Goal: Complete application form

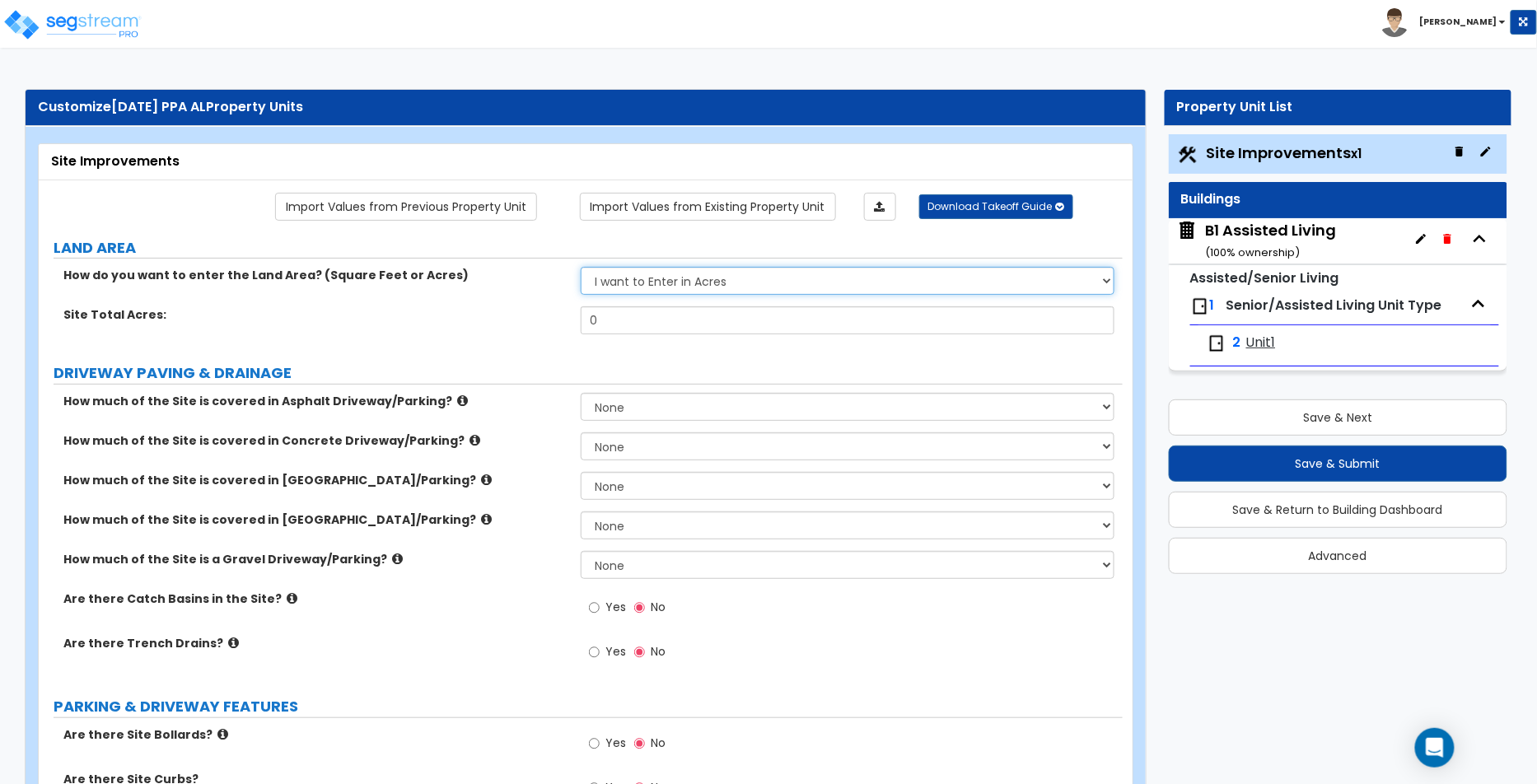
click at [751, 277] on select "I want to Enter in [GEOGRAPHIC_DATA] I want to Enter in Square Feet" at bounding box center [847, 281] width 534 height 28
click at [581, 267] on select "I want to Enter in [GEOGRAPHIC_DATA] I want to Enter in Square Feet" at bounding box center [847, 281] width 534 height 28
click at [764, 270] on select "I want to Enter in [GEOGRAPHIC_DATA] I want to Enter in Square Feet" at bounding box center [847, 281] width 534 height 28
select select "2"
click at [581, 267] on select "I want to Enter in [GEOGRAPHIC_DATA] I want to Enter in Square Feet" at bounding box center [847, 281] width 534 height 28
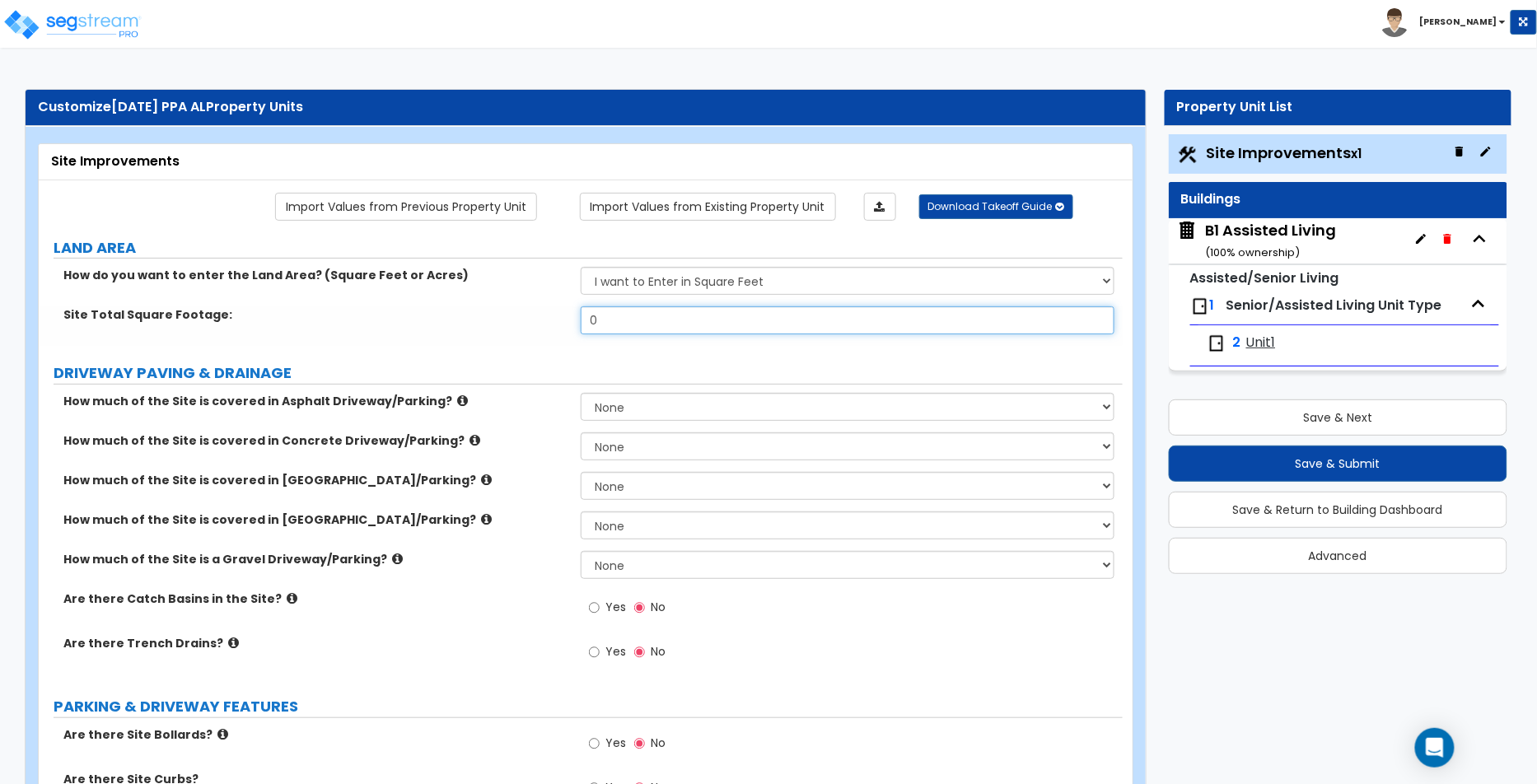
drag, startPoint x: 707, startPoint y: 323, endPoint x: 514, endPoint y: 282, distance: 197.3
click at [514, 282] on div "How do you want to enter the Land Area? (Square Feet or Acres) I want to Enter …" at bounding box center [580, 306] width 1059 height 79
type input "124"
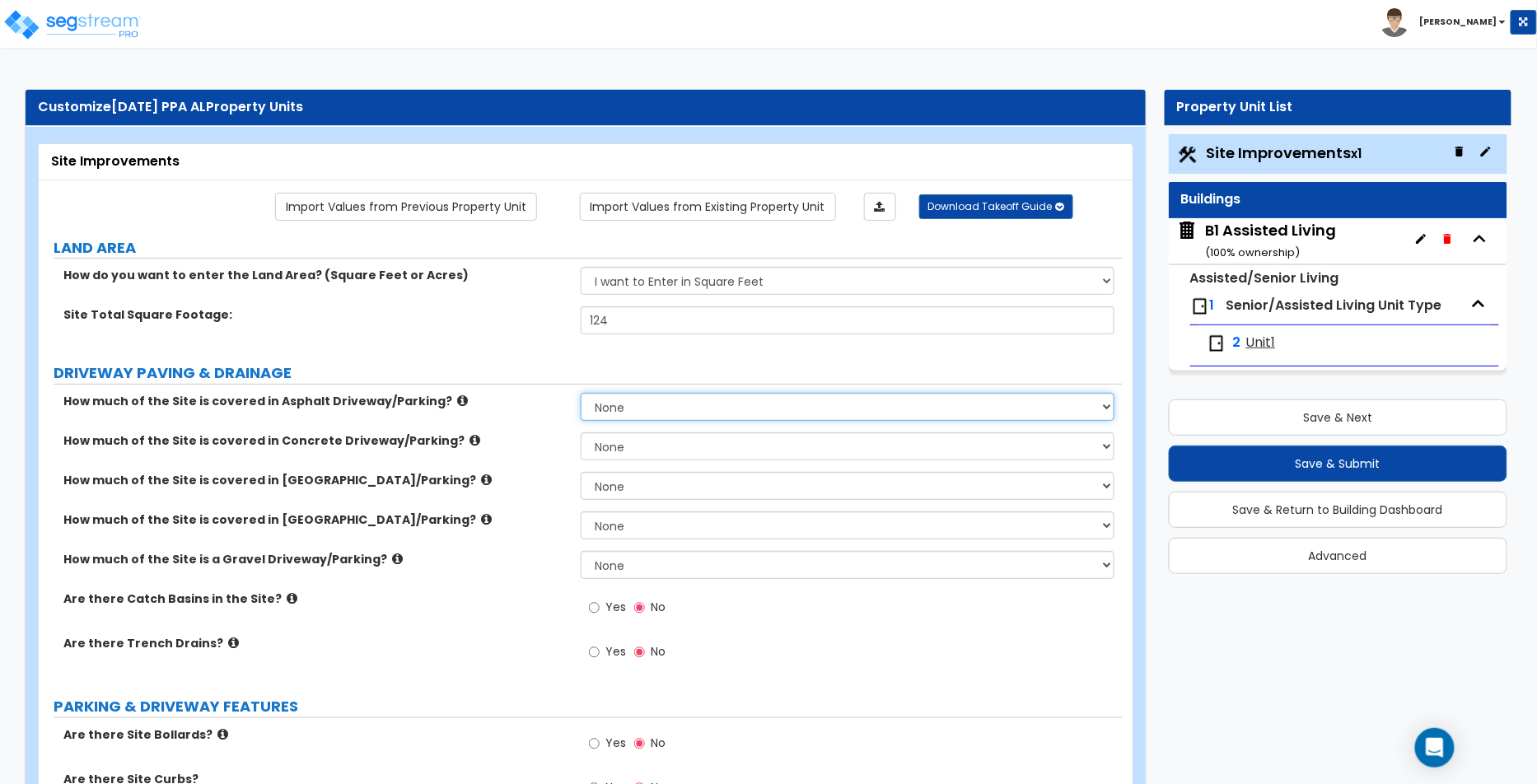
click at [644, 406] on select "None I want to Enter an Approximate Percentage I want to Enter the Square Foota…" at bounding box center [847, 406] width 534 height 28
select select "2"
click at [581, 392] on select "None I want to Enter an Approximate Percentage I want to Enter the Square Foota…" at bounding box center [847, 406] width 534 height 28
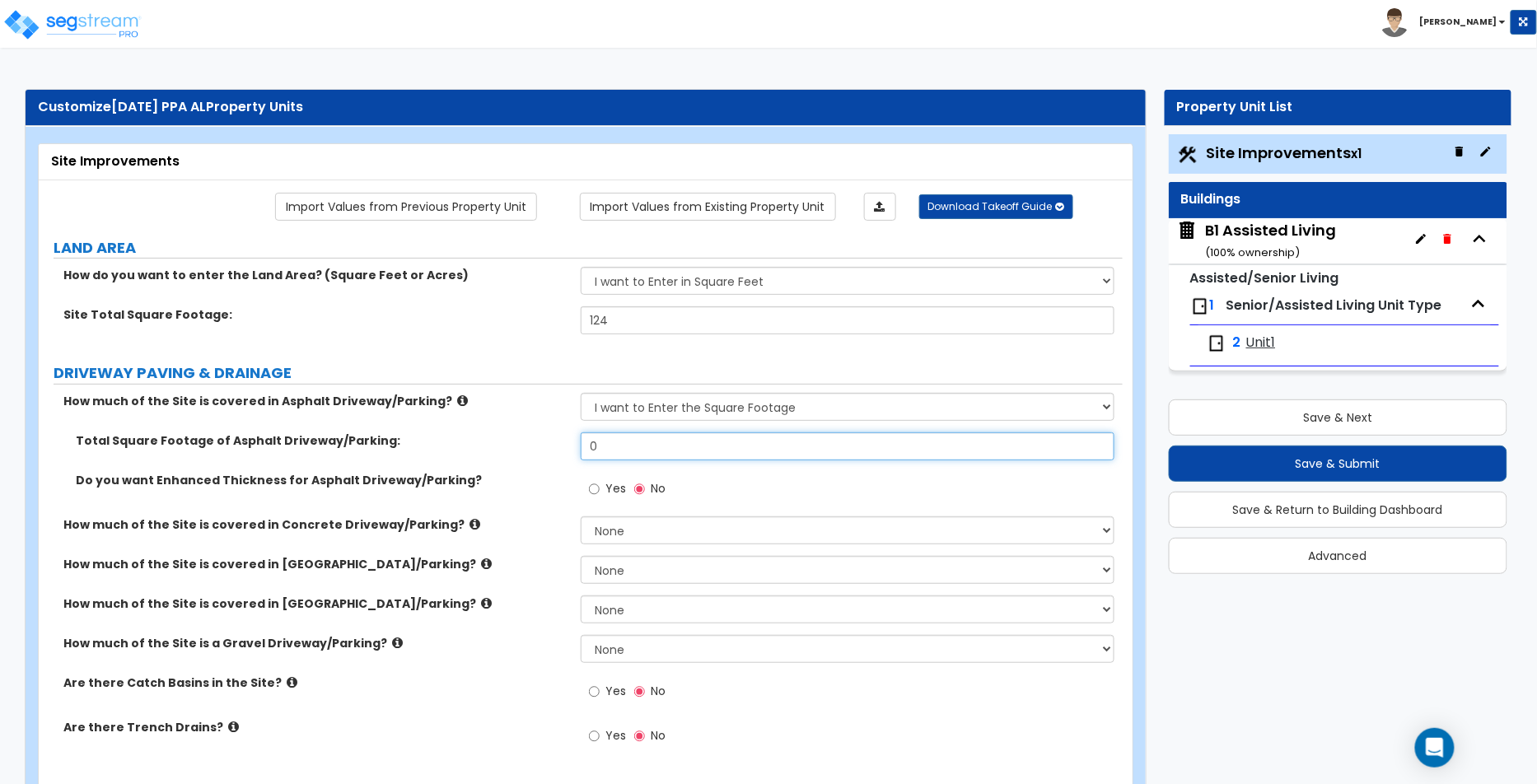
drag, startPoint x: 643, startPoint y: 446, endPoint x: 579, endPoint y: 429, distance: 66.2
click at [579, 432] on div "Total Square Footage of Asphalt Driveway/Parking: 0" at bounding box center [581, 452] width 1084 height 40
type input "34"
click at [621, 481] on span "Yes" at bounding box center [615, 488] width 20 height 17
click at [600, 481] on input "Yes" at bounding box center [595, 489] width 11 height 19
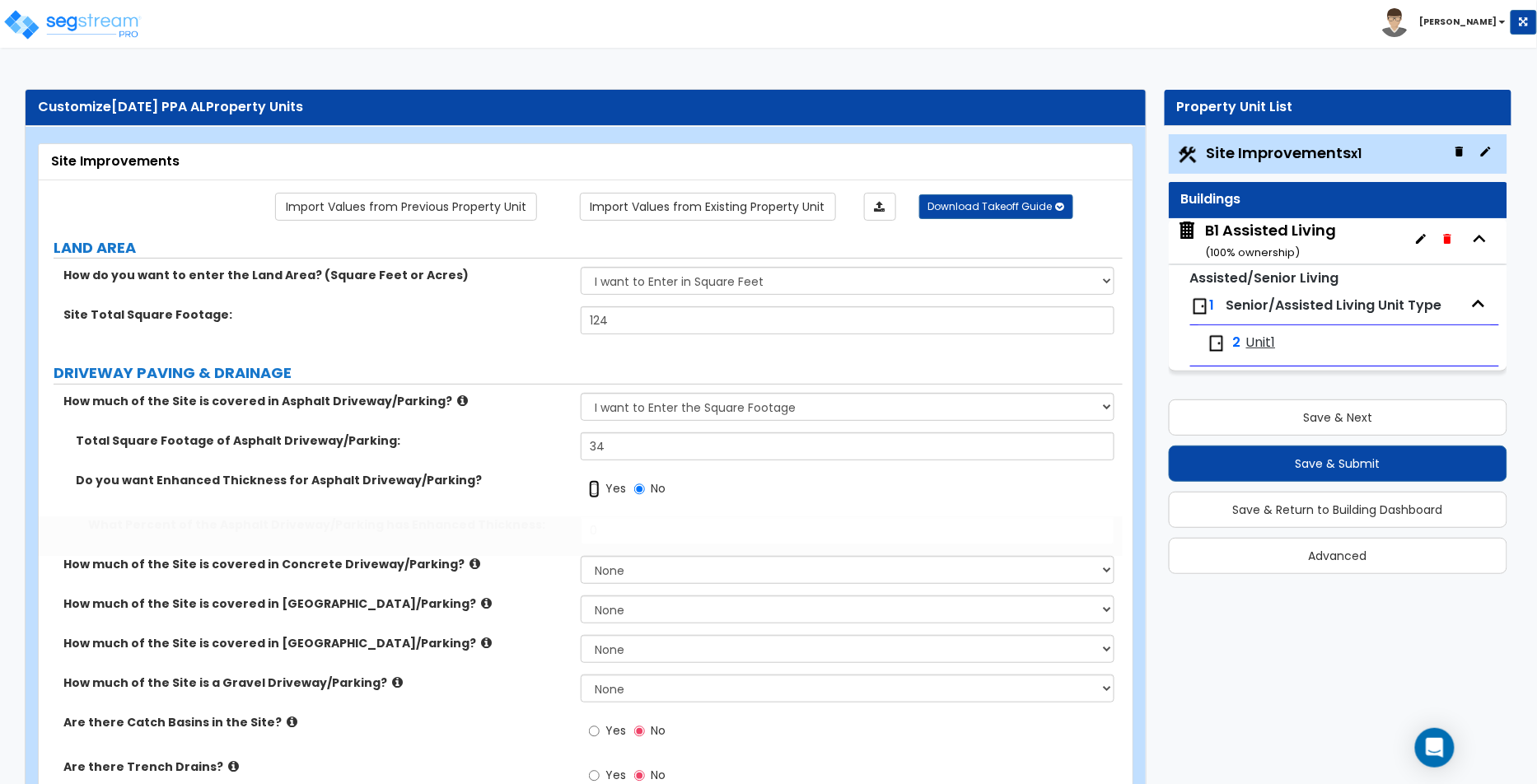
radio input "true"
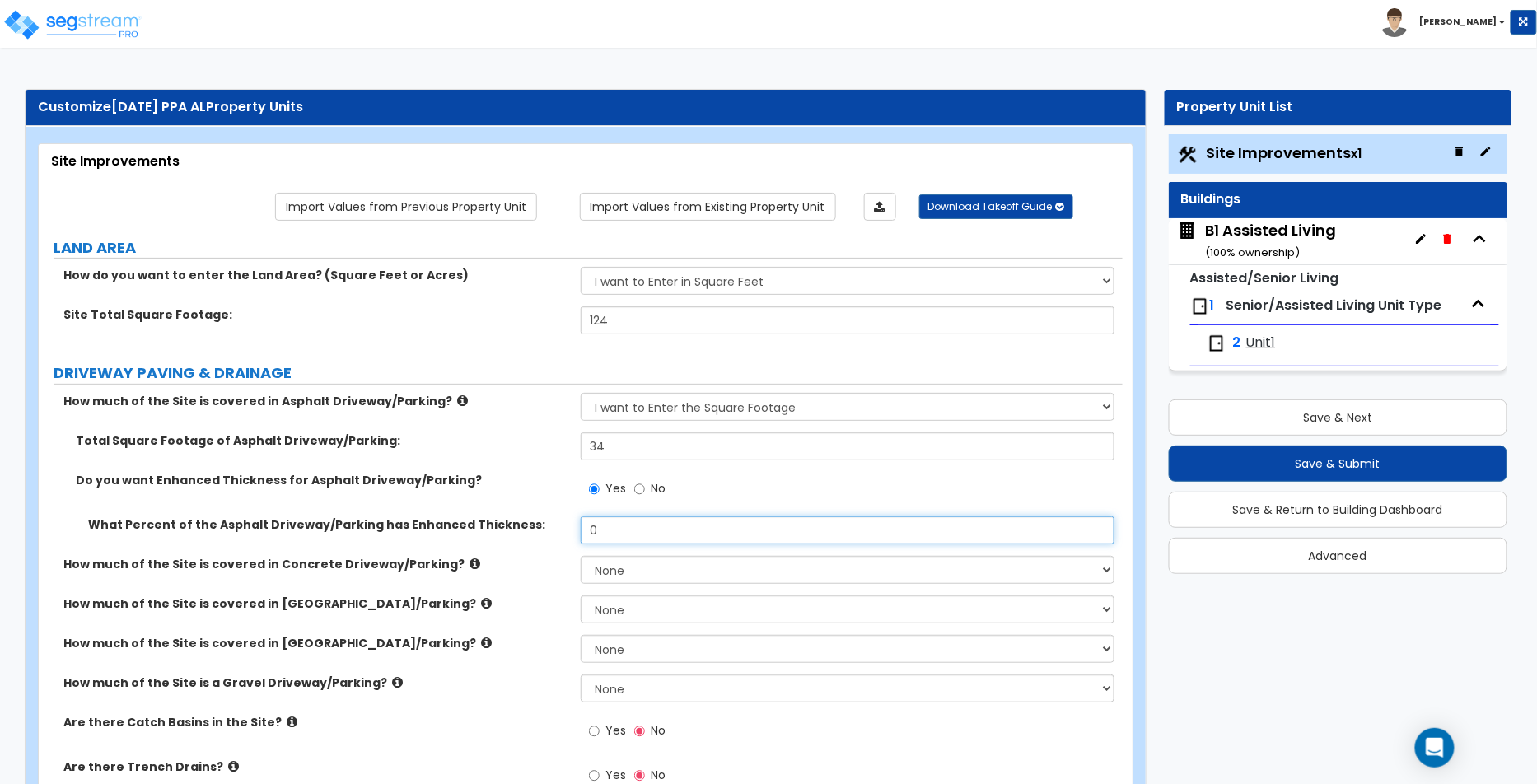
drag, startPoint x: 620, startPoint y: 524, endPoint x: 551, endPoint y: 503, distance: 72.1
click at [551, 503] on div "Total Square Footage of Asphalt Driveway/Parking: 34 Do you want Enhanced Thick…" at bounding box center [580, 494] width 1059 height 123
type input "34"
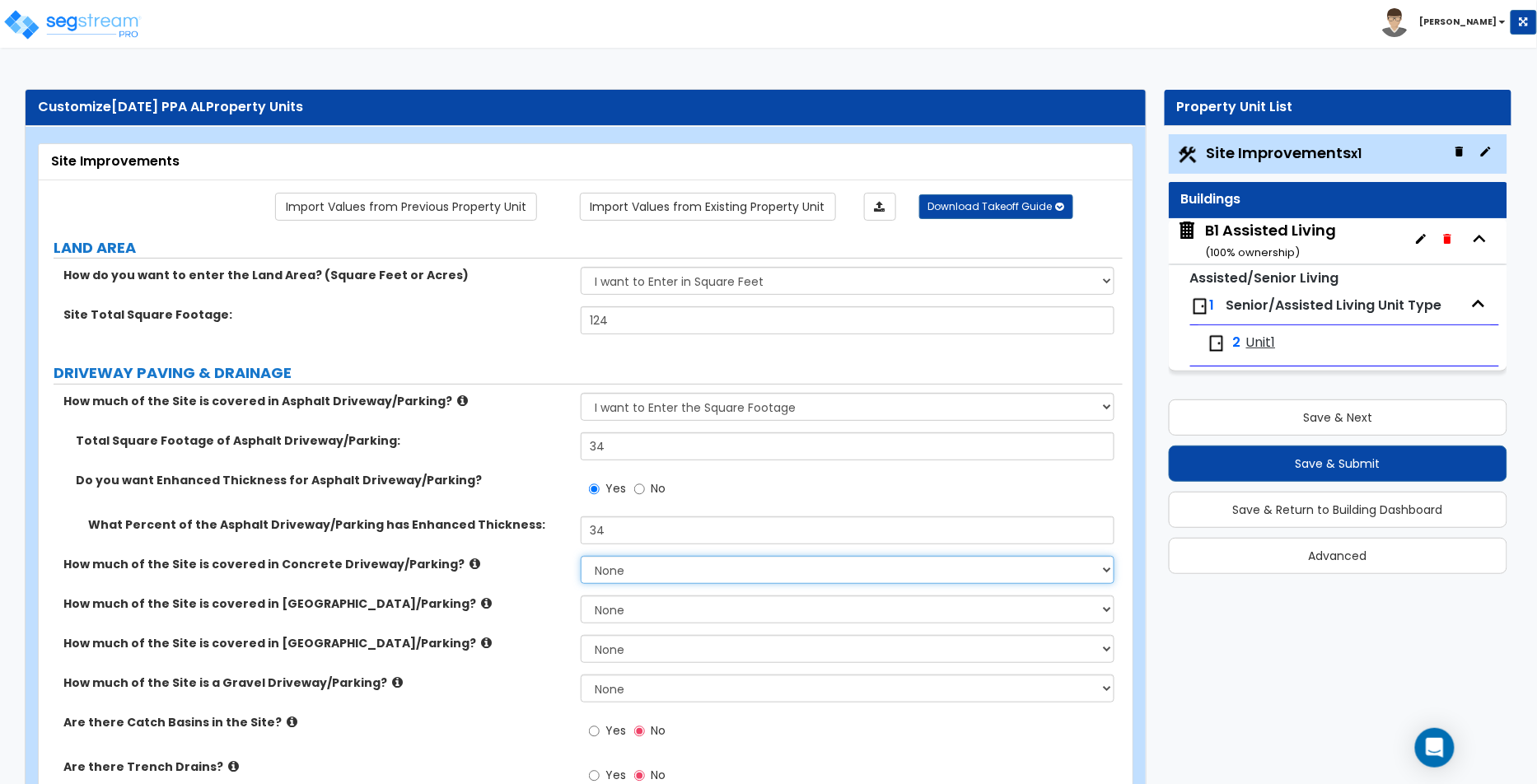
click at [643, 558] on select "None I want to Enter an Approximate Percentage I want to Enter the Square Foota…" at bounding box center [847, 570] width 534 height 28
select select "1"
click at [581, 556] on select "None I want to Enter an Approximate Percentage I want to Enter the Square Foota…" at bounding box center [847, 570] width 534 height 28
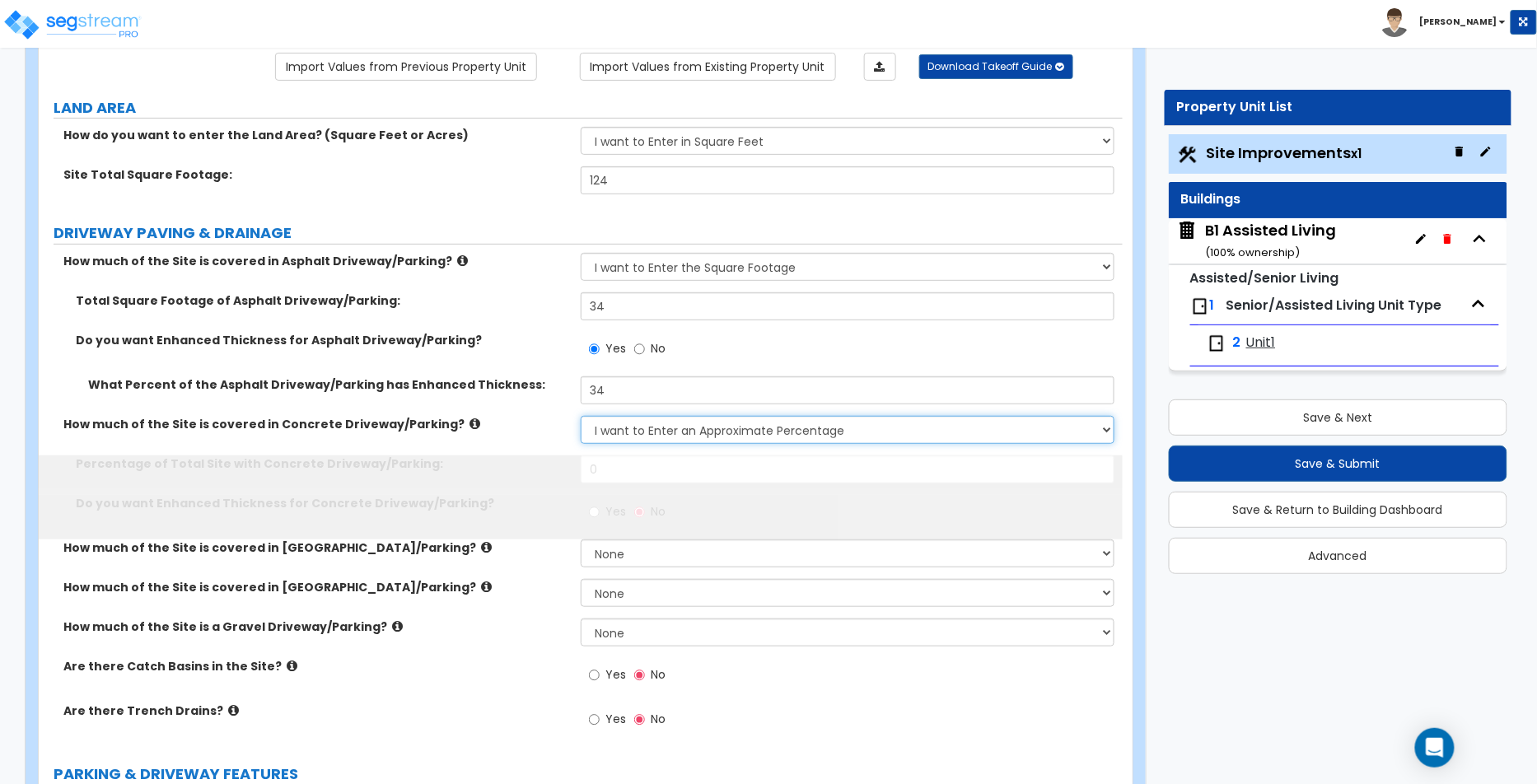
scroll to position [140, 0]
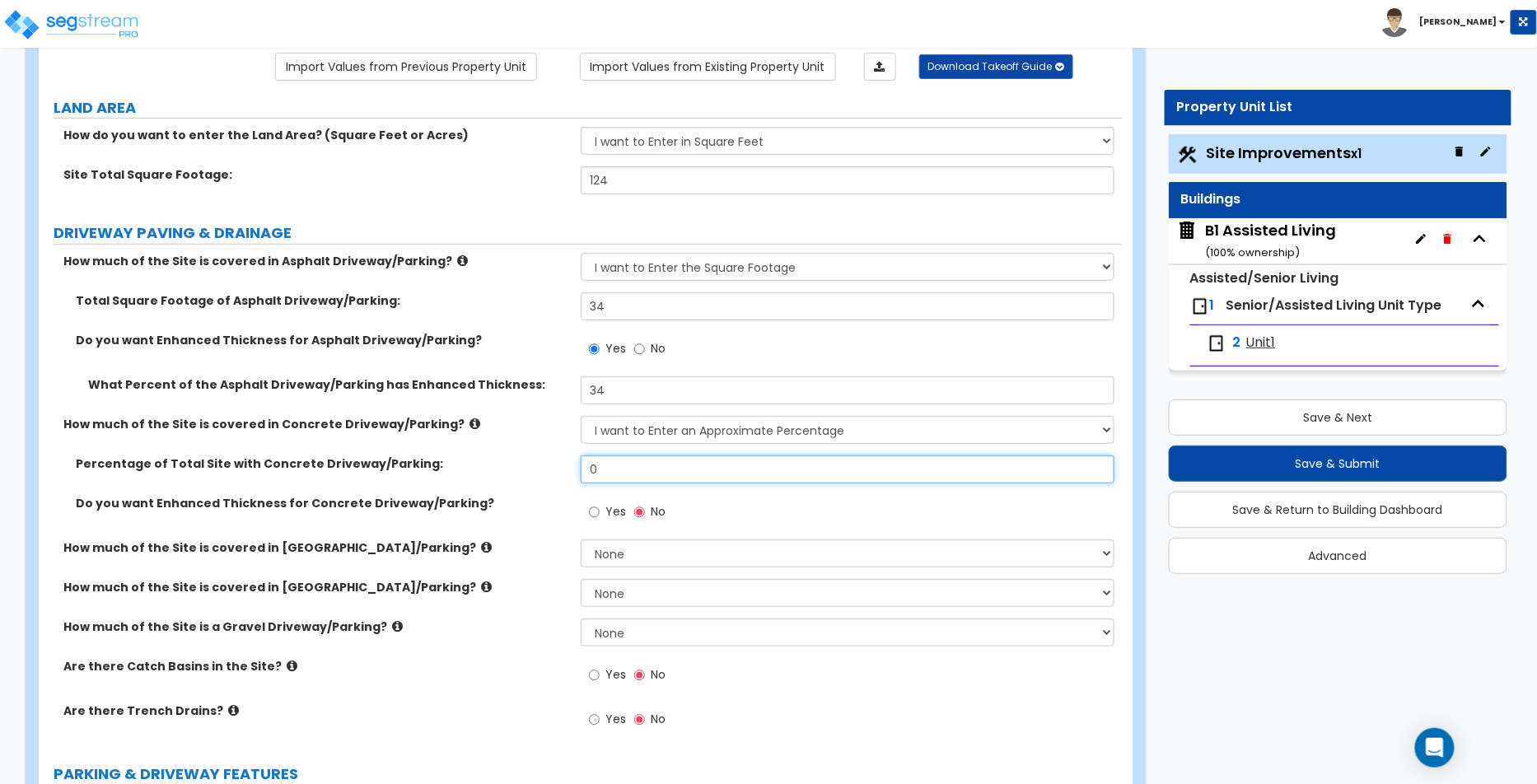
drag, startPoint x: 620, startPoint y: 472, endPoint x: 592, endPoint y: 462, distance: 29.7
click at [592, 462] on input "0" at bounding box center [847, 469] width 534 height 28
type input "56"
click at [606, 509] on span "Yes" at bounding box center [615, 511] width 20 height 17
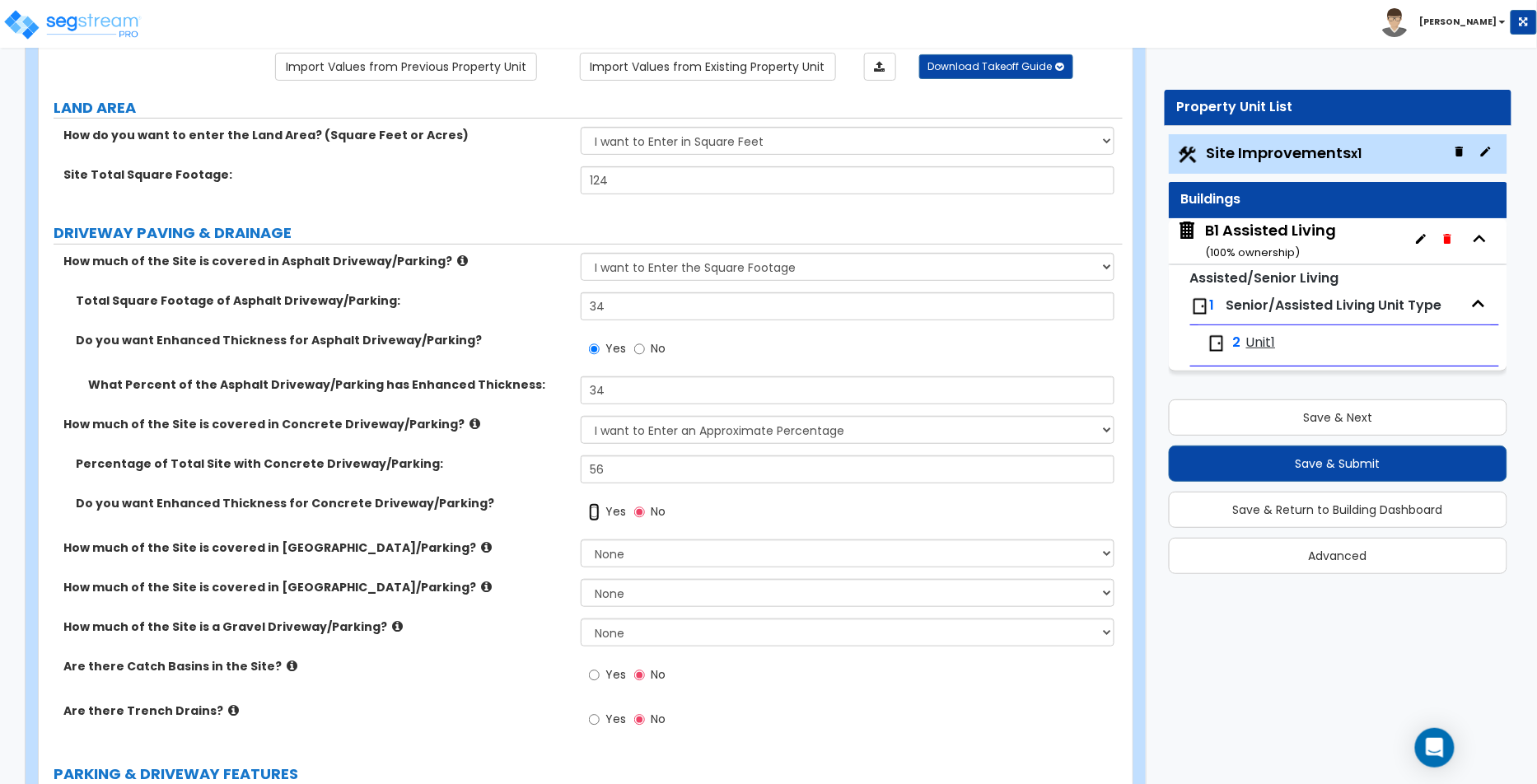
click at [600, 509] on input "Yes" at bounding box center [595, 512] width 11 height 19
radio input "true"
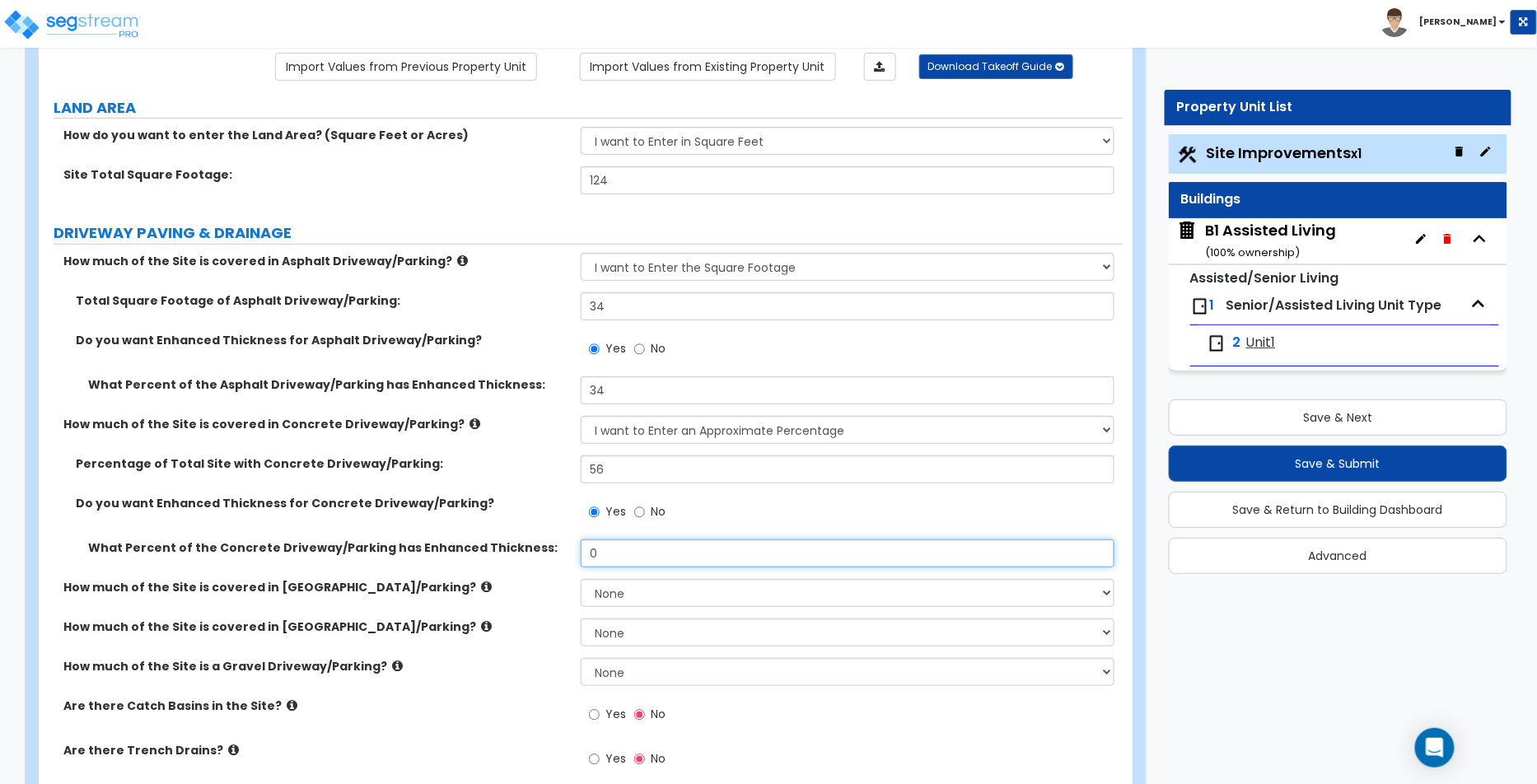
drag, startPoint x: 630, startPoint y: 546, endPoint x: 590, endPoint y: 576, distance: 50.0
click at [562, 548] on div "What Percent of the Concrete Driveway/Parking has Enhanced Thickness: 0" at bounding box center [581, 559] width 1084 height 40
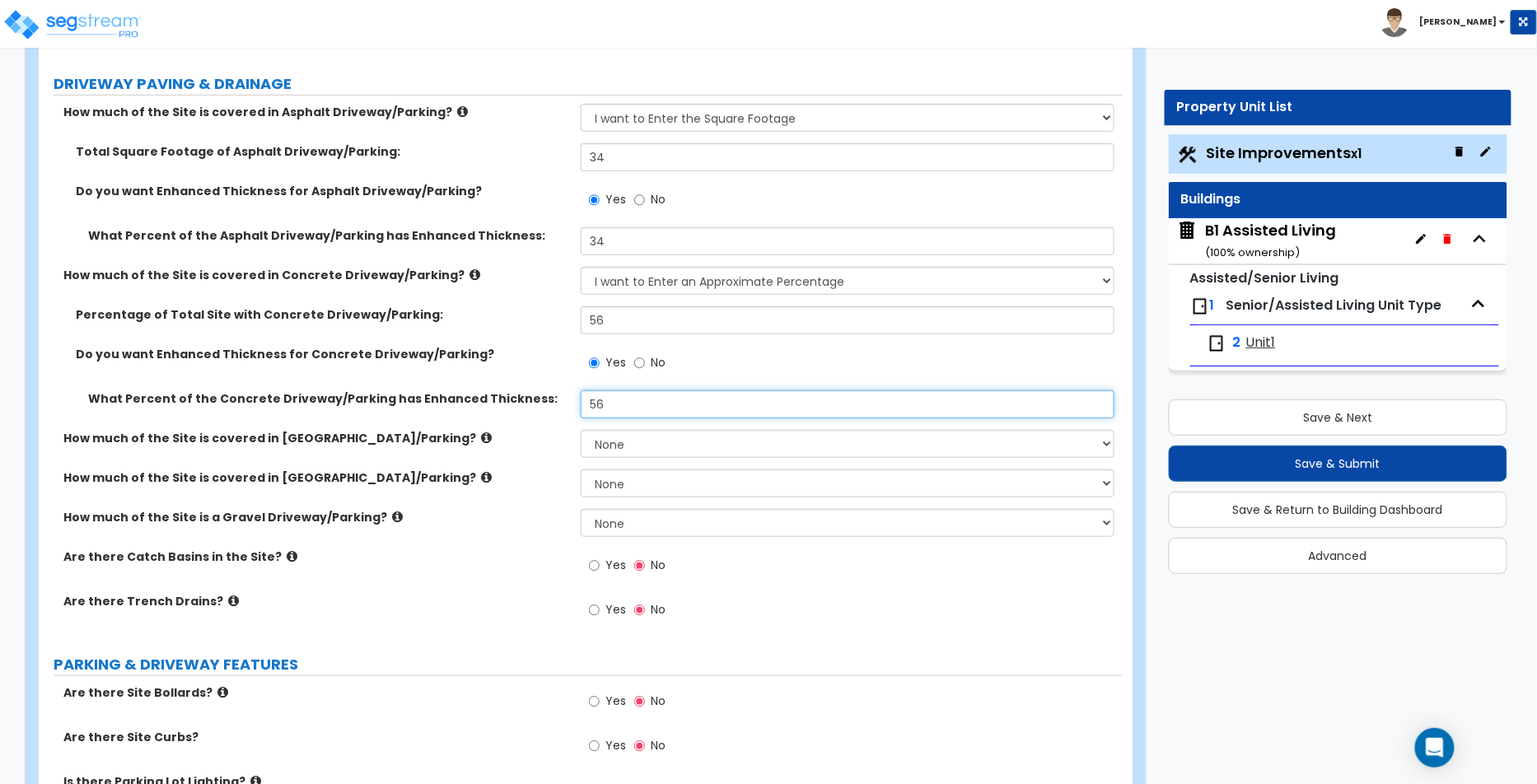
scroll to position [665, 0]
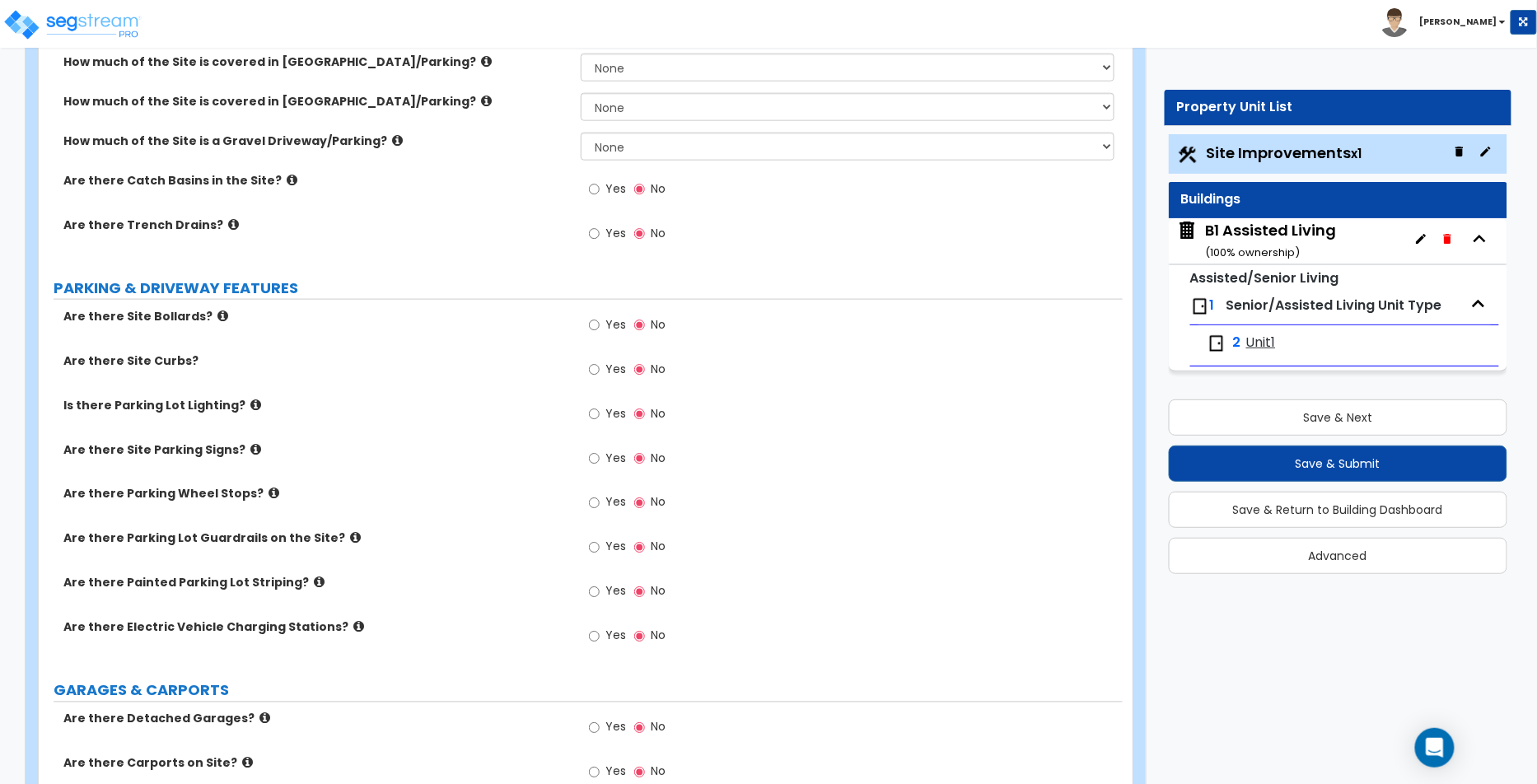
type input "56"
click at [604, 328] on label "Yes" at bounding box center [608, 327] width 37 height 28
click at [600, 328] on input "Yes" at bounding box center [595, 326] width 11 height 19
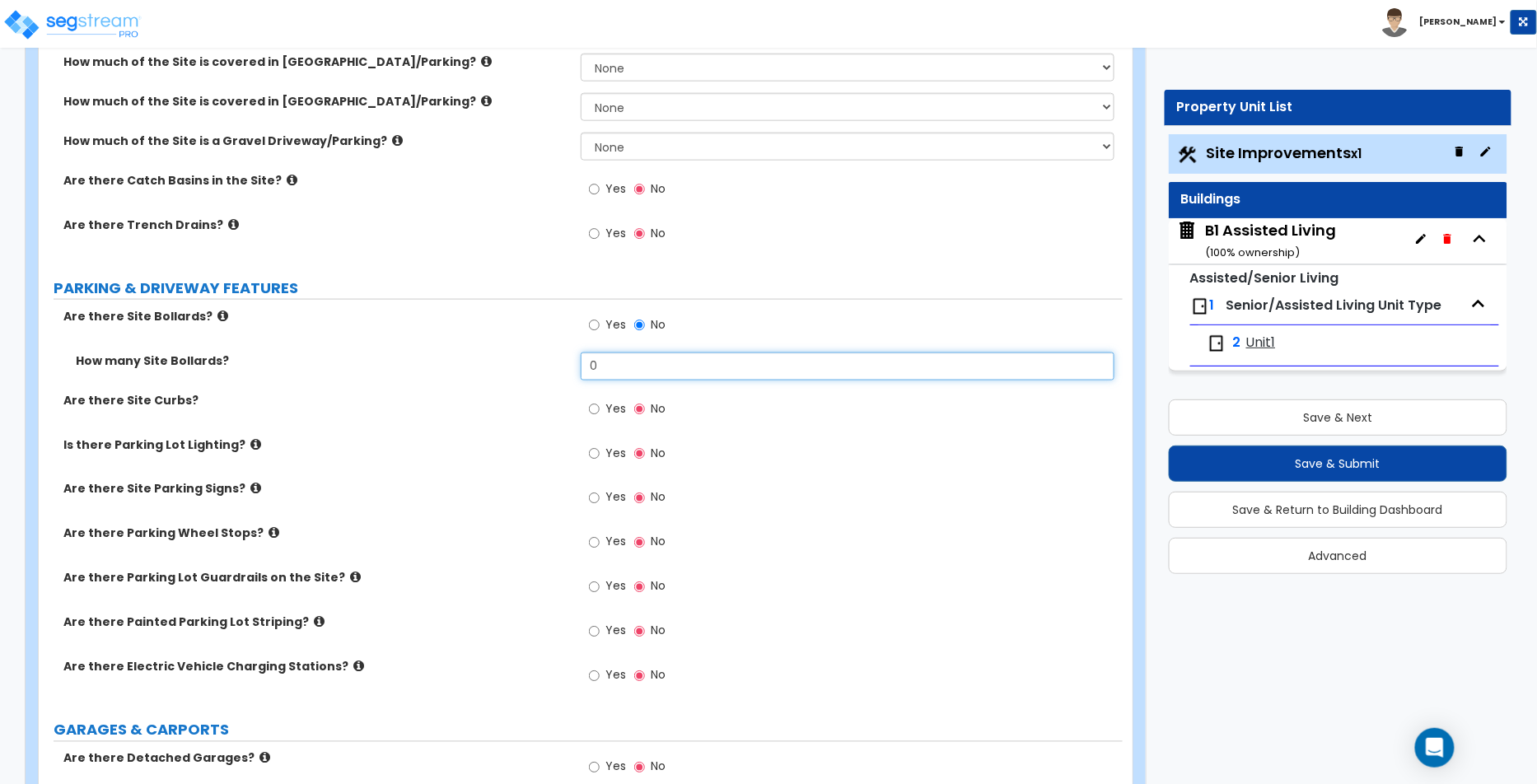
drag, startPoint x: 609, startPoint y: 357, endPoint x: 577, endPoint y: 351, distance: 32.6
click at [577, 353] on div "How many Site Bollards? 0" at bounding box center [581, 372] width 1084 height 40
type input "56"
click at [624, 413] on label "Yes" at bounding box center [608, 411] width 37 height 28
click at [600, 413] on input "Yes" at bounding box center [595, 409] width 11 height 19
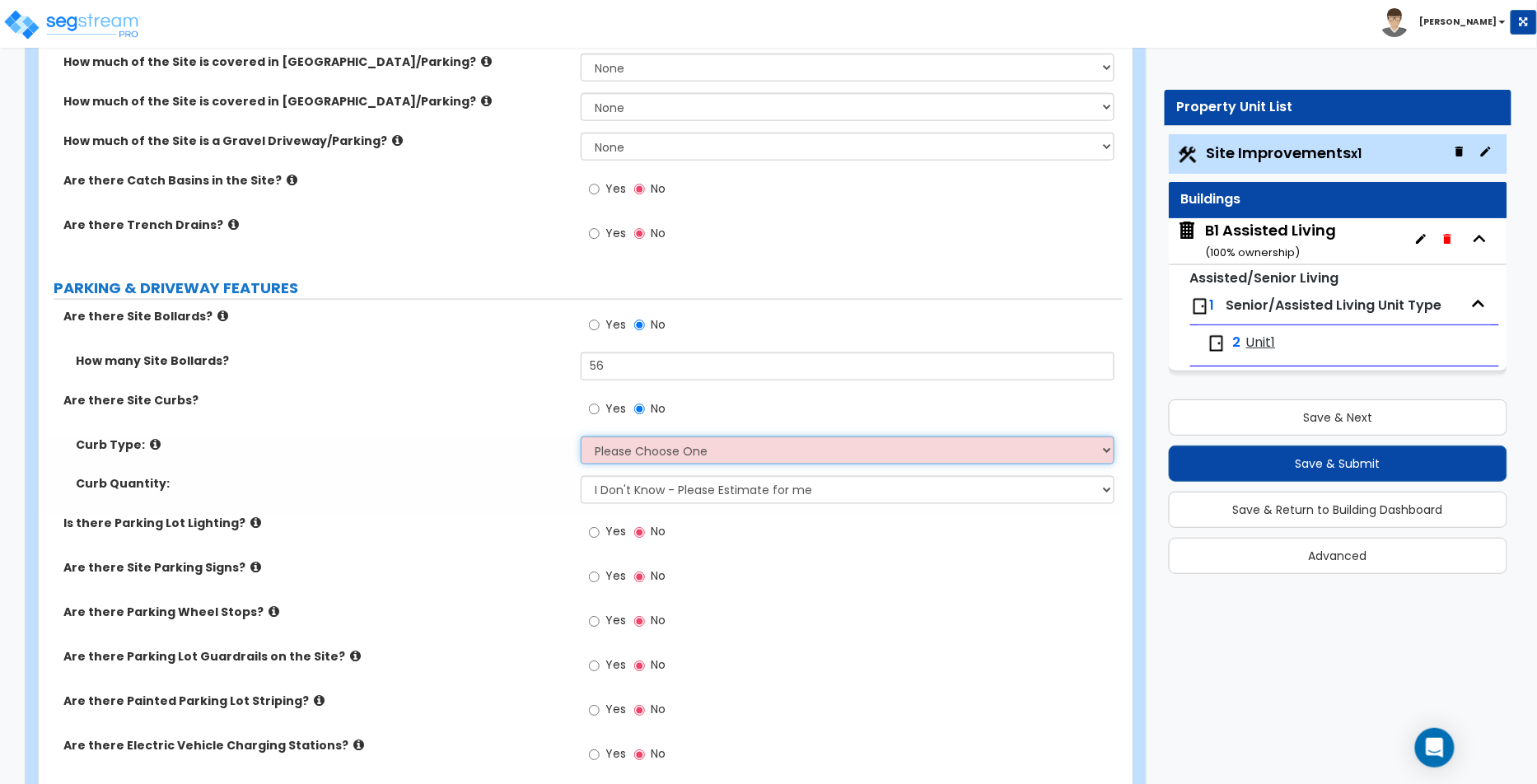
click at [671, 436] on select "Please Choose One Curb (Only) Curb & Gutter Asphalt Berm" at bounding box center [847, 450] width 534 height 28
select select "2"
click at [581, 436] on select "Please Choose One Curb (Only) Curb & Gutter Asphalt Berm" at bounding box center [847, 450] width 534 height 28
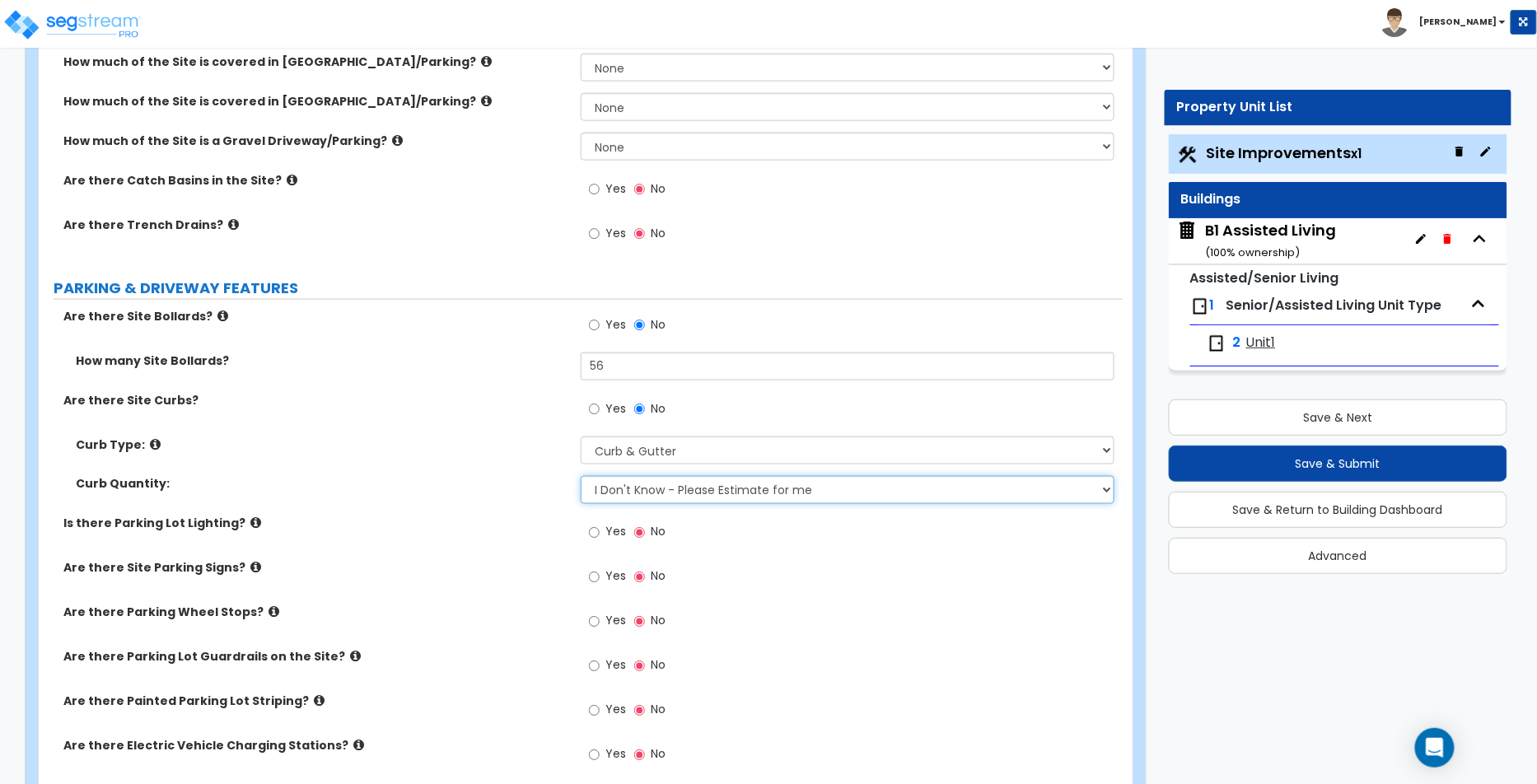
click at [646, 489] on select "I Don't Know - Please Estimate for me I want to Enter the LF" at bounding box center [847, 490] width 534 height 28
click at [622, 526] on span "Yes" at bounding box center [615, 533] width 20 height 17
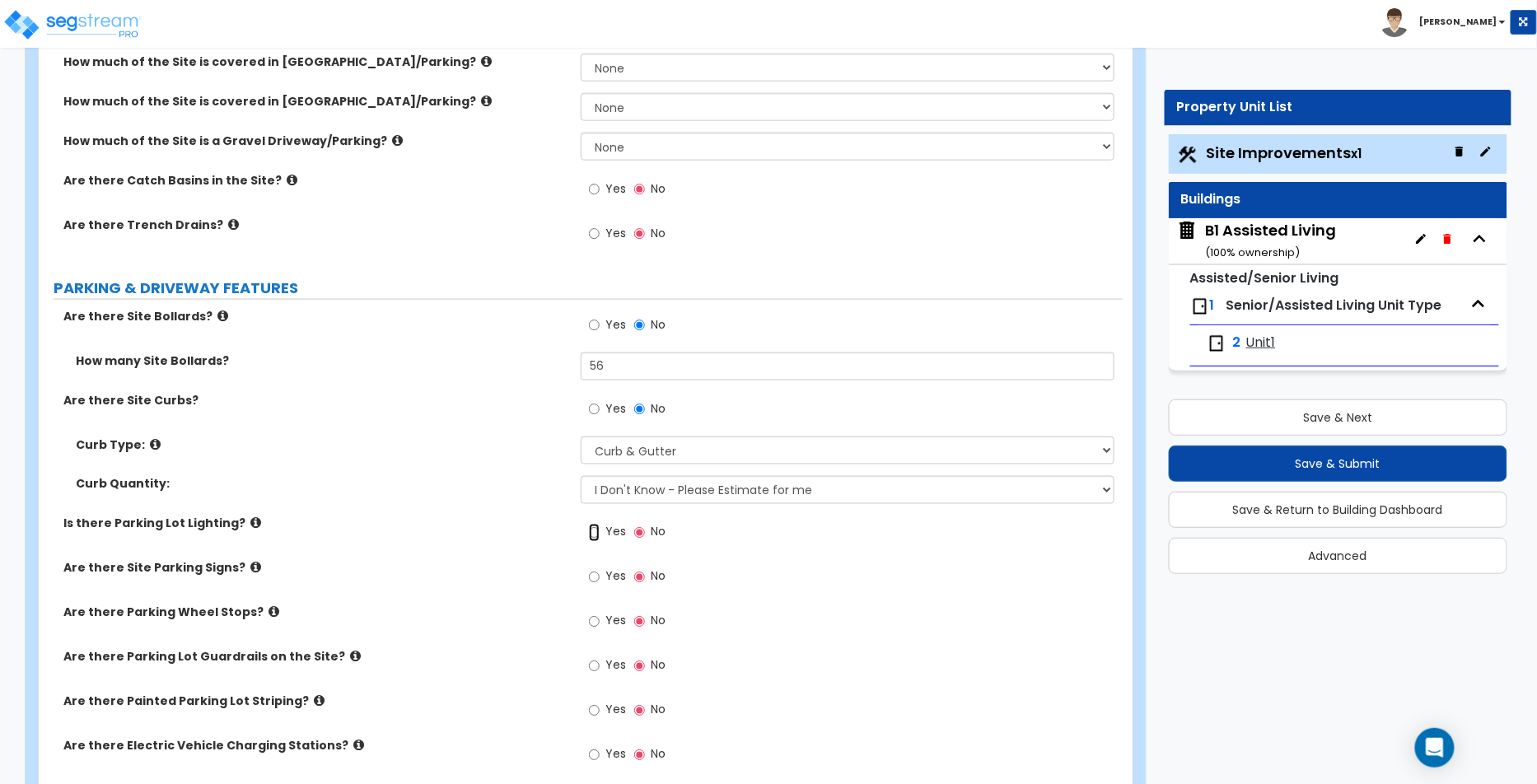
click at [600, 526] on input "Yes" at bounding box center [595, 533] width 11 height 19
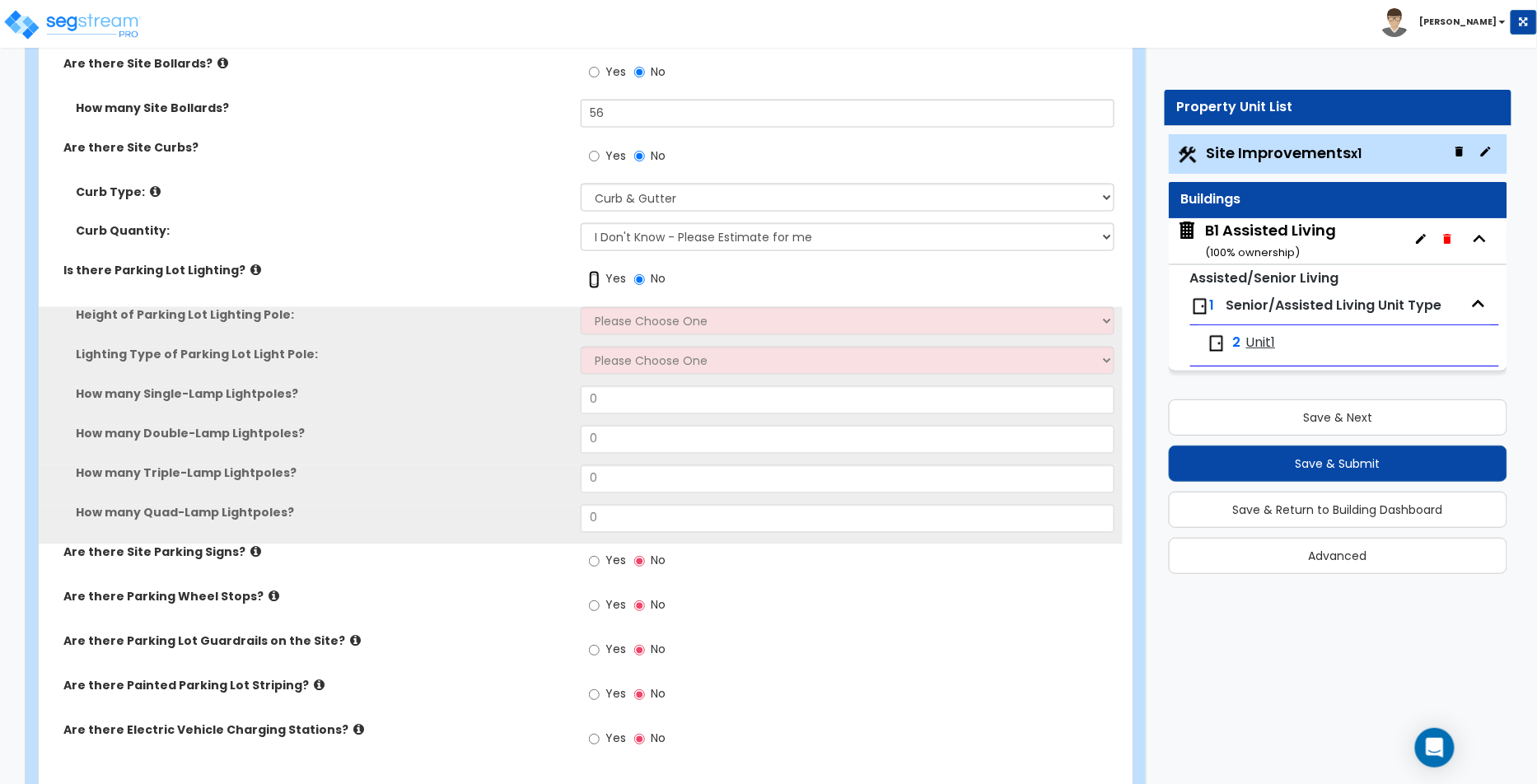
scroll to position [964, 0]
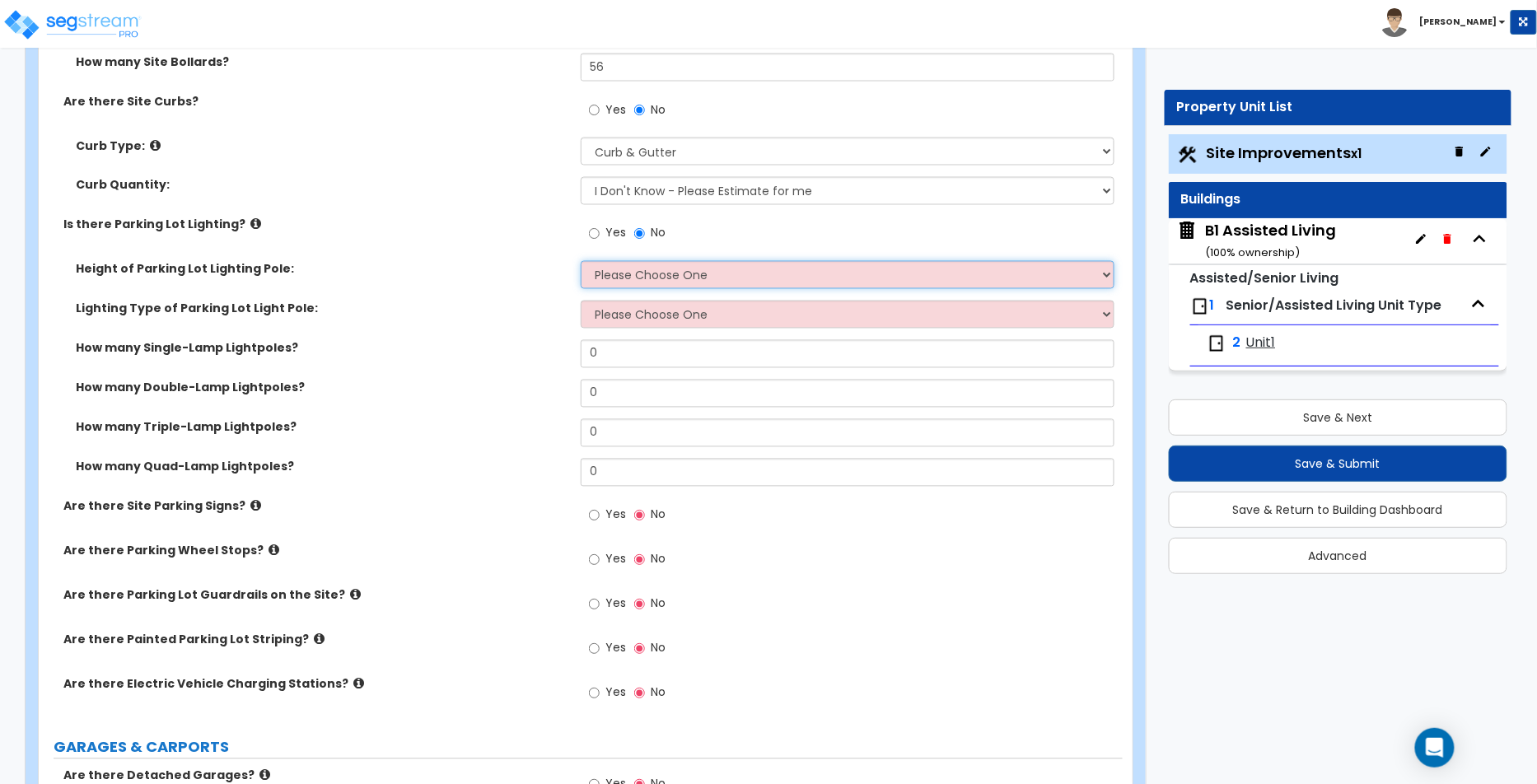
click at [672, 277] on select "Please Choose One 20' high 30' high 40' high" at bounding box center [847, 275] width 534 height 28
select select "2"
click at [581, 261] on select "Please Choose One 20' high 30' high 40' high" at bounding box center [847, 275] width 534 height 28
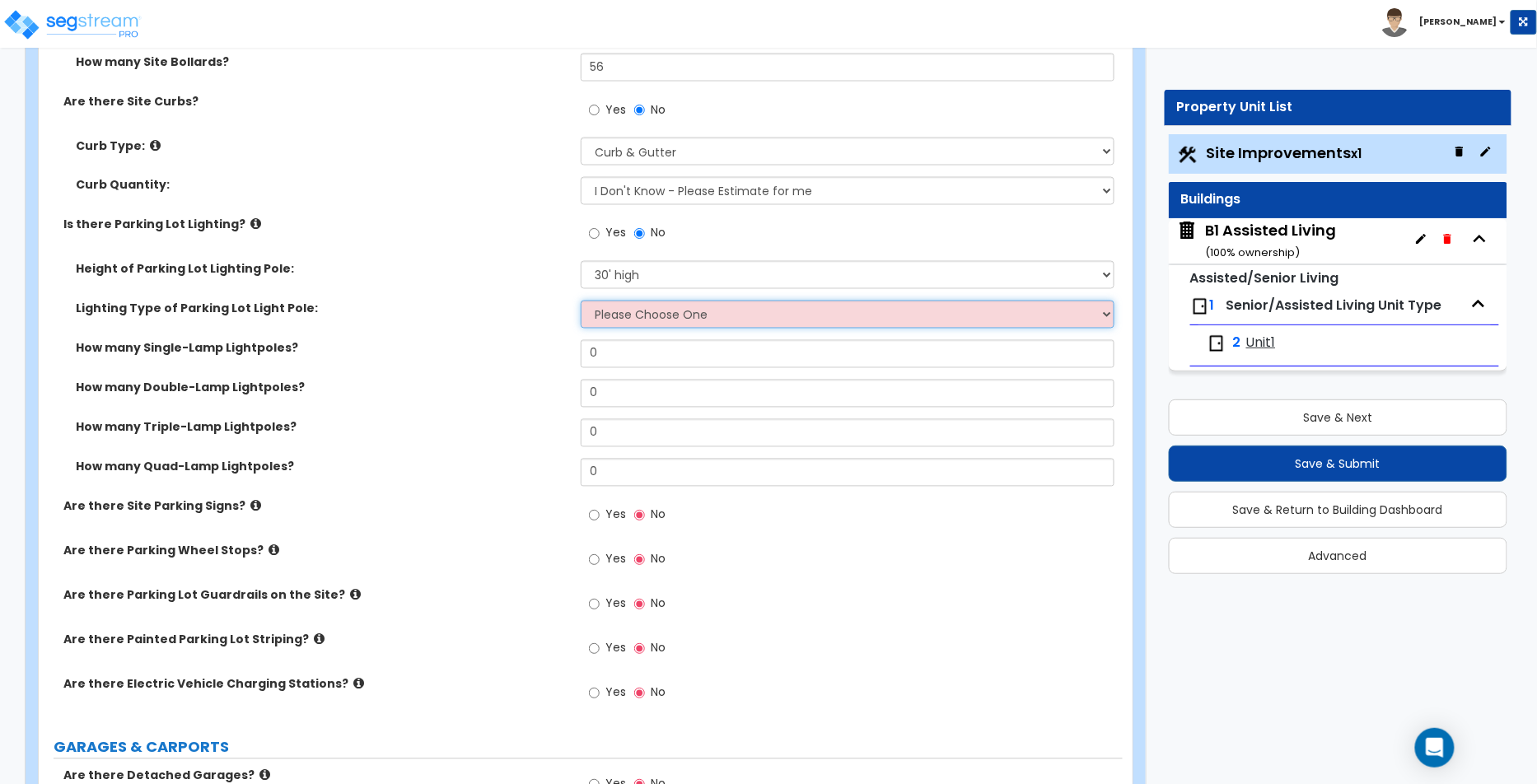
click at [673, 321] on select "Please Choose One LED Metal Halide High Pressure Sodium Please Choose for me" at bounding box center [847, 315] width 534 height 28
select select "3"
click at [581, 301] on select "Please Choose One LED Metal Halide High Pressure Sodium Please Choose for me" at bounding box center [847, 315] width 534 height 28
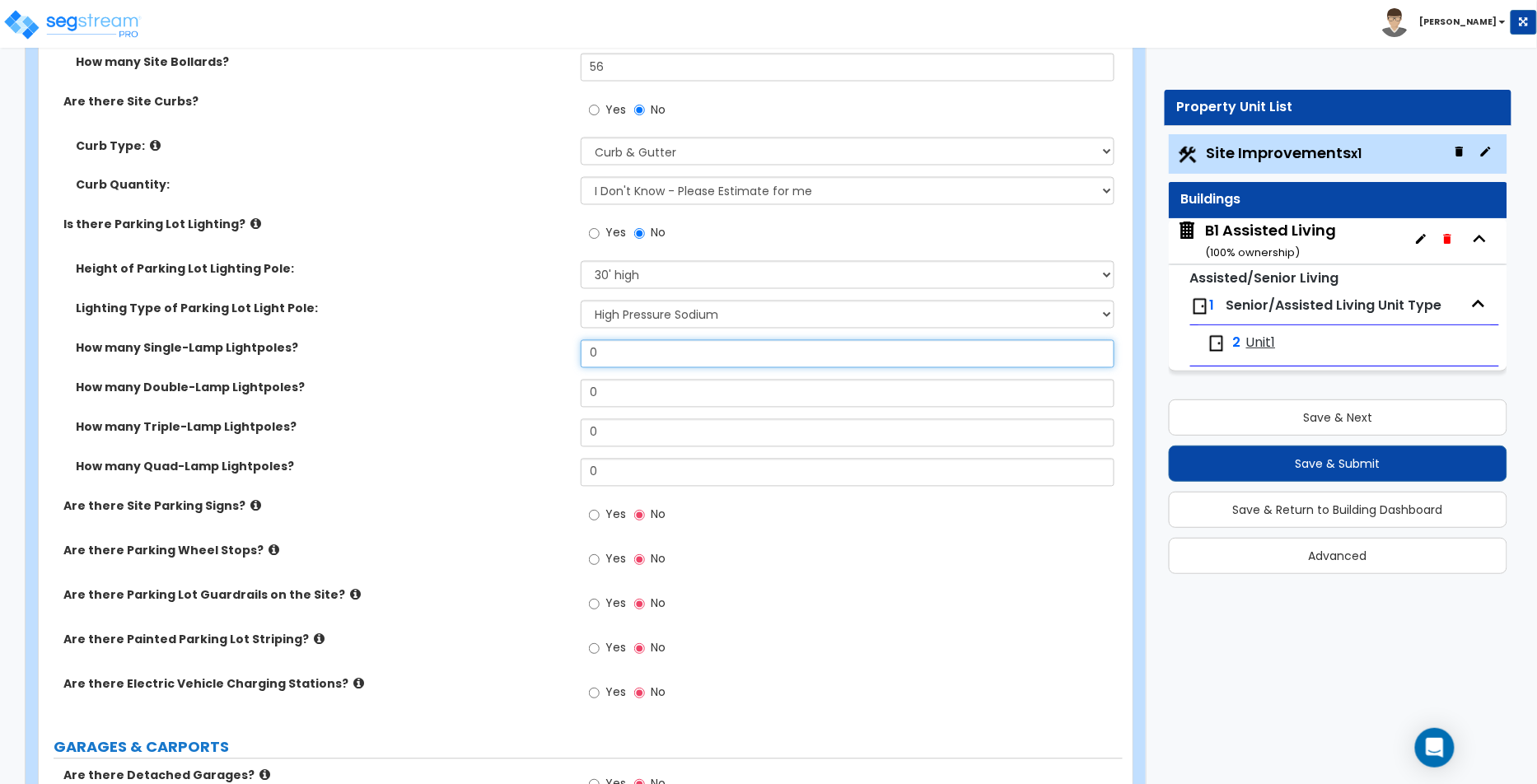
drag, startPoint x: 645, startPoint y: 355, endPoint x: 535, endPoint y: 336, distance: 111.6
click at [535, 341] on div "How many Single-Lamp Lightpoles? 0" at bounding box center [581, 360] width 1084 height 40
type input "56"
drag, startPoint x: 635, startPoint y: 392, endPoint x: 574, endPoint y: 378, distance: 62.6
click at [574, 379] on div "How many Double-Lamp Lightpoles? 0" at bounding box center [581, 399] width 1084 height 40
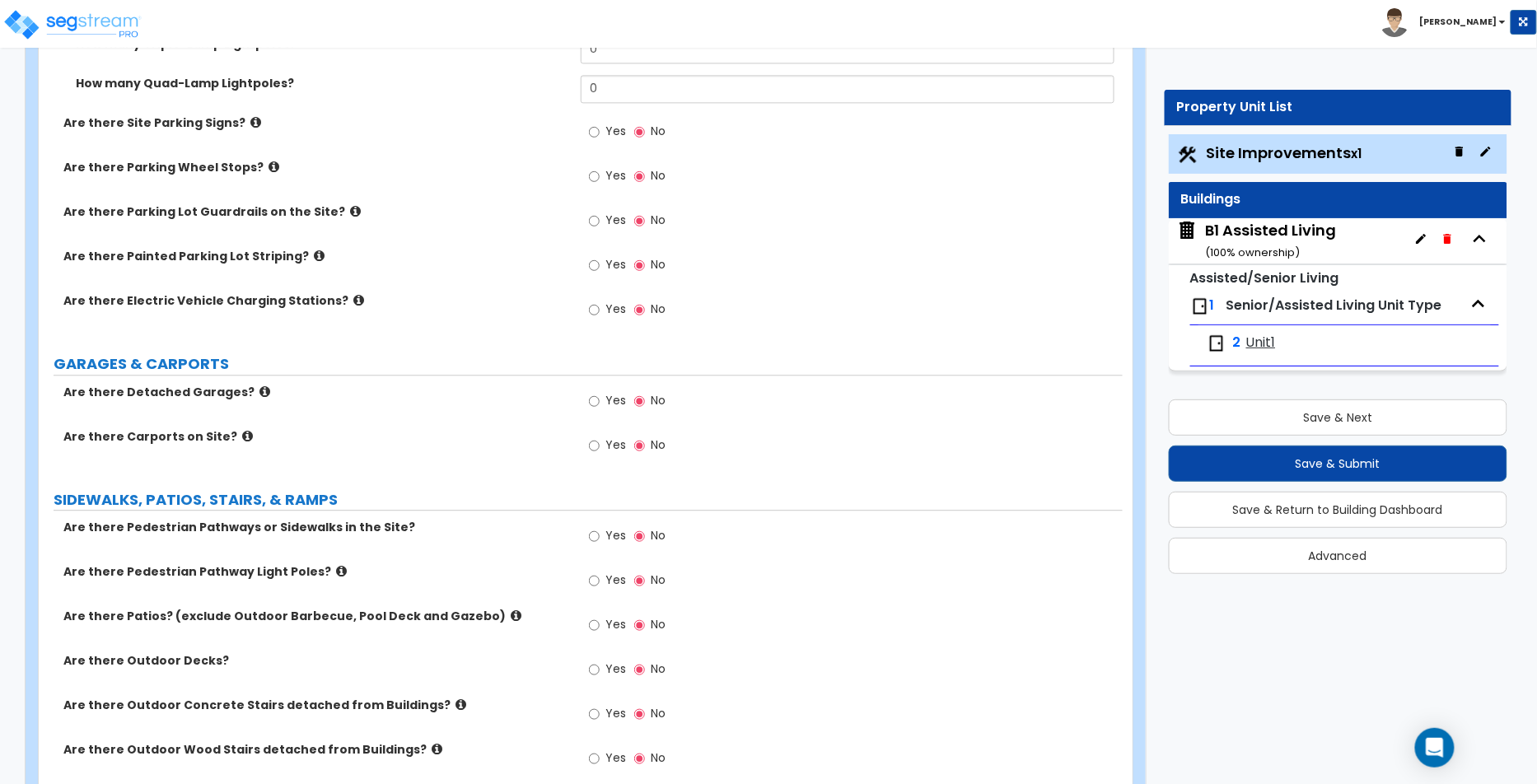
scroll to position [1367, 0]
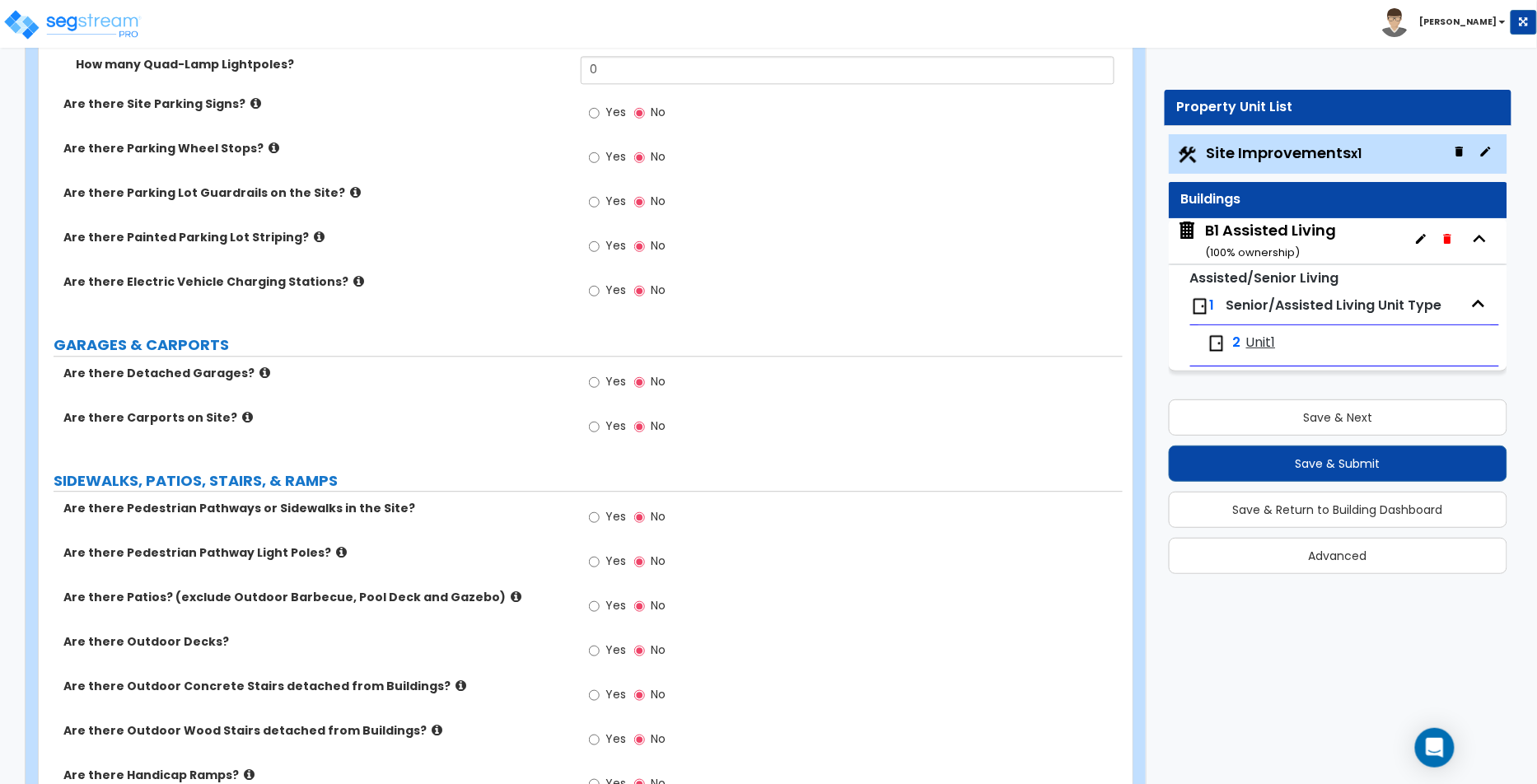
type input "56"
click at [629, 386] on div "Yes No" at bounding box center [627, 383] width 93 height 38
click at [621, 385] on label "Yes" at bounding box center [608, 384] width 37 height 28
click at [600, 385] on input "Yes" at bounding box center [595, 382] width 11 height 19
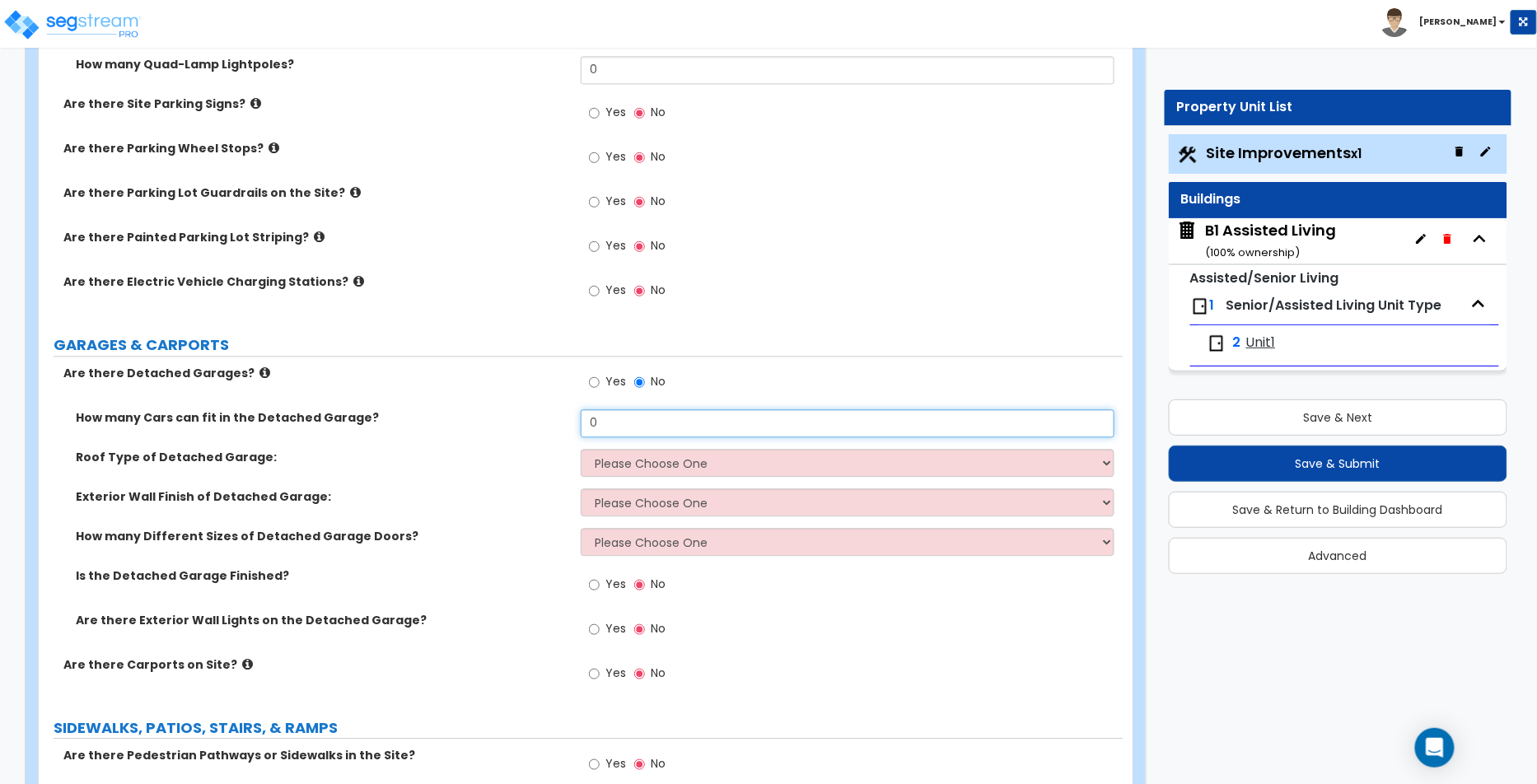
drag, startPoint x: 629, startPoint y: 422, endPoint x: 570, endPoint y: 407, distance: 60.9
click at [570, 409] on div "How many Cars can fit in the Detached Garage? 0" at bounding box center [581, 429] width 1084 height 40
type input "56"
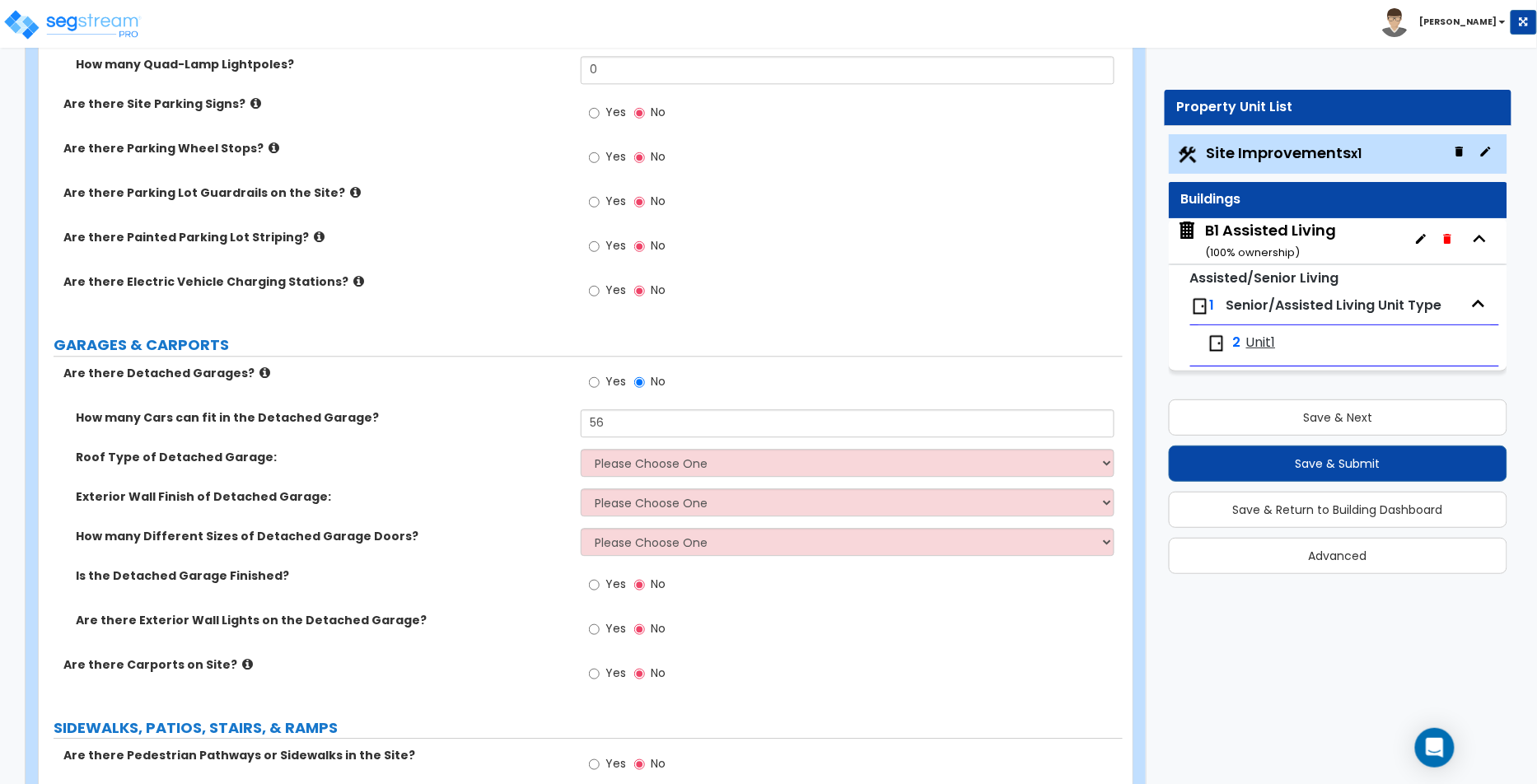
click at [708, 472] on div "Roof Type of Detached Garage: Please Choose One Gabled Roof Flat Roof" at bounding box center [581, 469] width 1084 height 40
click at [711, 465] on select "Please Choose One Gabled Roof Flat Roof" at bounding box center [847, 463] width 534 height 28
select select "2"
click at [581, 449] on select "Please Choose One Gabled Roof Flat Roof" at bounding box center [847, 463] width 534 height 28
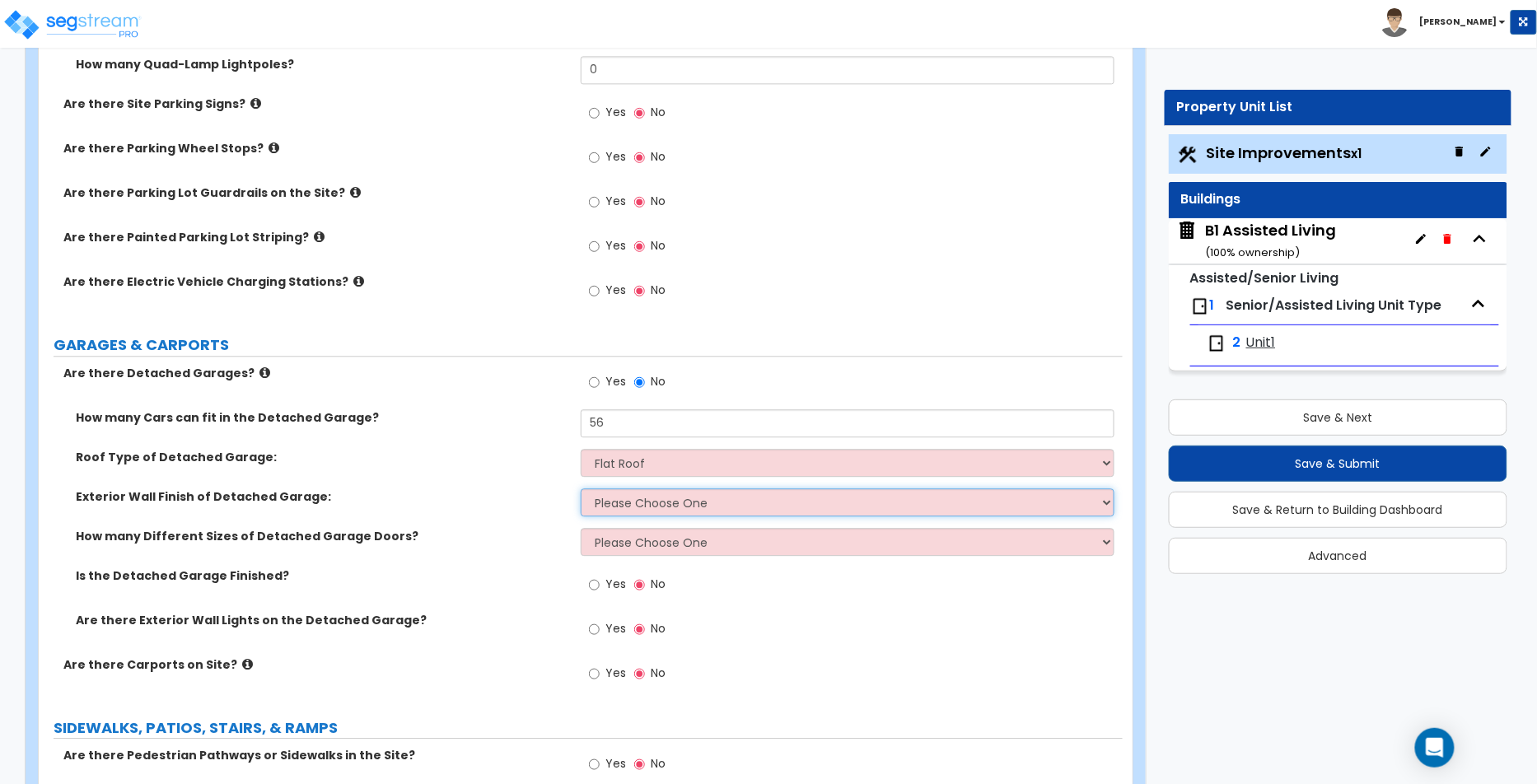
click at [685, 502] on div "How many Cars can fit in the Detached Garage? 56 Roof Type of Detached Garage: …" at bounding box center [580, 533] width 1059 height 247
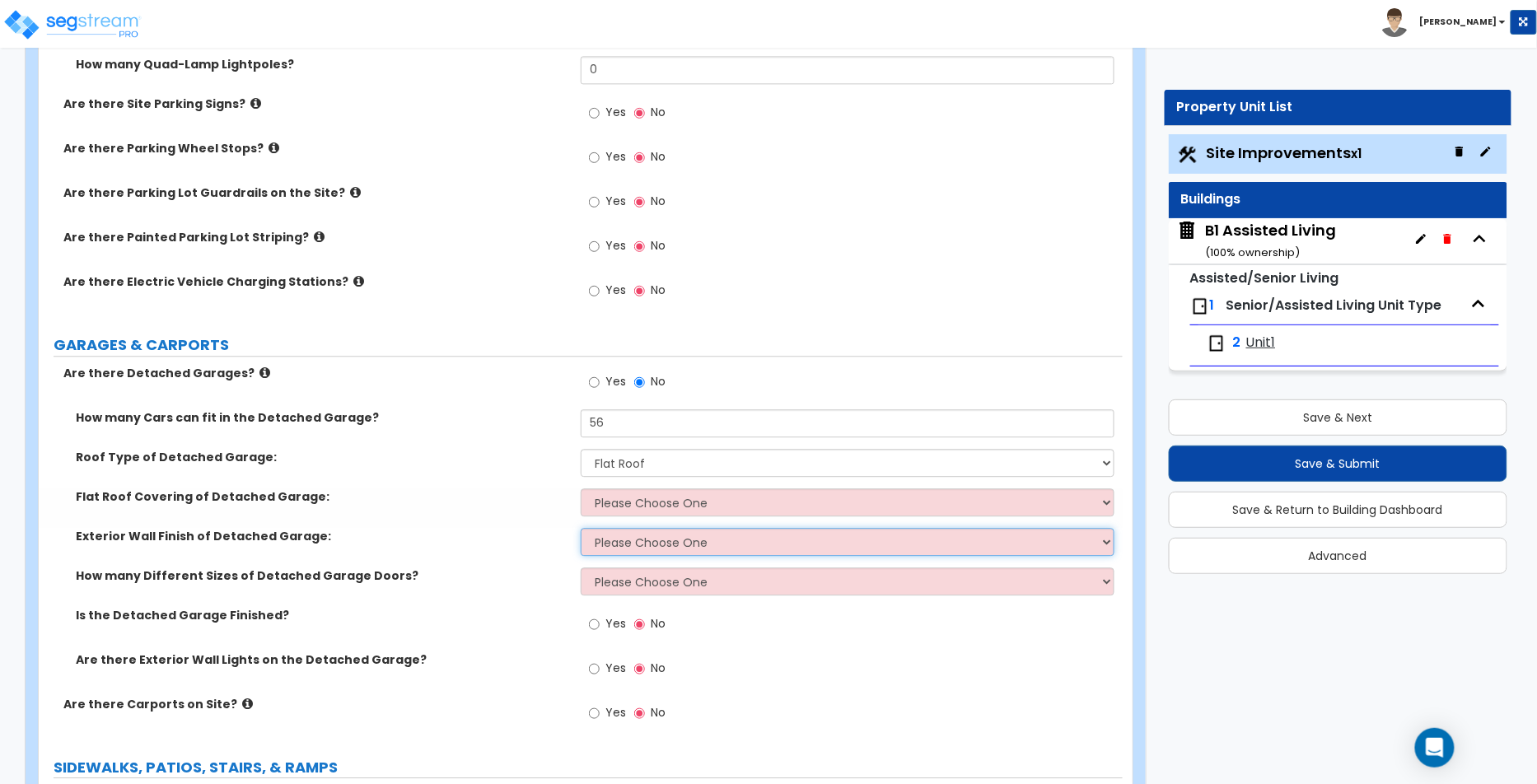
select select "1"
click at [581, 528] on select "Please Choose One Brick Veneer Stone Veneer Wood Siding Vinyl Siding Standing S…" at bounding box center [847, 542] width 534 height 28
click at [664, 536] on select "Please Choose One Brick Veneer Stone Veneer Wood Siding Vinyl Siding Standing S…" at bounding box center [847, 542] width 534 height 28
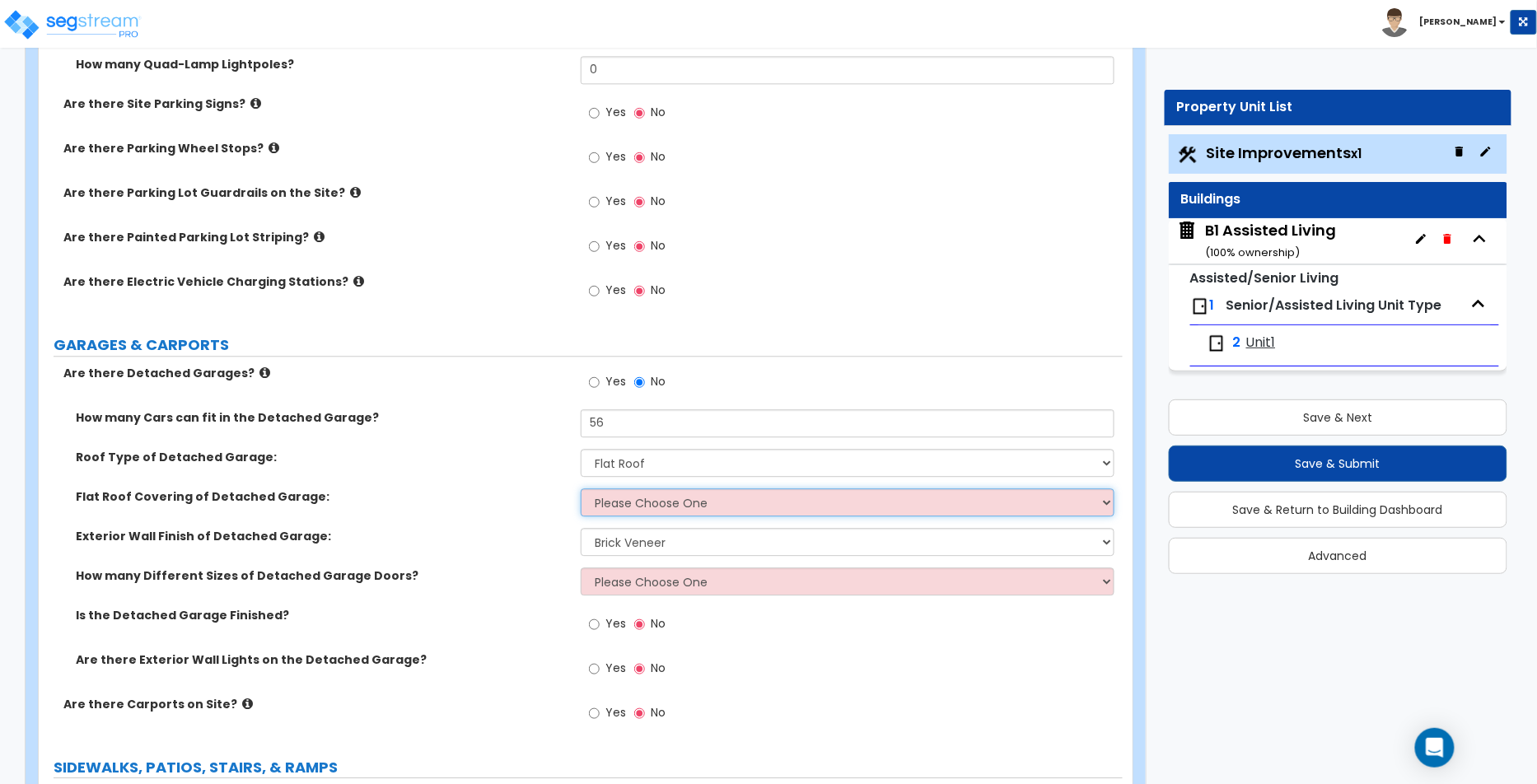
click at [716, 495] on select "Please Choose One Rolled Asphalt Plastic Membrane Asphalt Flood Coat" at bounding box center [847, 502] width 534 height 28
select select "1"
click at [581, 488] on select "Please Choose One Rolled Asphalt Plastic Membrane Asphalt Flood Coat" at bounding box center [847, 502] width 534 height 28
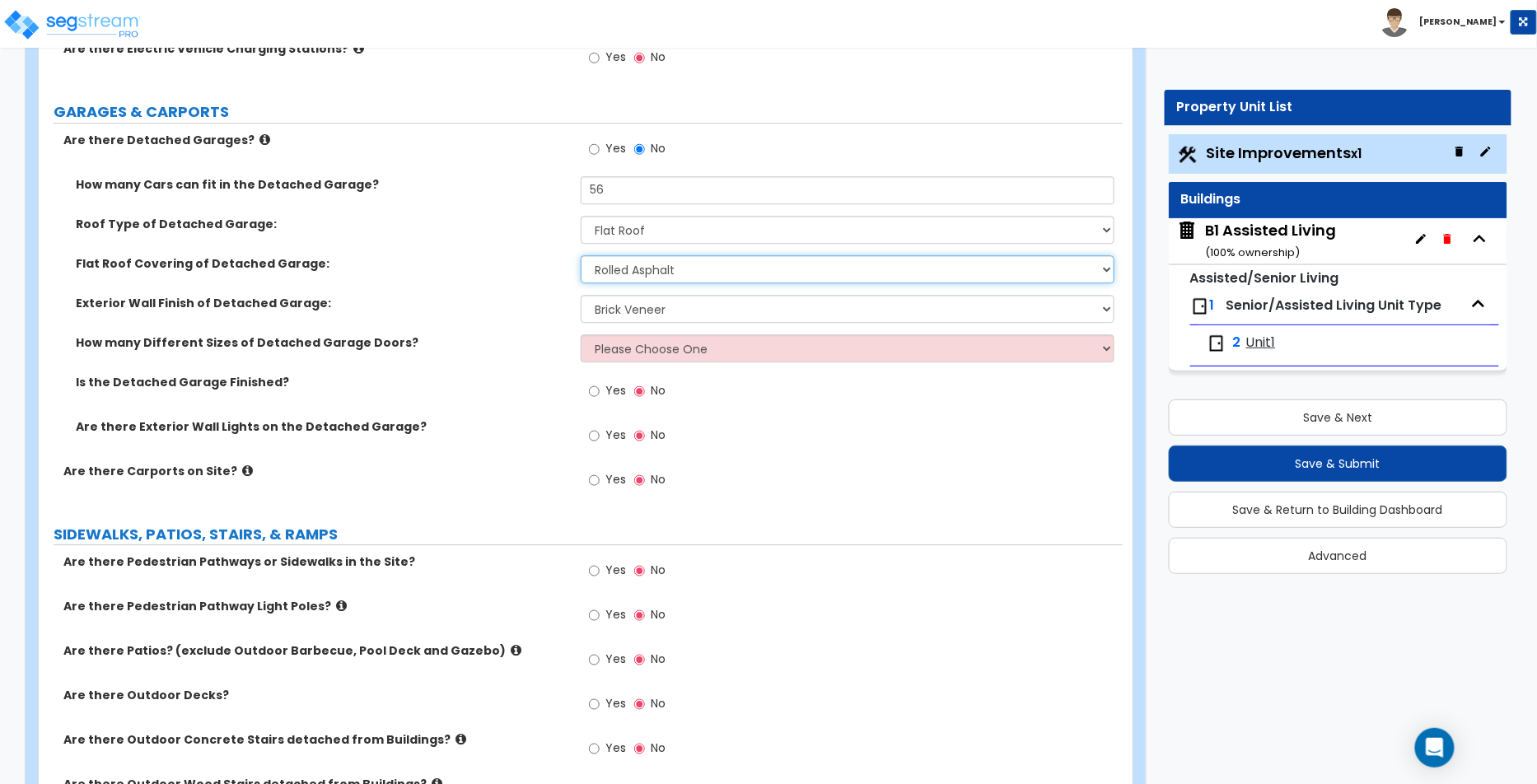
scroll to position [1674, 0]
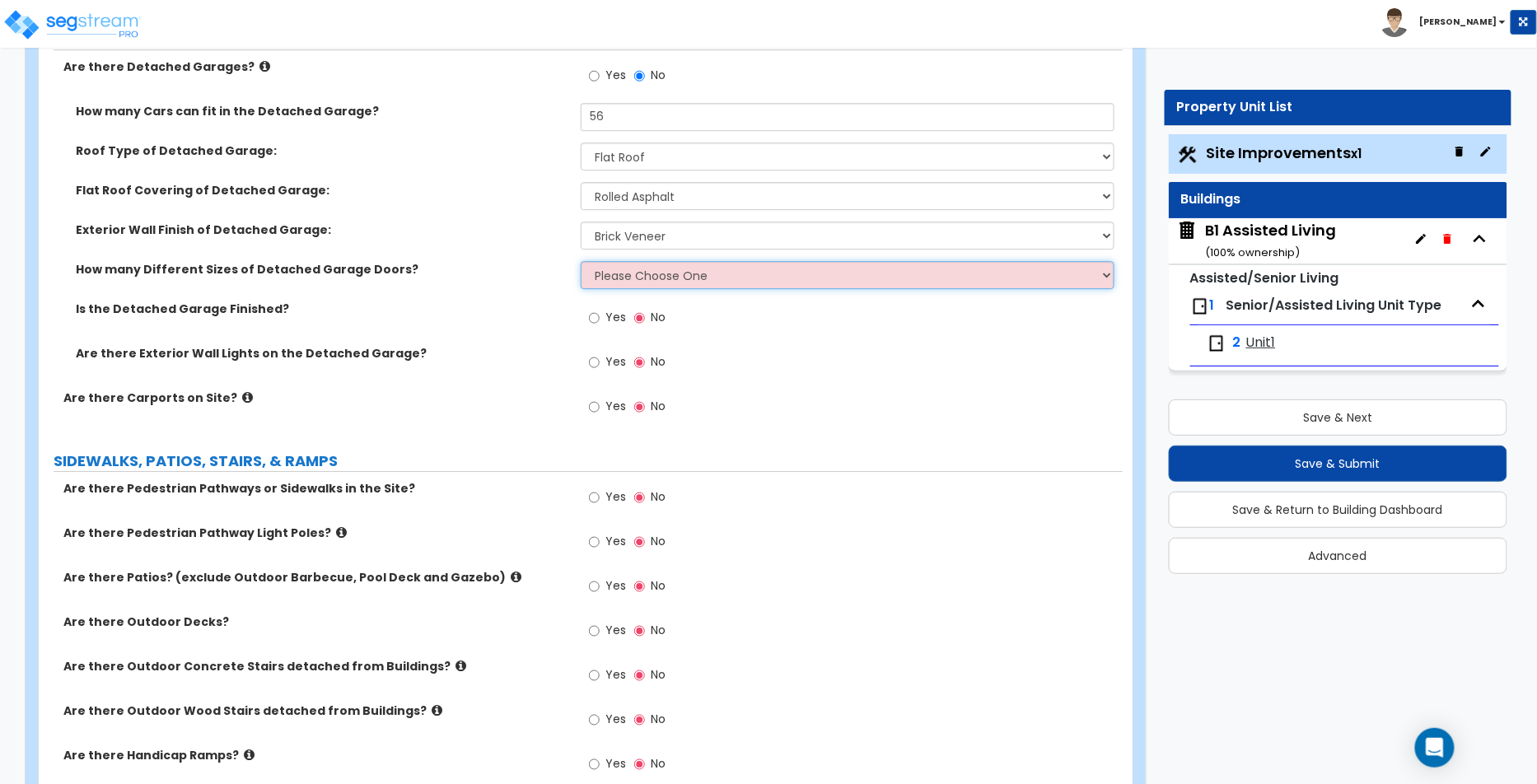
click at [762, 282] on select "Please Choose One 1 2" at bounding box center [847, 275] width 534 height 28
select select "2"
click at [581, 261] on select "Please Choose One 1 2" at bounding box center [847, 275] width 534 height 28
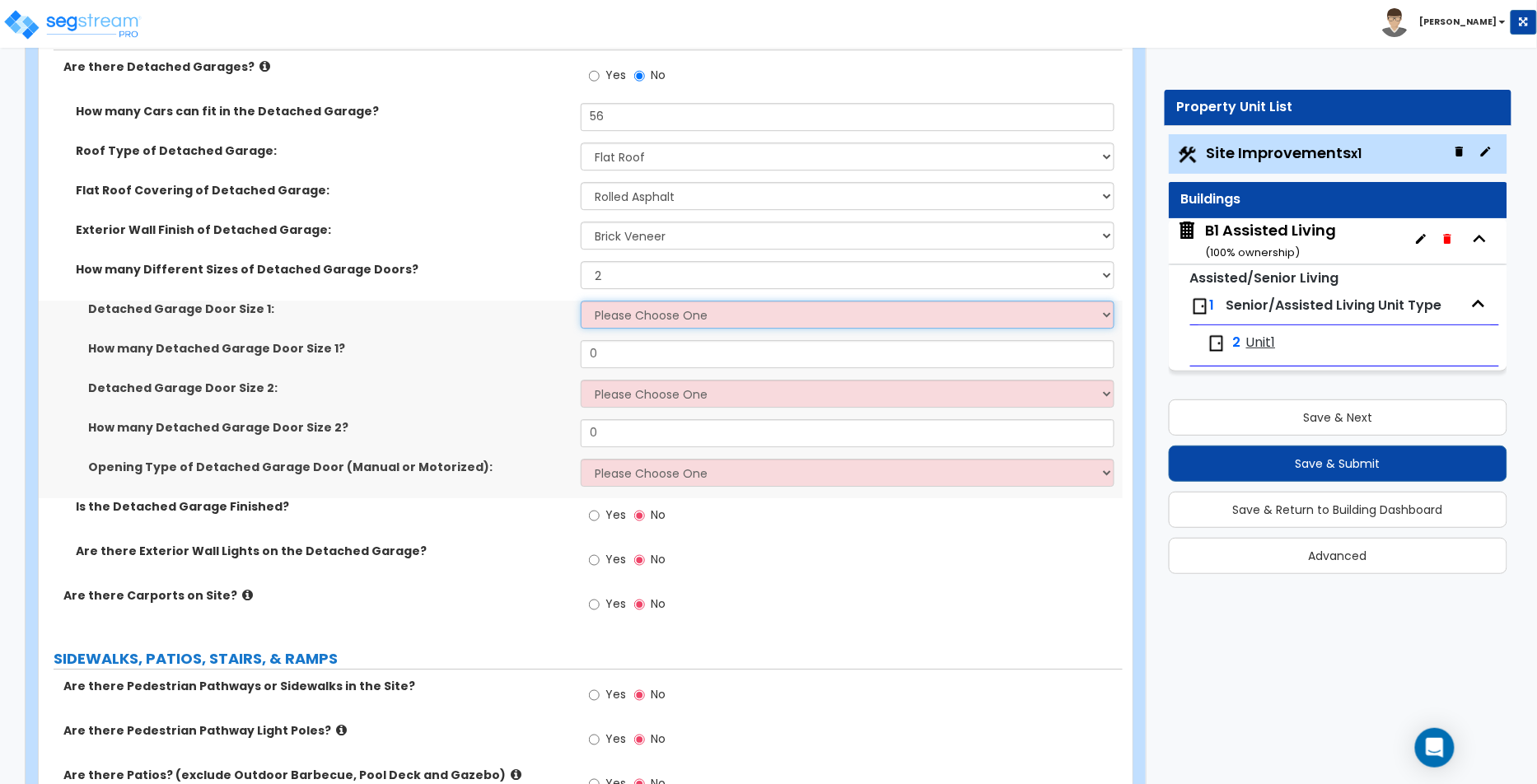
click at [623, 315] on select "Please Choose One 9' x 7' 16' x 7'" at bounding box center [847, 315] width 534 height 28
select select "2"
click at [581, 301] on select "Please Choose One 9' x 7' 16' x 7'" at bounding box center [847, 315] width 534 height 28
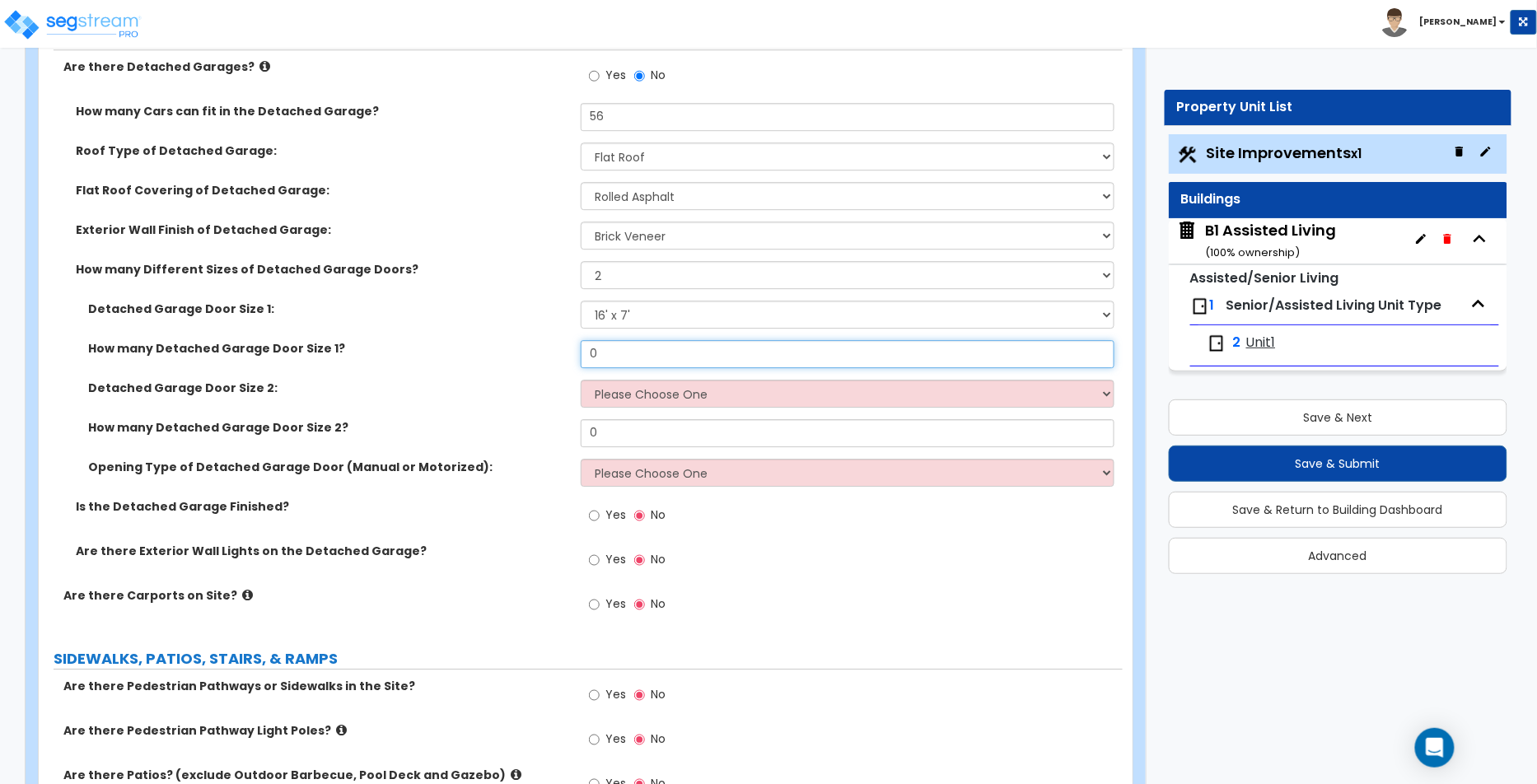
drag, startPoint x: 618, startPoint y: 352, endPoint x: 589, endPoint y: 346, distance: 29.6
click at [589, 346] on input "0" at bounding box center [847, 354] width 534 height 28
type input "56"
click at [684, 396] on select "Please Choose One 9' x 7' 16' x 7'" at bounding box center [847, 393] width 534 height 28
select select "1"
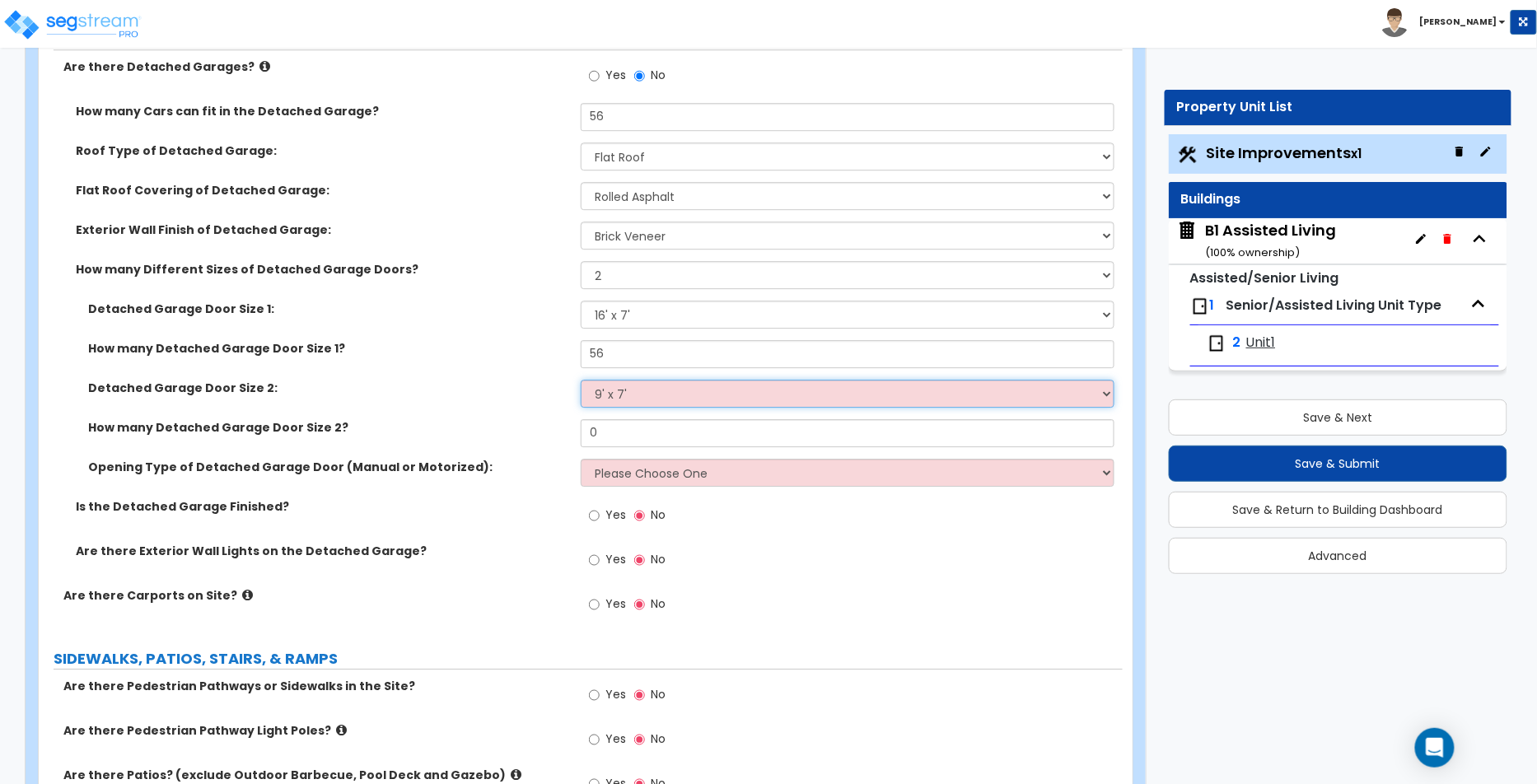
click at [581, 379] on select "Please Choose One 9' x 7' 16' x 7'" at bounding box center [847, 393] width 534 height 28
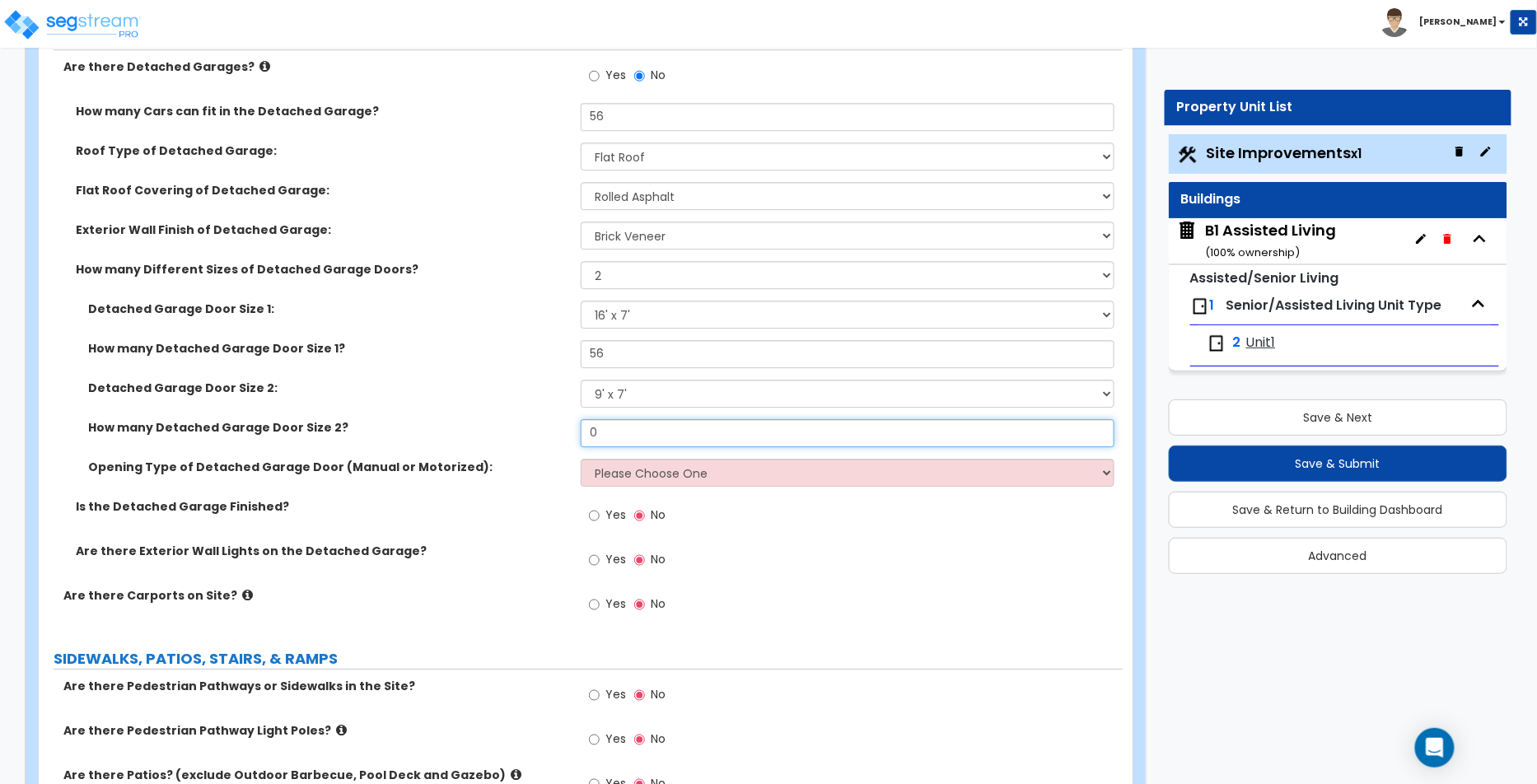
drag, startPoint x: 590, startPoint y: 419, endPoint x: 534, endPoint y: 409, distance: 56.9
click at [534, 409] on div "Detached Garage Door Size 1: Please Choose One 9' x 7' 16' x 7' How many Detach…" at bounding box center [580, 399] width 1059 height 198
type input "56"
click at [626, 486] on div "Opening Type of Detached Garage Door (Manual or Motorized): Please Choose One A…" at bounding box center [581, 478] width 1084 height 40
click at [638, 474] on select "Please Choose One All Manual All Motorized Some are Motorized" at bounding box center [847, 472] width 534 height 28
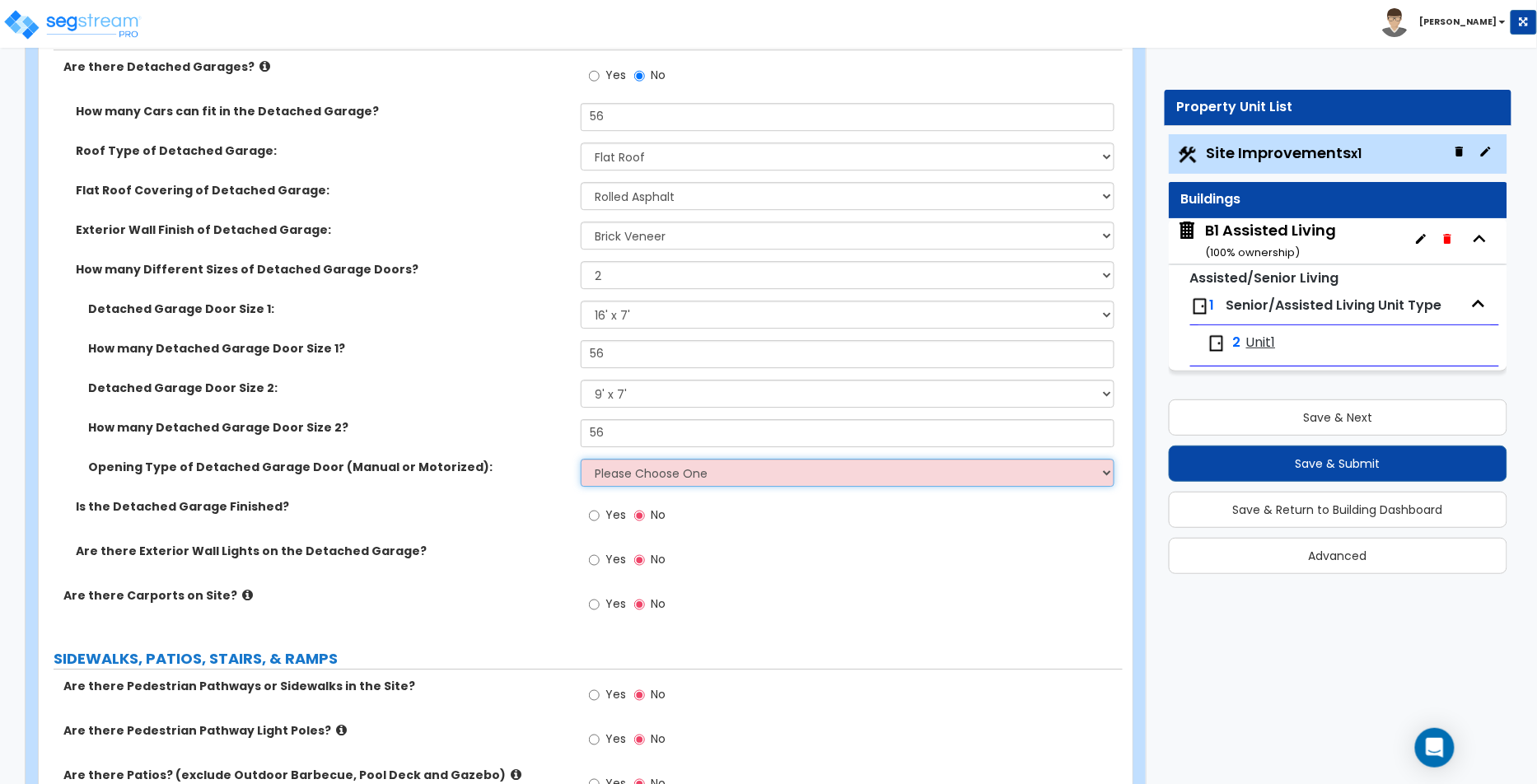
select select "1"
click at [581, 458] on select "Please Choose One All Manual All Motorized Some are Motorized" at bounding box center [847, 472] width 534 height 28
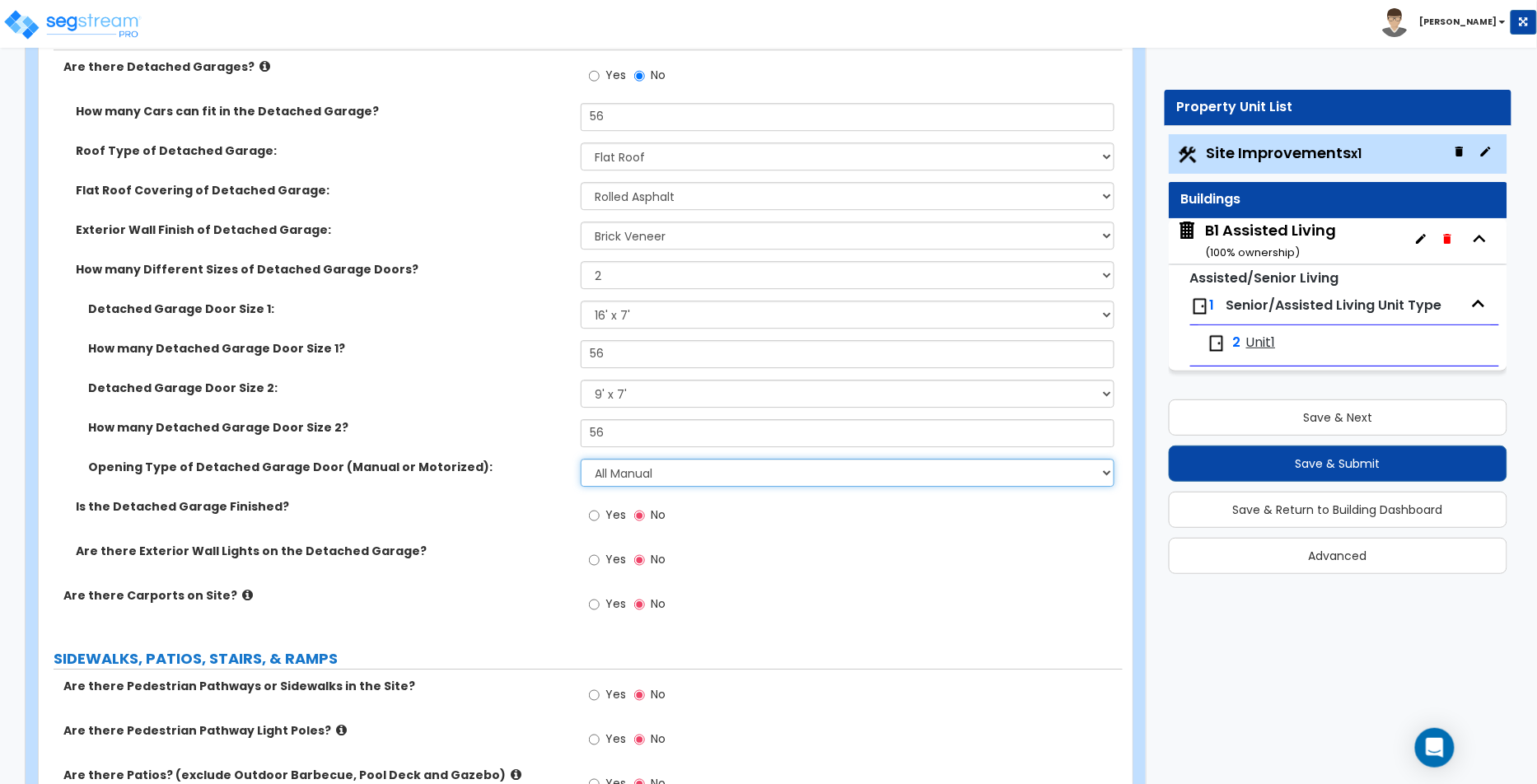
scroll to position [1706, 0]
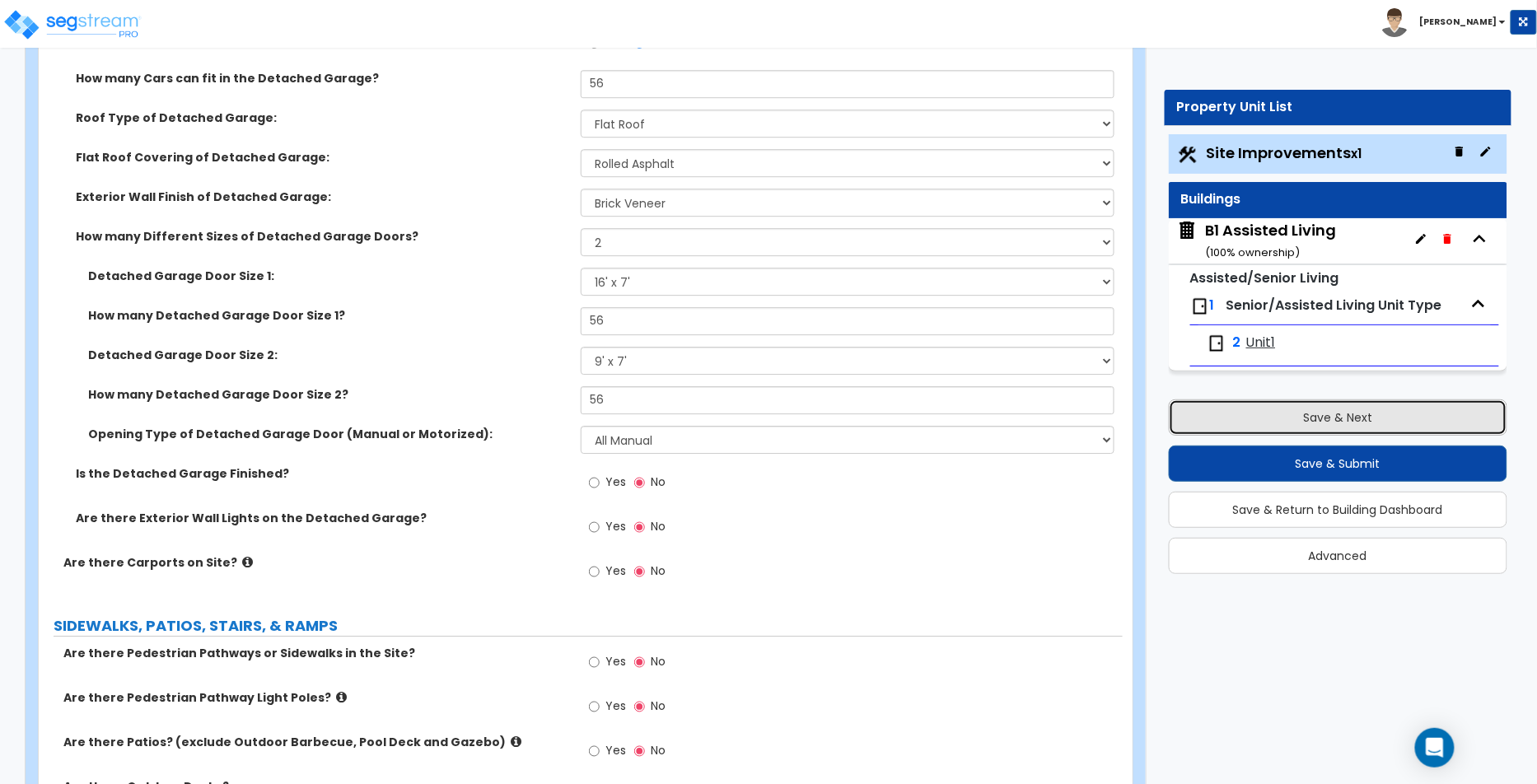
click at [1338, 415] on button "Save & Next" at bounding box center [1338, 417] width 340 height 36
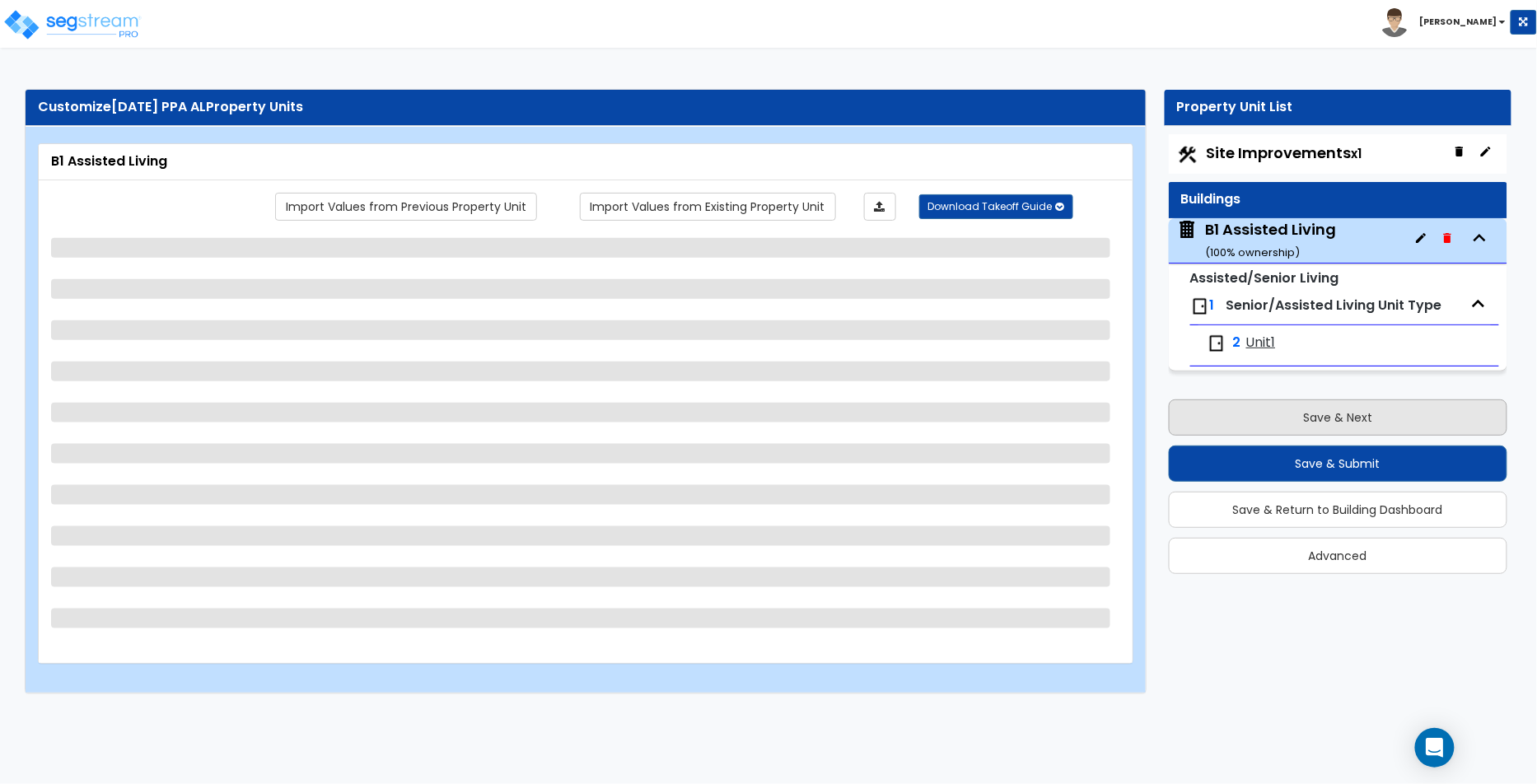
scroll to position [0, 0]
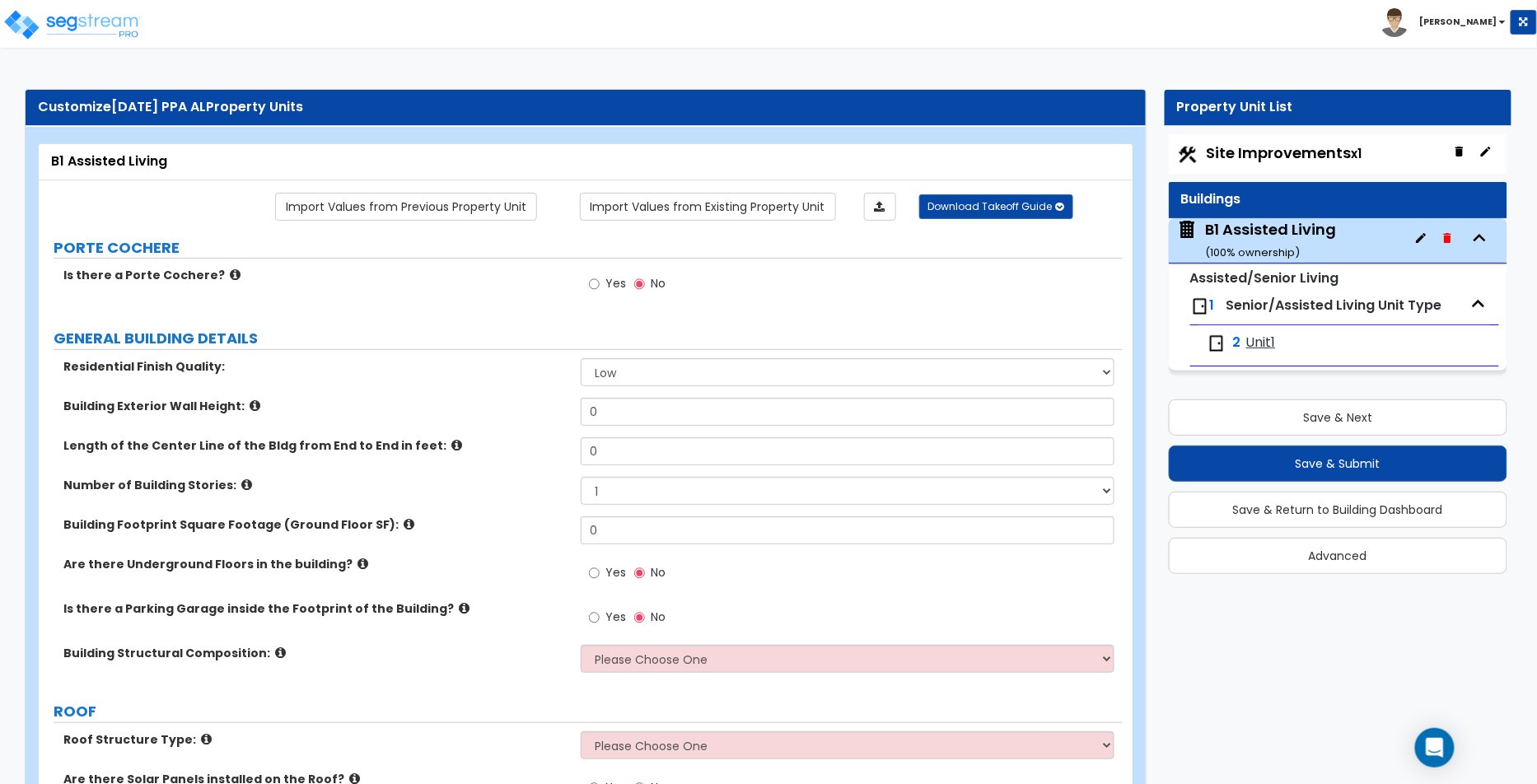
click at [614, 283] on span "Yes" at bounding box center [615, 283] width 20 height 17
click at [600, 283] on input "Yes" at bounding box center [595, 284] width 11 height 19
radio input "true"
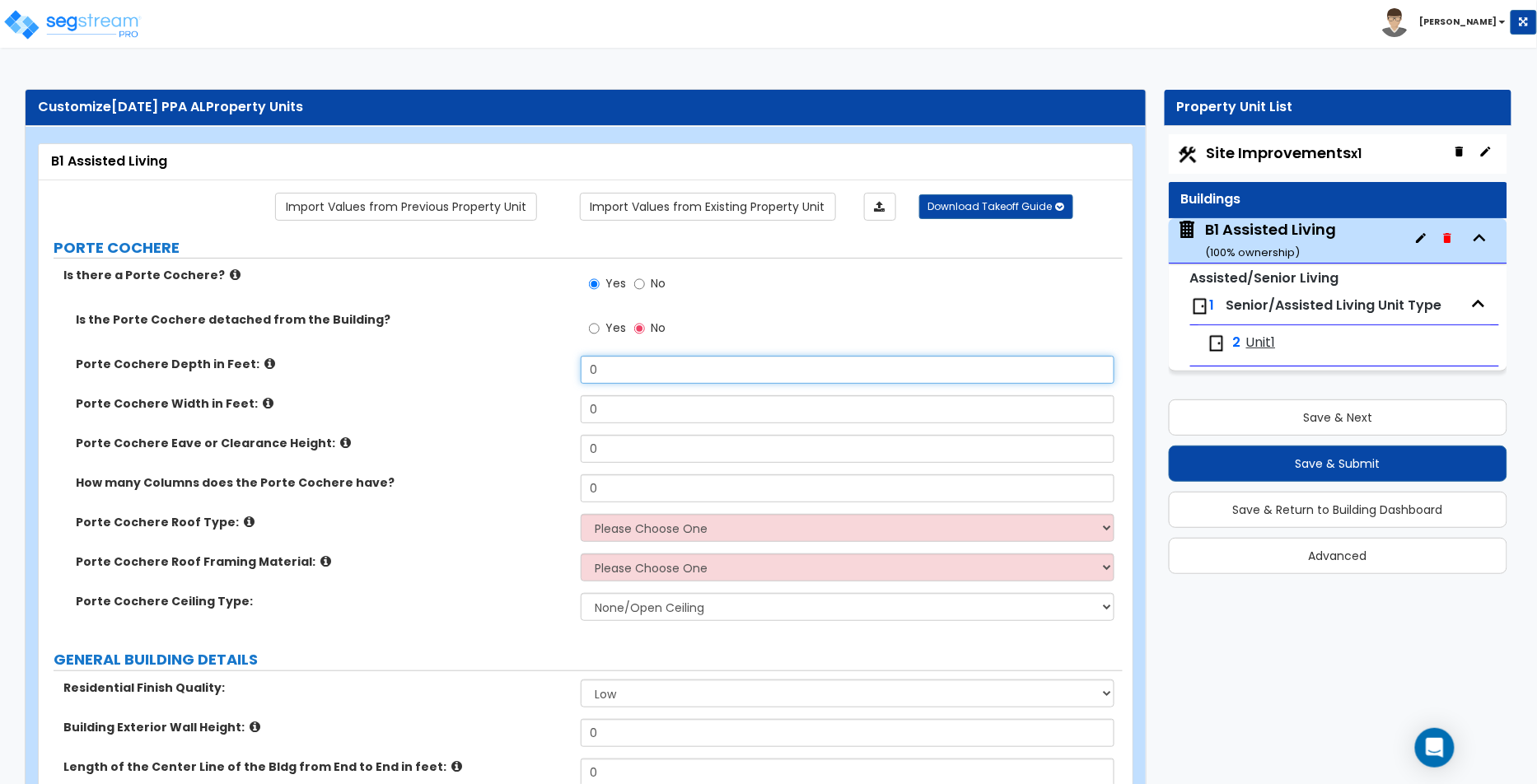
drag, startPoint x: 614, startPoint y: 377, endPoint x: 590, endPoint y: 368, distance: 25.6
click at [590, 368] on input "0" at bounding box center [847, 369] width 534 height 28
type input "56"
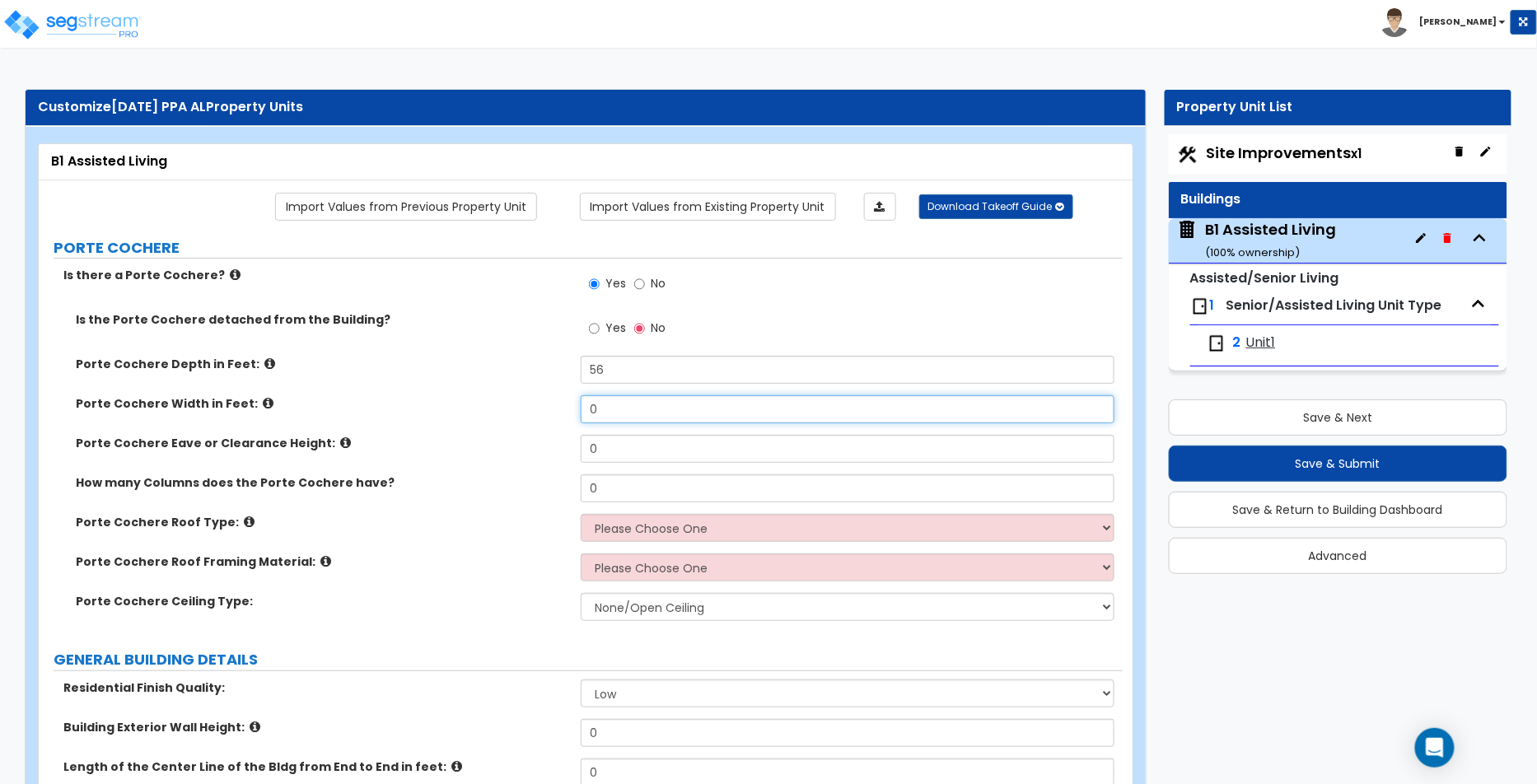
drag, startPoint x: 634, startPoint y: 409, endPoint x: 594, endPoint y: 405, distance: 40.2
click at [594, 405] on input "0" at bounding box center [847, 409] width 534 height 28
type input "56"
drag, startPoint x: 606, startPoint y: 435, endPoint x: 665, endPoint y: 443, distance: 59.5
click at [665, 443] on input "0" at bounding box center [847, 449] width 534 height 28
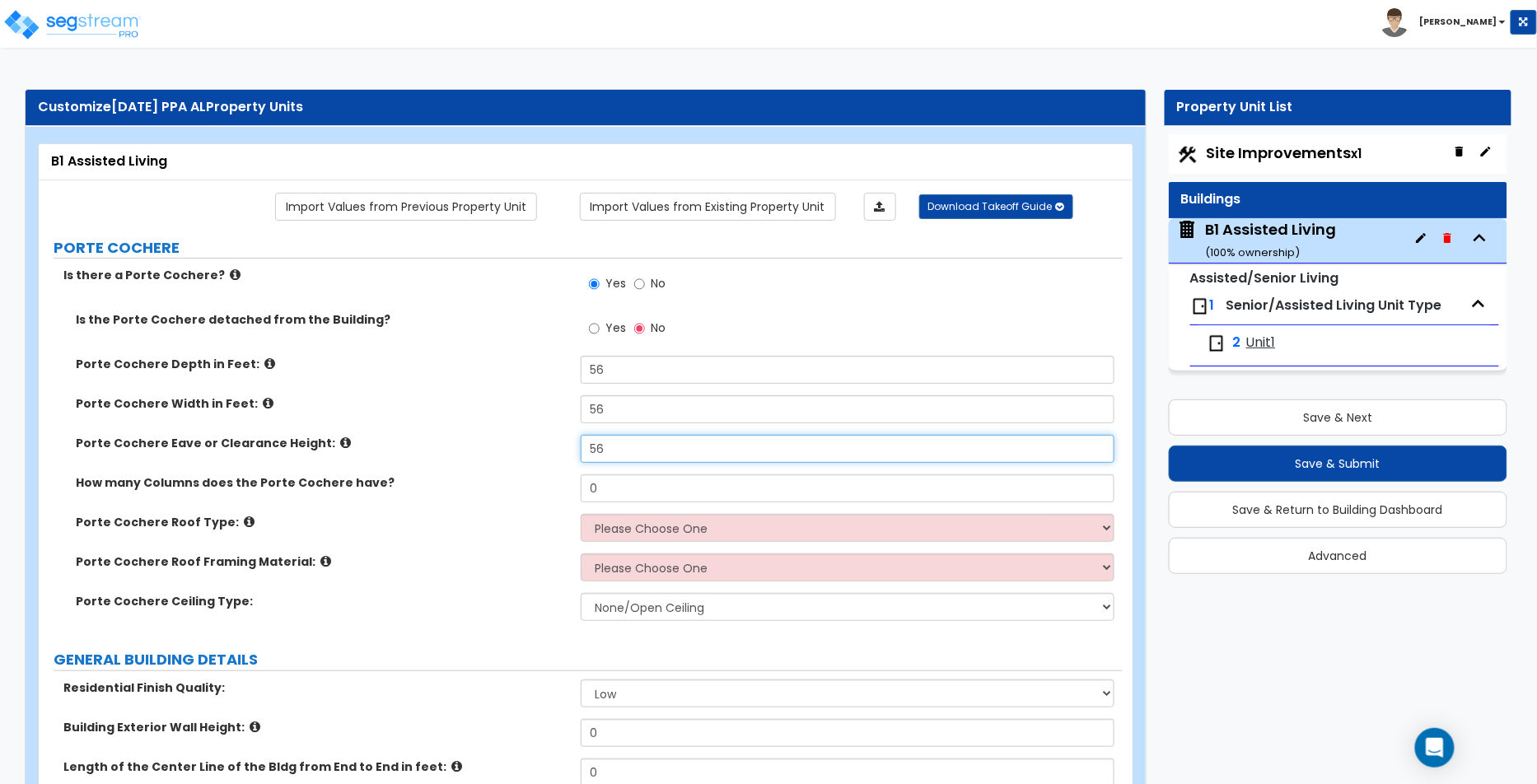
type input "56"
drag, startPoint x: 622, startPoint y: 480, endPoint x: 575, endPoint y: 476, distance: 47.2
click at [575, 476] on div "How many Columns does the Porte Cochere have? 0" at bounding box center [581, 494] width 1084 height 40
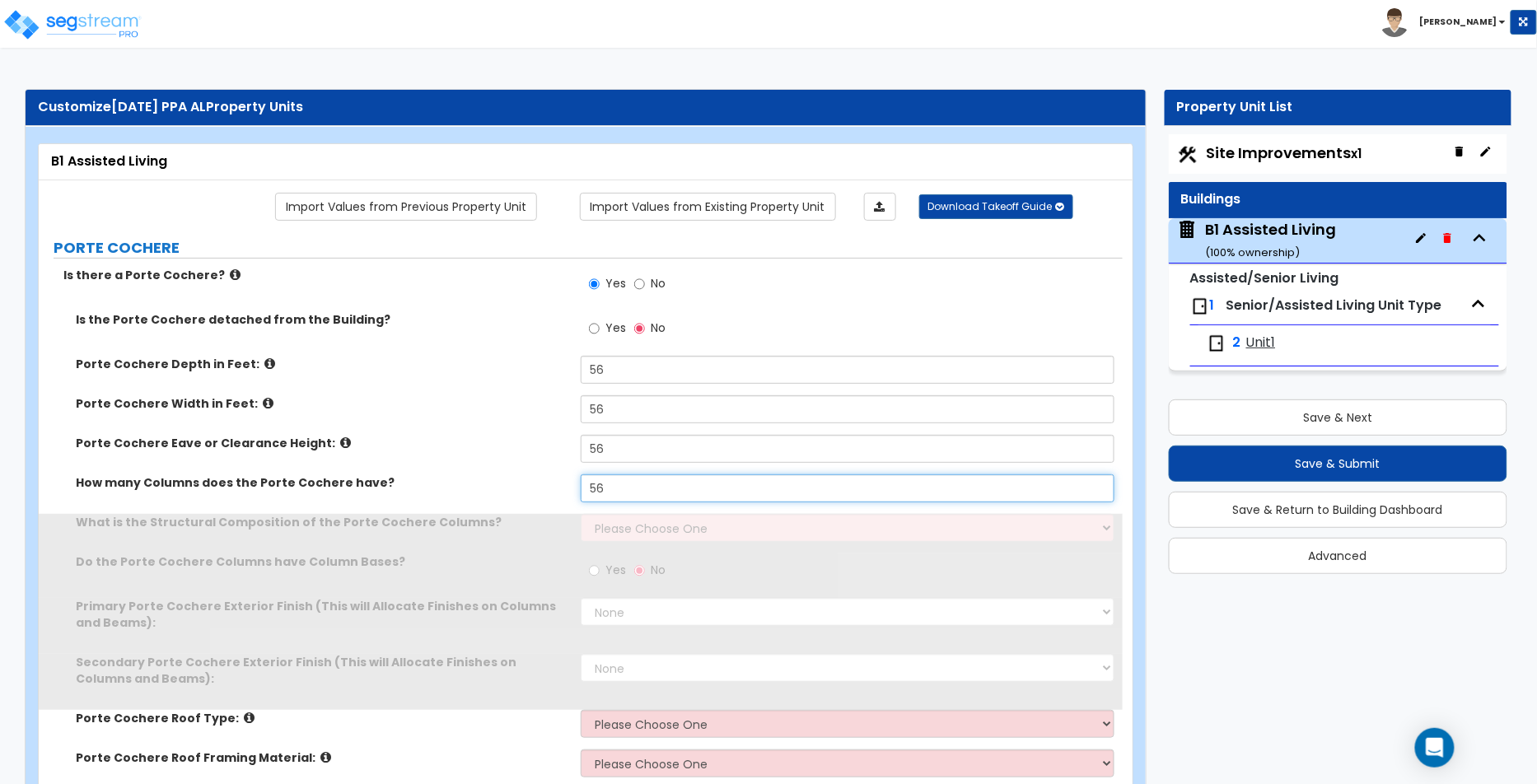
type input "56"
click at [627, 529] on select "Please Choose One Wood Steel Concrete" at bounding box center [847, 528] width 534 height 28
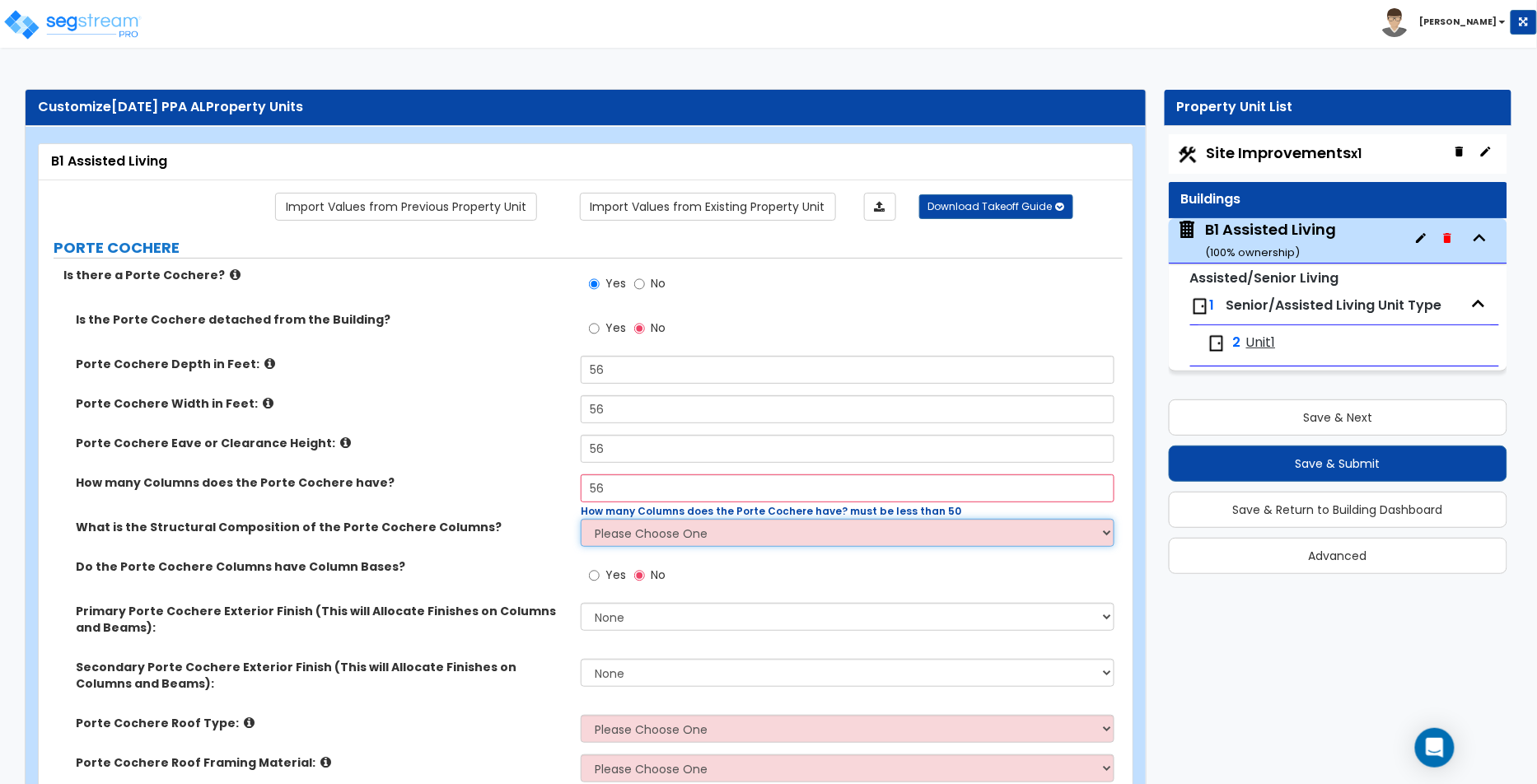
select select "1"
click at [581, 519] on select "Please Choose One Wood Steel Concrete" at bounding box center [847, 533] width 534 height 28
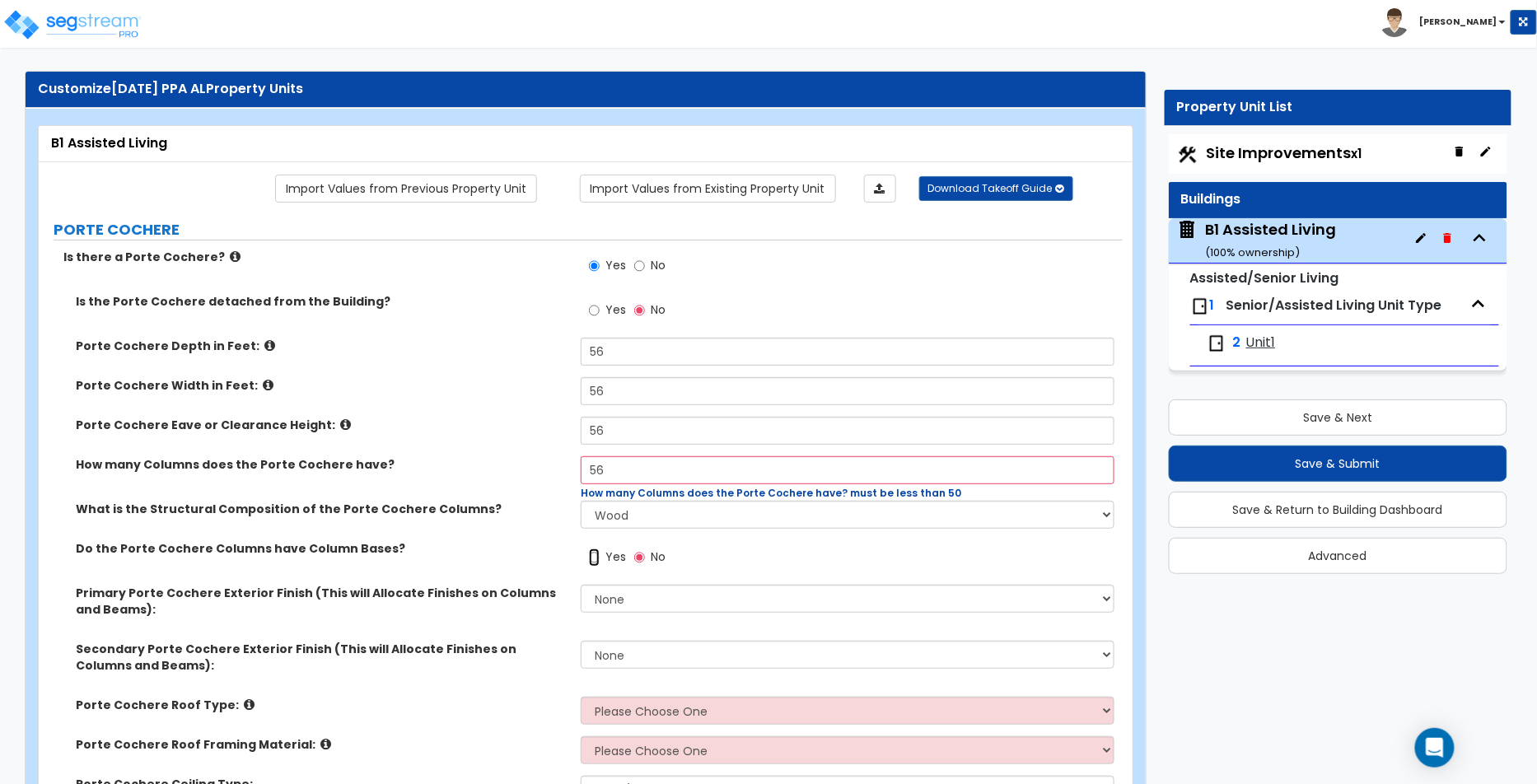
click at [598, 549] on input "Yes" at bounding box center [595, 558] width 11 height 19
radio input "true"
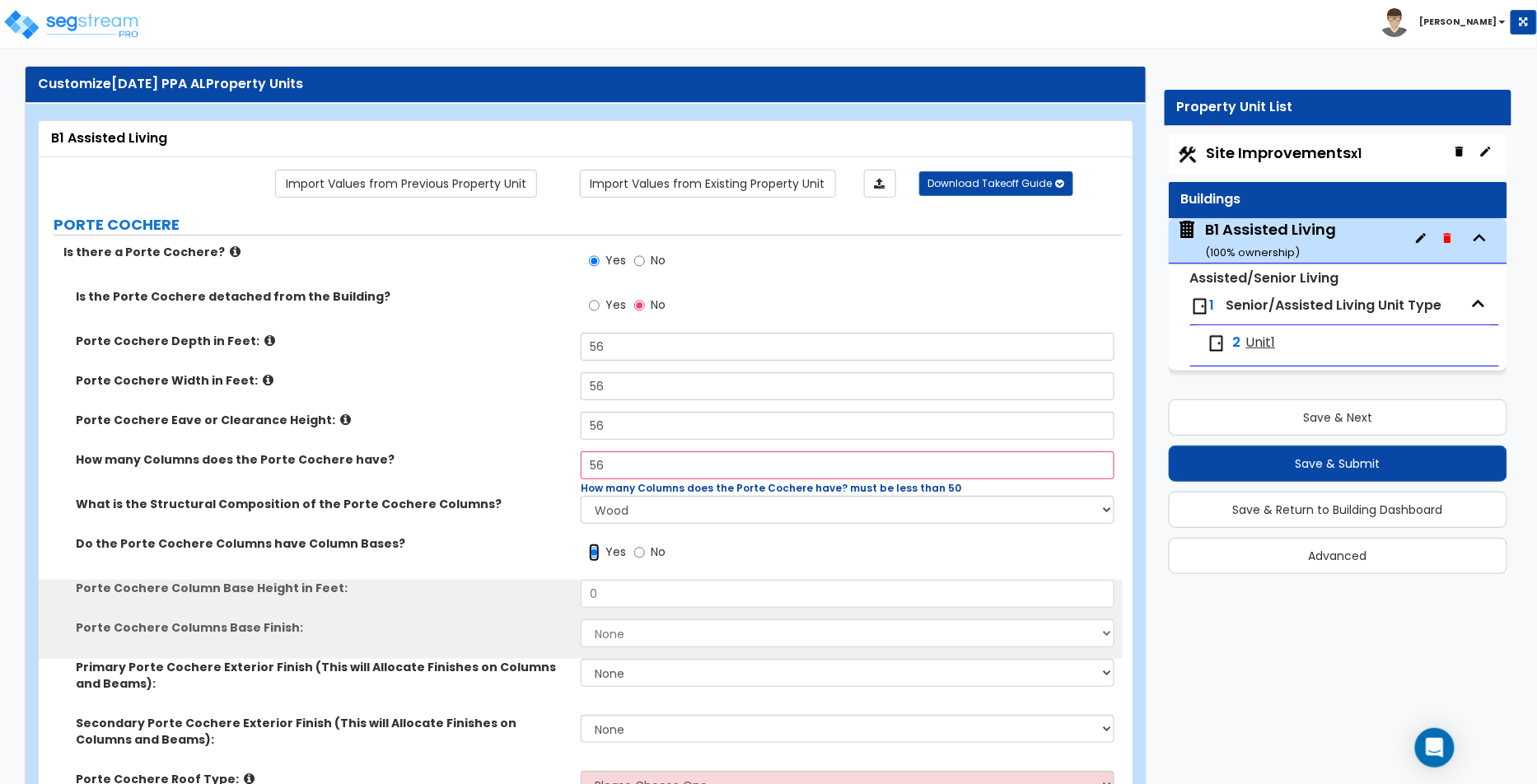
scroll to position [158, 0]
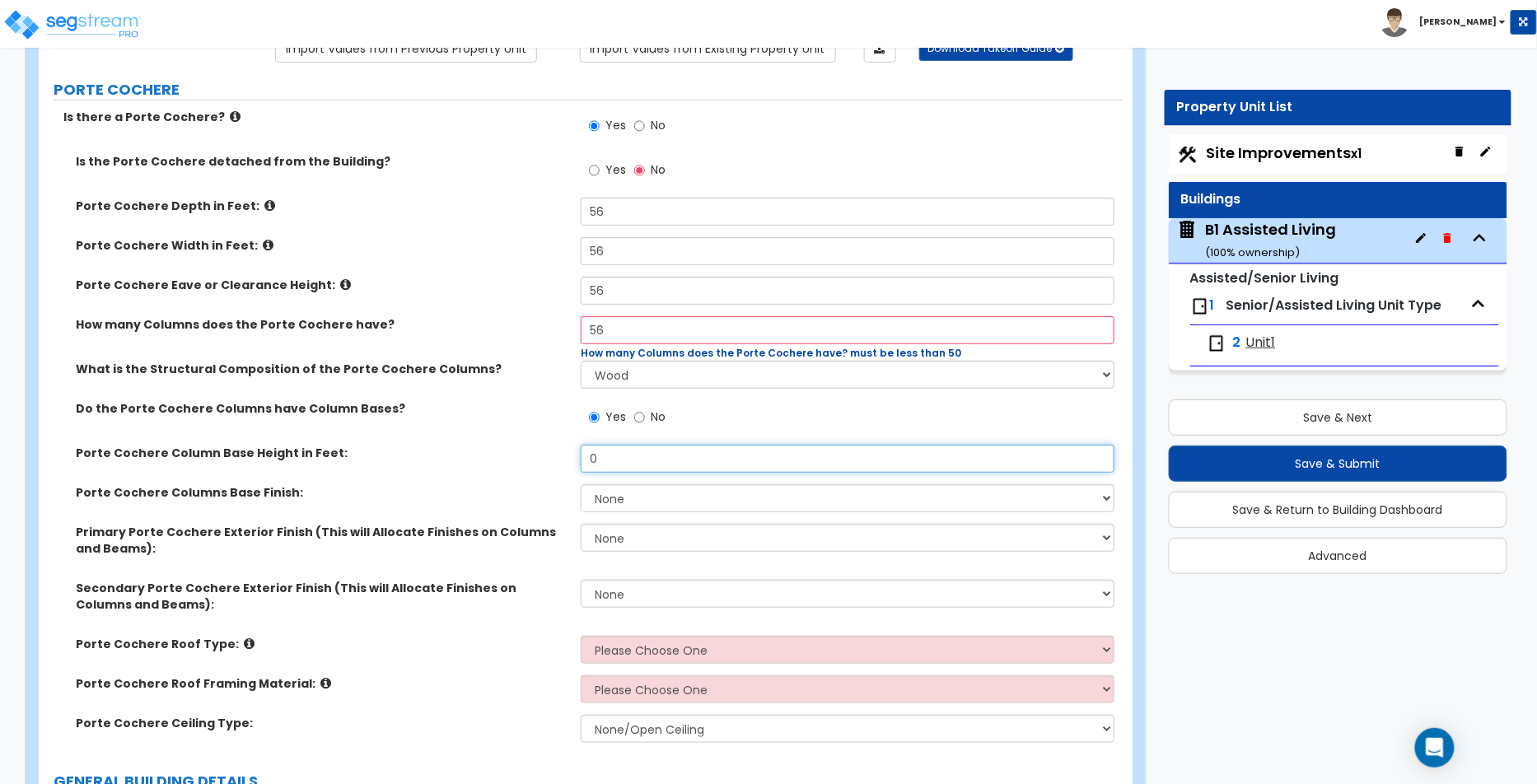
drag, startPoint x: 615, startPoint y: 465, endPoint x: 588, endPoint y: 459, distance: 27.7
click at [588, 459] on input "0" at bounding box center [847, 458] width 534 height 28
type input "56"
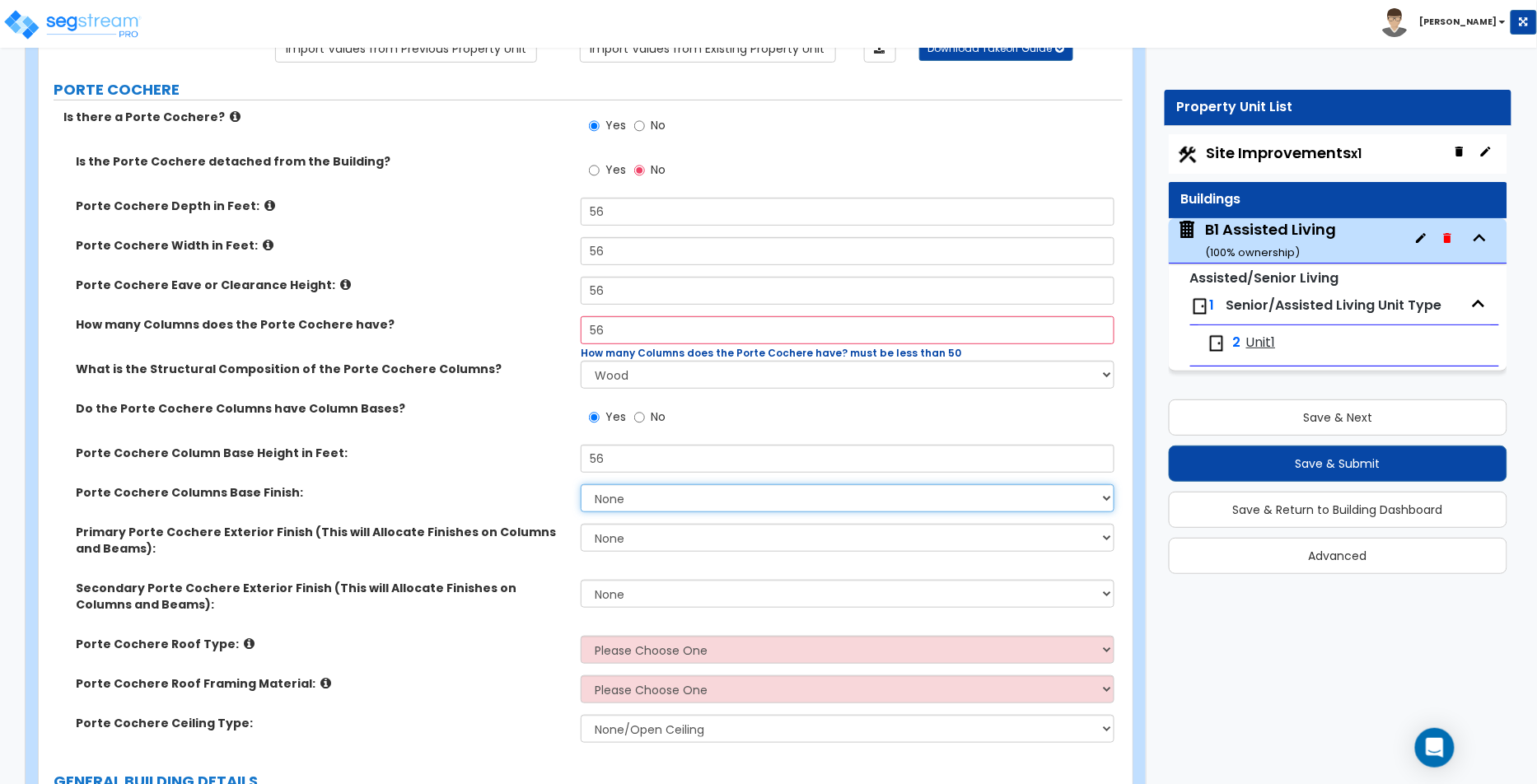
click at [626, 495] on select "None Paint Finish Stucco Finish Tile Finish Brick Veneer Stone Veneer Metal Com…" at bounding box center [847, 498] width 534 height 28
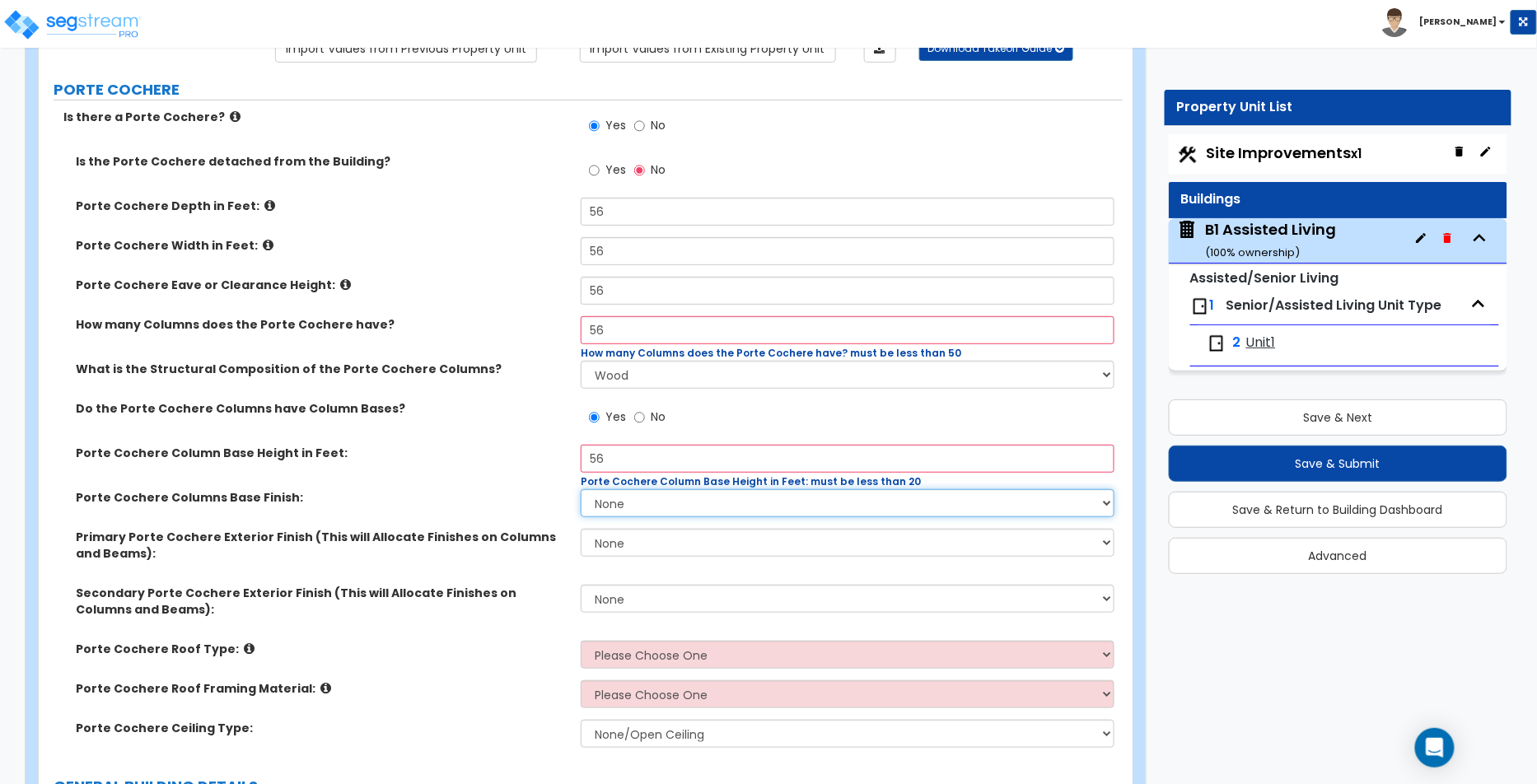
select select "1"
click at [581, 489] on select "None Paint Finish Stucco Finish Tile Finish Brick Veneer Stone Veneer Metal Com…" at bounding box center [847, 503] width 534 height 28
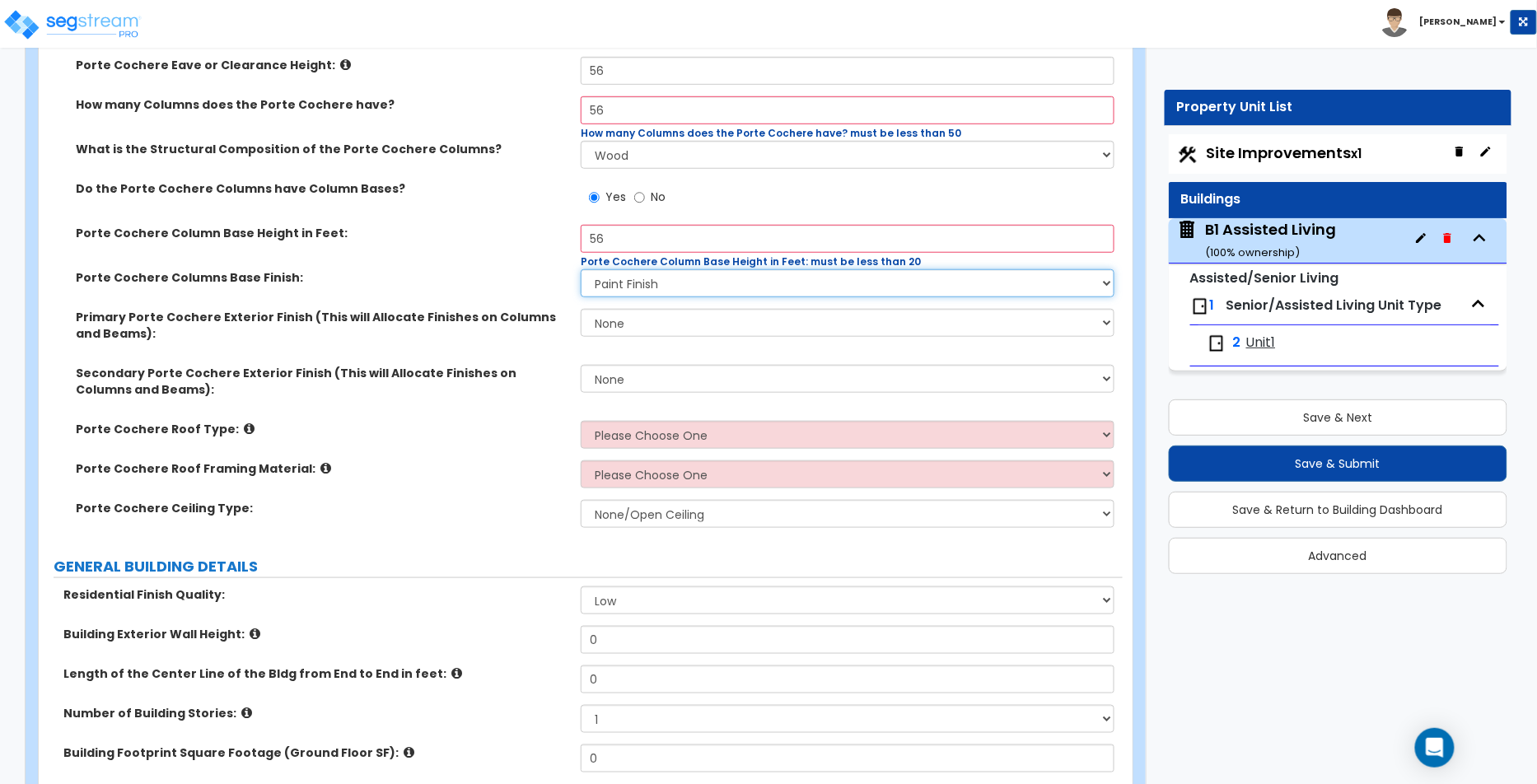
scroll to position [517, 0]
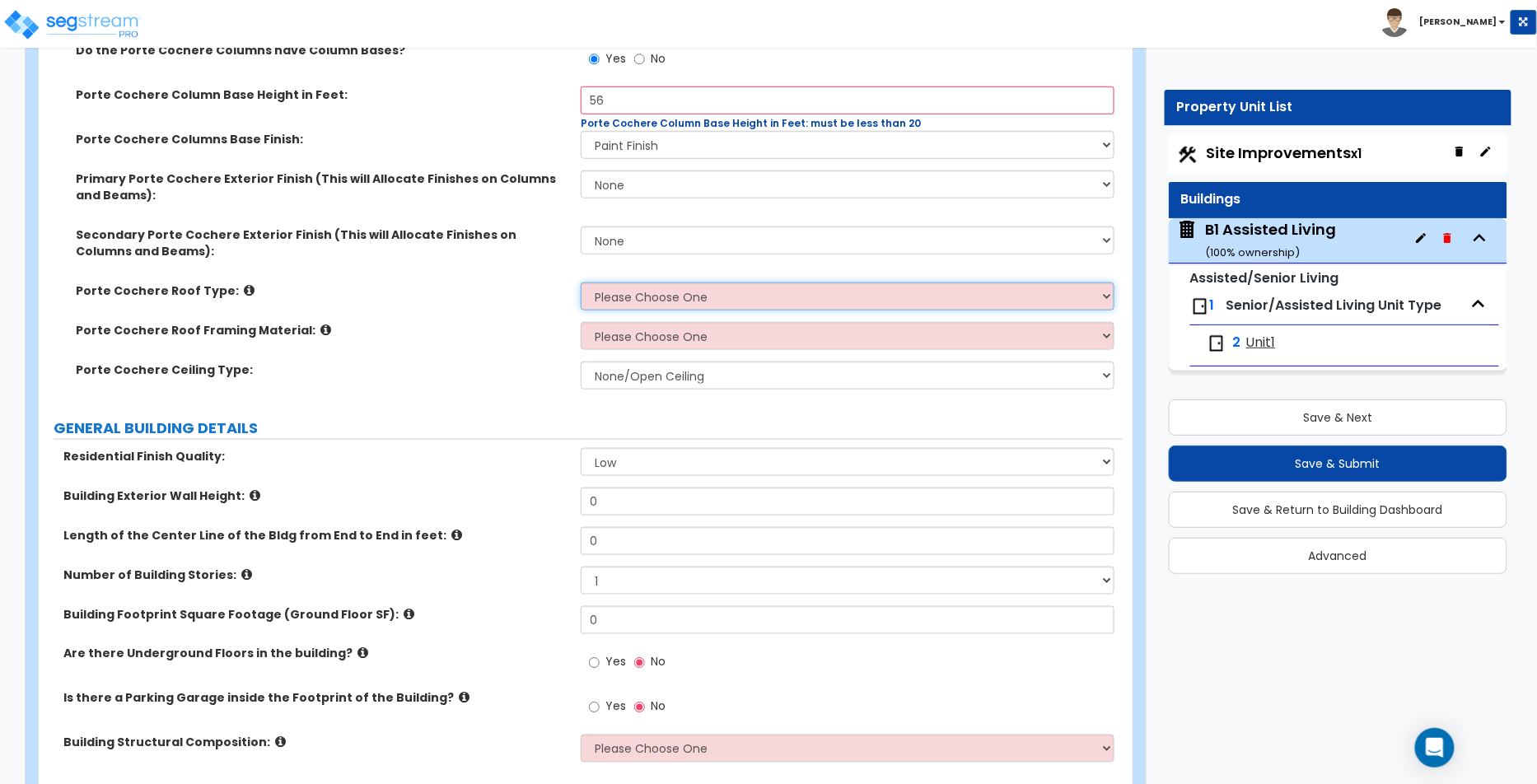
click at [682, 292] on select "Please Choose One Gabled Roof Flat Roof" at bounding box center [847, 296] width 534 height 28
select select "2"
click at [581, 282] on select "Please Choose One Gabled Roof Flat Roof" at bounding box center [847, 296] width 534 height 28
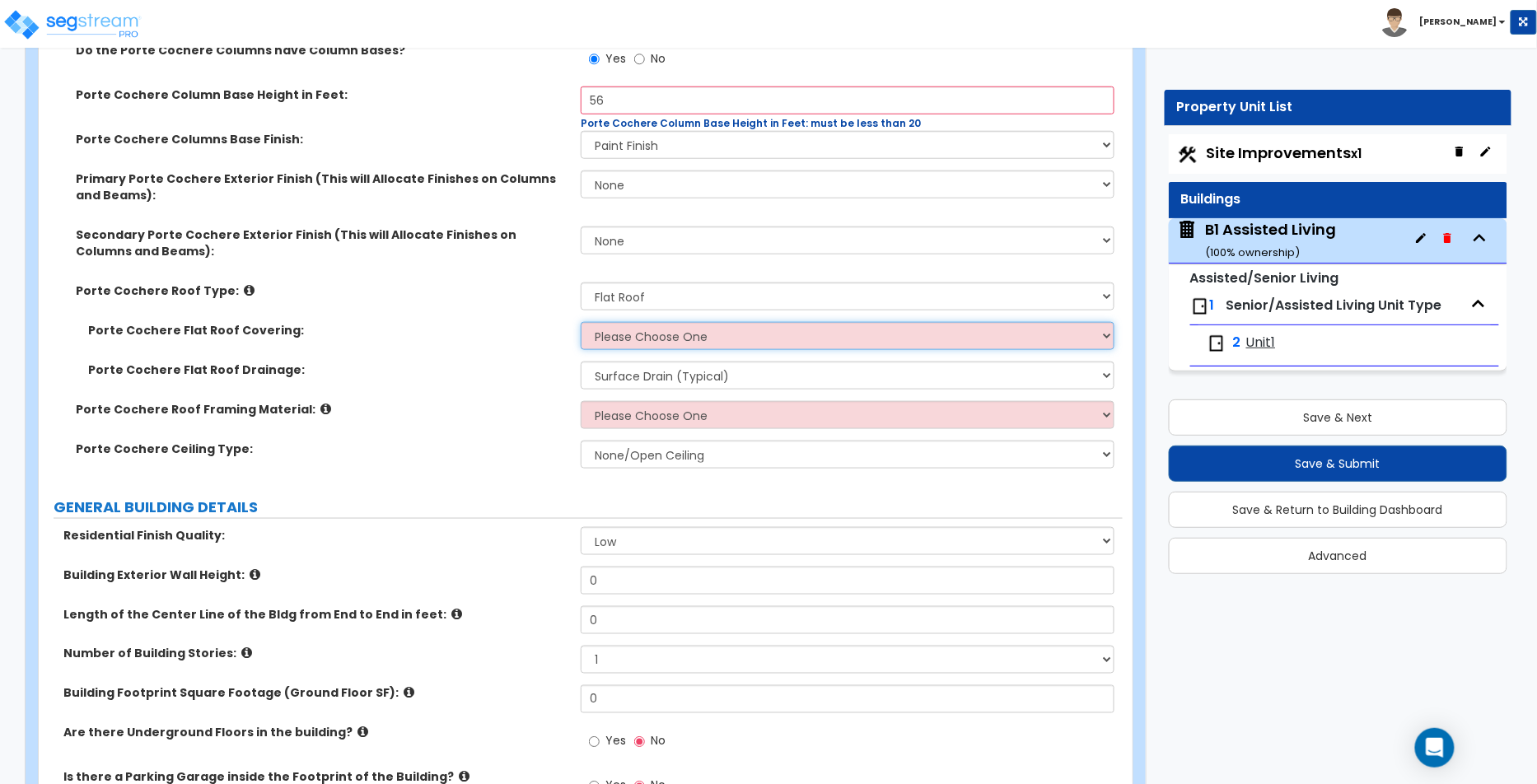
click at [689, 344] on select "Please Choose One Rolled Asphalt Plastic Membrane Asphalt Flood Coat" at bounding box center [847, 336] width 534 height 28
select select "2"
click at [581, 322] on select "Please Choose One Rolled Asphalt Plastic Membrane Asphalt Flood Coat" at bounding box center [847, 336] width 534 height 28
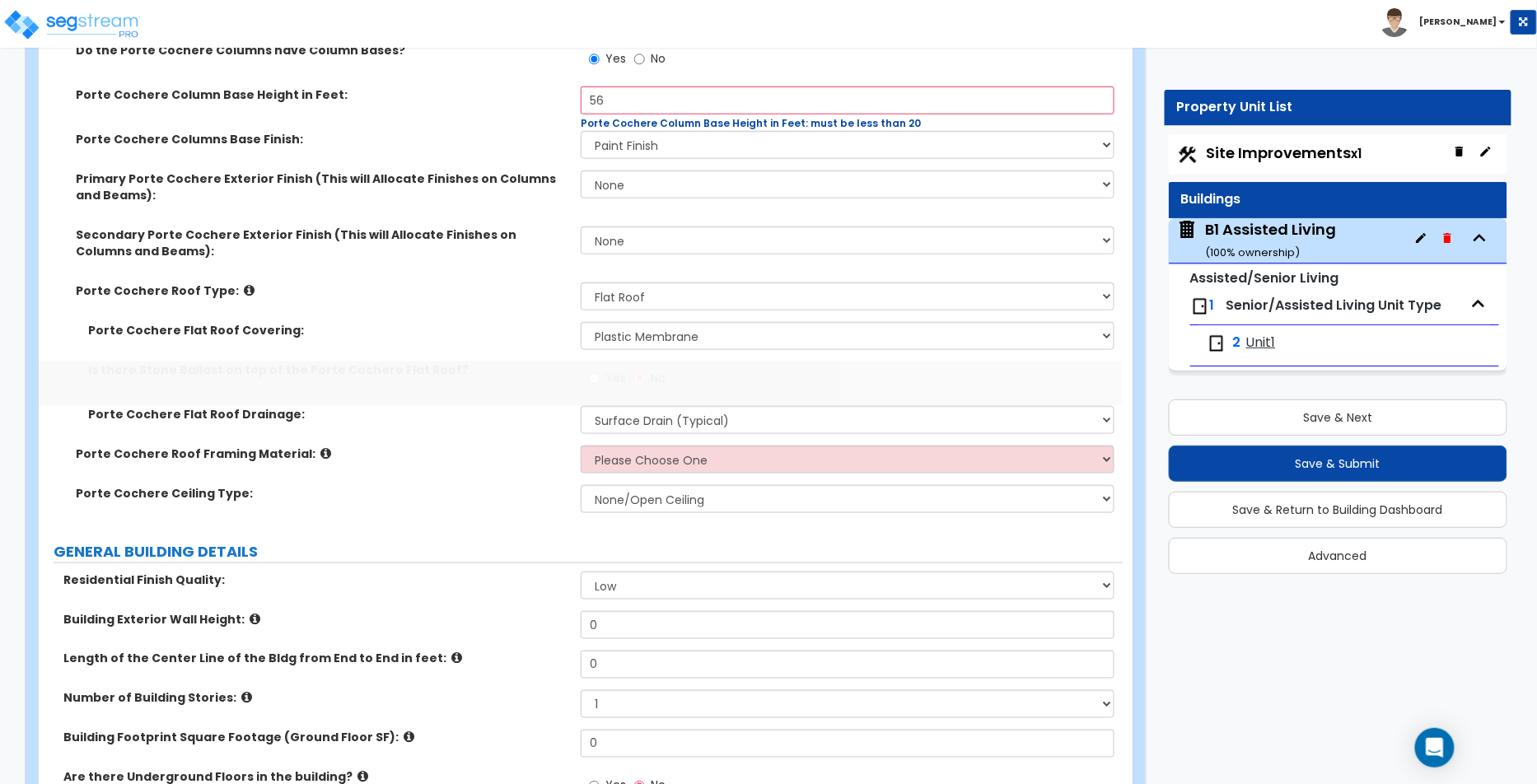
click at [699, 377] on div "Yes No" at bounding box center [852, 384] width 542 height 45
click at [678, 401] on div "Yes No" at bounding box center [852, 384] width 542 height 45
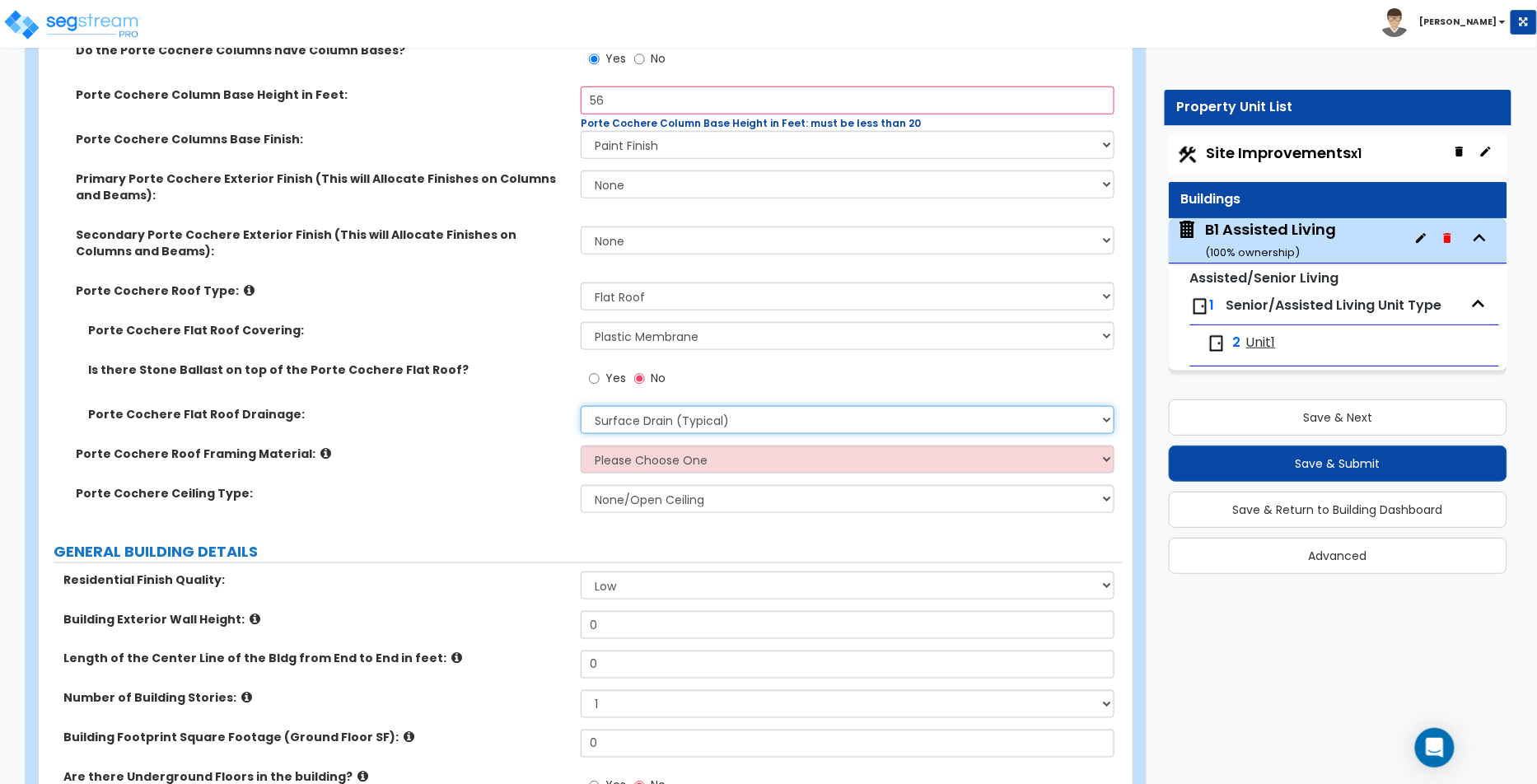
click at [665, 417] on select "Surface Drain (Typical) Gutters" at bounding box center [847, 420] width 534 height 28
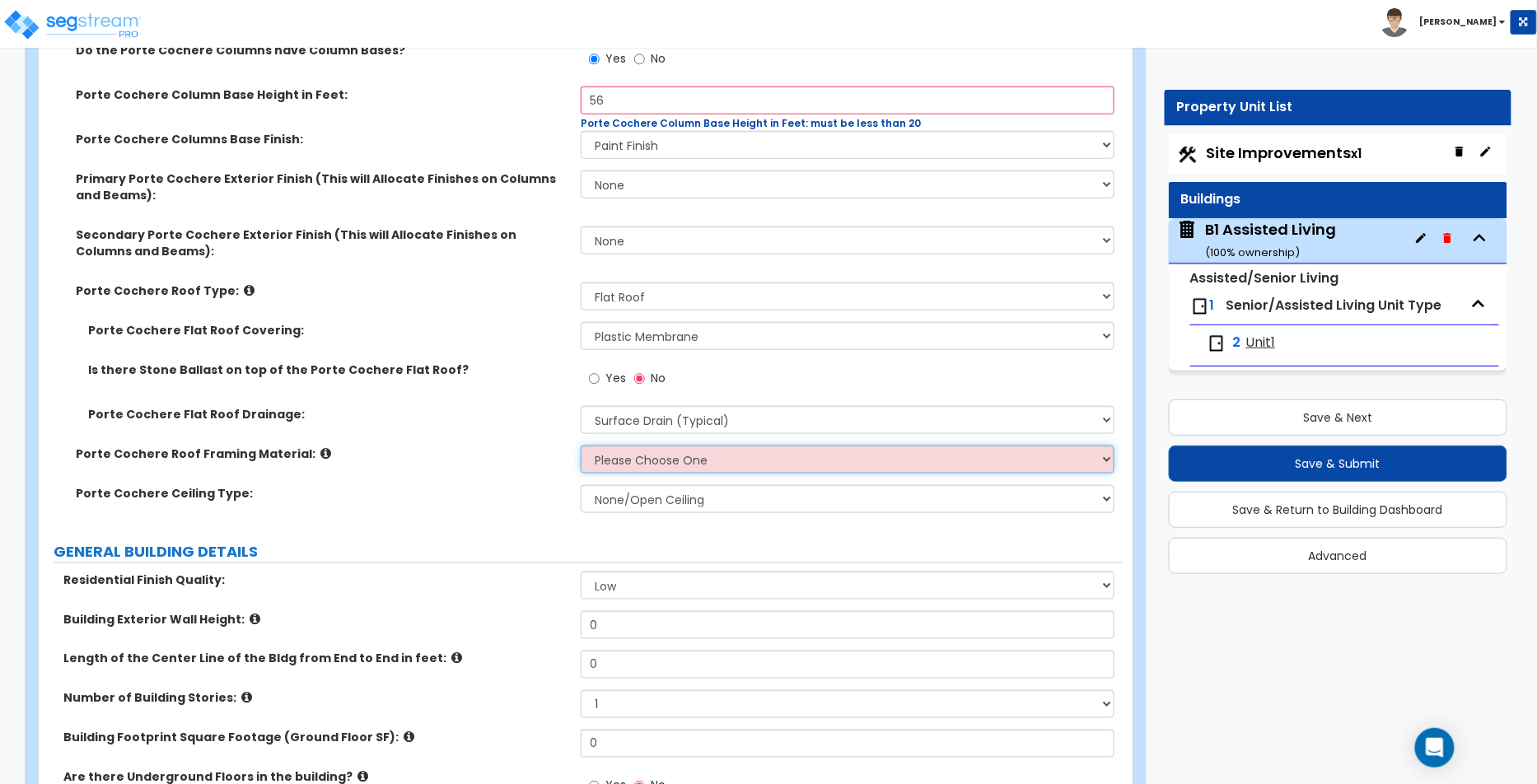
click at [661, 455] on select "Please Choose One Wood Metal" at bounding box center [847, 459] width 534 height 28
select select "1"
click at [581, 445] on select "Please Choose One Wood Metal" at bounding box center [847, 459] width 534 height 28
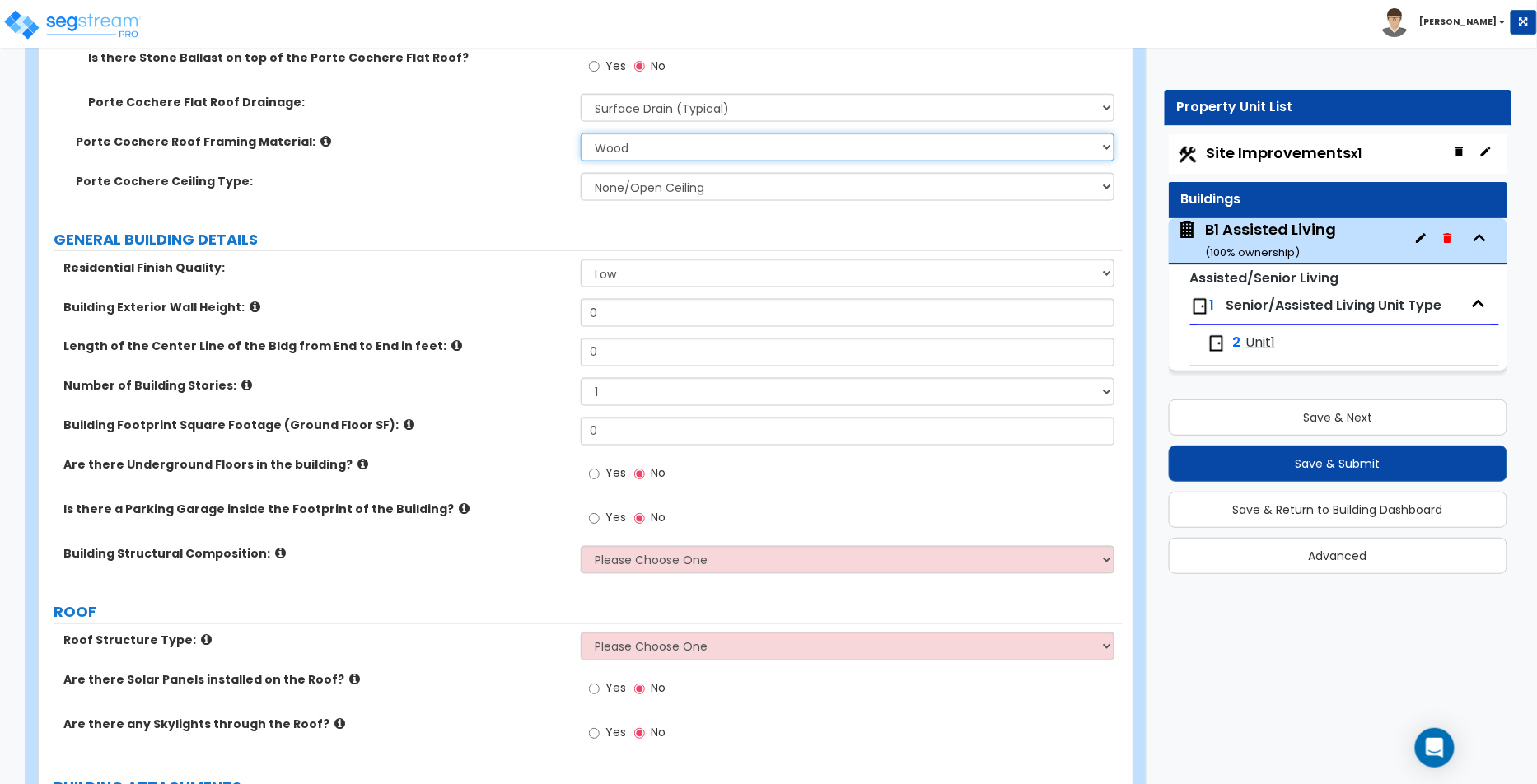
scroll to position [837, 0]
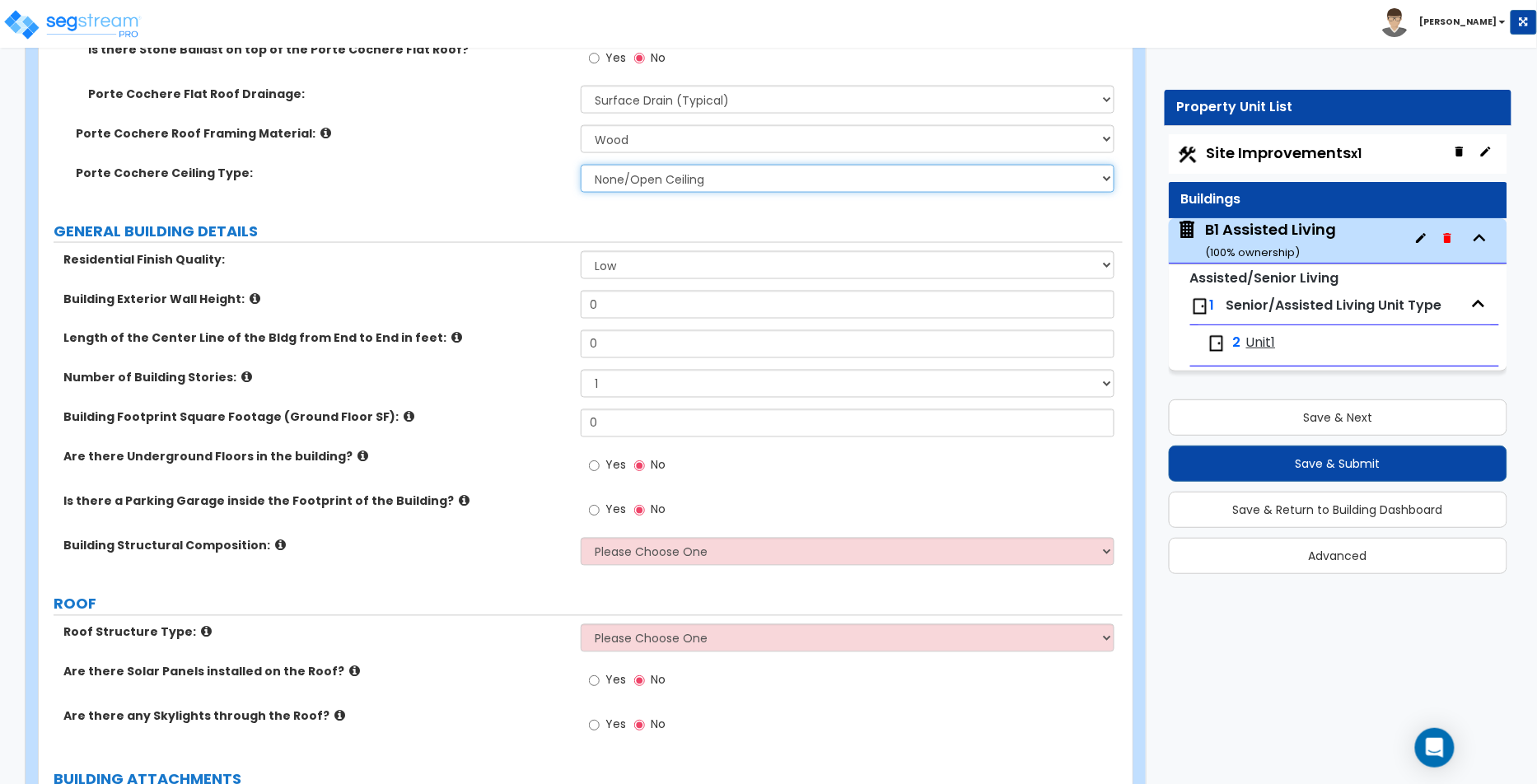
click at [686, 178] on select "None/Open Ceiling Drywall Ceiling Suspended Metal Ceiling" at bounding box center [847, 179] width 534 height 28
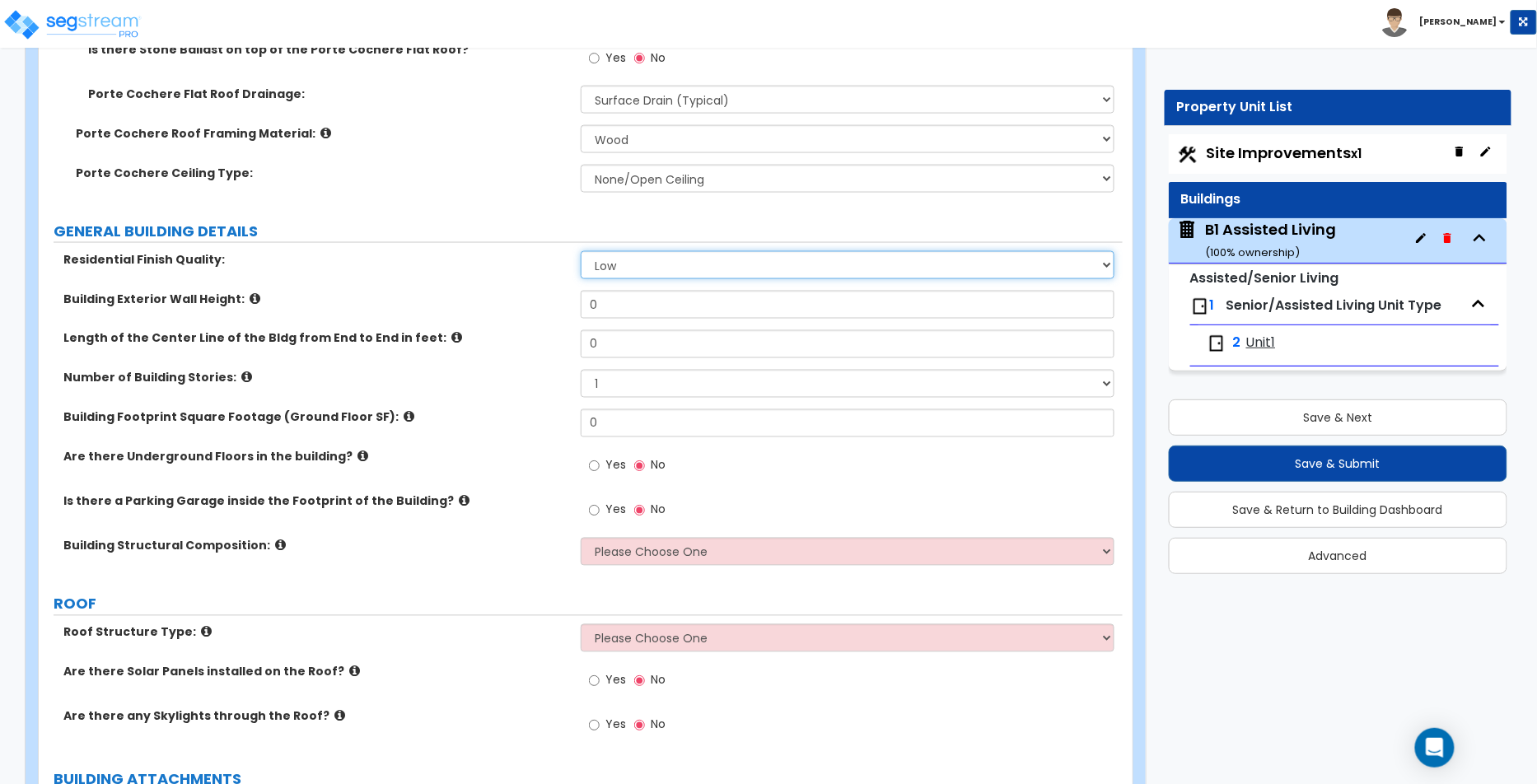
click at [652, 275] on select "Low Average High" at bounding box center [847, 265] width 534 height 28
select select "1"
click at [581, 251] on select "Low Average High" at bounding box center [847, 265] width 534 height 28
drag, startPoint x: 634, startPoint y: 308, endPoint x: 601, endPoint y: 303, distance: 33.4
click at [601, 303] on input "0" at bounding box center [847, 304] width 534 height 28
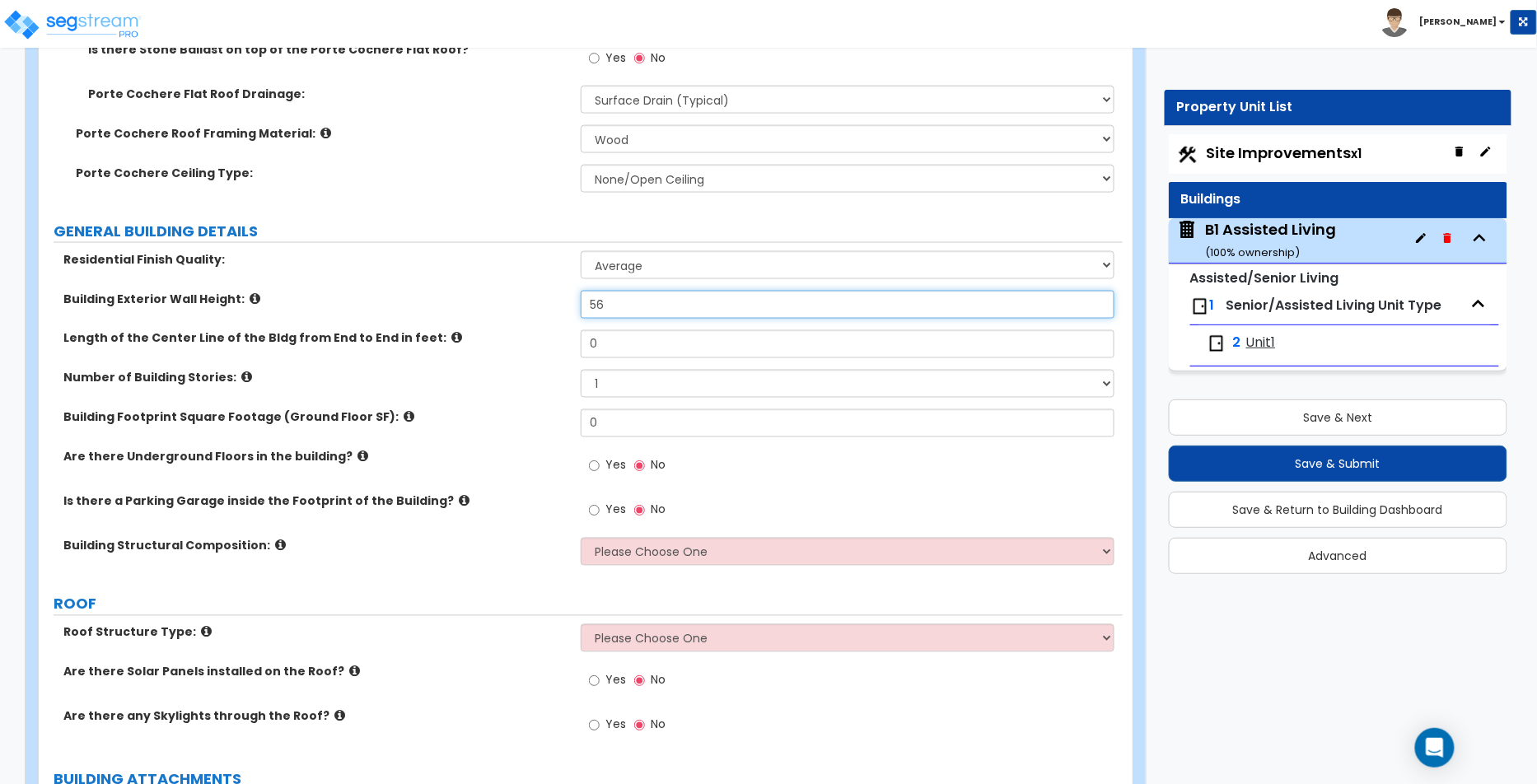
type input "56"
drag, startPoint x: 630, startPoint y: 333, endPoint x: 588, endPoint y: 342, distance: 43.0
click at [588, 342] on input "0" at bounding box center [847, 344] width 534 height 28
type input "56"
click at [616, 379] on select "1 2 3 4 5 6 7 8 9 10" at bounding box center [847, 384] width 534 height 28
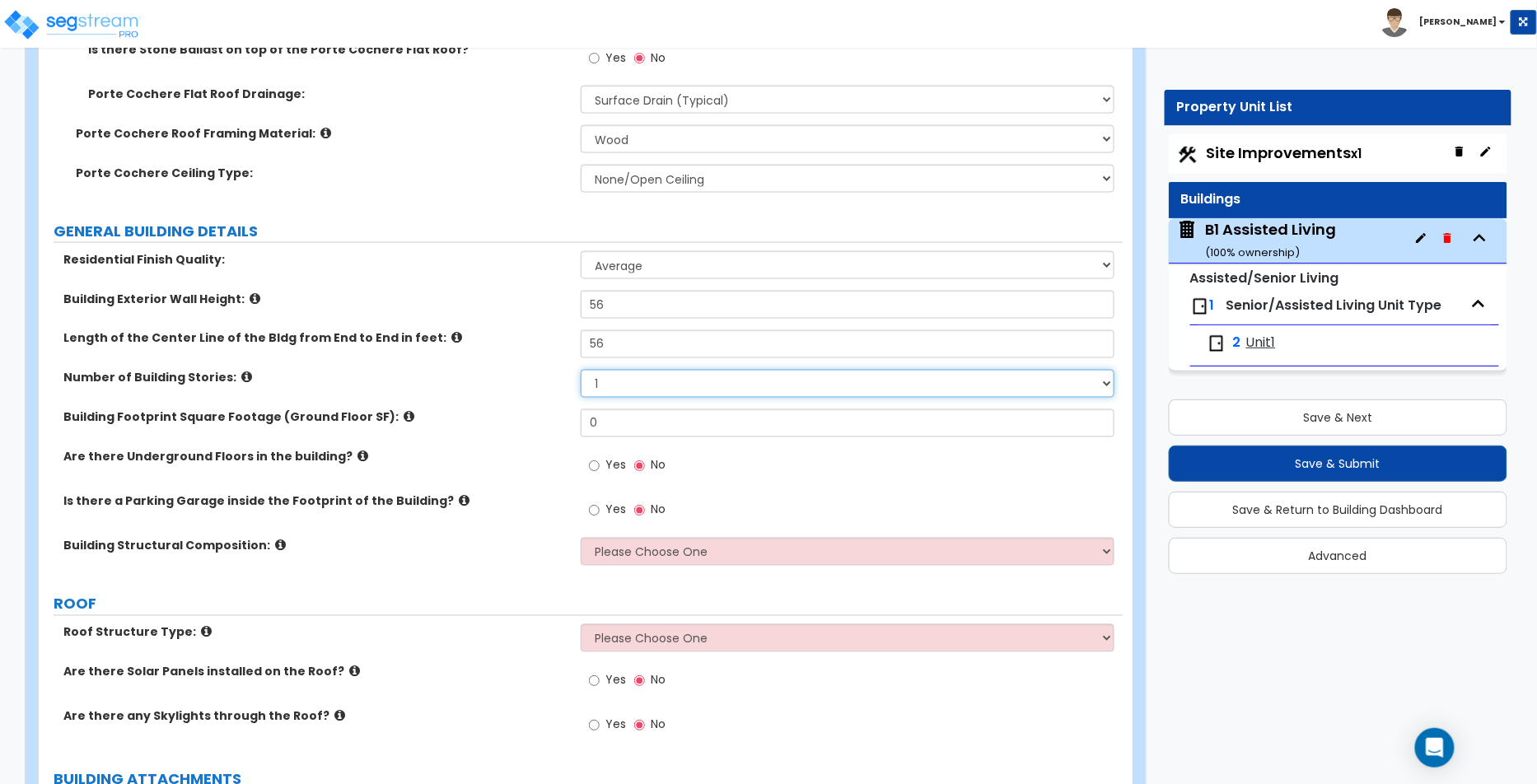
click at [581, 370] on select "1 2 3 4 5 6 7 8 9 10" at bounding box center [847, 384] width 534 height 28
click at [691, 378] on select "1 2 3 4 5 6 7 8 9 10" at bounding box center [847, 384] width 534 height 28
select select "3"
click at [581, 370] on select "1 2 3 4 5 6 7 8 9 10" at bounding box center [847, 384] width 534 height 28
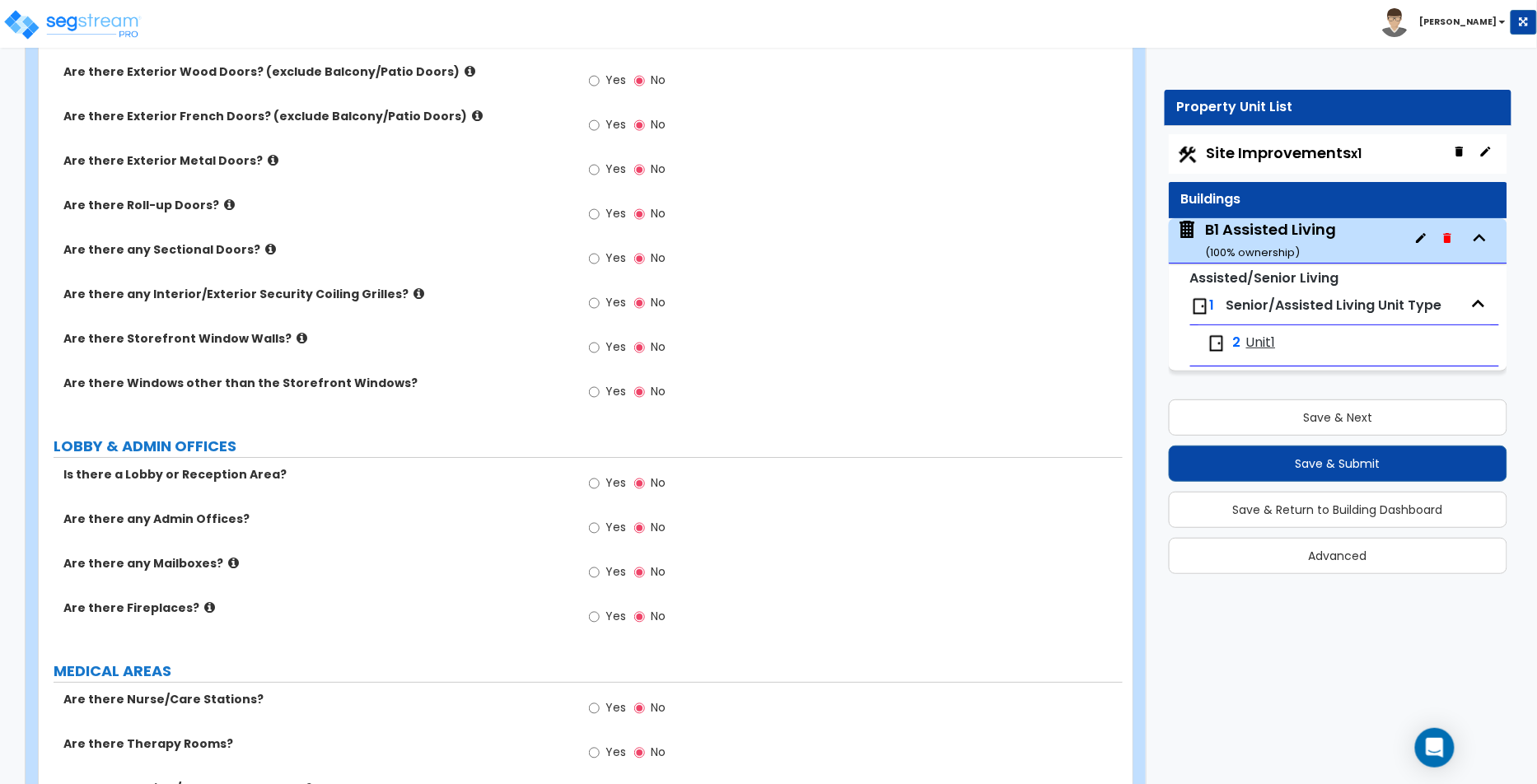
scroll to position [2040, 0]
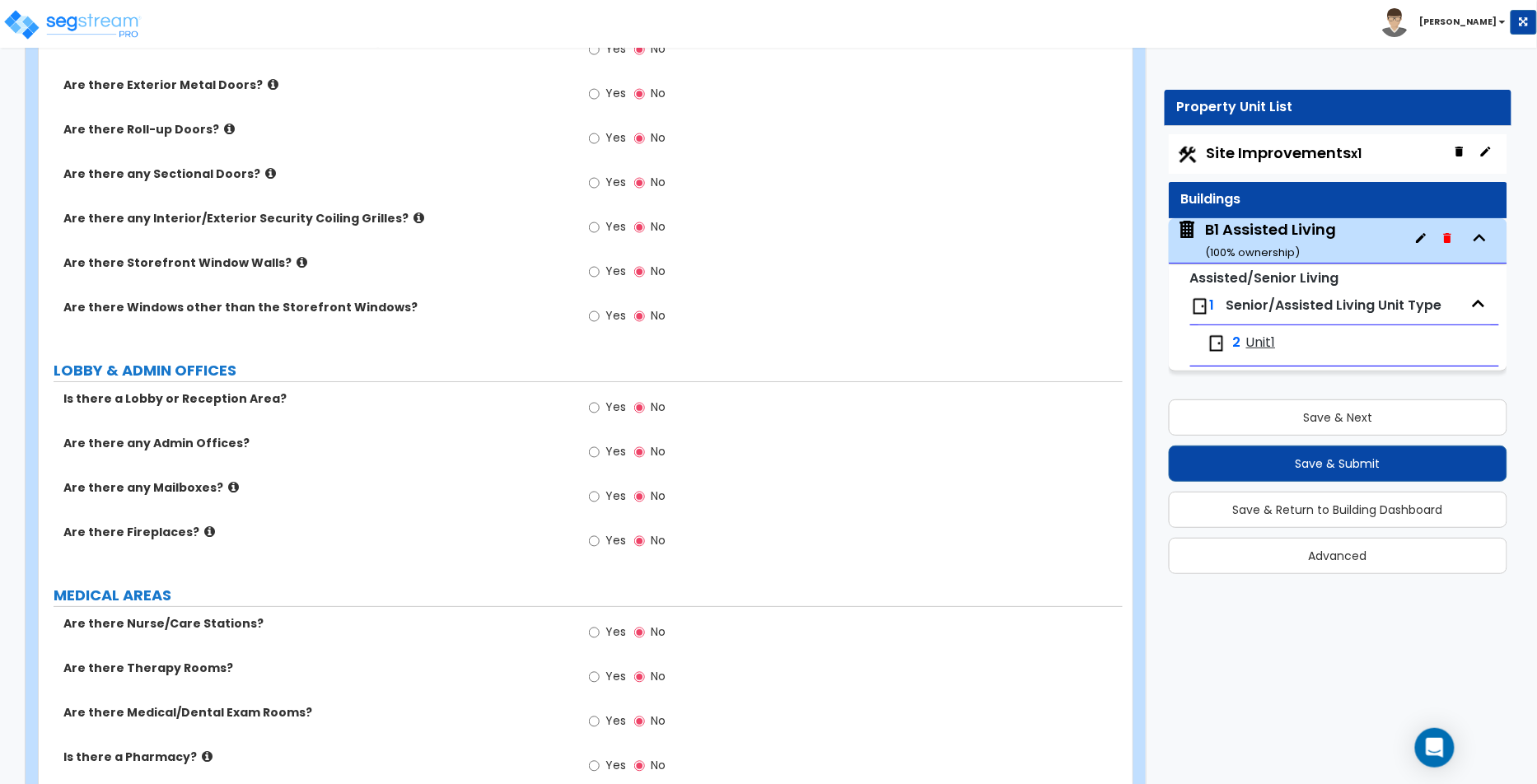
click at [621, 402] on span "Yes" at bounding box center [615, 407] width 20 height 17
click at [600, 402] on input "Yes" at bounding box center [595, 408] width 11 height 19
radio input "true"
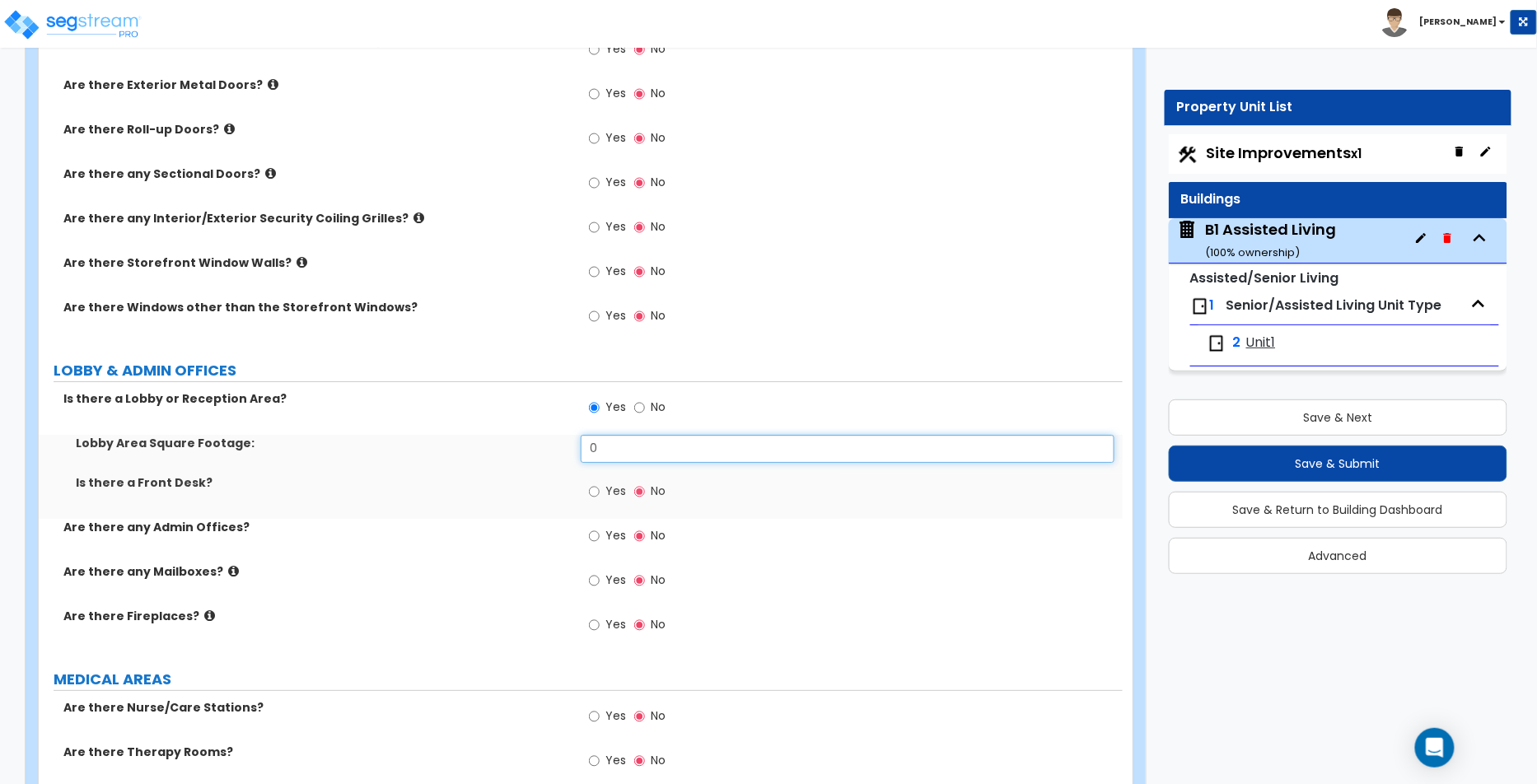
drag, startPoint x: 612, startPoint y: 440, endPoint x: 563, endPoint y: 431, distance: 49.8
click at [563, 435] on div "Lobby Area Square Footage: 0" at bounding box center [581, 455] width 1084 height 40
type input "56"
drag, startPoint x: 612, startPoint y: 488, endPoint x: 613, endPoint y: 502, distance: 14.0
click at [612, 488] on span "Yes" at bounding box center [615, 491] width 20 height 17
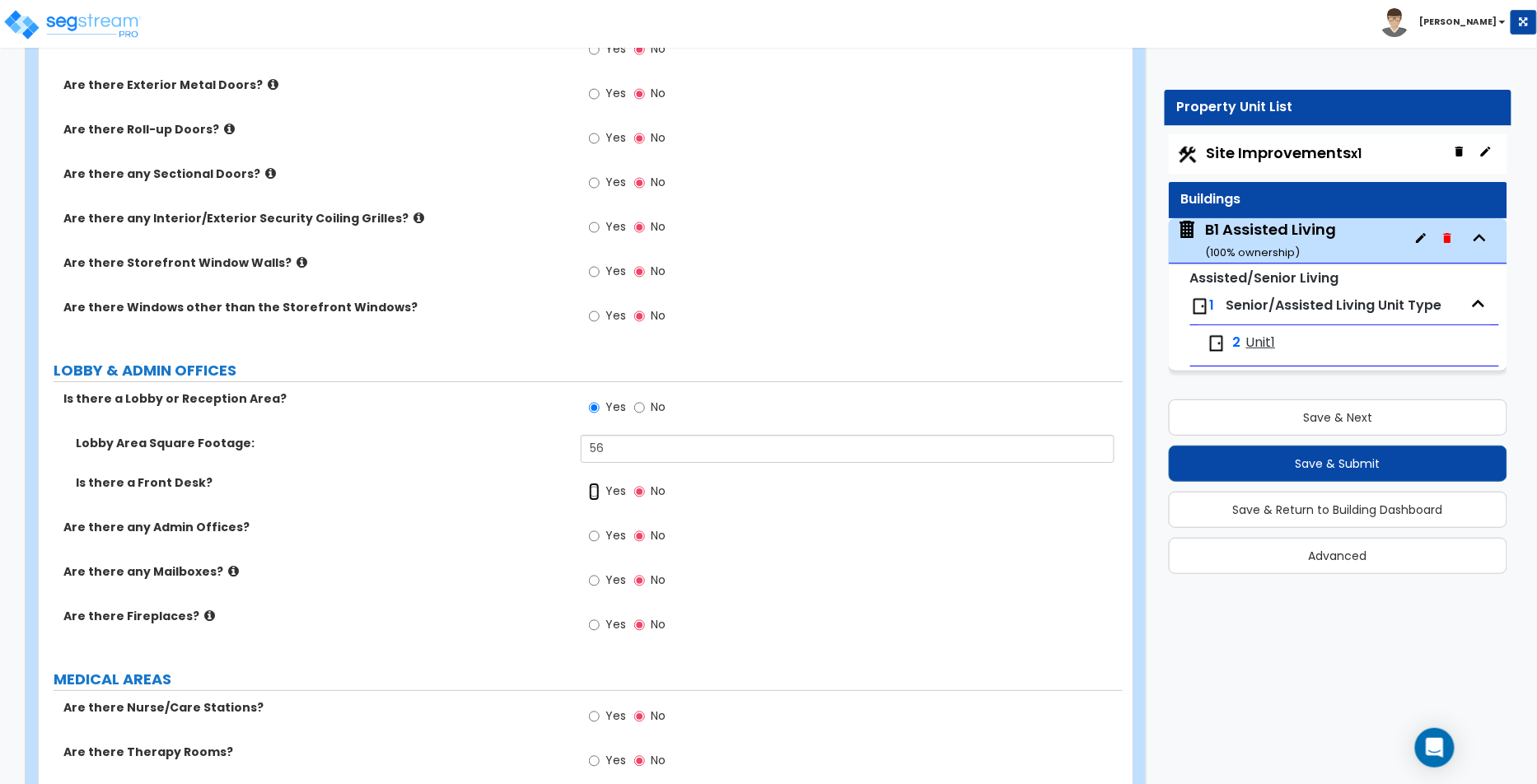
click at [600, 488] on input "Yes" at bounding box center [595, 492] width 11 height 19
radio input "true"
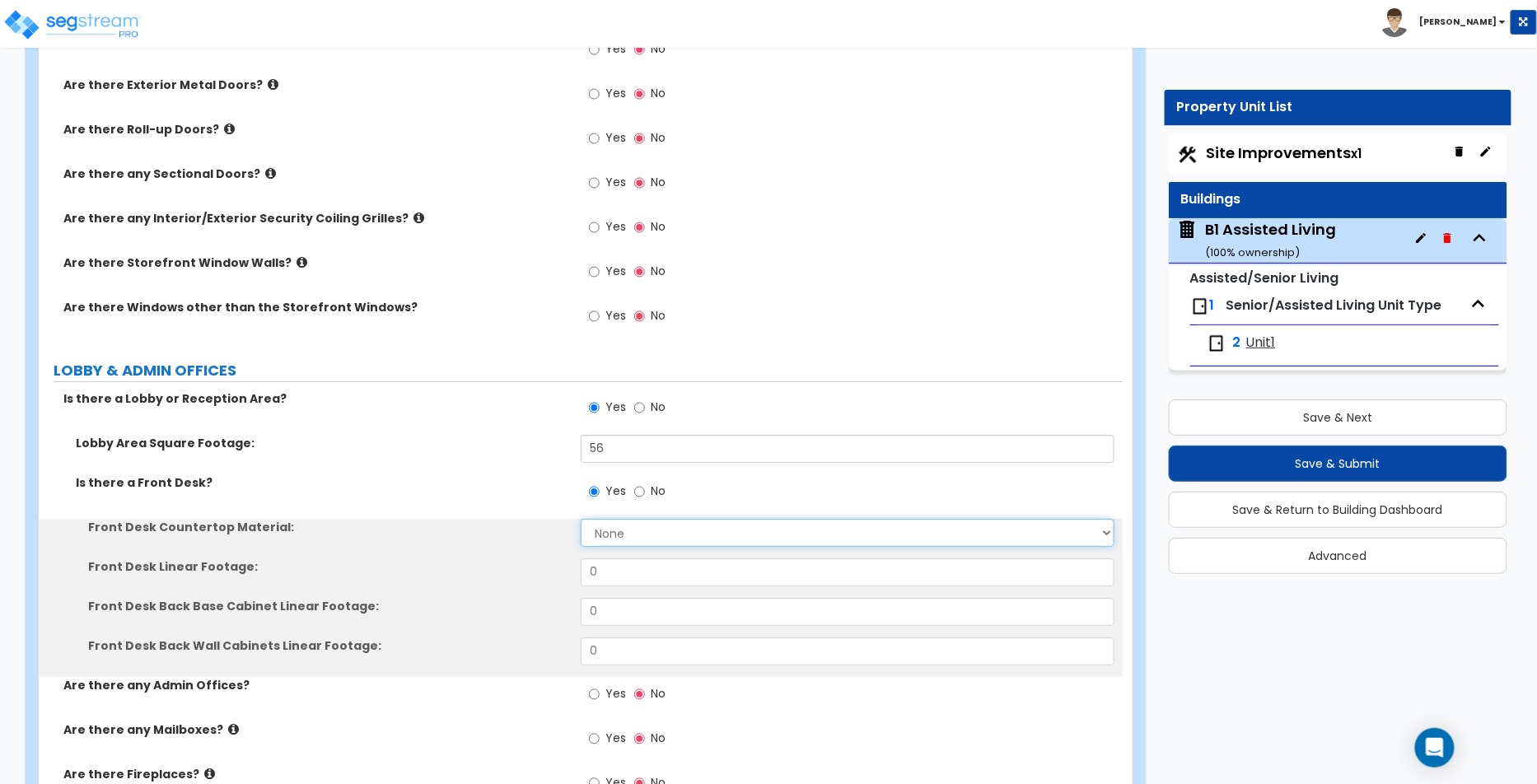
click at [604, 532] on select "None Plastic Laminate Solid Surface Stone Quartz Marble Tile Wood Stainless Ste…" at bounding box center [847, 533] width 534 height 28
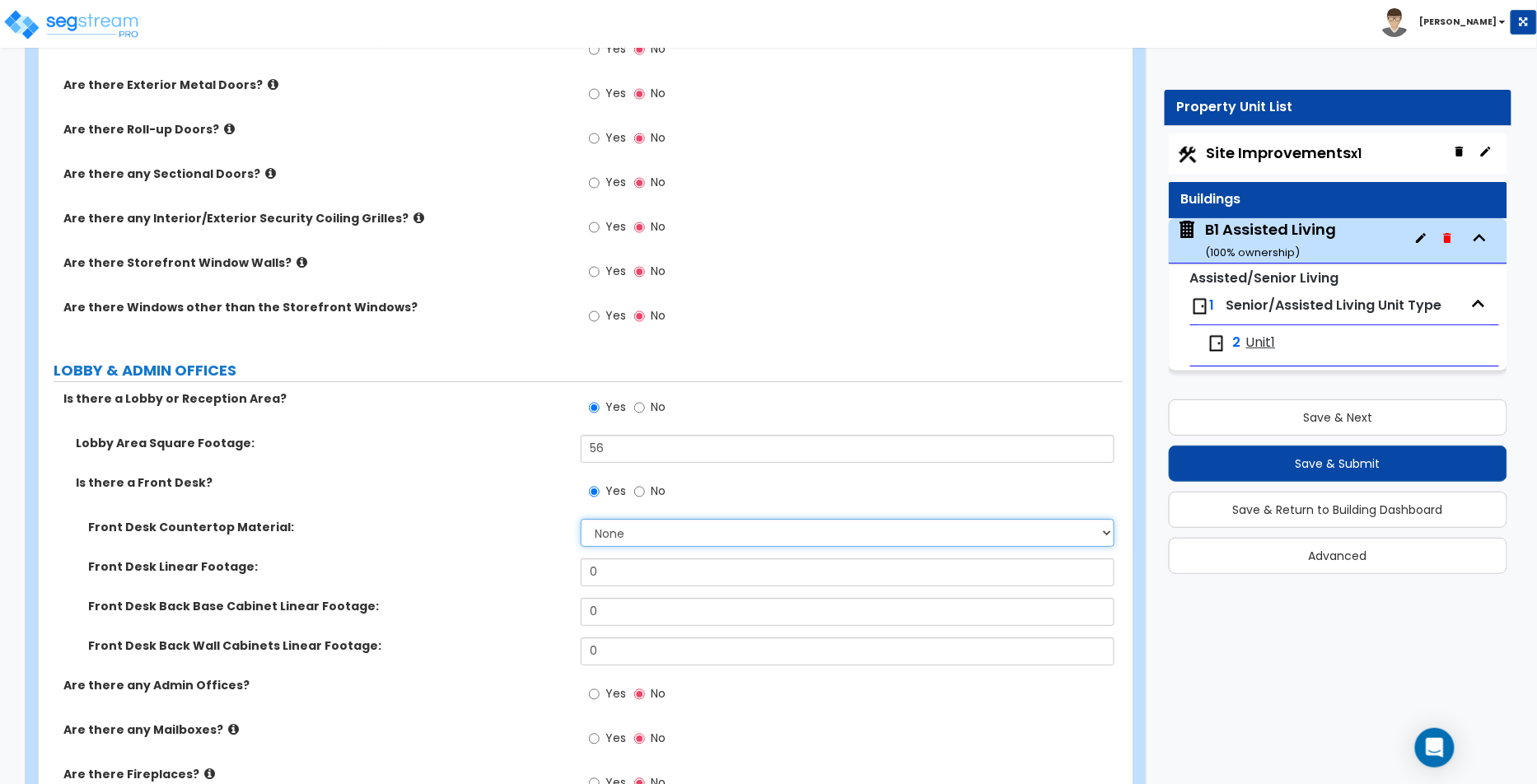
select select "1"
click at [581, 519] on select "None Plastic Laminate Solid Surface Stone Quartz Marble Tile Wood Stainless Ste…" at bounding box center [847, 533] width 534 height 28
drag, startPoint x: 626, startPoint y: 560, endPoint x: 575, endPoint y: 567, distance: 51.5
click at [575, 567] on div "Front Desk Linear Footage: 0" at bounding box center [581, 578] width 1084 height 40
type input "56"
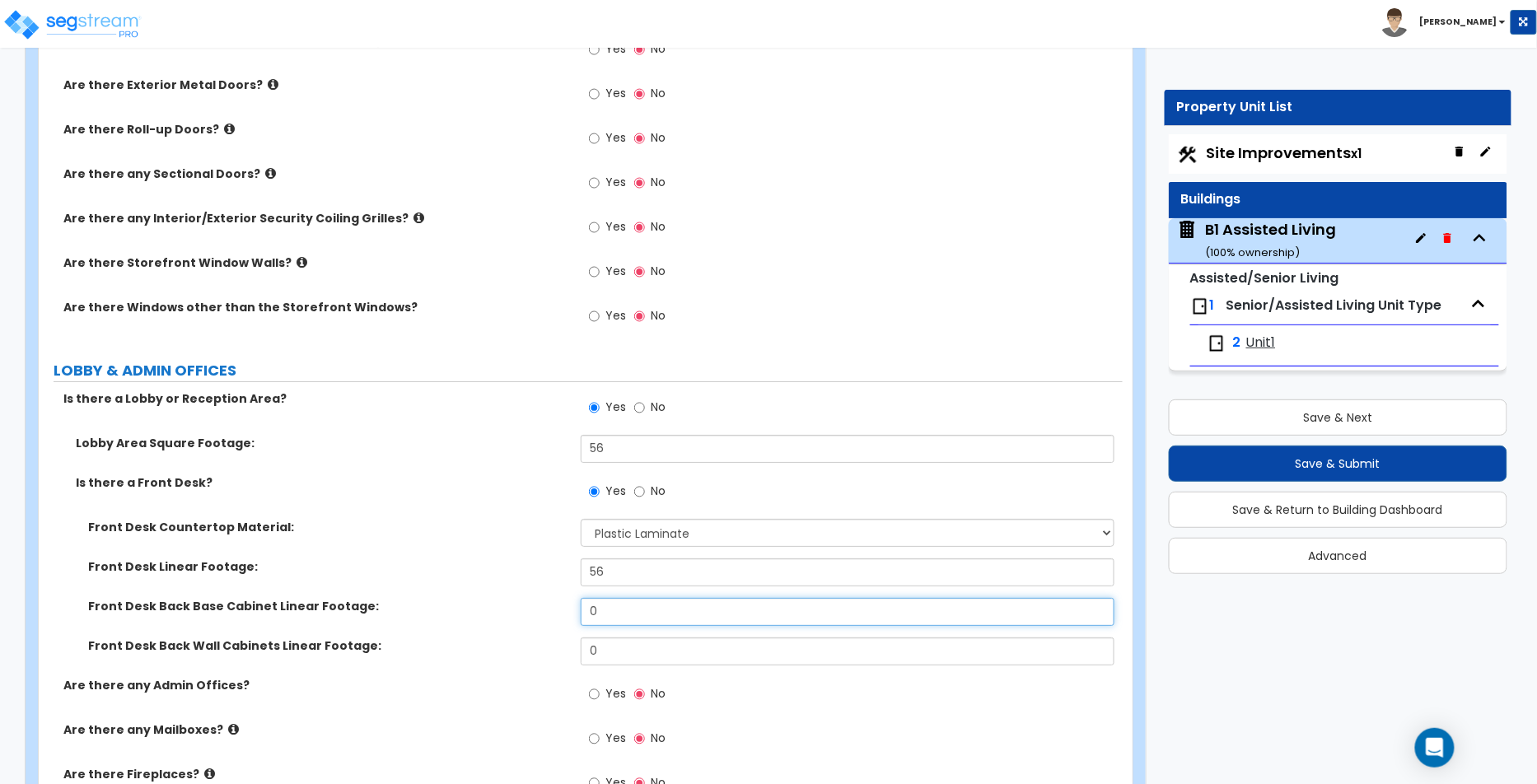
drag, startPoint x: 615, startPoint y: 608, endPoint x: 582, endPoint y: 598, distance: 34.5
click at [582, 598] on input "0" at bounding box center [847, 611] width 534 height 28
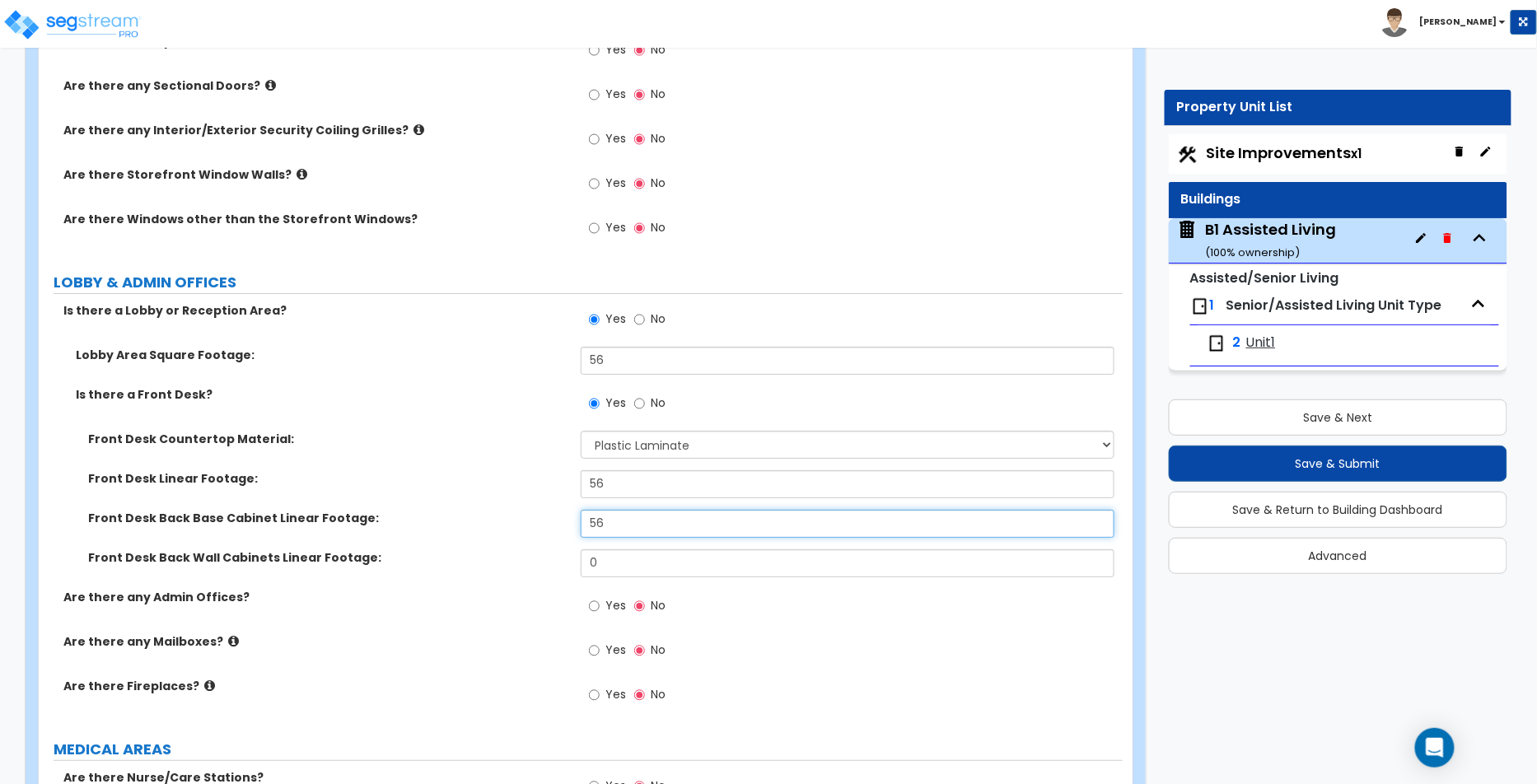
scroll to position [2190, 0]
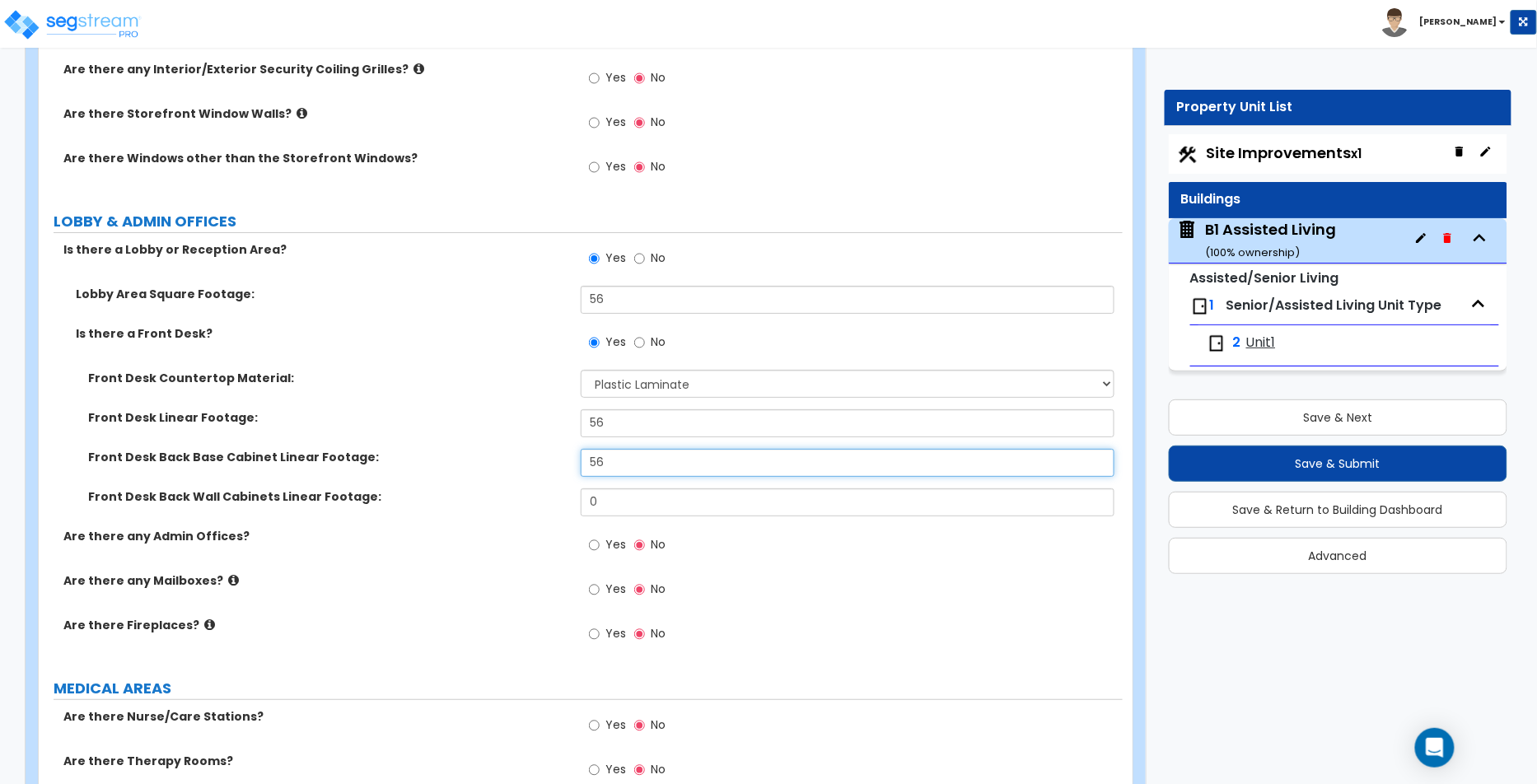
type input "56"
drag, startPoint x: 595, startPoint y: 540, endPoint x: 683, endPoint y: 600, distance: 106.5
click at [602, 544] on label "Yes" at bounding box center [608, 546] width 37 height 28
click at [600, 544] on input "Yes" at bounding box center [595, 546] width 11 height 19
radio input "true"
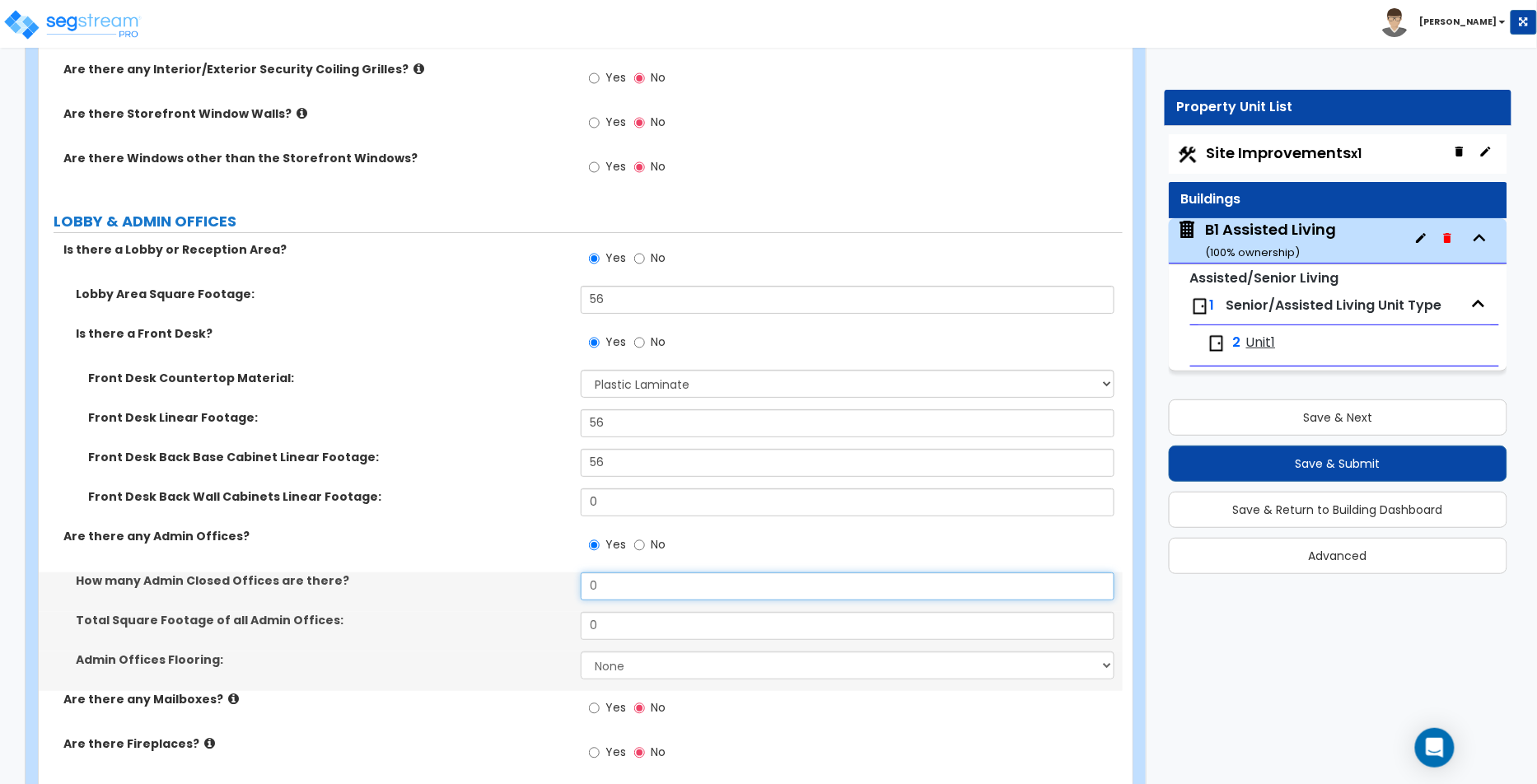
drag, startPoint x: 637, startPoint y: 590, endPoint x: 552, endPoint y: 568, distance: 87.8
click at [549, 572] on div "How many Admin Closed Offices are there? 0" at bounding box center [581, 592] width 1084 height 40
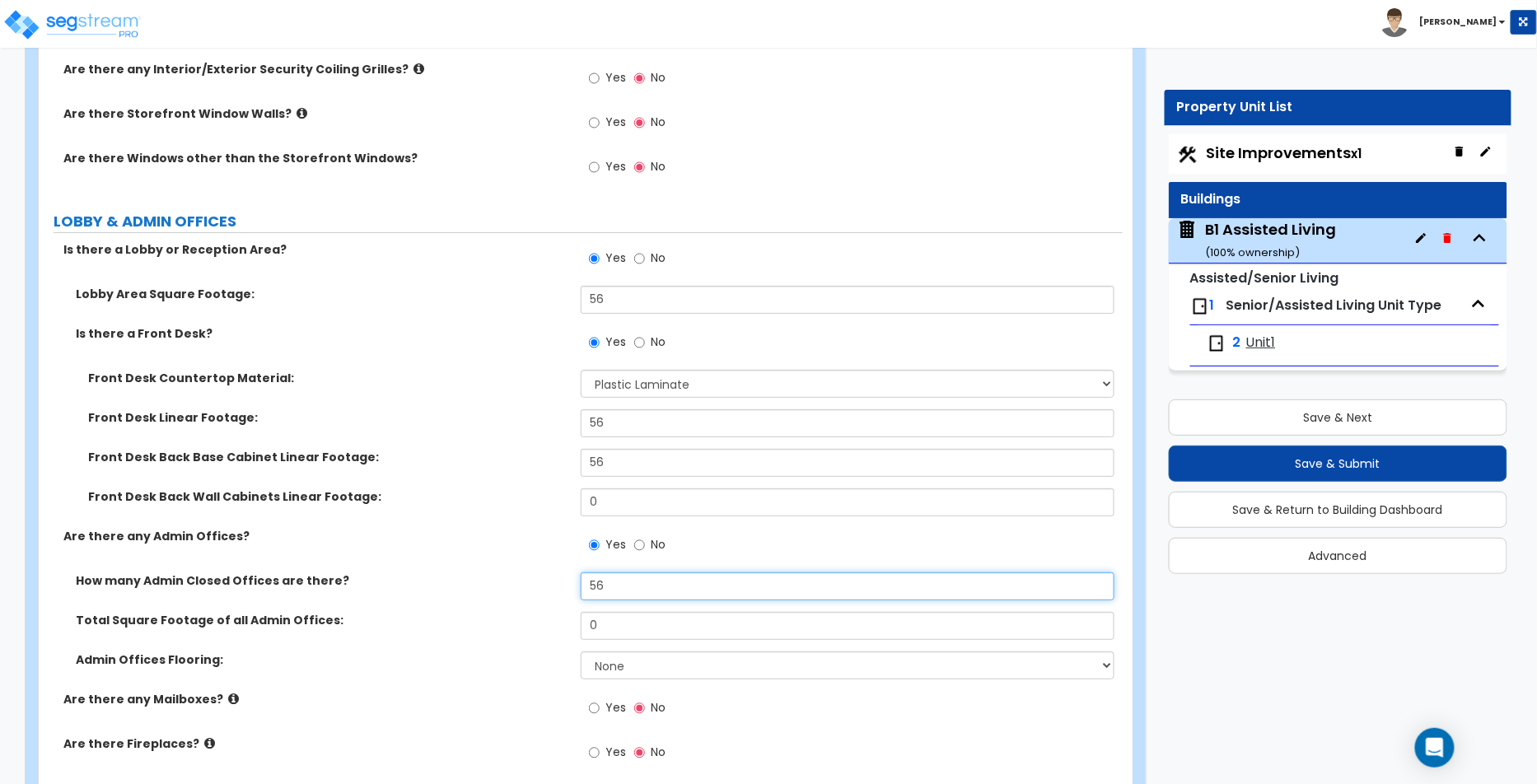
type input "56"
drag, startPoint x: 636, startPoint y: 622, endPoint x: 546, endPoint y: 611, distance: 90.7
click at [546, 611] on div "Total Square Footage of all Admin Offices: 0" at bounding box center [581, 631] width 1084 height 40
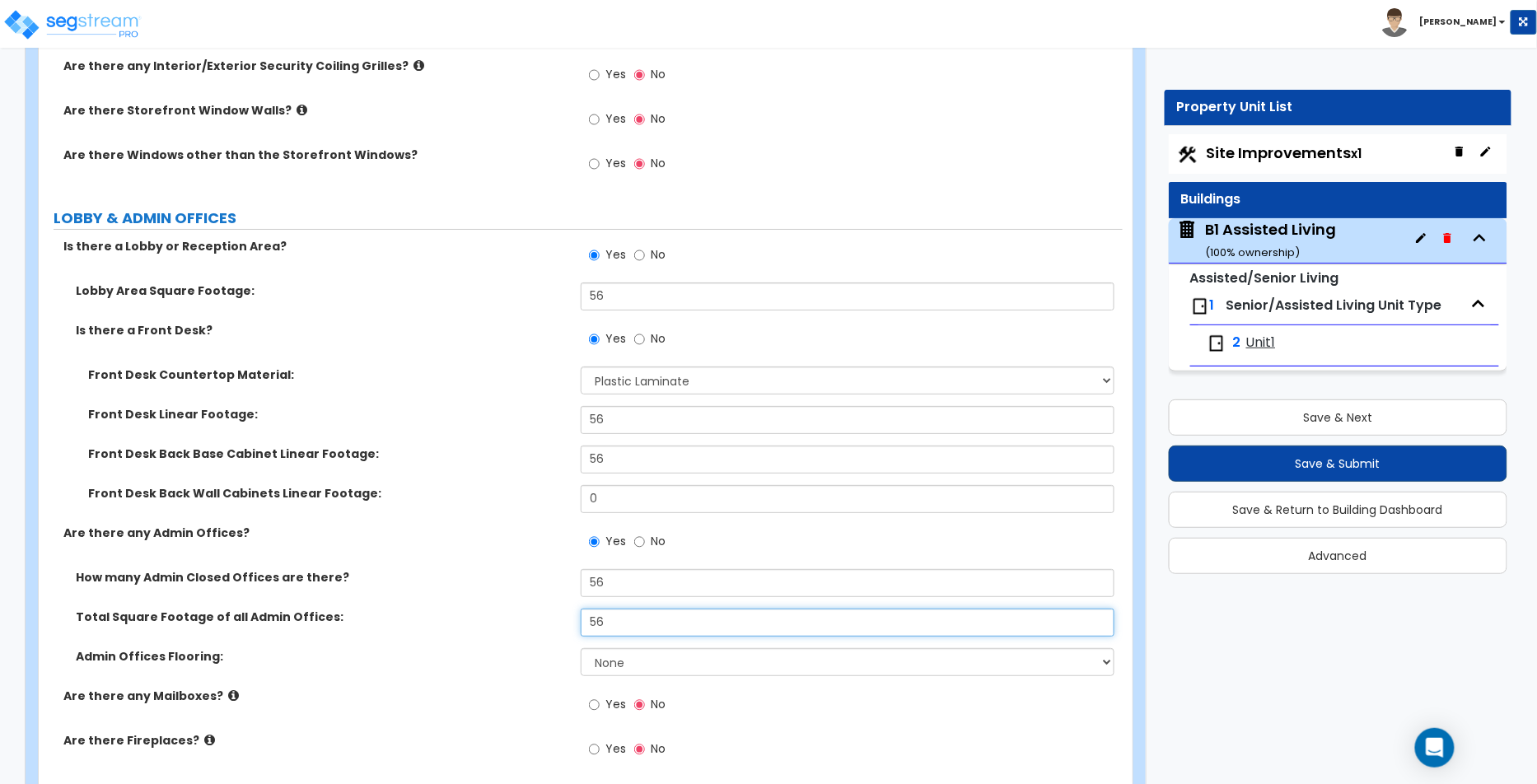
scroll to position [2193, 0]
type input "56"
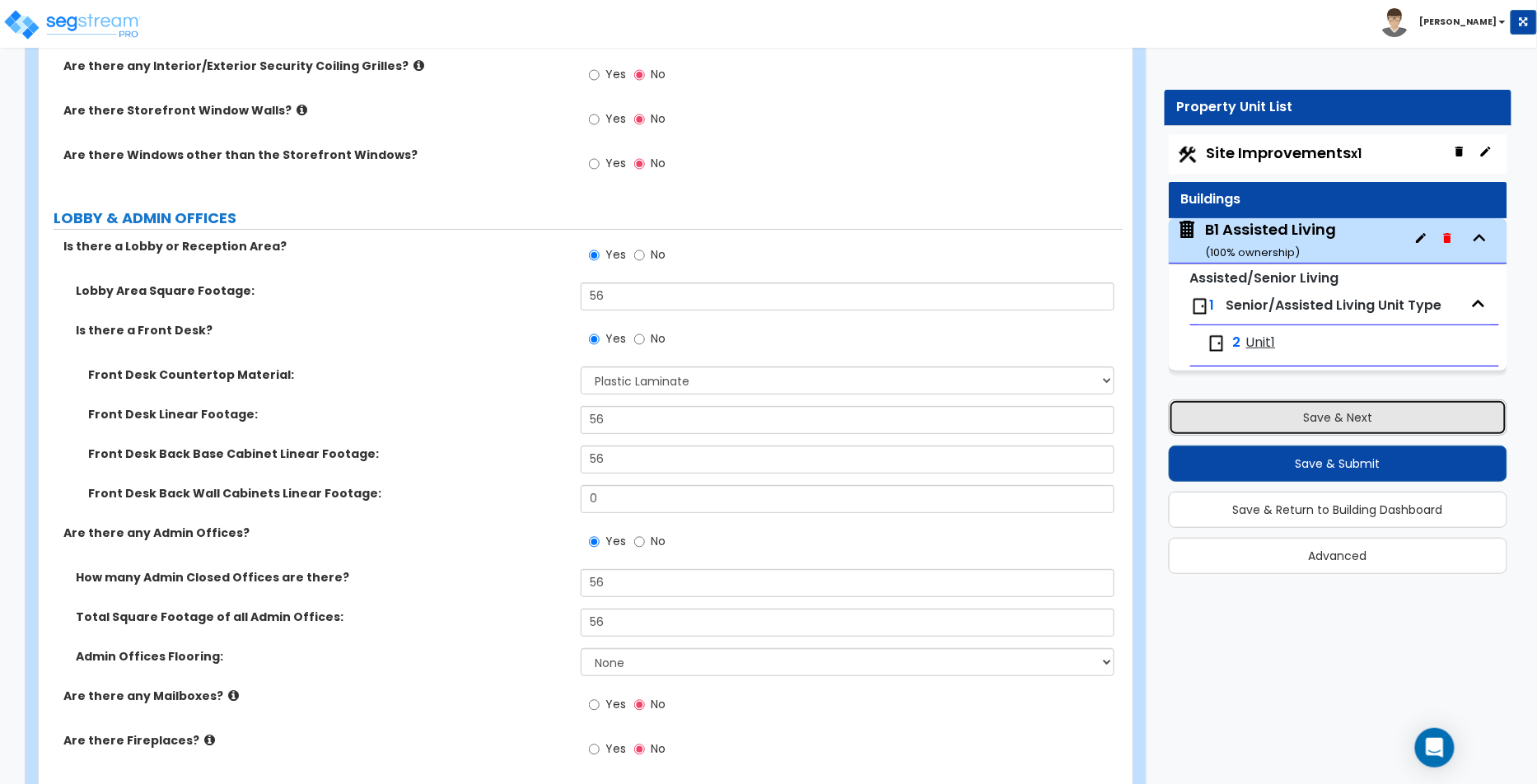
click at [1327, 419] on button "Save & Next" at bounding box center [1338, 417] width 340 height 36
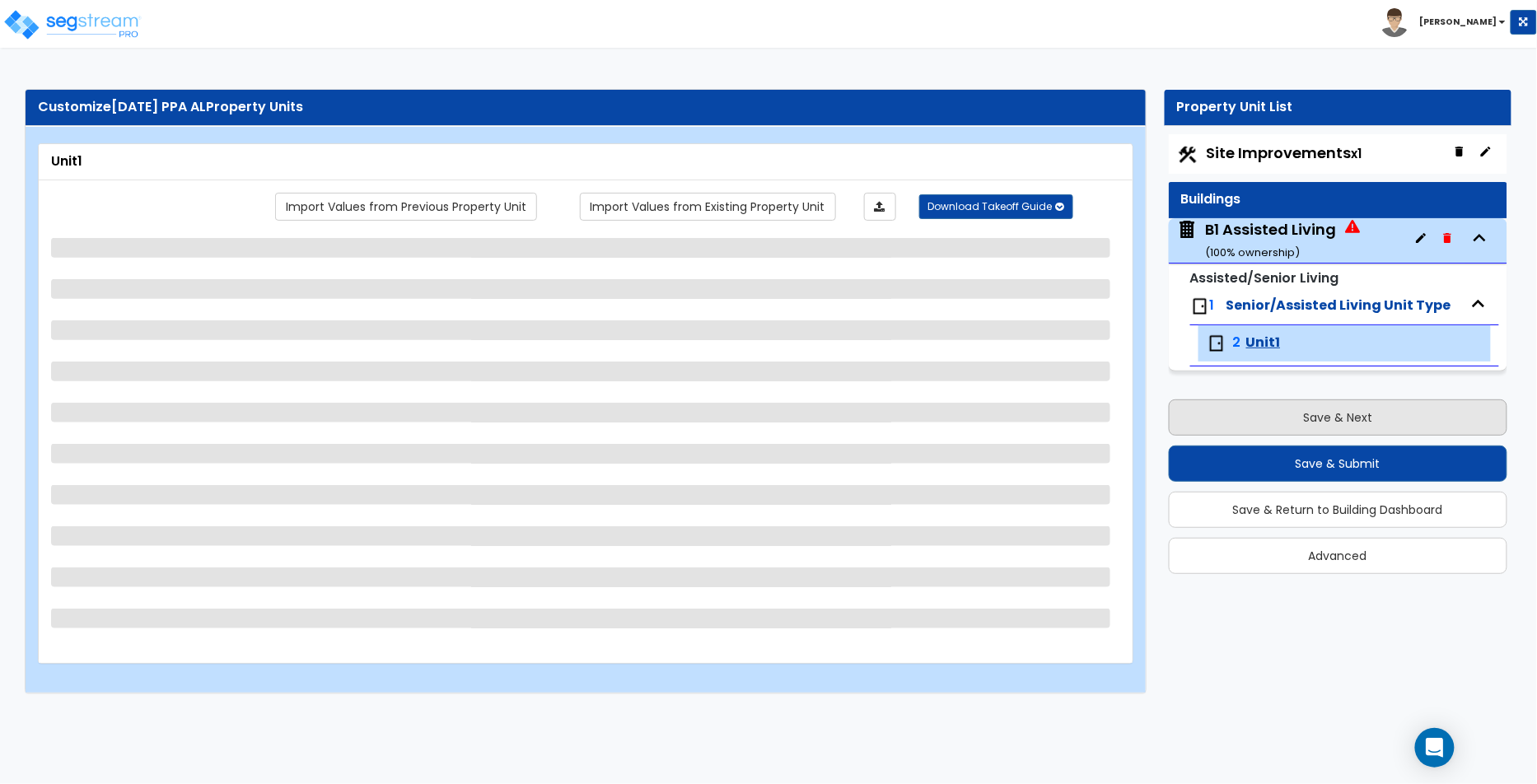
scroll to position [0, 0]
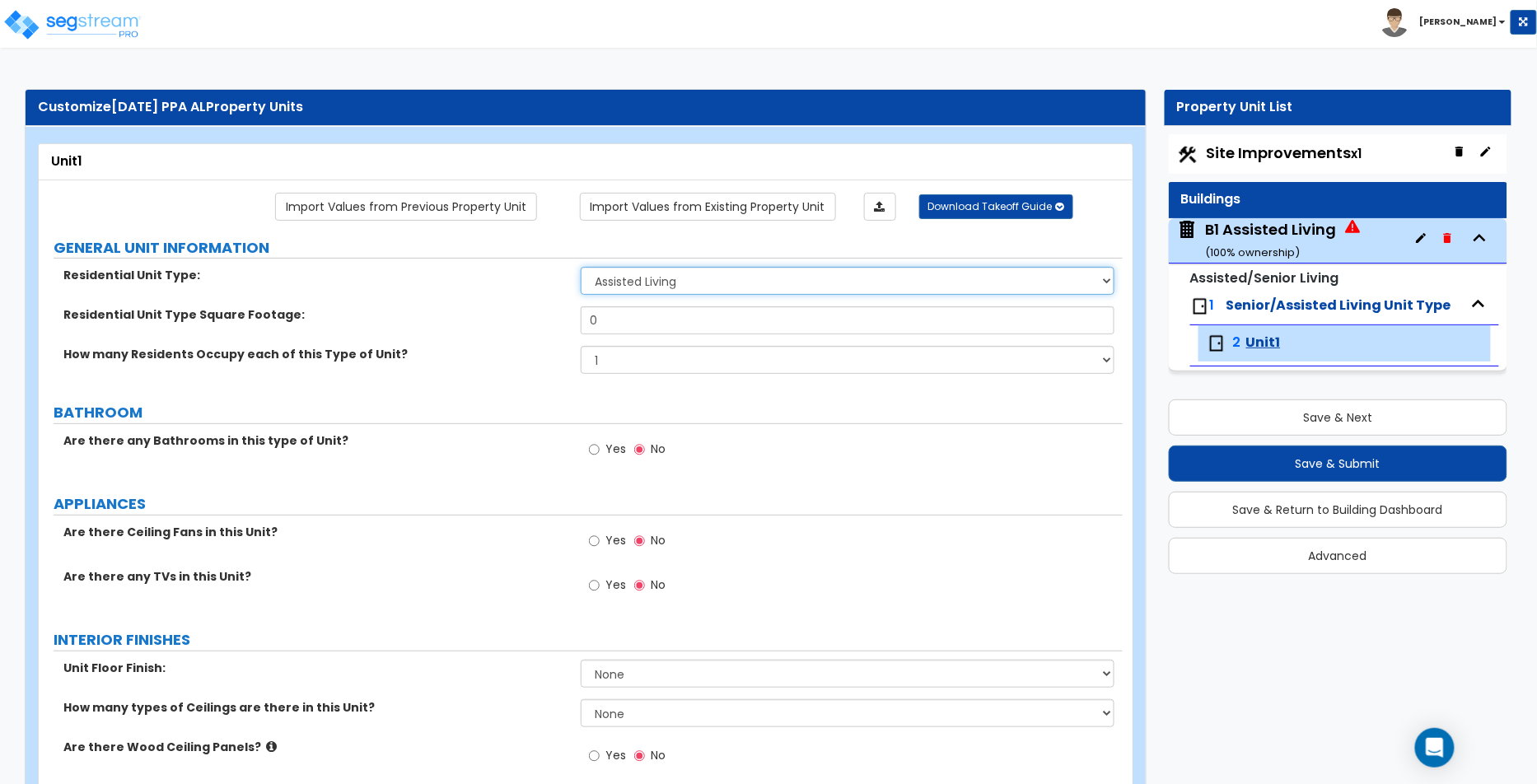
click at [641, 274] on select "Assisted Living Senior Living" at bounding box center [847, 281] width 534 height 28
select select "1"
click at [581, 267] on select "Assisted Living Senior Living" at bounding box center [847, 281] width 534 height 28
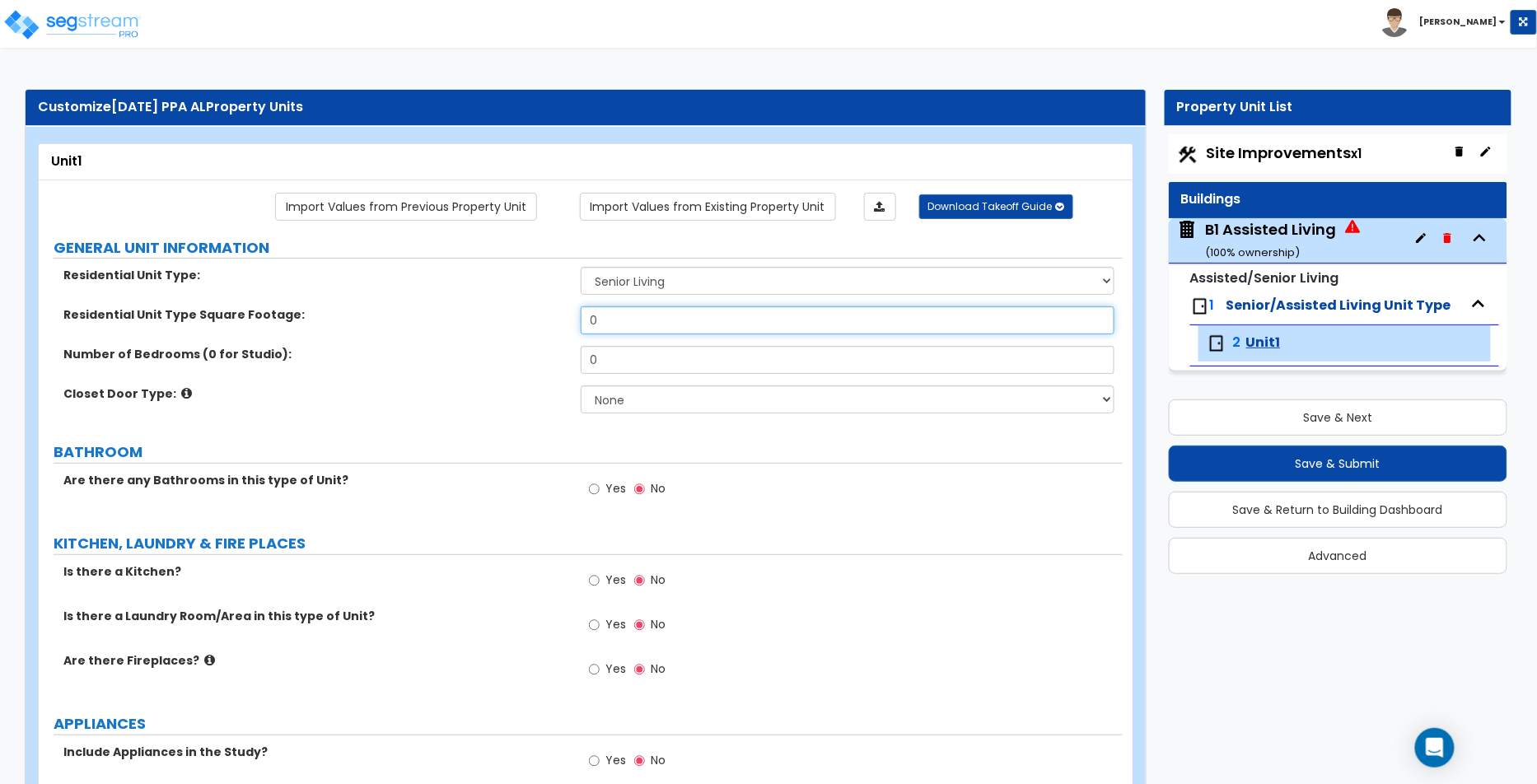
drag, startPoint x: 614, startPoint y: 319, endPoint x: 530, endPoint y: 319, distance: 84.0
click at [530, 319] on div "Residential Unit Type Square Footage: 0" at bounding box center [581, 326] width 1084 height 40
type input "45"
drag, startPoint x: 648, startPoint y: 353, endPoint x: 561, endPoint y: 356, distance: 87.1
click at [561, 356] on div "Number of Bedrooms (0 for Studio): 0" at bounding box center [581, 366] width 1084 height 40
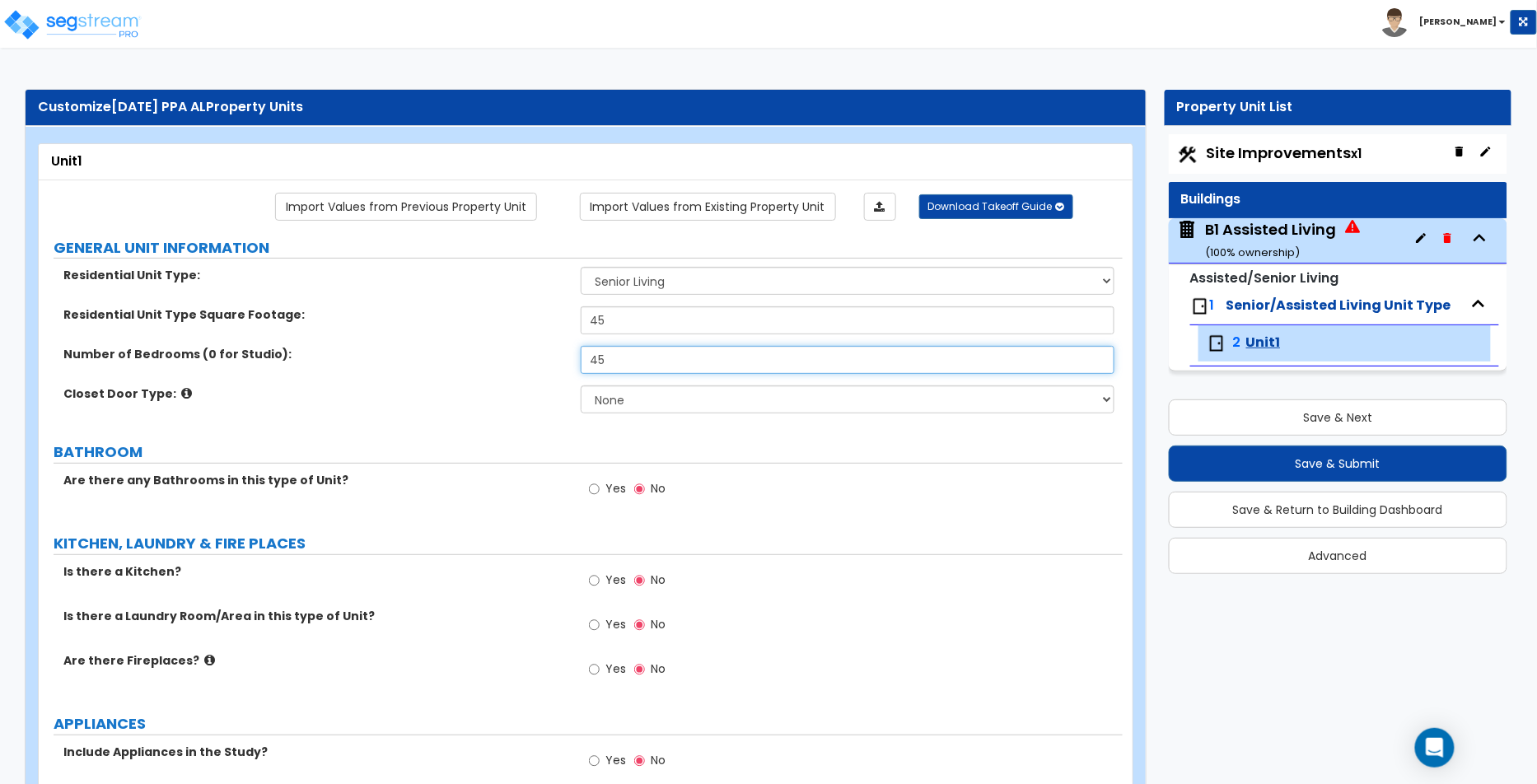
type input "45"
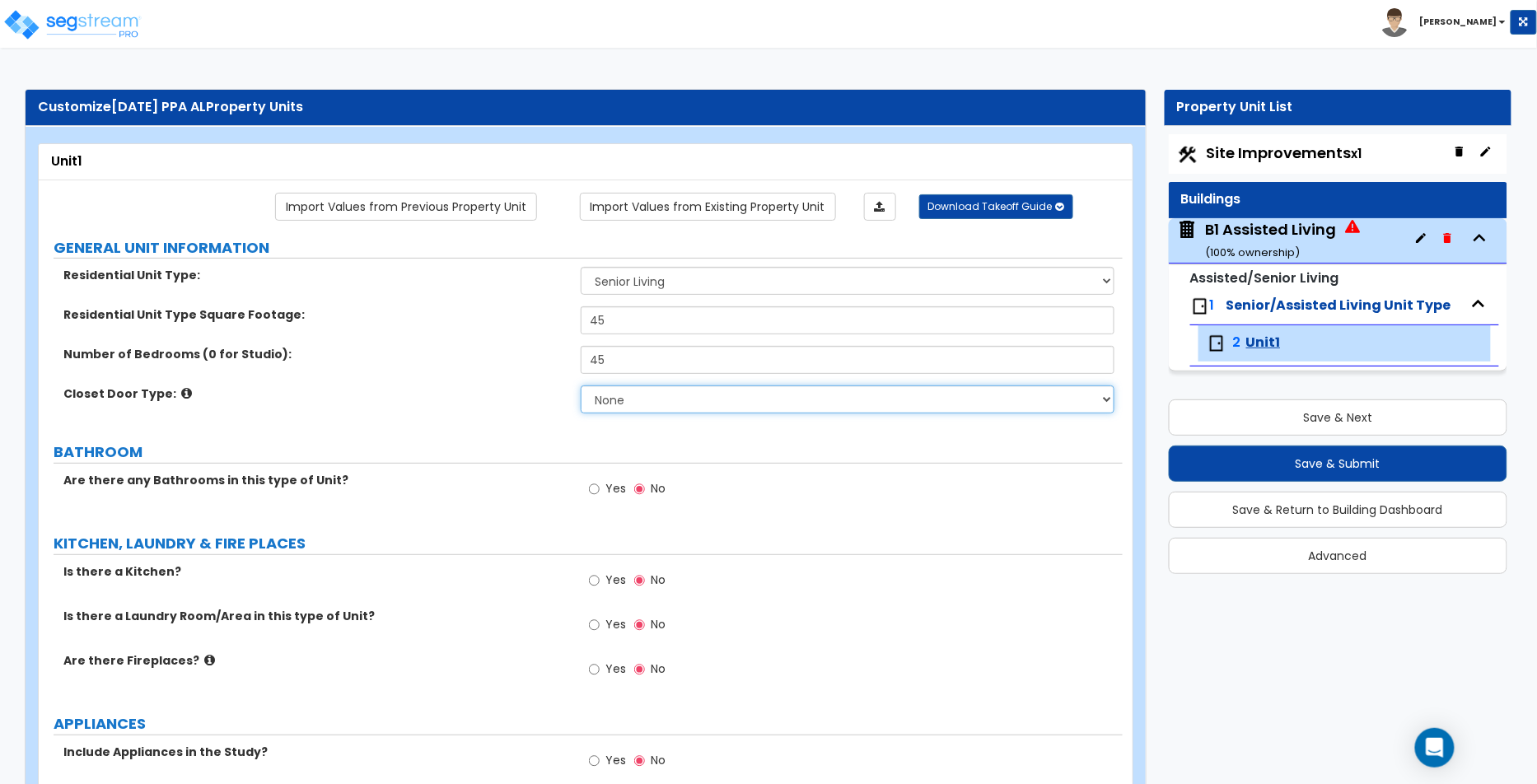
click at [599, 391] on select "None Bi-fold Louvered Doors Bi-fold Panel Doors Sliding Doors Hinged Wood Door" at bounding box center [847, 399] width 534 height 28
select select "4"
click at [581, 385] on select "None Bi-fold Louvered Doors Bi-fold Panel Doors Sliding Doors Hinged Wood Door" at bounding box center [847, 399] width 534 height 28
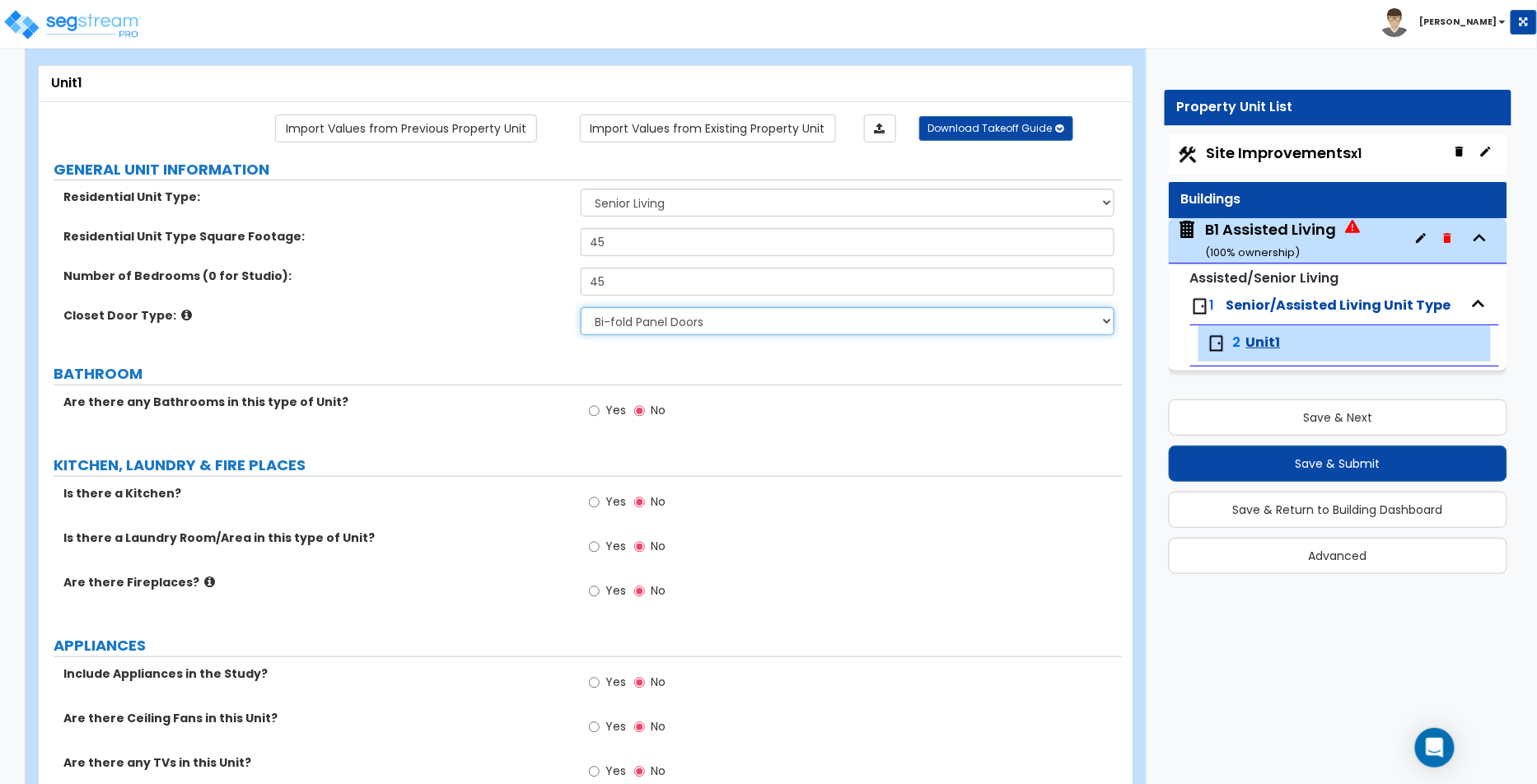
scroll to position [88, 0]
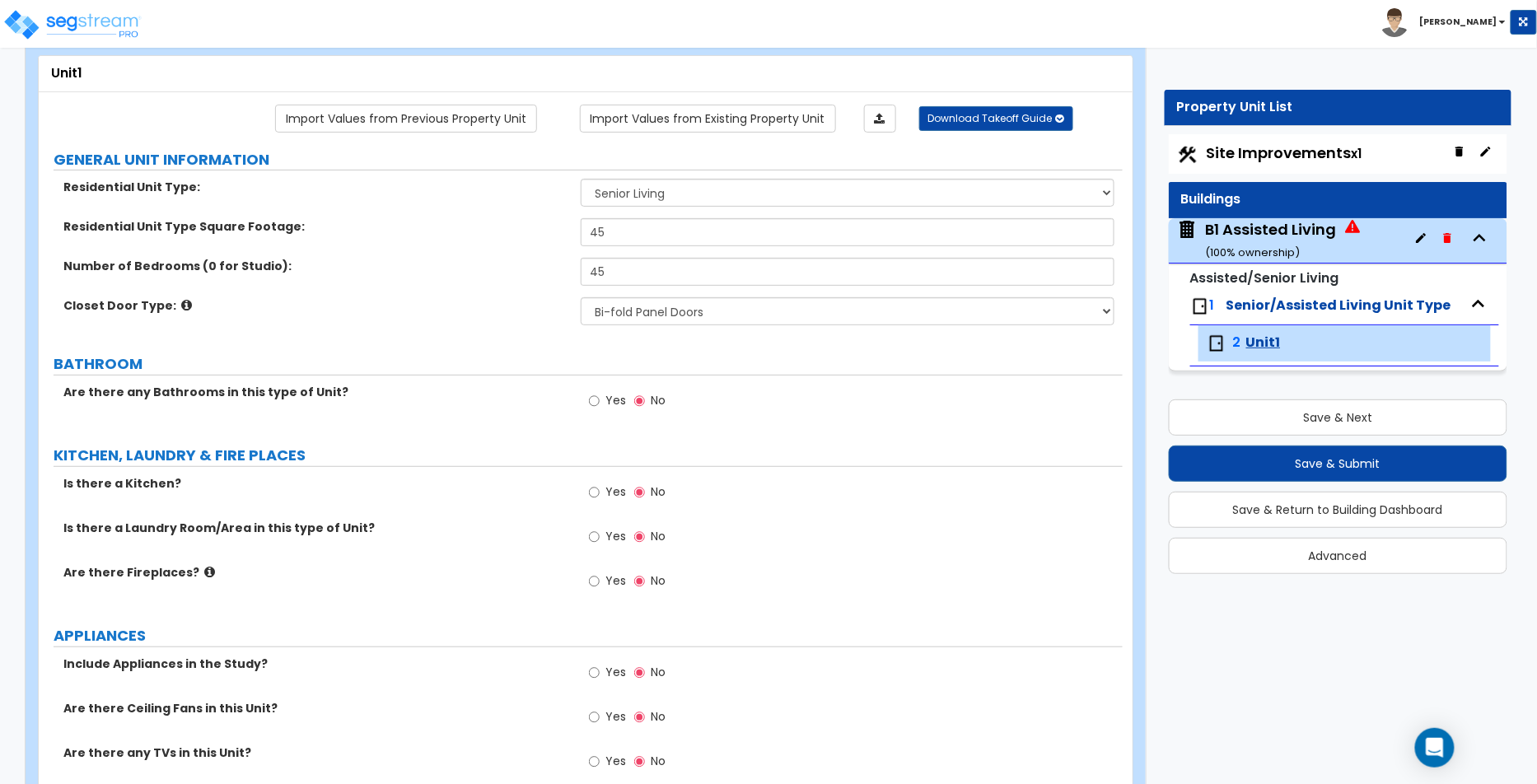
click at [611, 397] on span "Yes" at bounding box center [615, 400] width 20 height 17
click at [600, 397] on input "Yes" at bounding box center [595, 401] width 11 height 19
radio input "true"
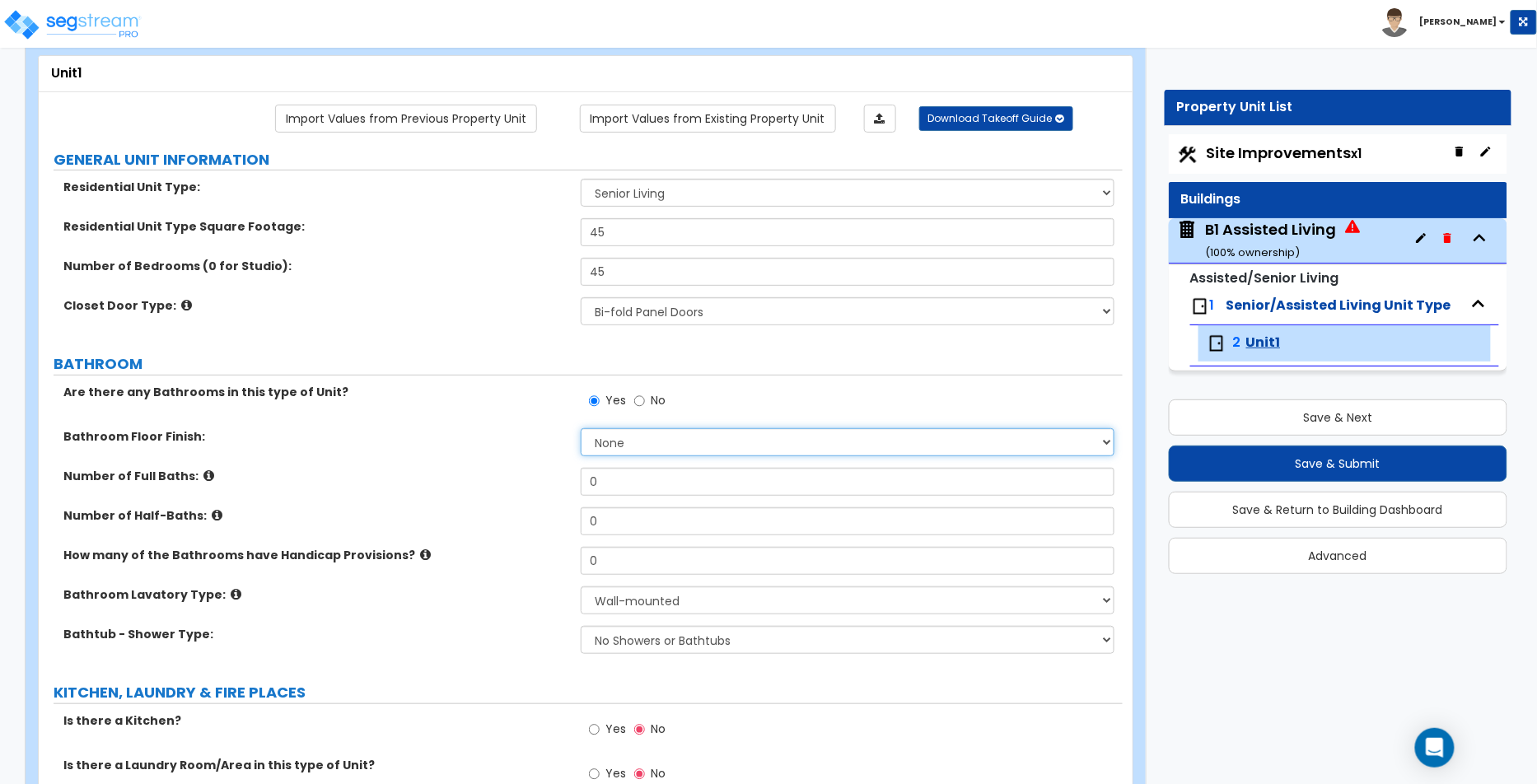
click at [601, 444] on select "None Tile Flooring Hardwood Flooring Resilient Laminate Flooring VCT Flooring S…" at bounding box center [847, 443] width 534 height 28
select select "1"
click at [581, 429] on select "None Tile Flooring Hardwood Flooring Resilient Laminate Flooring VCT Flooring S…" at bounding box center [847, 443] width 534 height 28
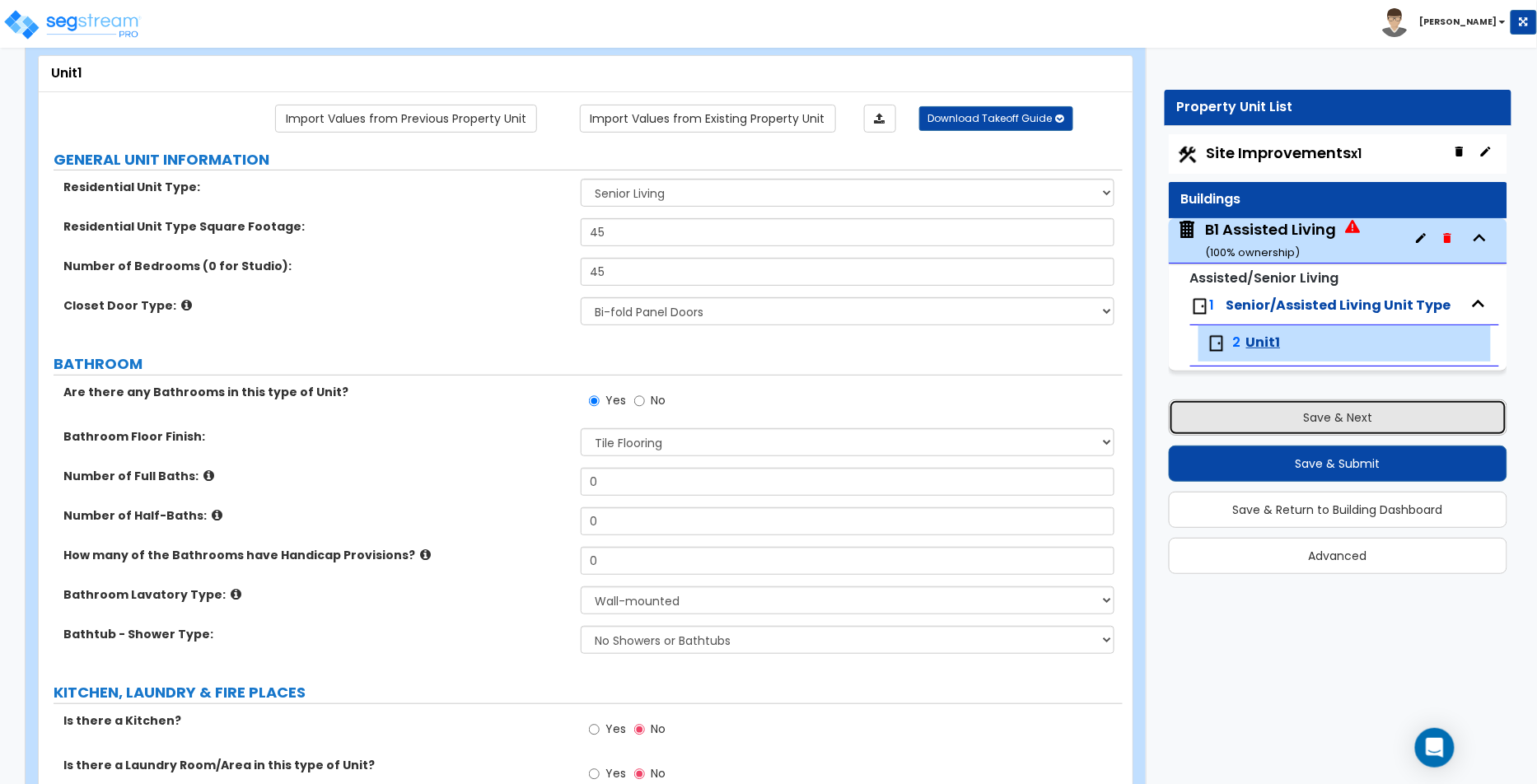
click at [1380, 412] on button "Save & Next" at bounding box center [1338, 417] width 340 height 36
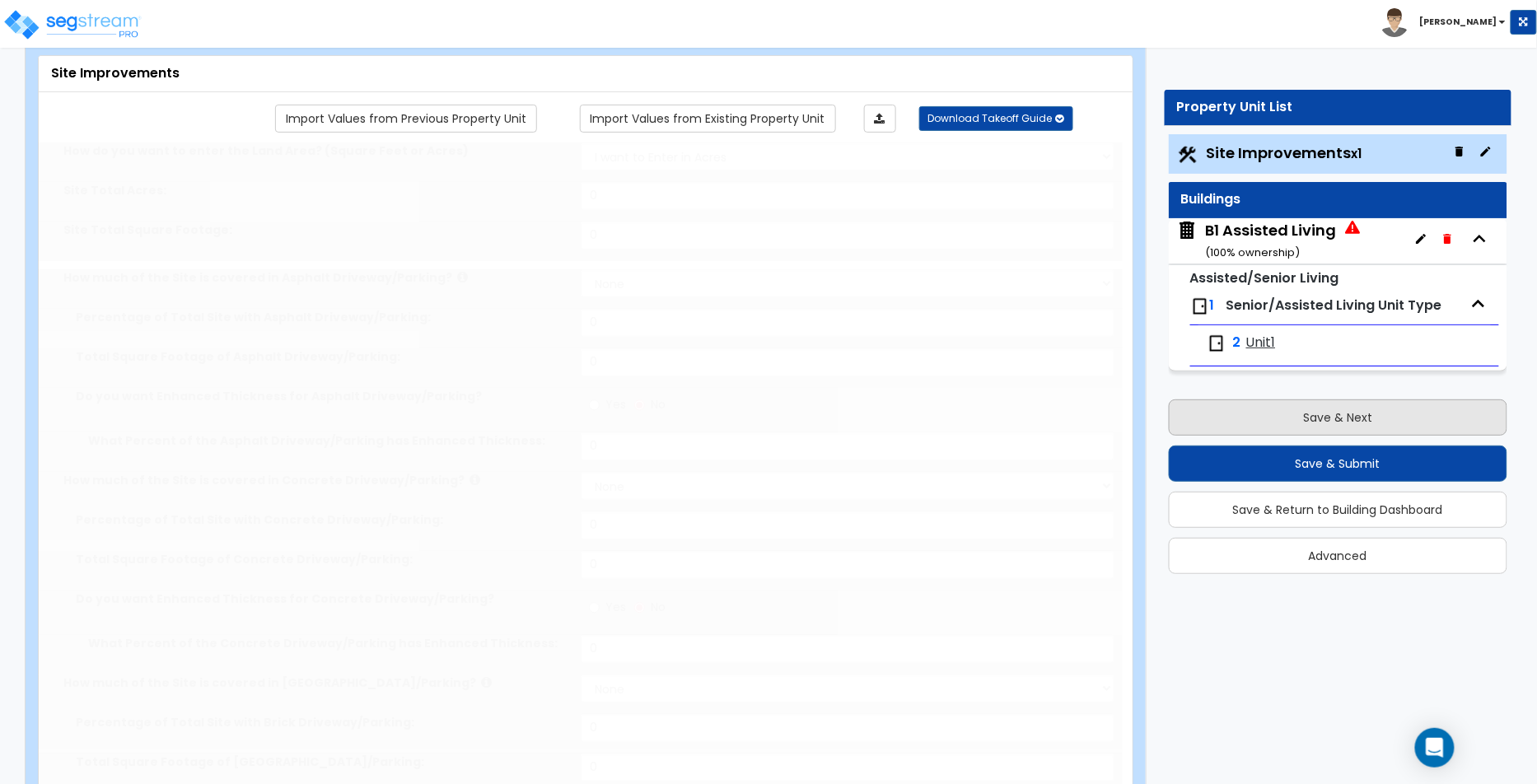
select select "2"
type input "124"
select select "2"
type input "34"
radio input "true"
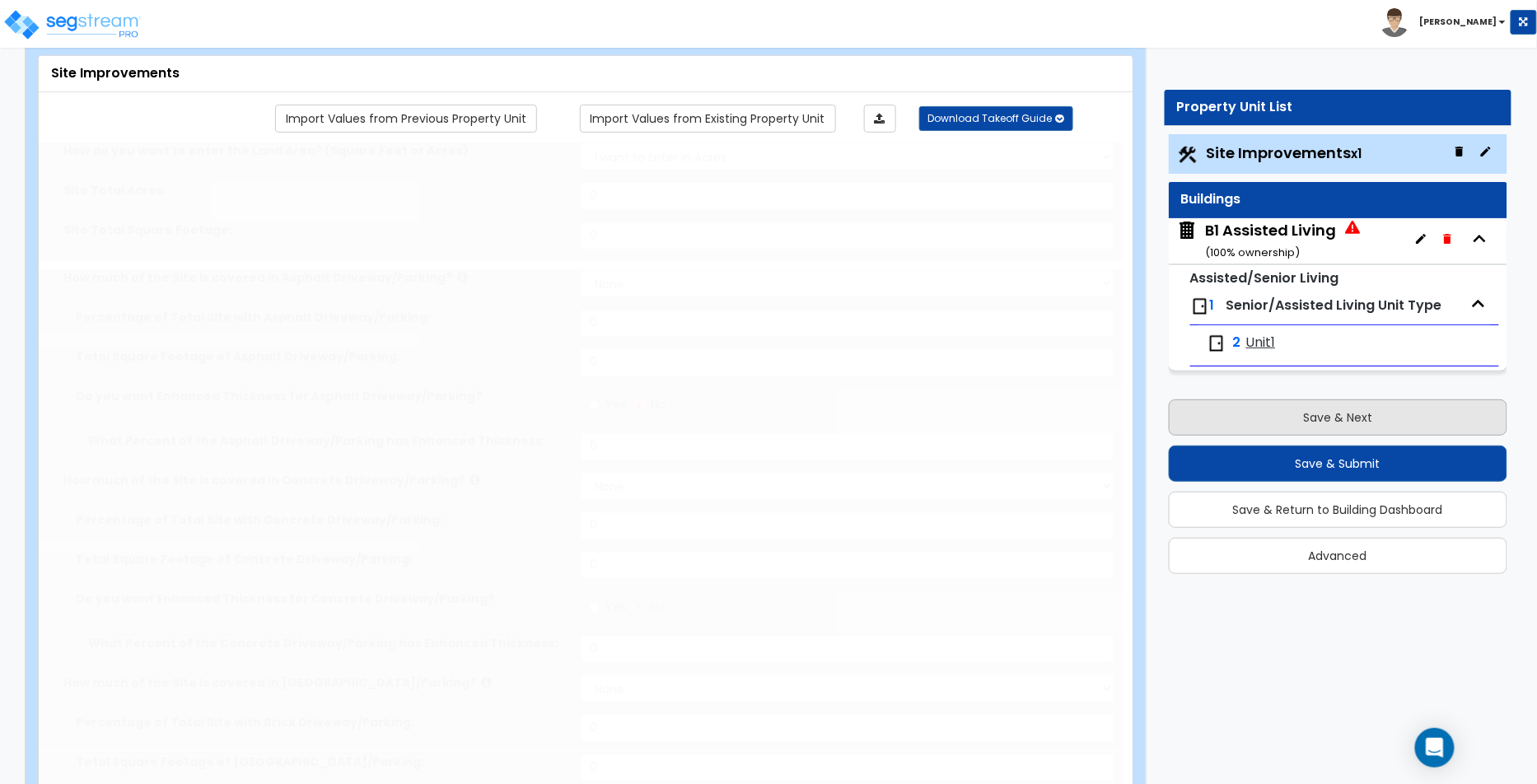
type input "34"
select select "1"
type input "56"
radio input "true"
type input "56"
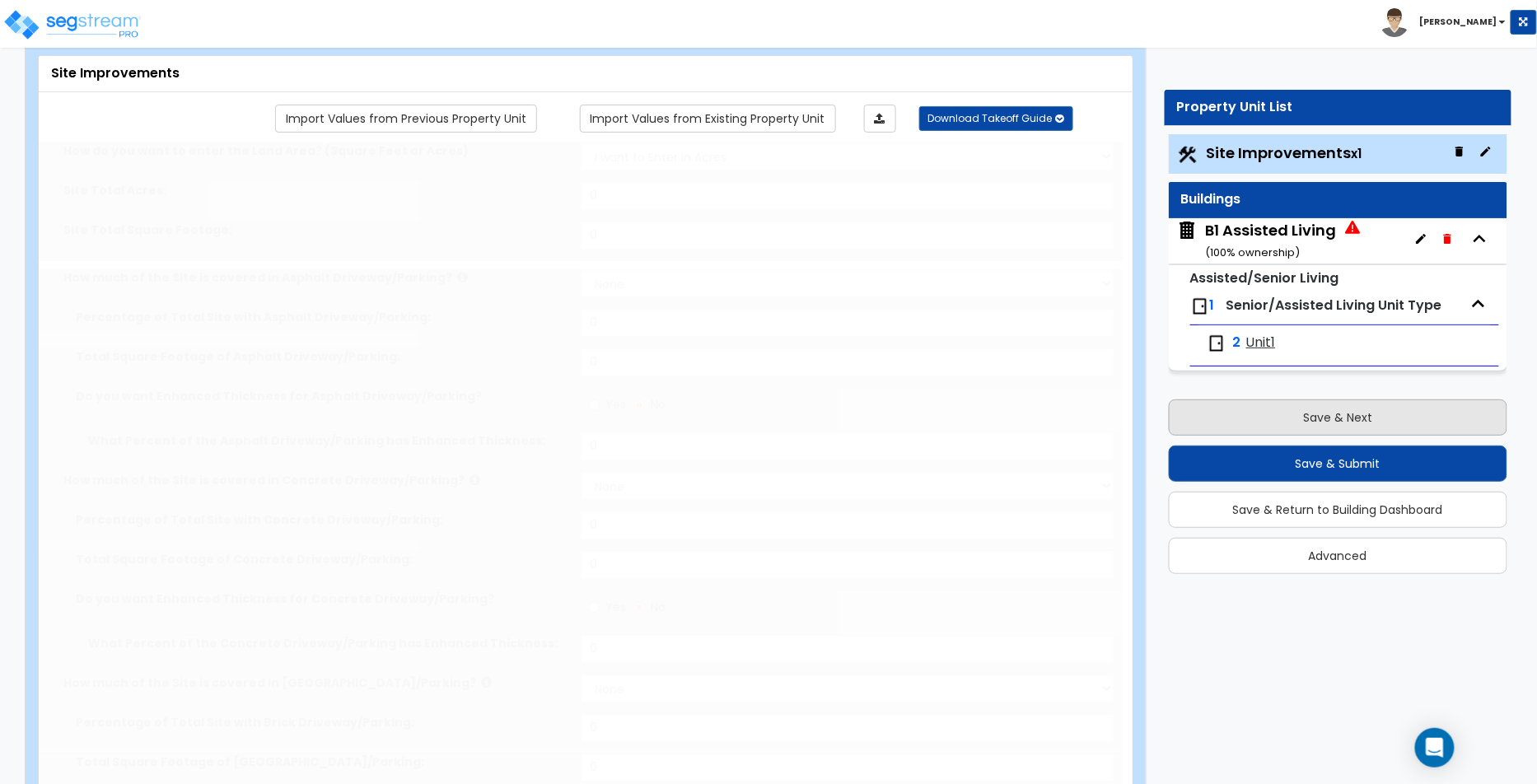
radio input "true"
type input "56"
radio input "true"
select select "2"
radio input "true"
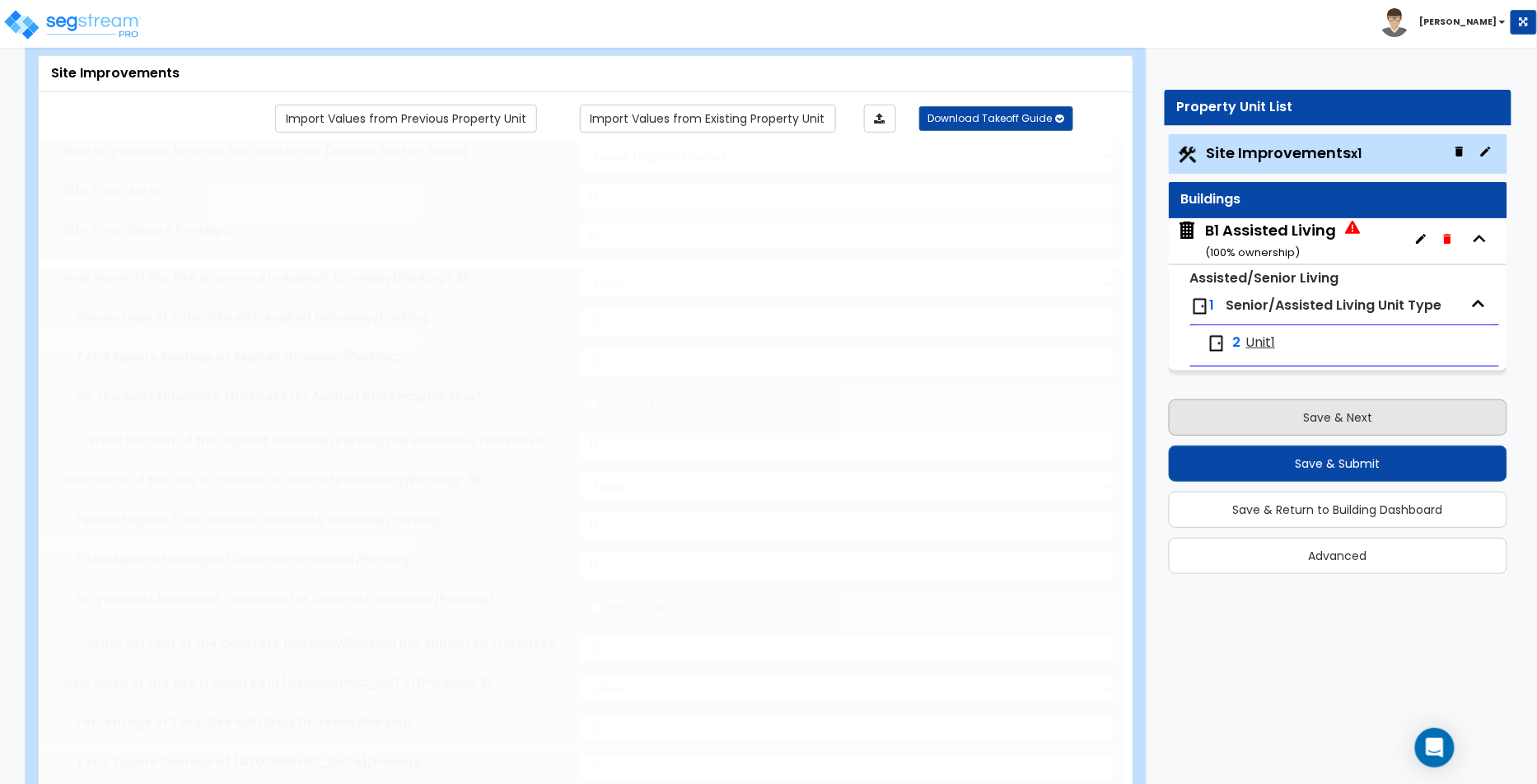
select select "2"
select select "3"
type input "56"
radio input "true"
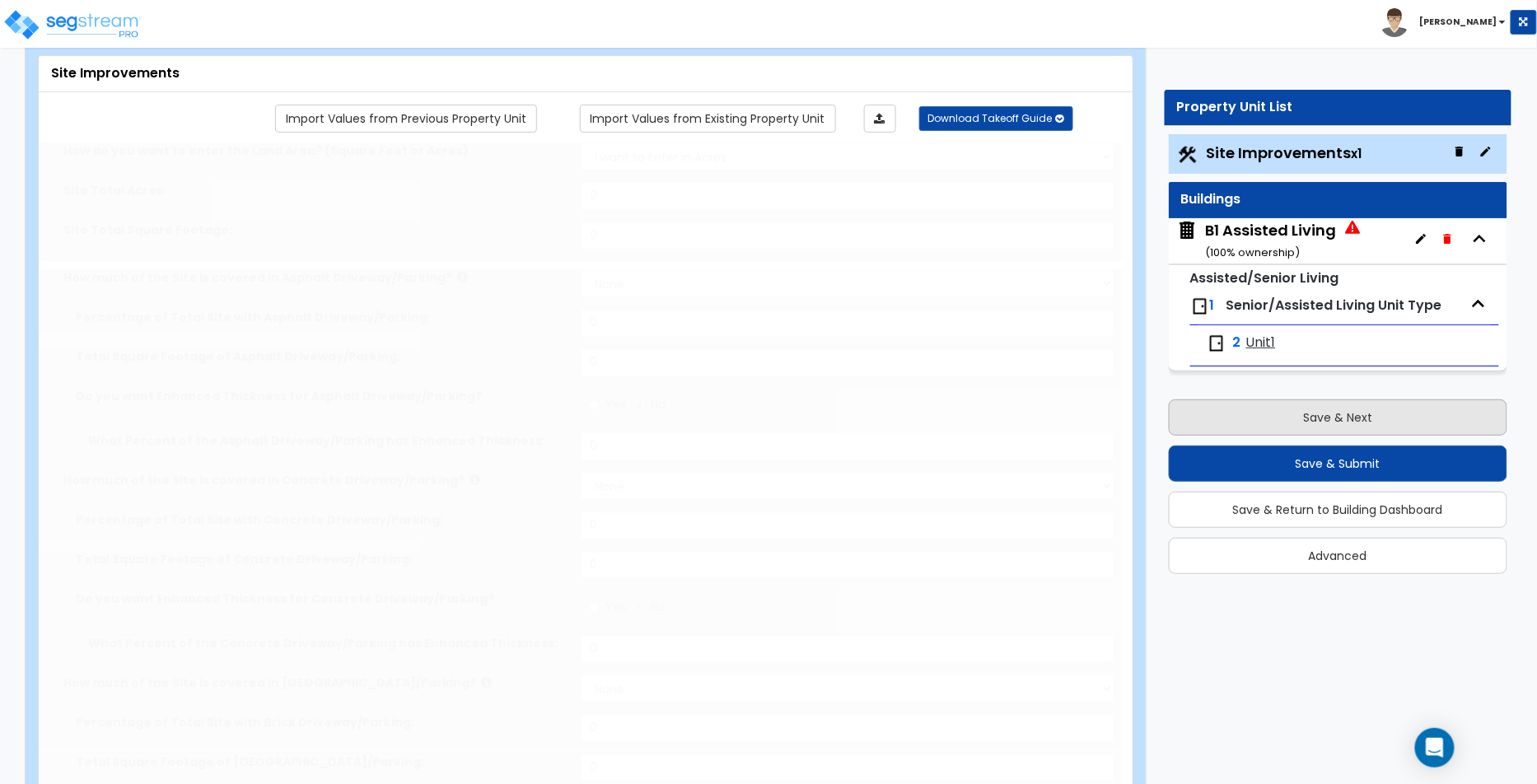
type input "56"
select select "2"
select select "1"
select select "2"
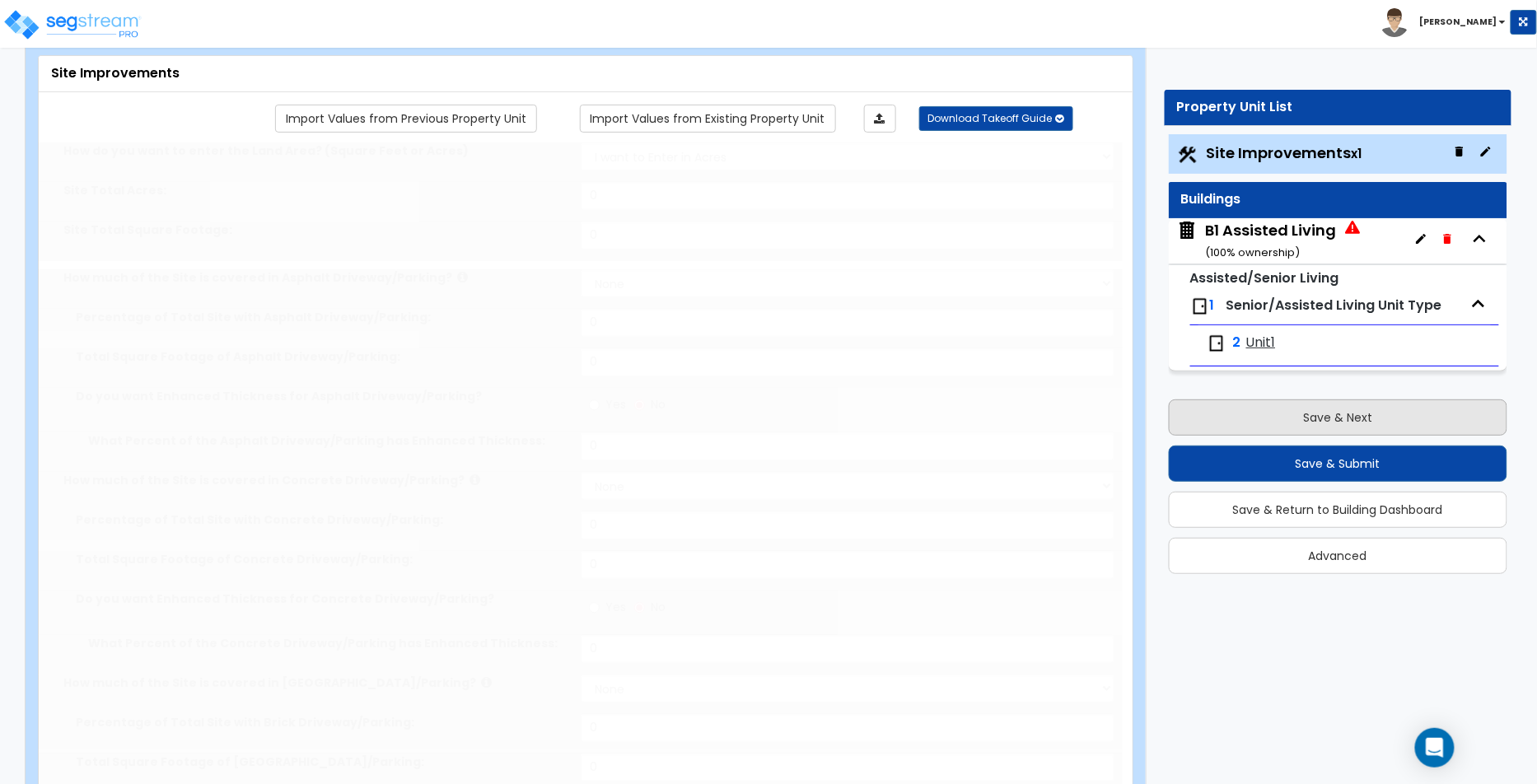
select select "2"
type input "56"
select select "1"
type input "56"
select select "1"
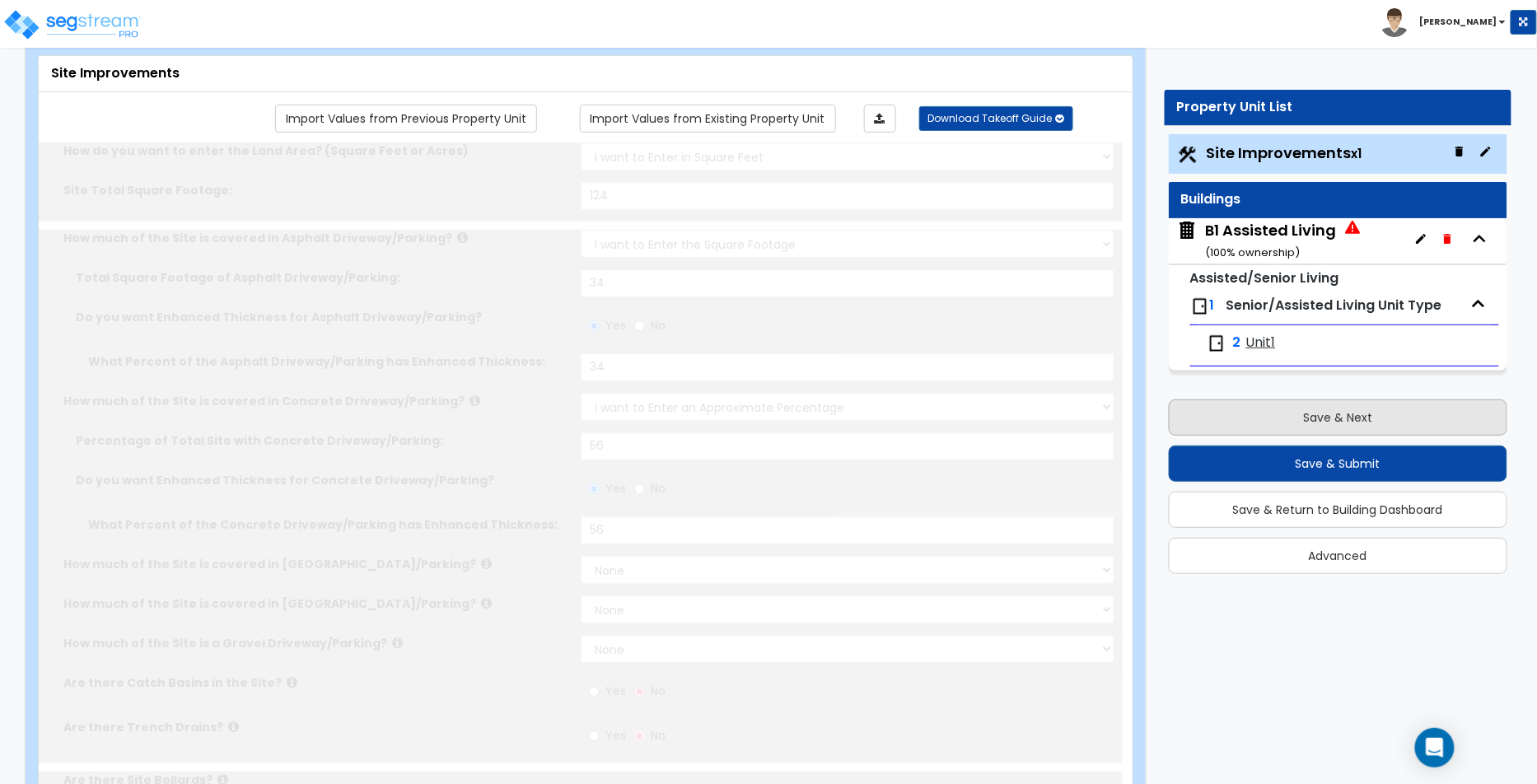
scroll to position [0, 0]
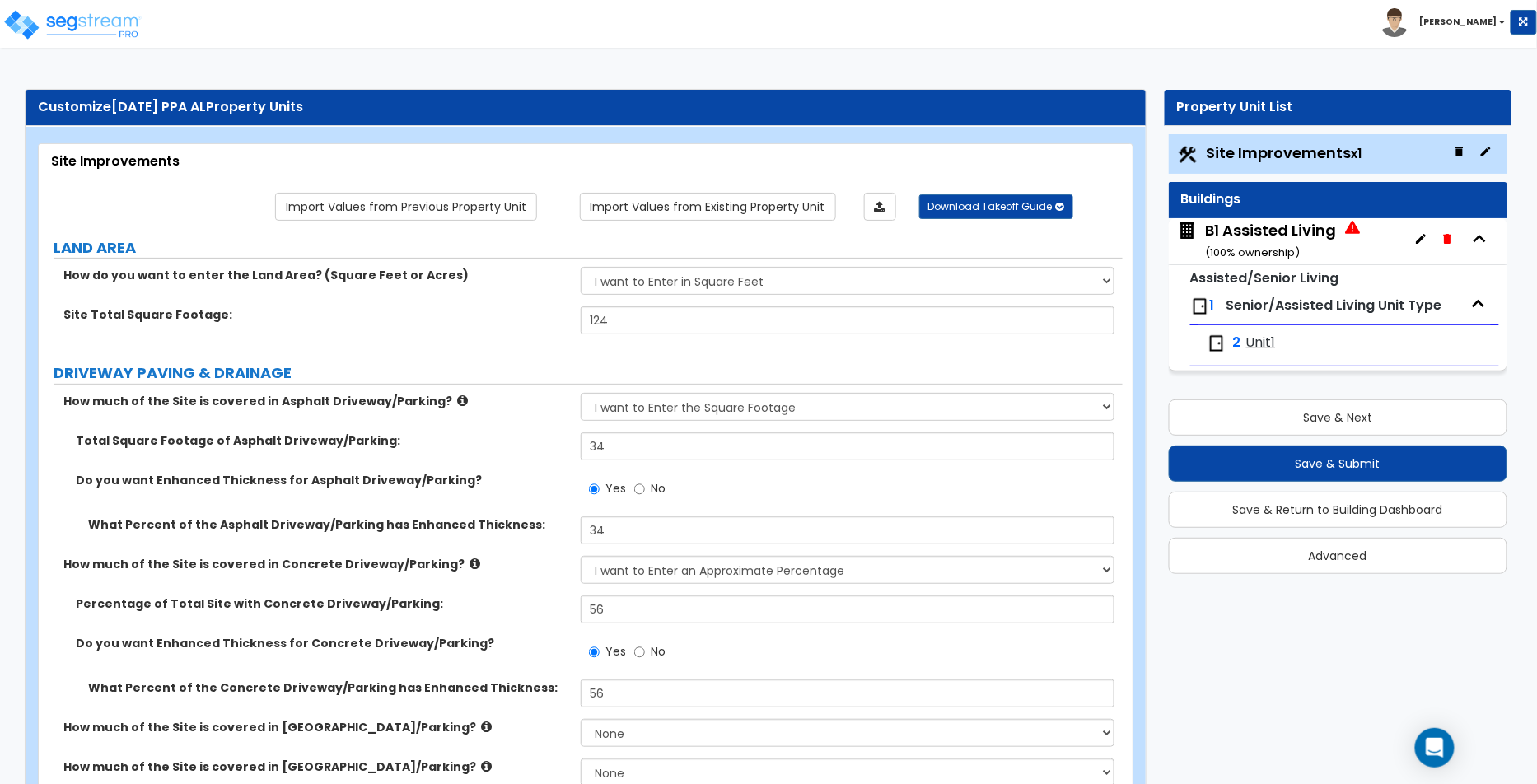
click at [1356, 231] on icon at bounding box center [1353, 227] width 15 height 13
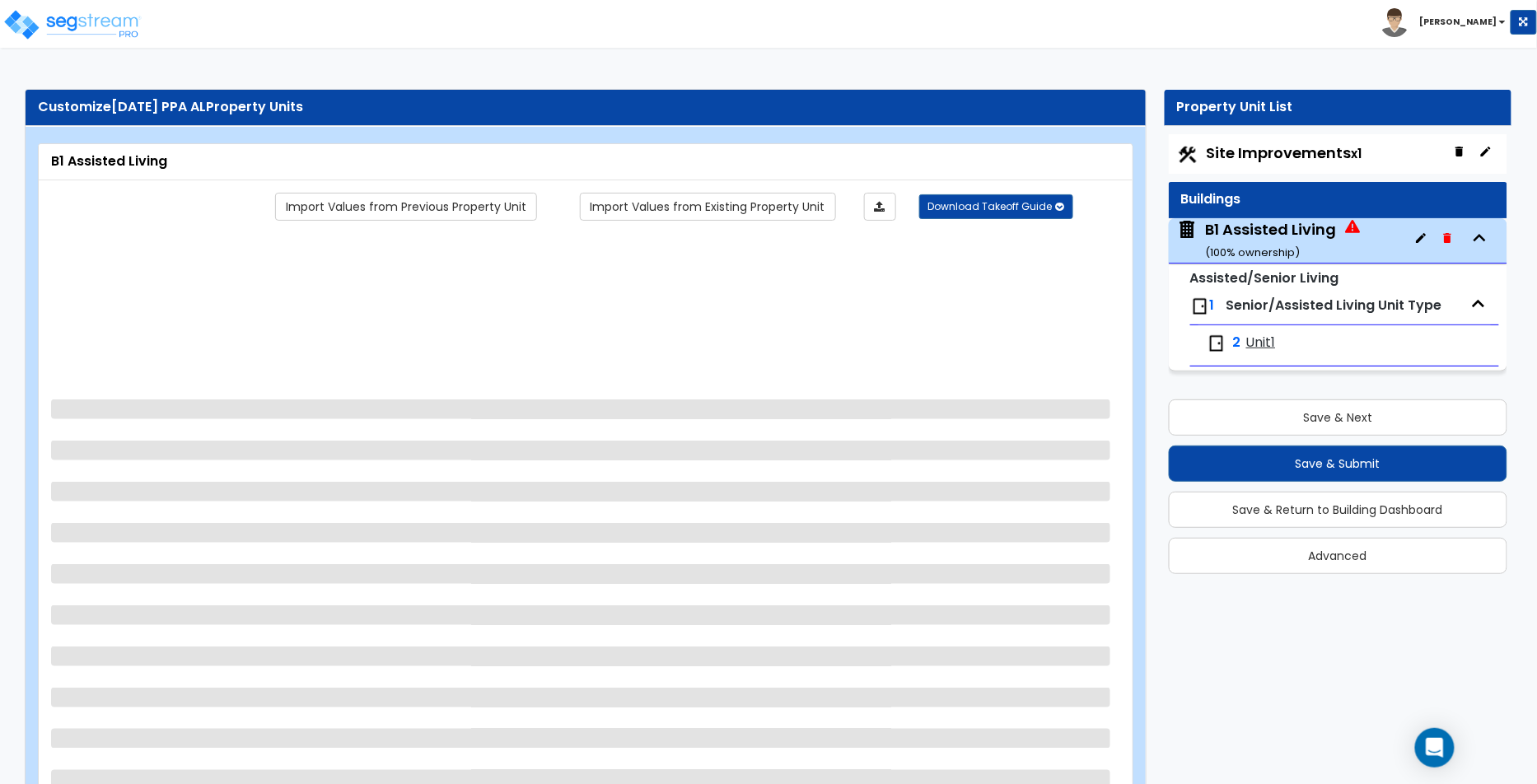
select select "2"
select select "1"
select select "2"
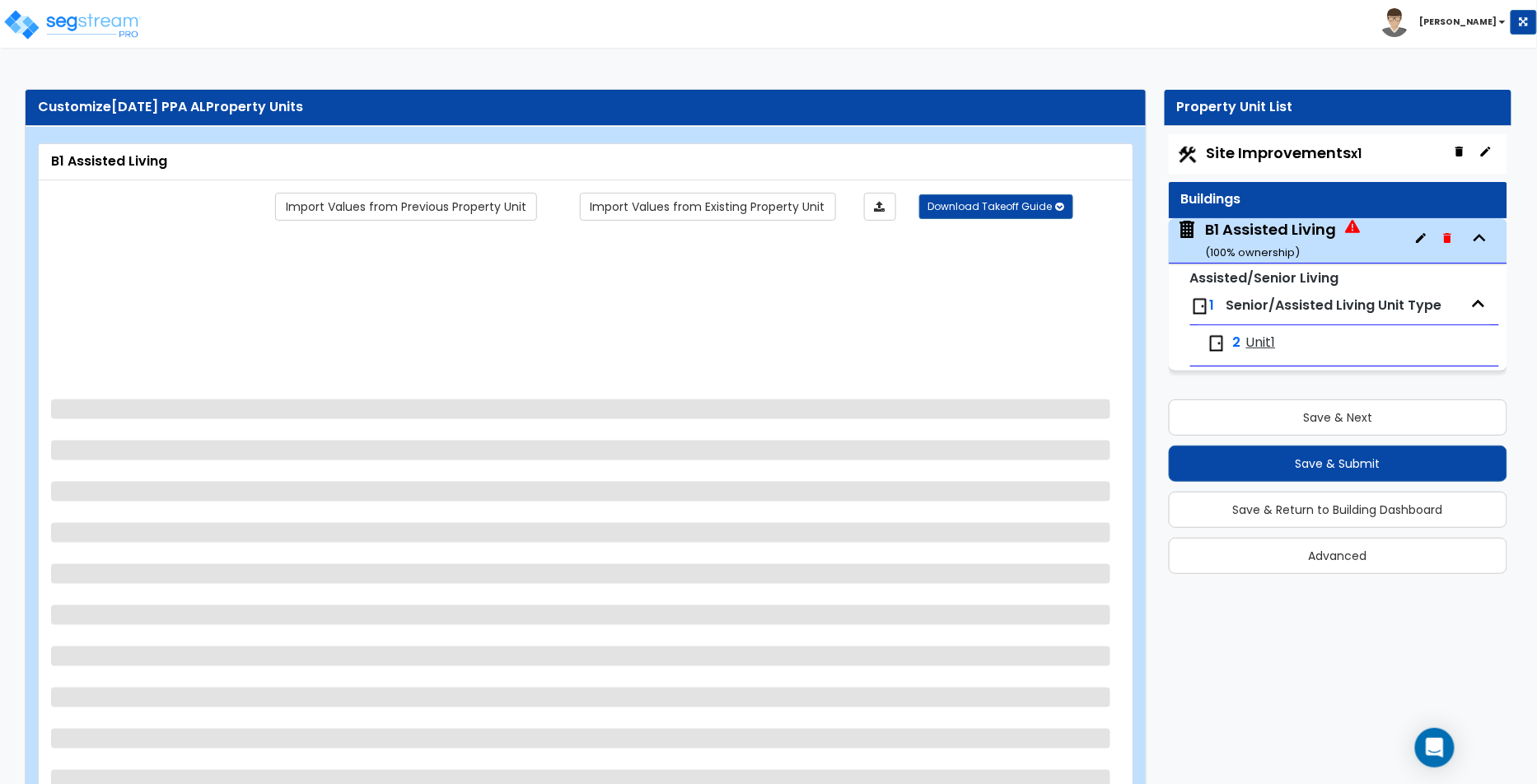
select select "3"
select select "2"
select select "1"
select select "2"
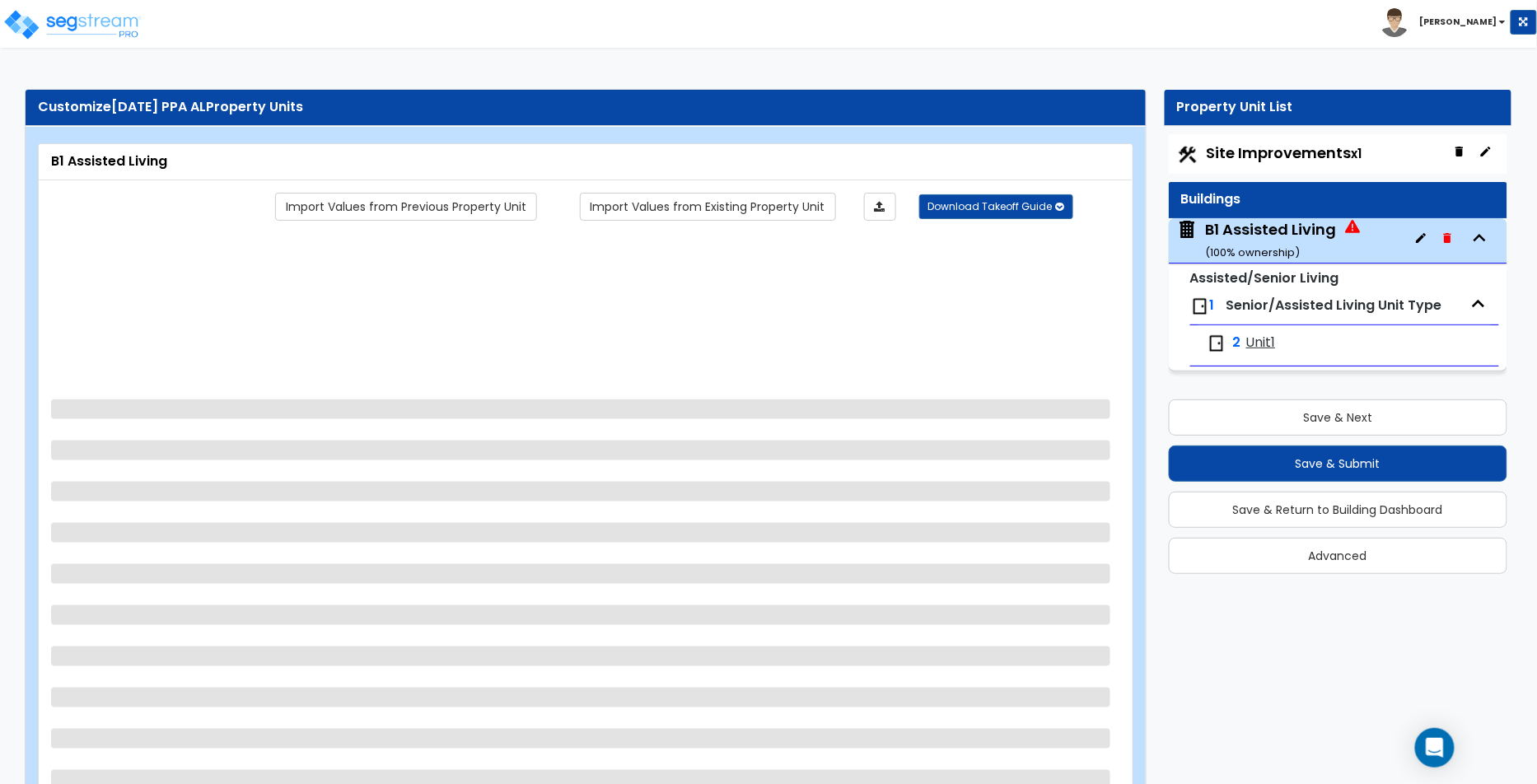
select select "2"
select select "1"
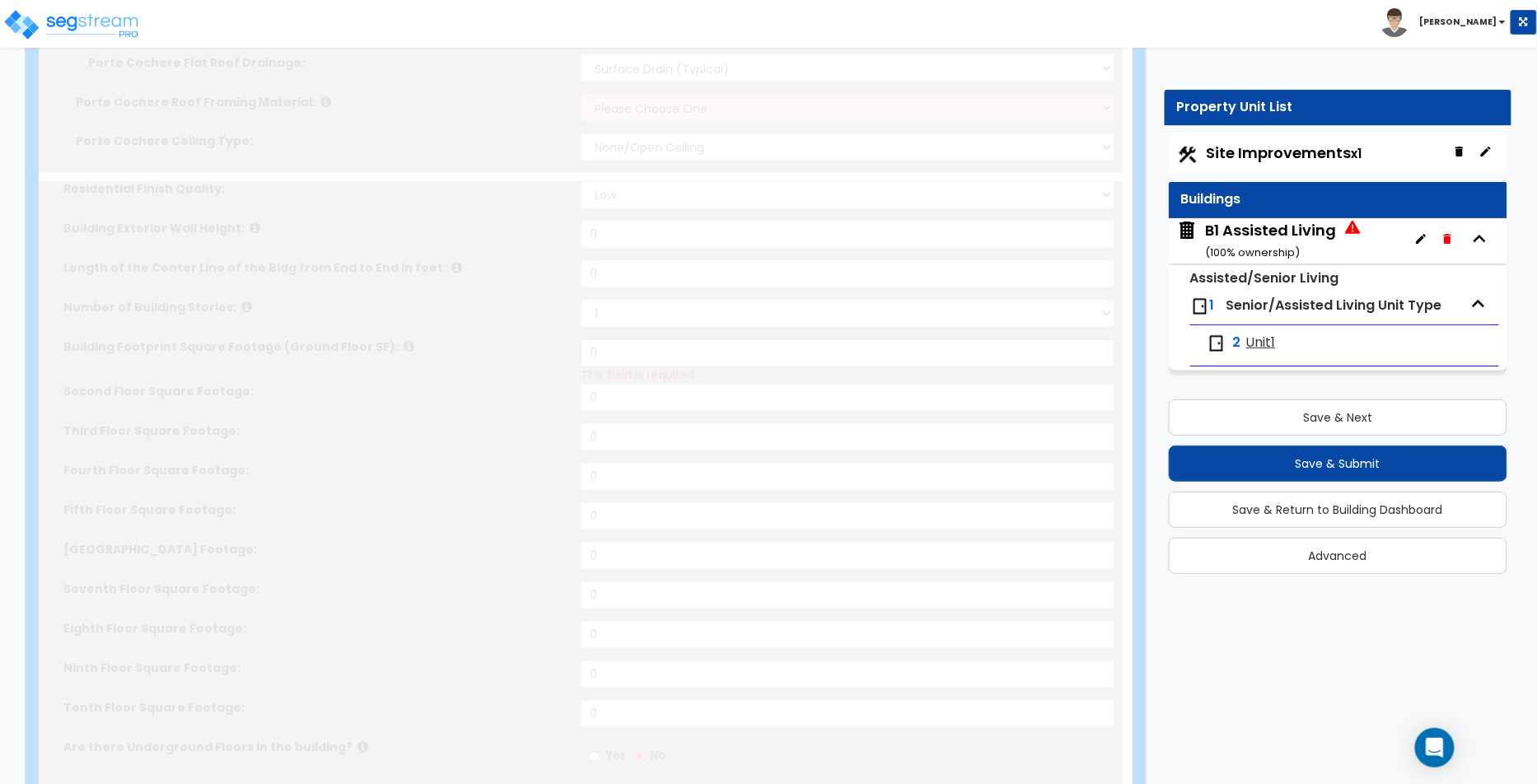
radio input "true"
type input "56"
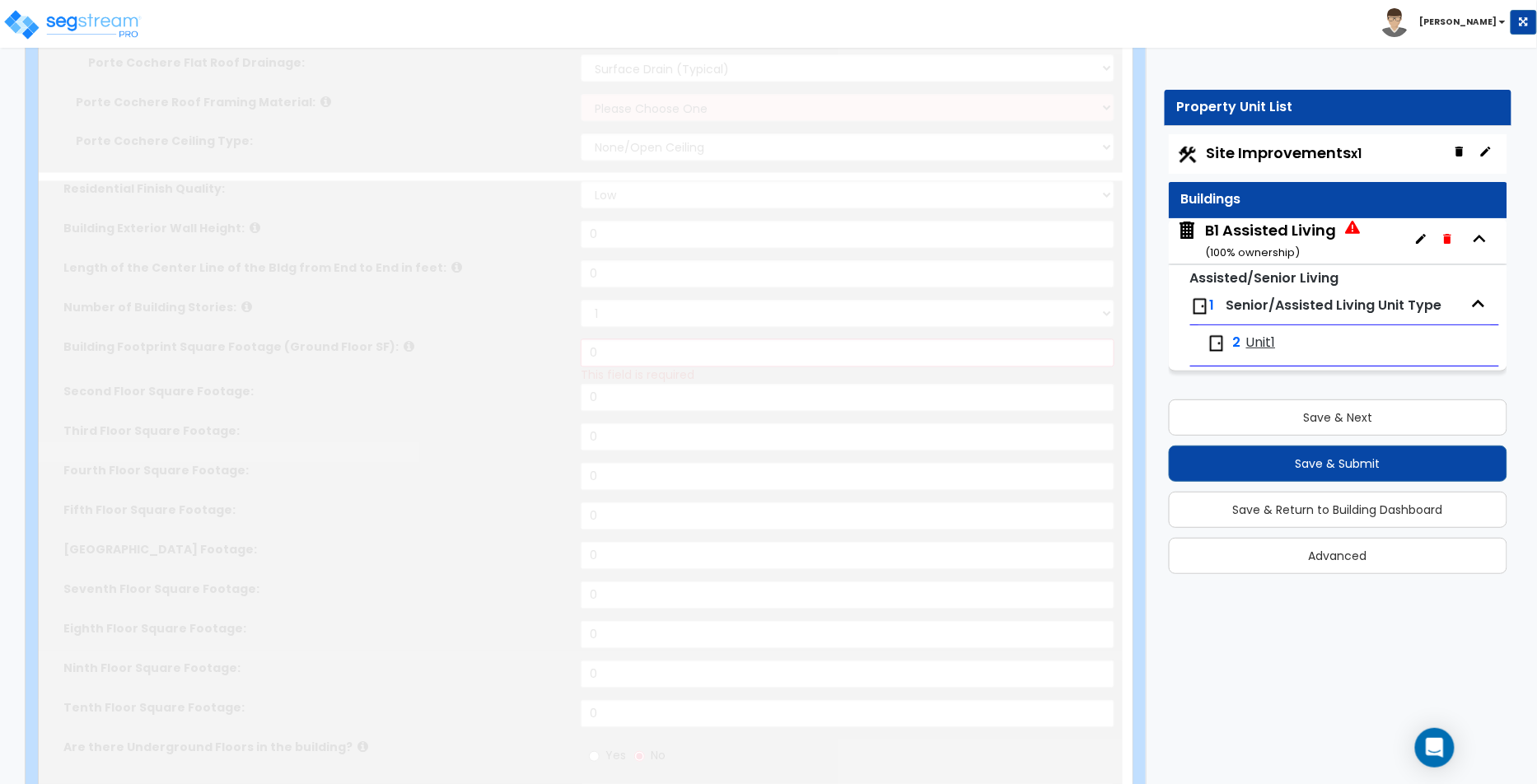
select select "1"
radio input "true"
type input "56"
select select "1"
select select "2"
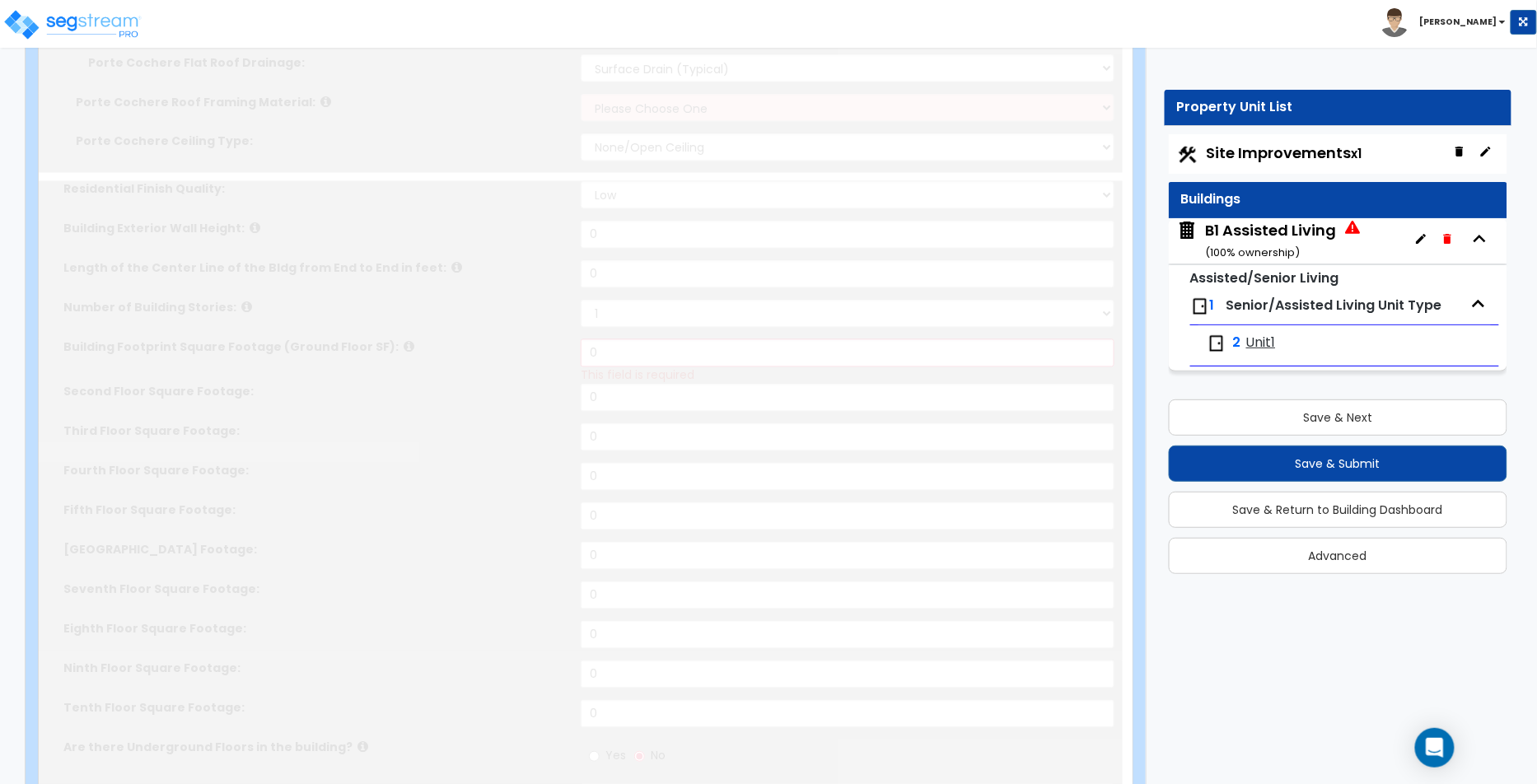
select select "2"
select select "1"
type input "56"
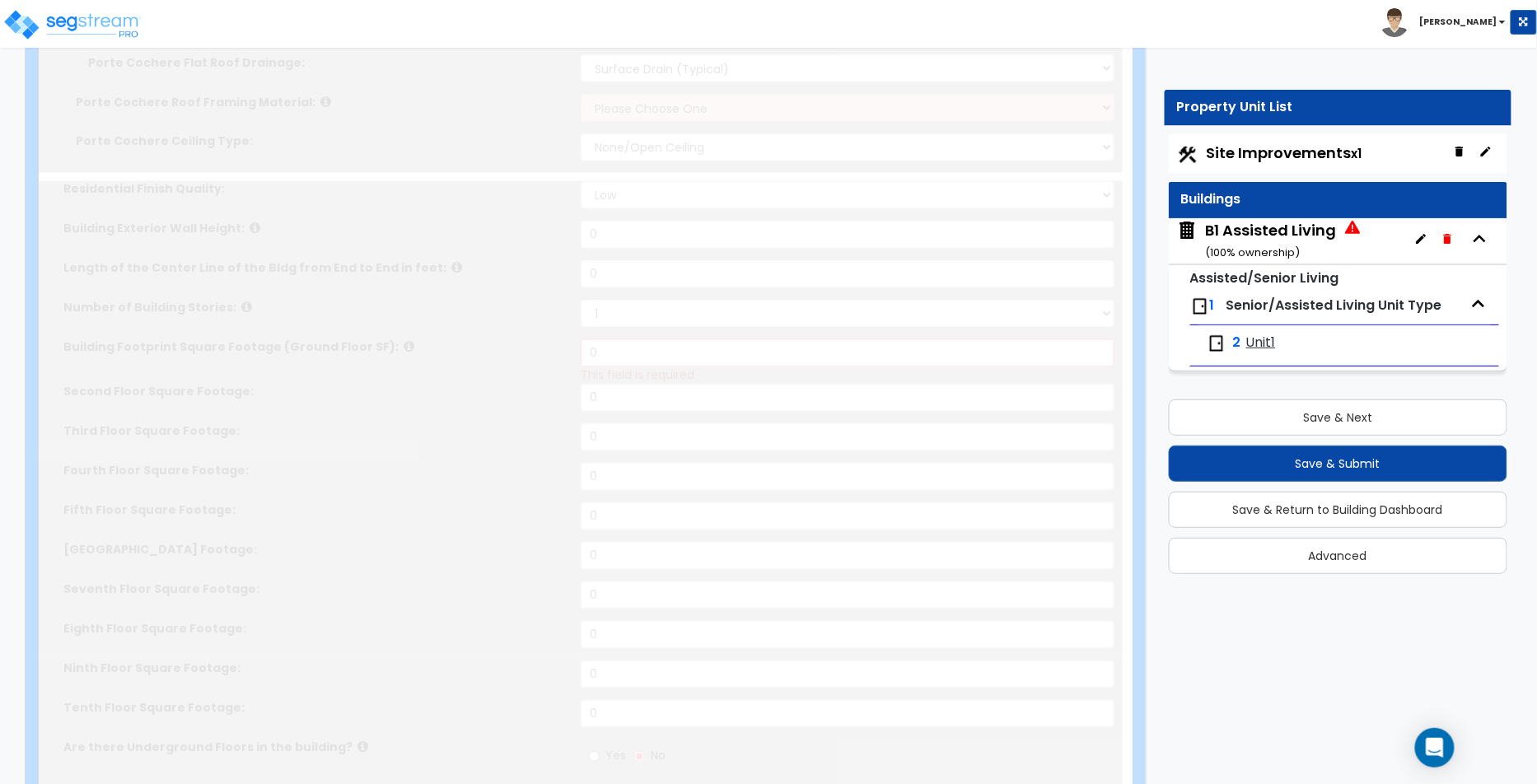
select select "3"
radio input "true"
type input "56"
radio input "true"
select select "1"
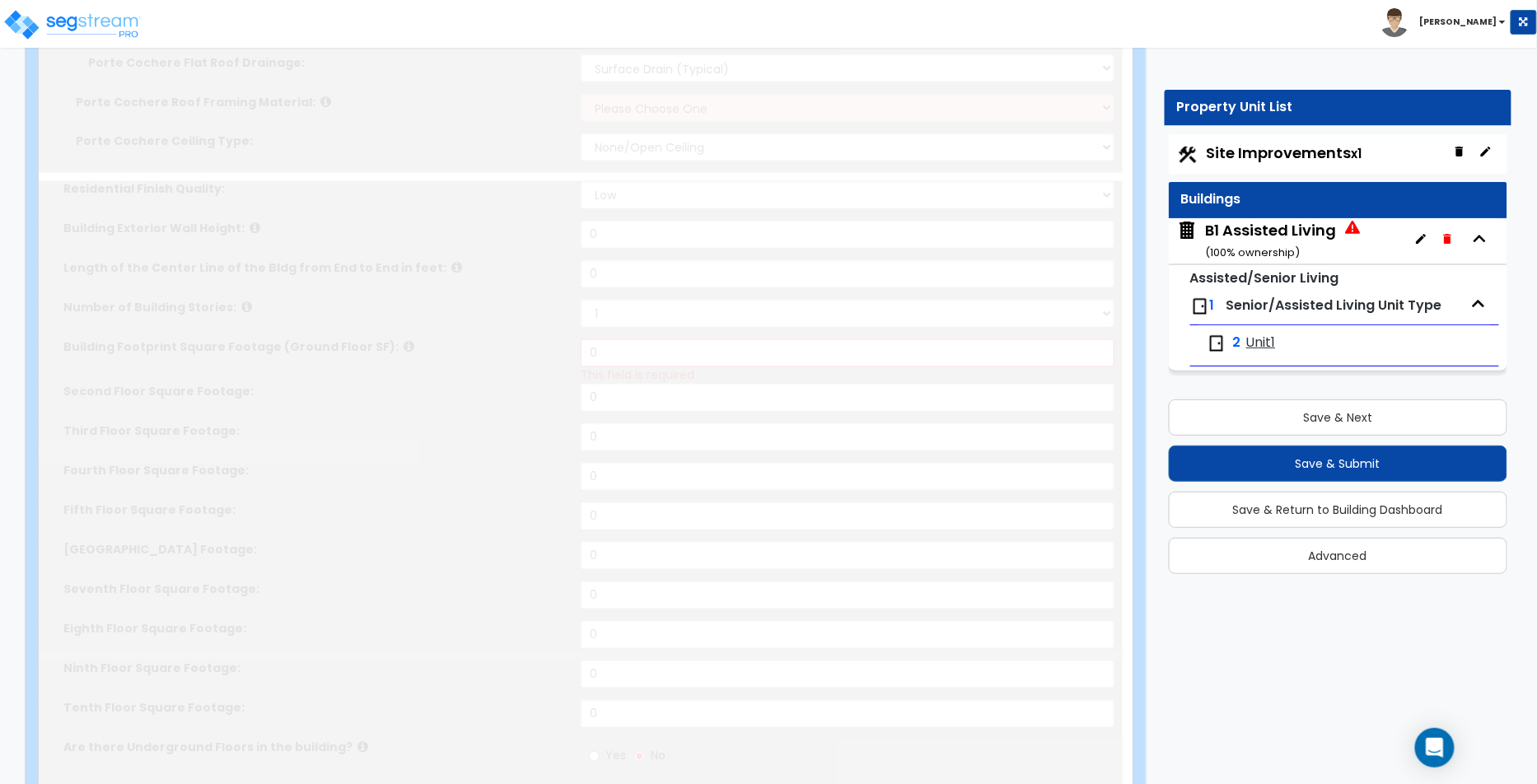
type input "56"
radio input "true"
type input "56"
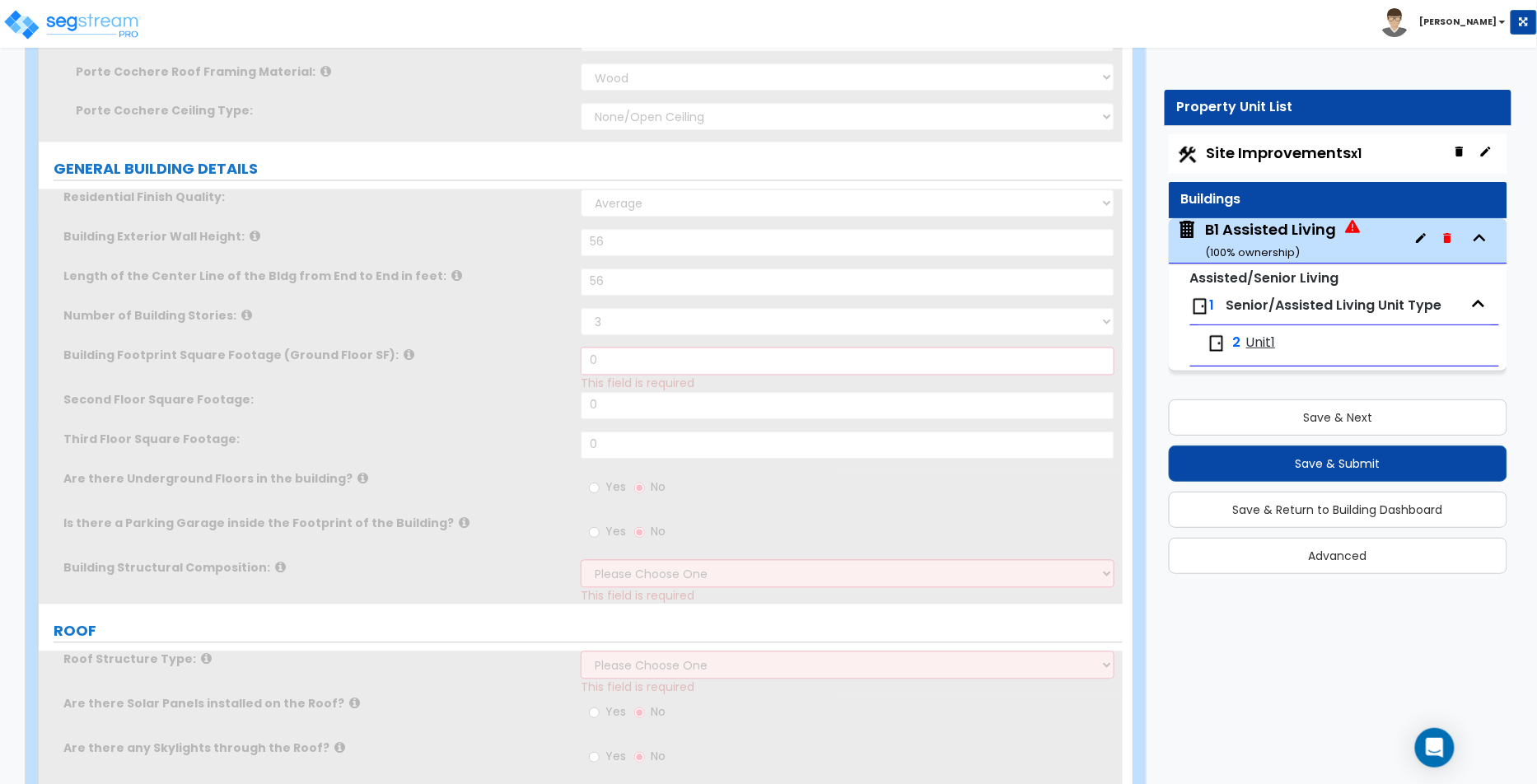
scroll to position [1166, 0]
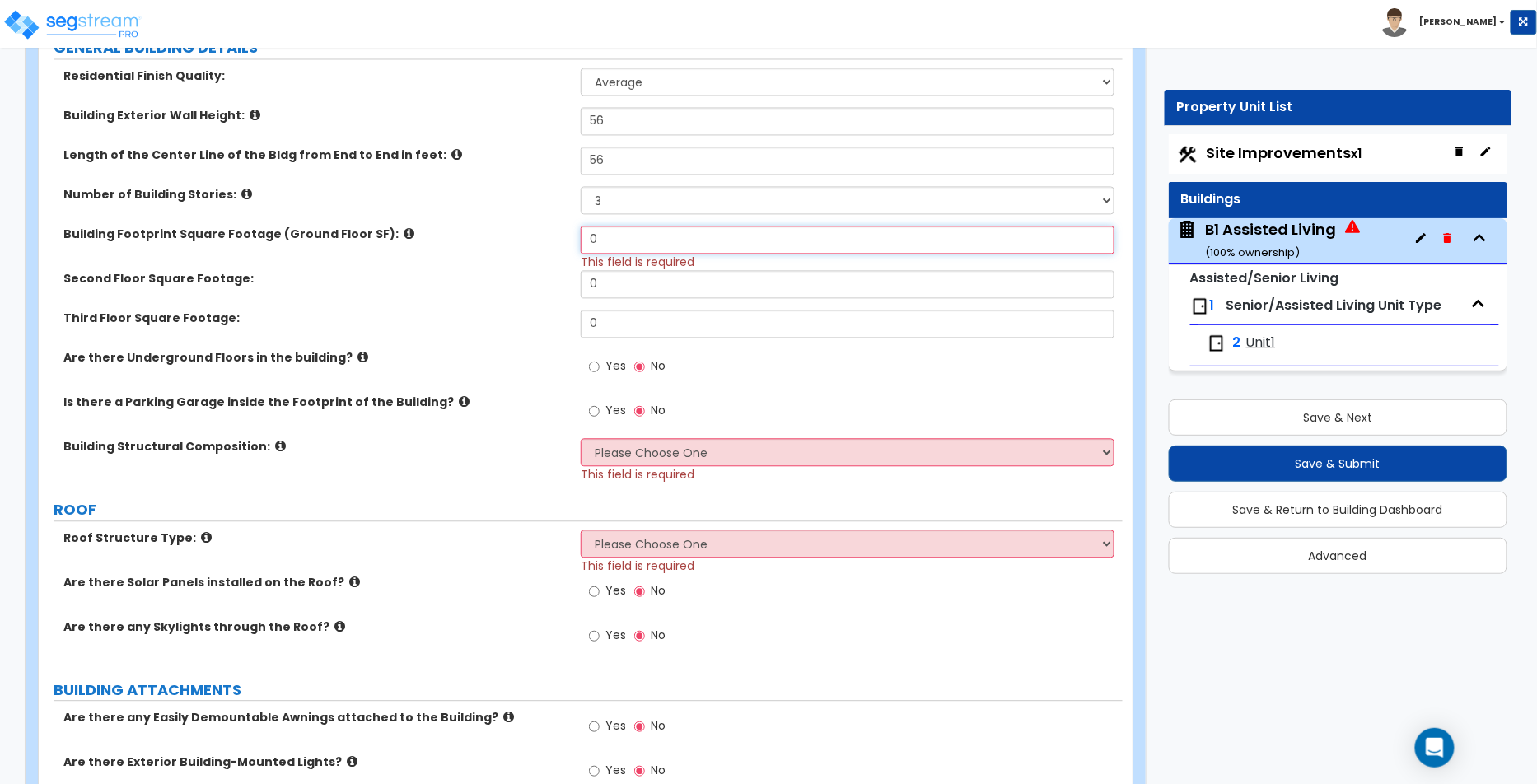
drag, startPoint x: 625, startPoint y: 238, endPoint x: 571, endPoint y: 248, distance: 54.9
click at [531, 225] on div "Building Footprint Square Footage (Ground Floor SF): 0 This field is required" at bounding box center [581, 248] width 1084 height 45
type input "445"
click at [711, 462] on div "Please Choose One Reinforced Concrete Structural Steel Brick Masonry CMU Masonr…" at bounding box center [852, 460] width 542 height 45
click at [707, 438] on select "Please Choose One Reinforced Concrete Structural Steel Brick Masonry CMU Masonr…" at bounding box center [847, 452] width 534 height 28
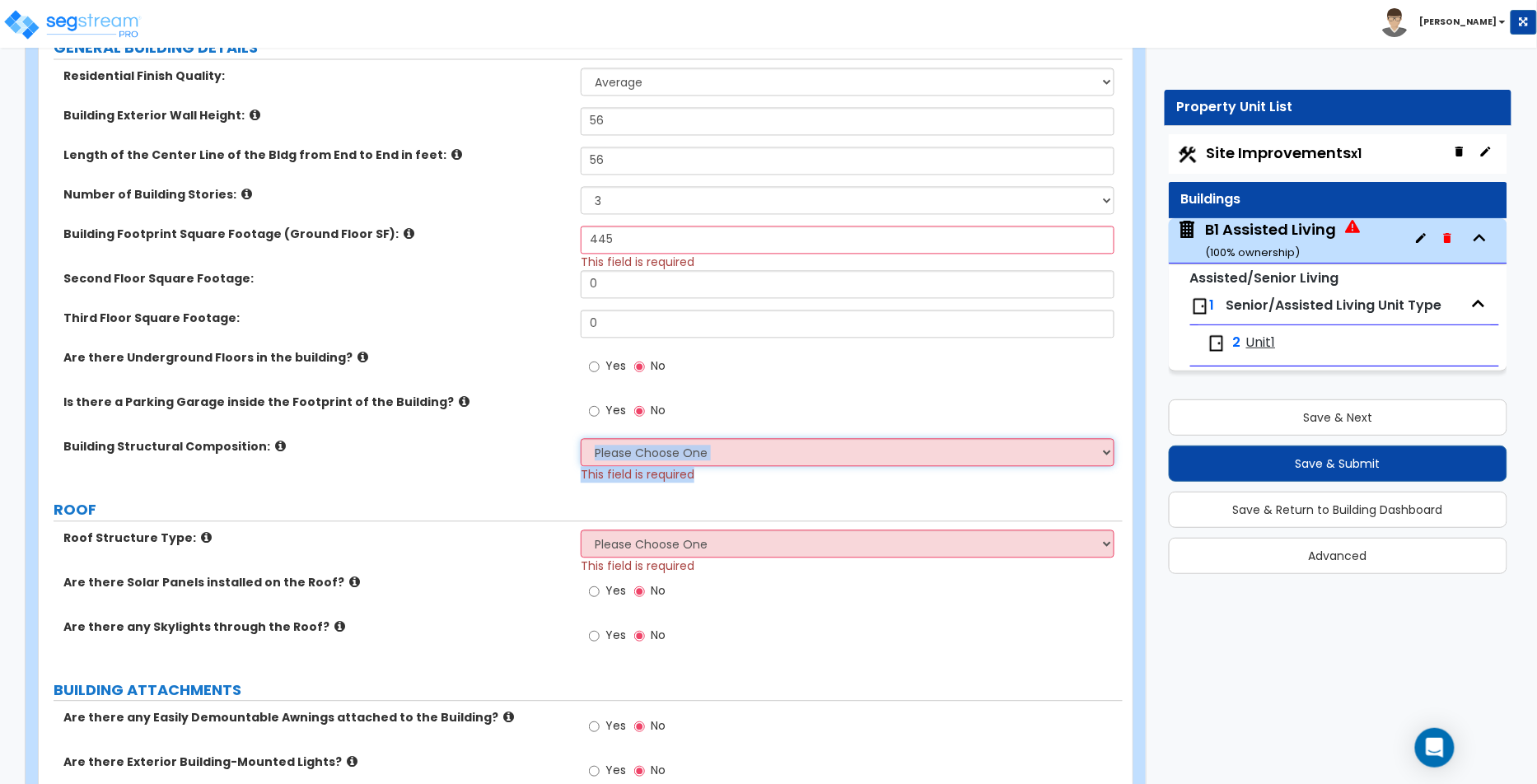
select select "3"
click at [581, 438] on select "Please Choose One Reinforced Concrete Structural Steel Brick Masonry CMU Masonr…" at bounding box center [847, 452] width 534 height 28
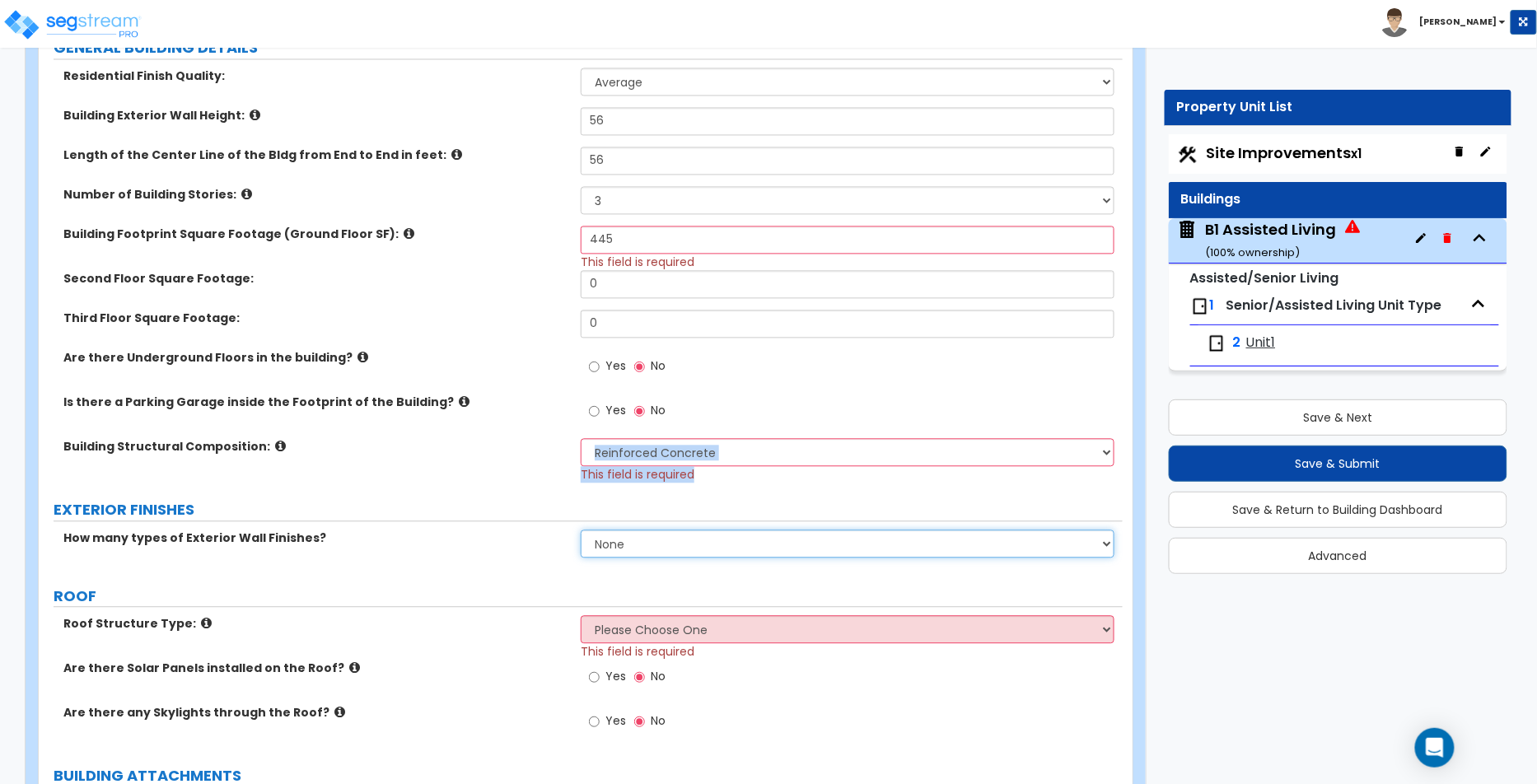
click at [649, 539] on select "None 1 2 3" at bounding box center [847, 544] width 534 height 28
select select "2"
click at [581, 530] on select "None 1 2 3" at bounding box center [847, 544] width 534 height 28
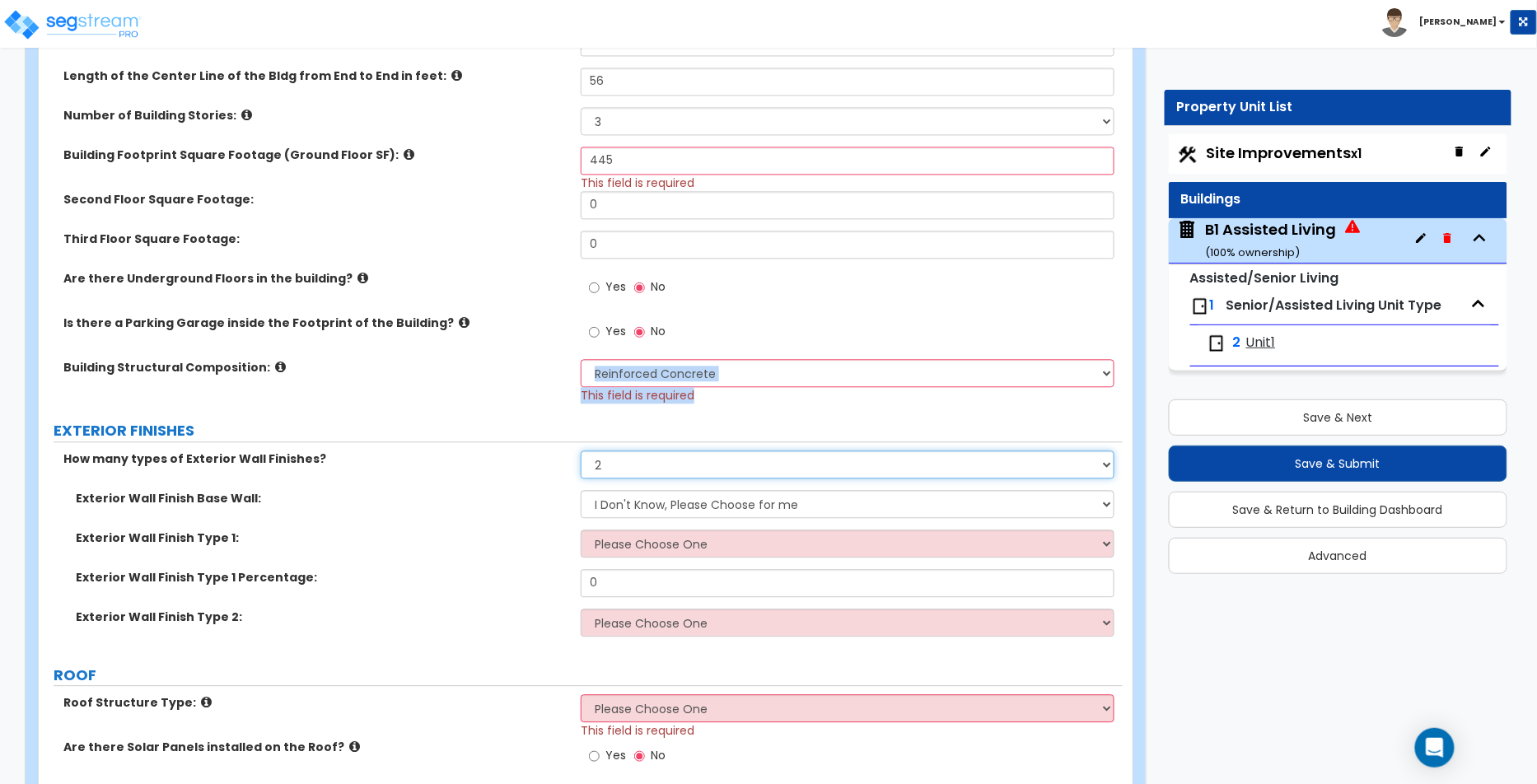
scroll to position [1352, 0]
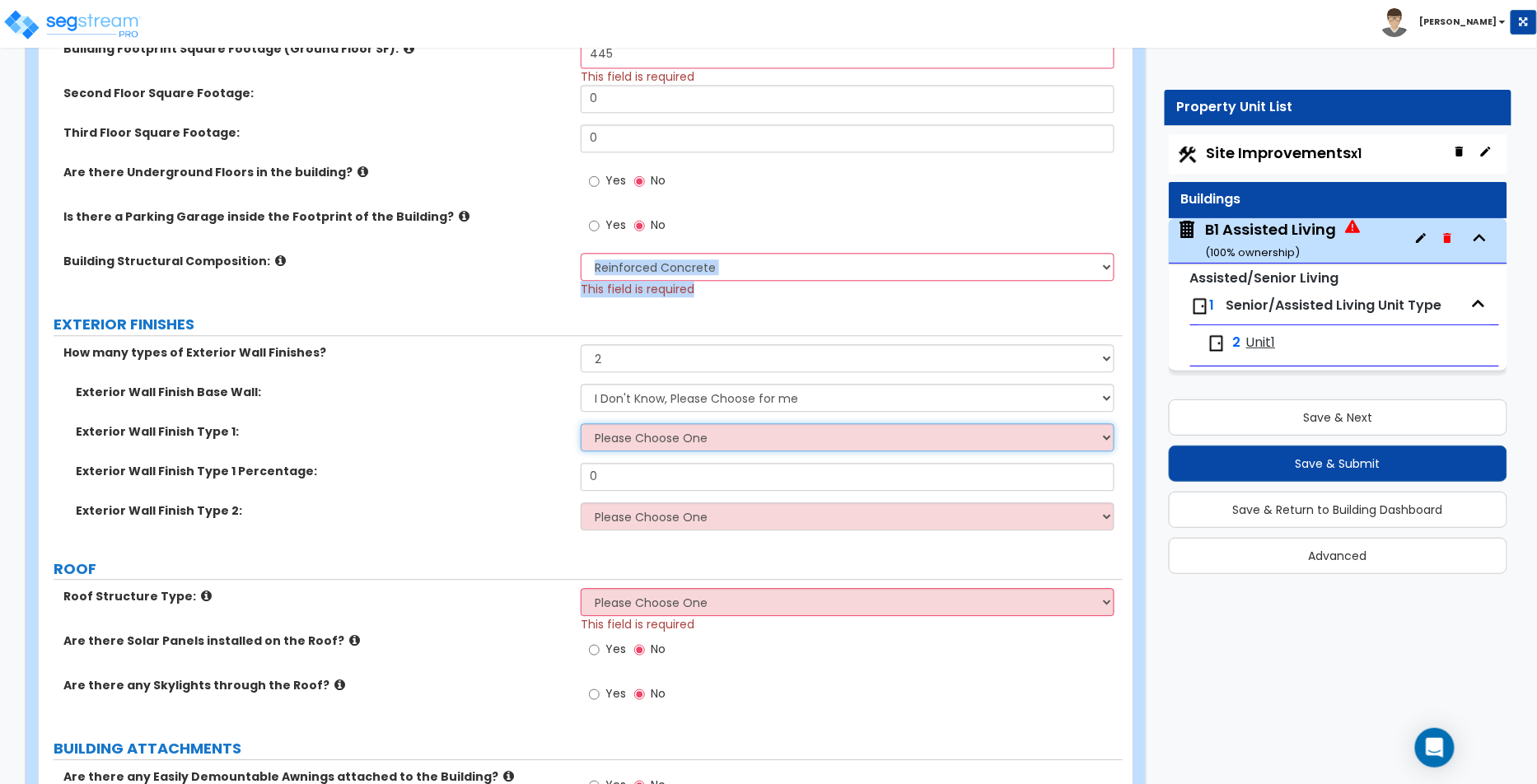
click at [691, 427] on select "Please Choose One No Finish/Shared Wall No Wall Brick Veneer Stone Veneer Wood …" at bounding box center [847, 437] width 534 height 28
select select "1"
click at [581, 423] on select "Please Choose One No Finish/Shared Wall No Wall Brick Veneer Stone Veneer Wood …" at bounding box center [847, 437] width 534 height 28
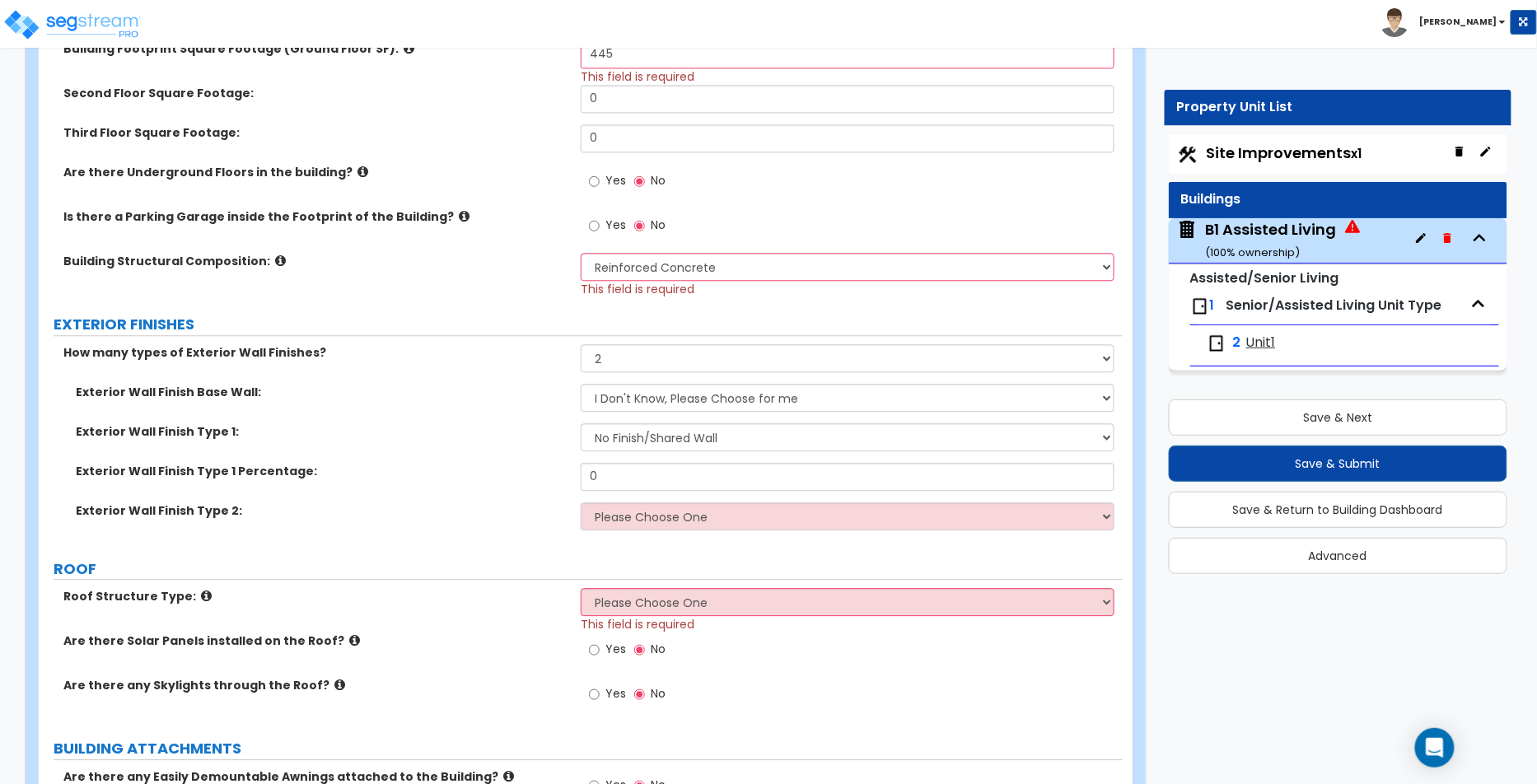
click at [654, 526] on div "Exterior Wall Finish Type 2: Please Choose One No Finish/Shared Wall No Wall Br…" at bounding box center [581, 521] width 1084 height 40
click at [691, 506] on select "Please Choose One No Finish/Shared Wall No Wall Brick Veneer Stone Veneer Wood …" at bounding box center [847, 516] width 534 height 28
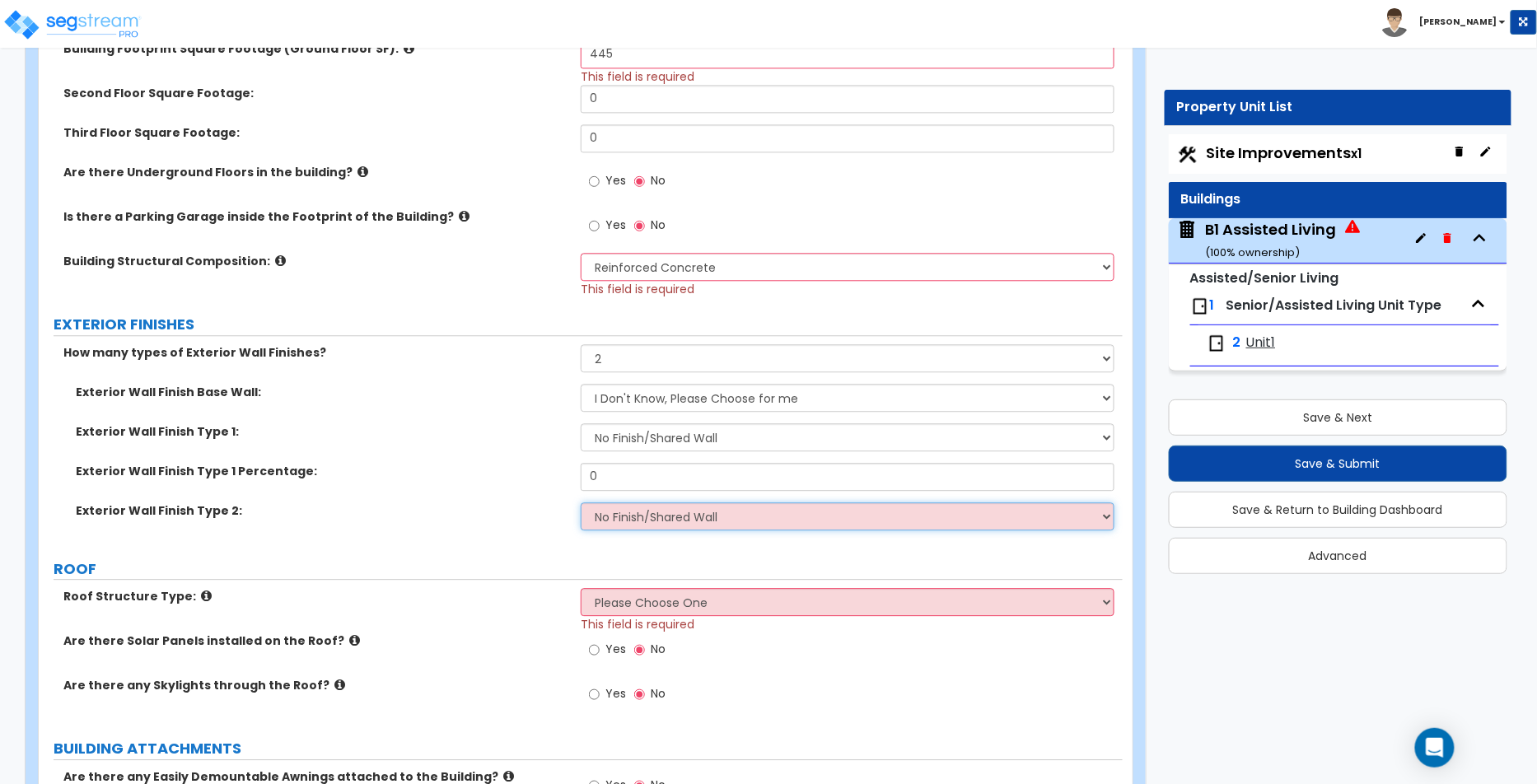
click at [581, 502] on select "Please Choose One No Finish/Shared Wall No Wall Brick Veneer Stone Veneer Wood …" at bounding box center [847, 516] width 534 height 28
click at [692, 518] on select "Please Choose One No Finish/Shared Wall No Wall Brick Veneer Stone Veneer Wood …" at bounding box center [847, 516] width 534 height 28
select select "4"
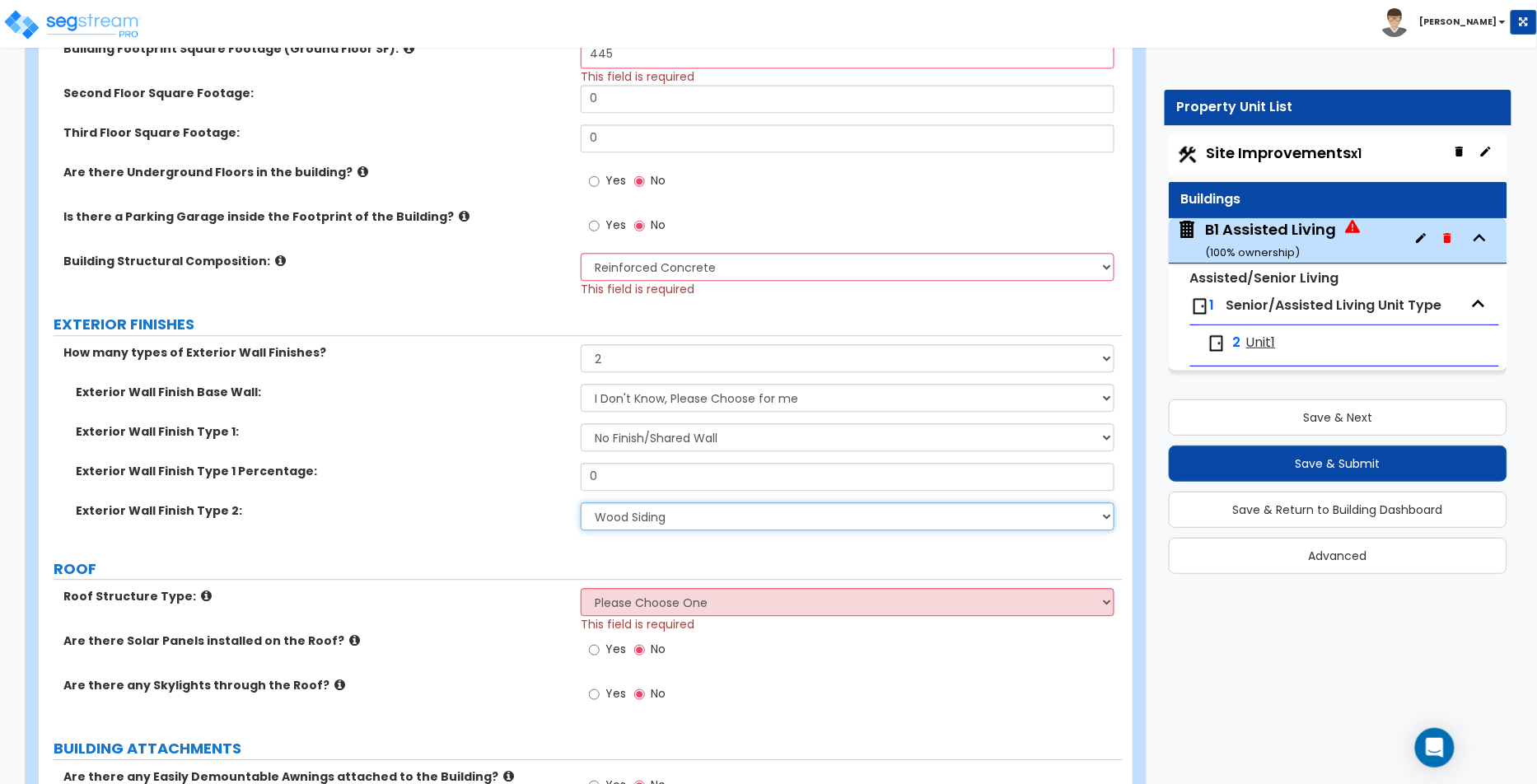
click at [581, 502] on select "Please Choose One No Finish/Shared Wall No Wall Brick Veneer Stone Veneer Wood …" at bounding box center [847, 516] width 534 height 28
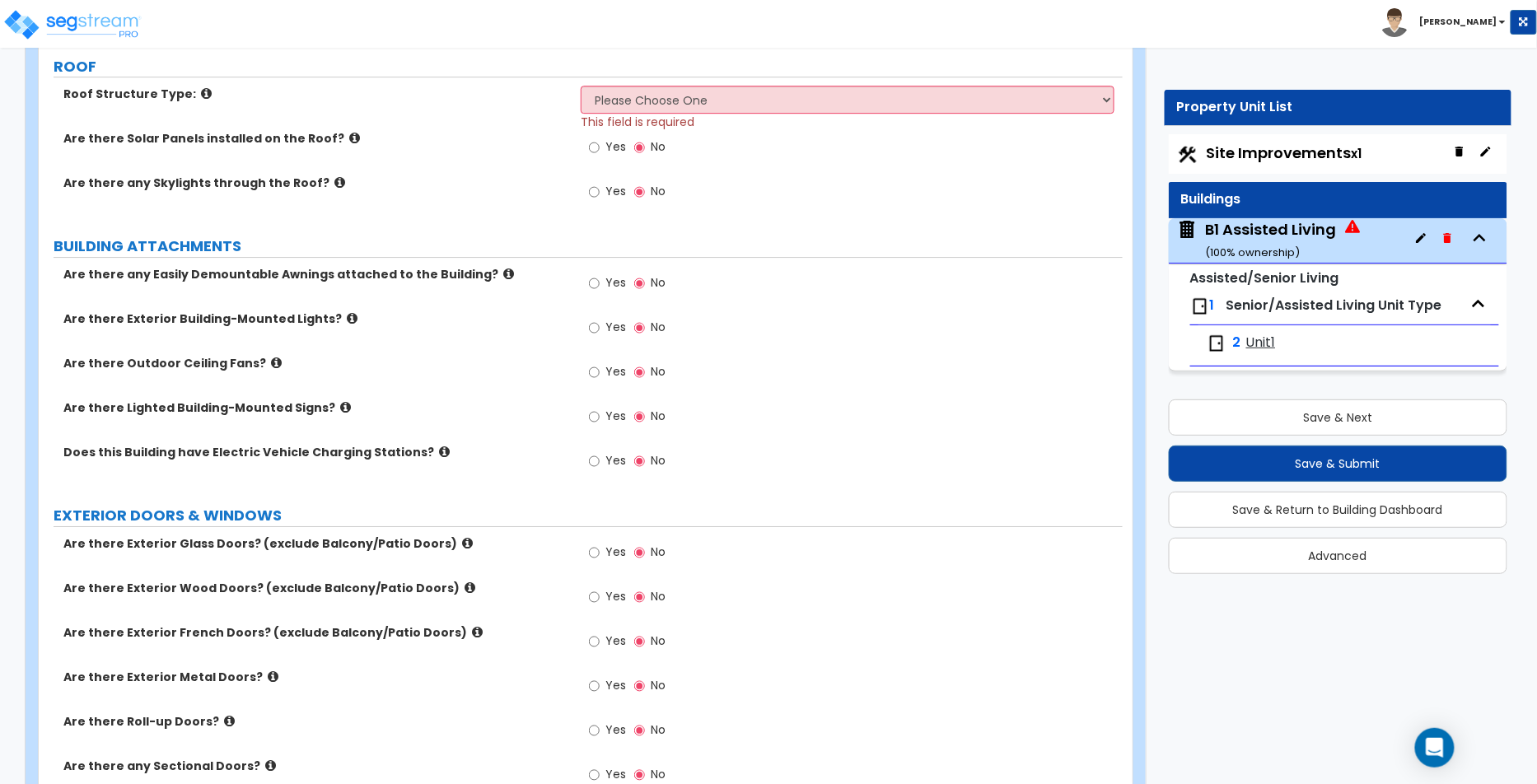
scroll to position [1855, 0]
click at [833, 98] on select "Please Choose One [PERSON_NAME] Roof Flat Roof Hybrid [PERSON_NAME] & Flat Roof" at bounding box center [847, 98] width 534 height 28
click at [850, 107] on select "Please Choose One [PERSON_NAME] Roof Flat Roof Hybrid [PERSON_NAME] & Flat Roof" at bounding box center [847, 98] width 534 height 28
select select "2"
click at [581, 84] on select "Please Choose One [PERSON_NAME] Roof Flat Roof Hybrid [PERSON_NAME] & Flat Roof" at bounding box center [847, 98] width 534 height 28
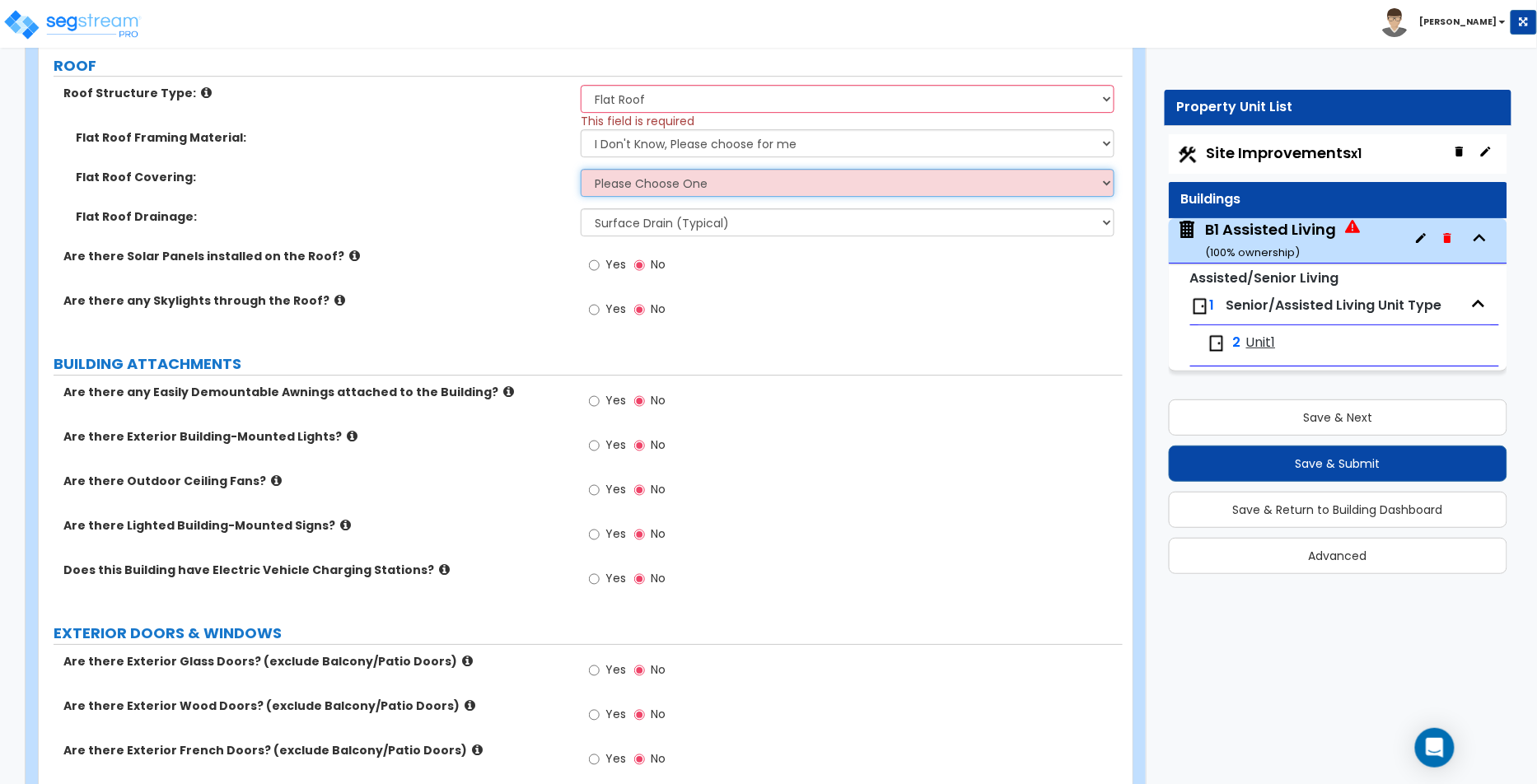
click at [801, 171] on select "Please Choose One Rolled Asphalt PVC Membrane Plastic (EPDM) Membrane Asphalt F…" at bounding box center [847, 183] width 534 height 28
select select "1"
click at [581, 169] on select "Please Choose One Rolled Asphalt PVC Membrane Plastic (EPDM) Membrane Asphalt F…" at bounding box center [847, 183] width 534 height 28
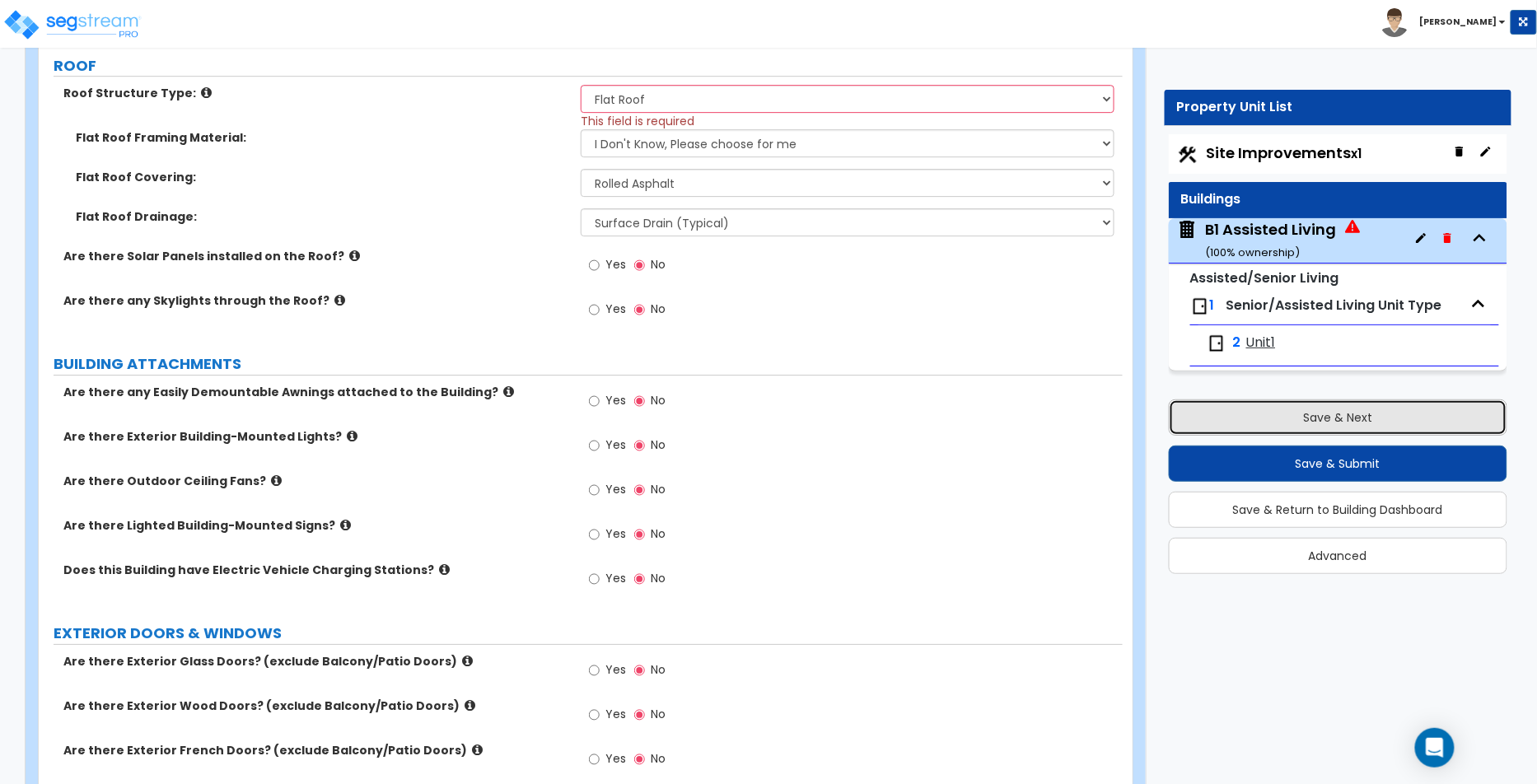
click at [1335, 419] on button "Save & Next" at bounding box center [1338, 417] width 340 height 36
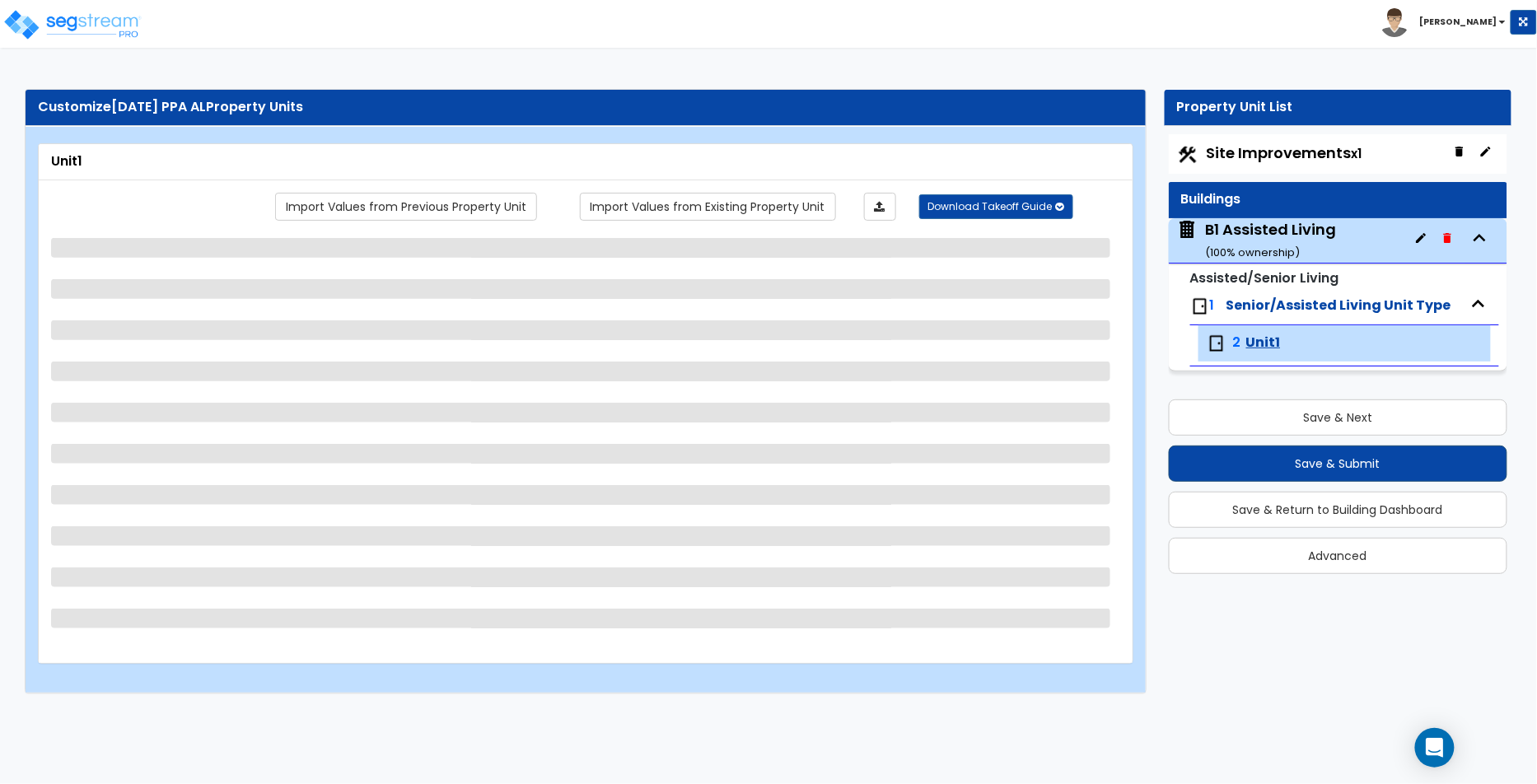
select select "1"
select select "4"
select select "1"
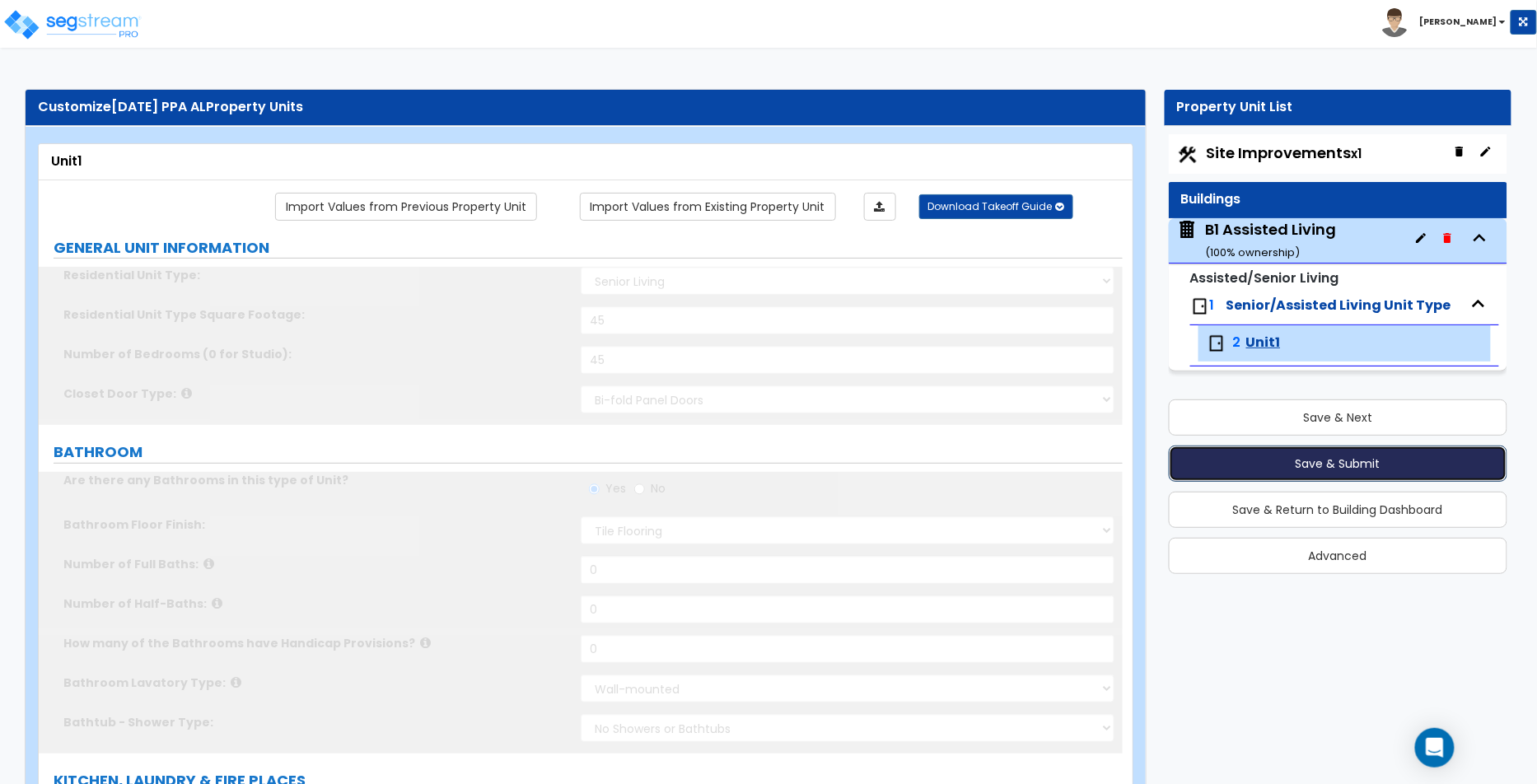
click at [1316, 460] on button "Save & Submit" at bounding box center [1338, 463] width 340 height 36
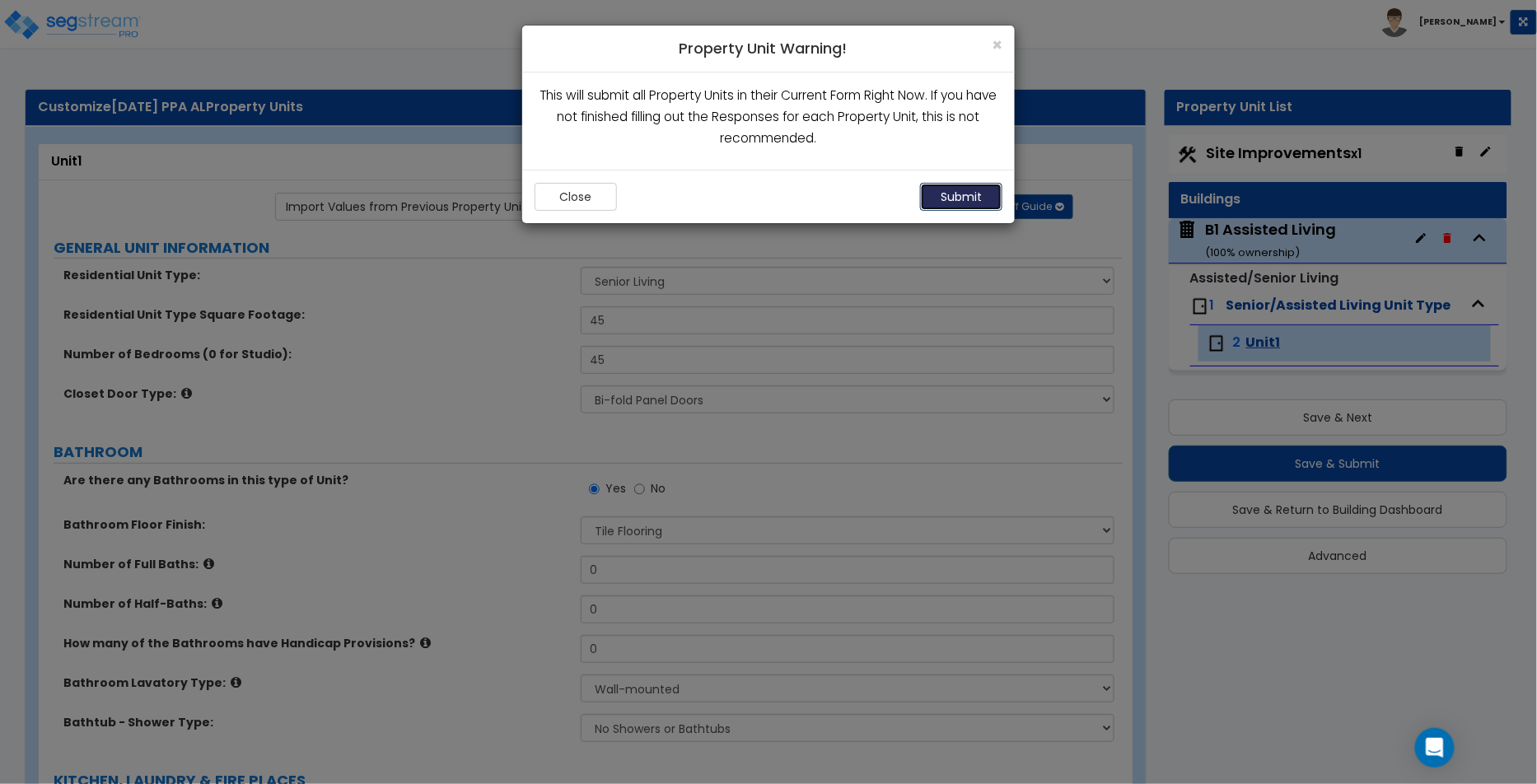
click at [927, 193] on button "Submit" at bounding box center [961, 197] width 83 height 28
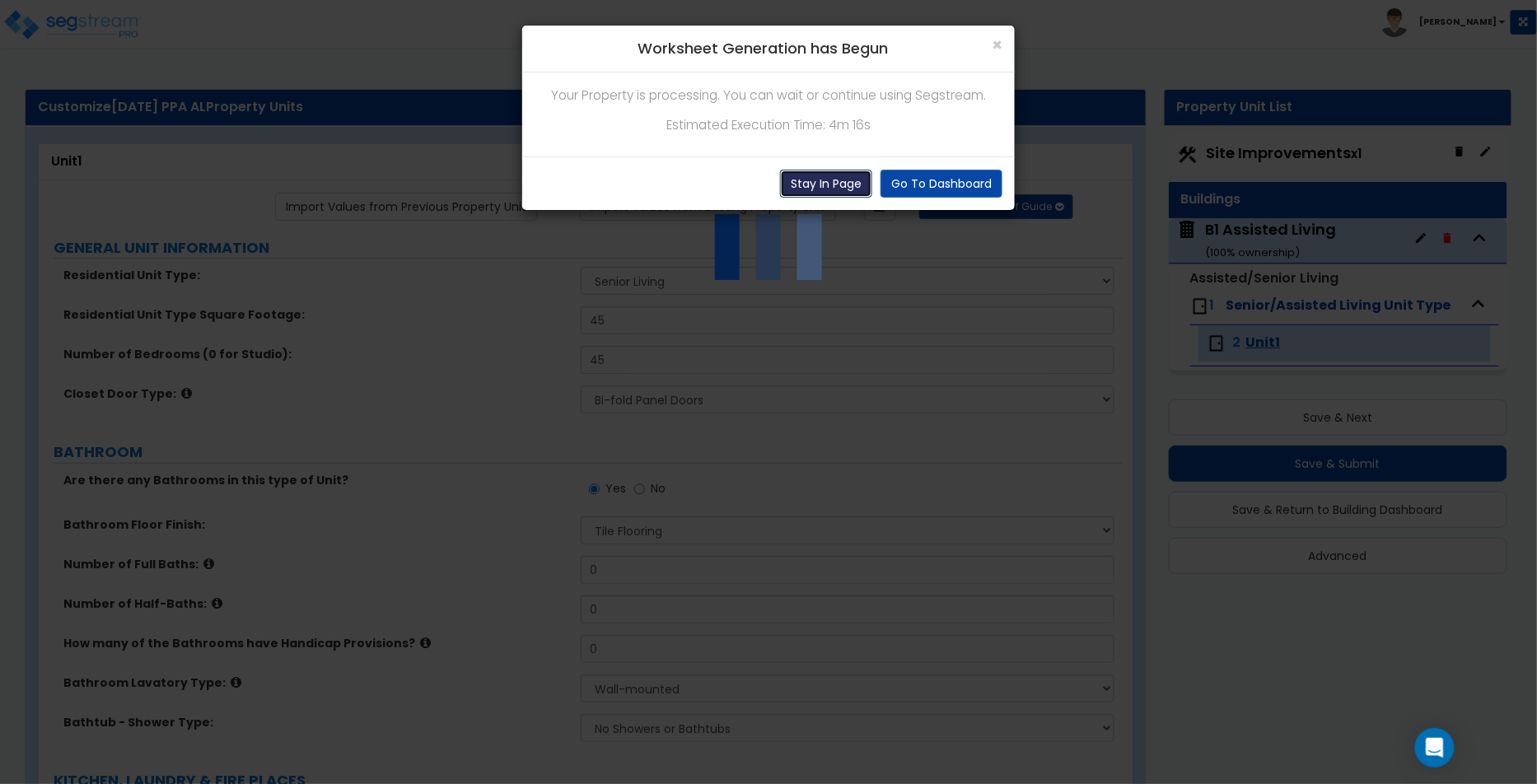
click at [846, 186] on button "Stay In Page" at bounding box center [826, 184] width 92 height 28
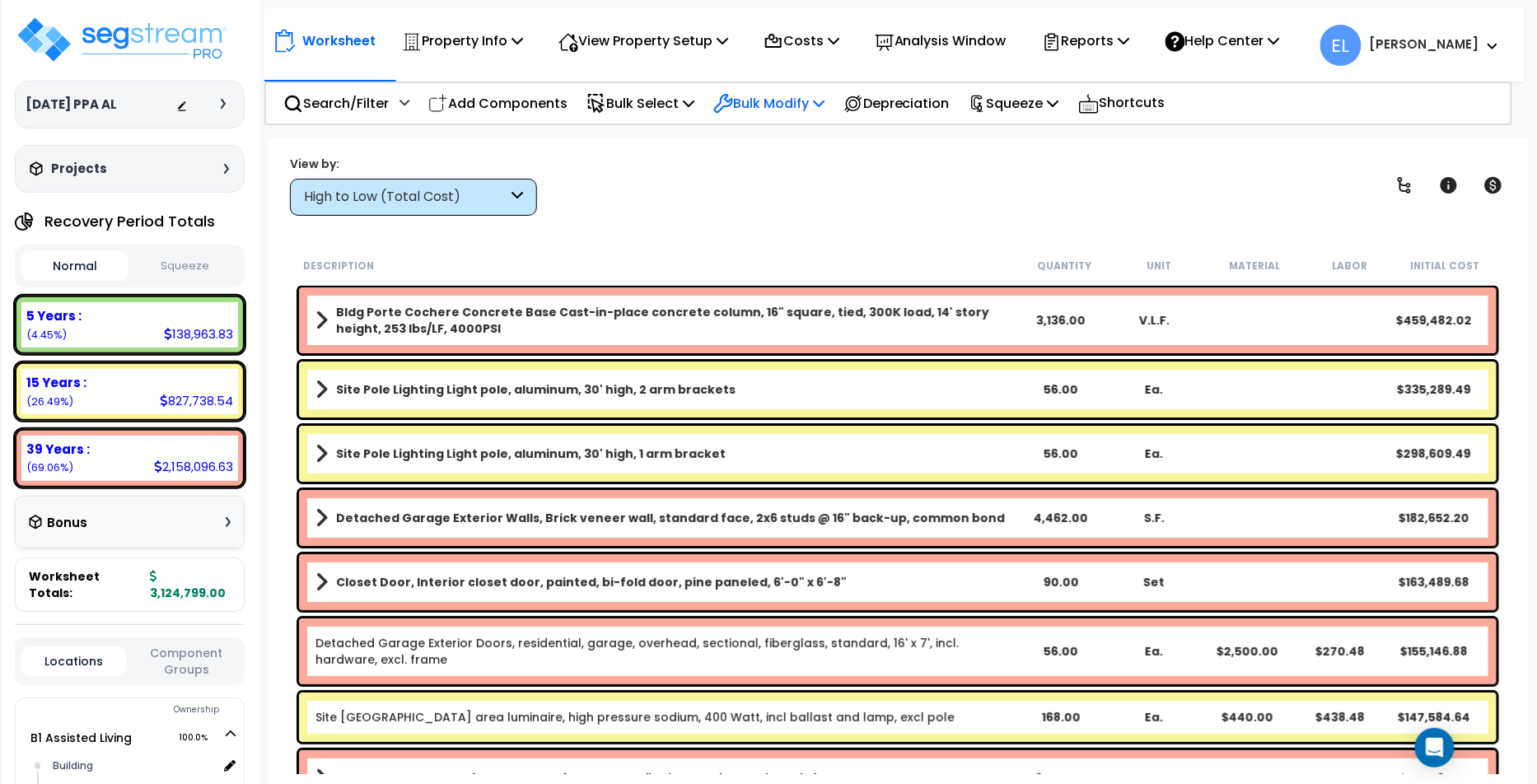
click at [759, 99] on p "Bulk Modify" at bounding box center [769, 103] width 111 height 22
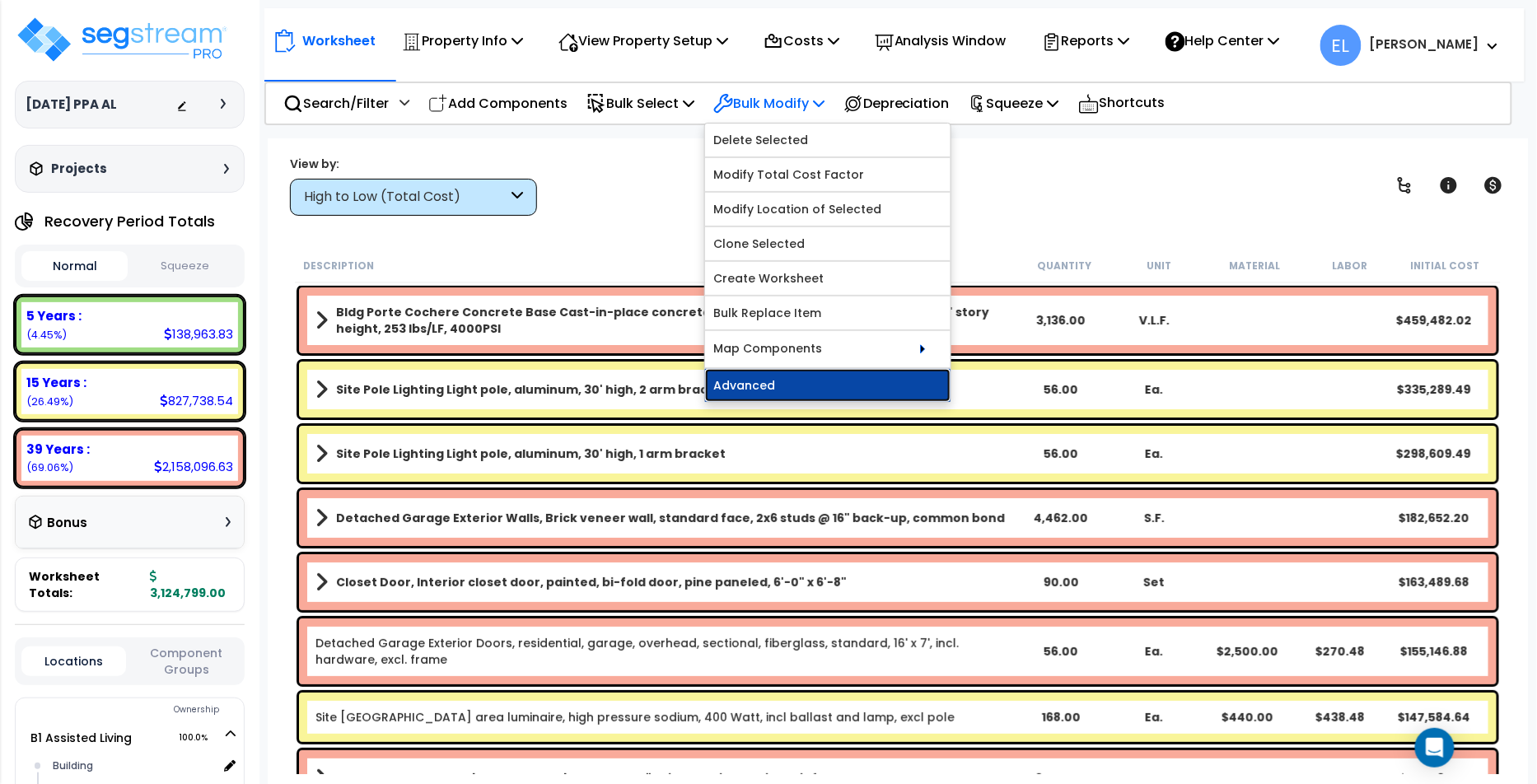
click at [776, 379] on link "Advanced" at bounding box center [828, 386] width 246 height 33
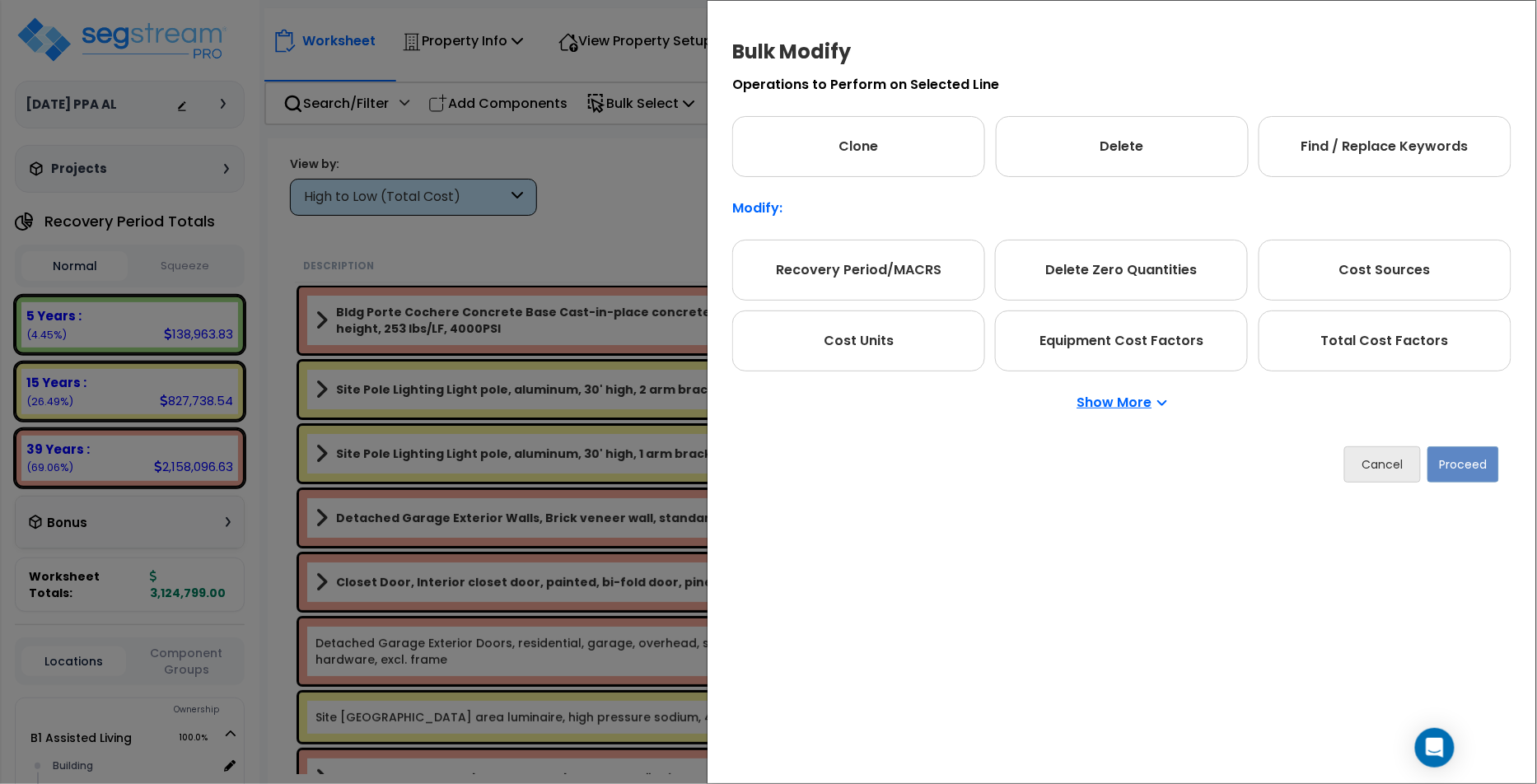
click at [1126, 404] on p "Show More" at bounding box center [1122, 403] width 90 height 13
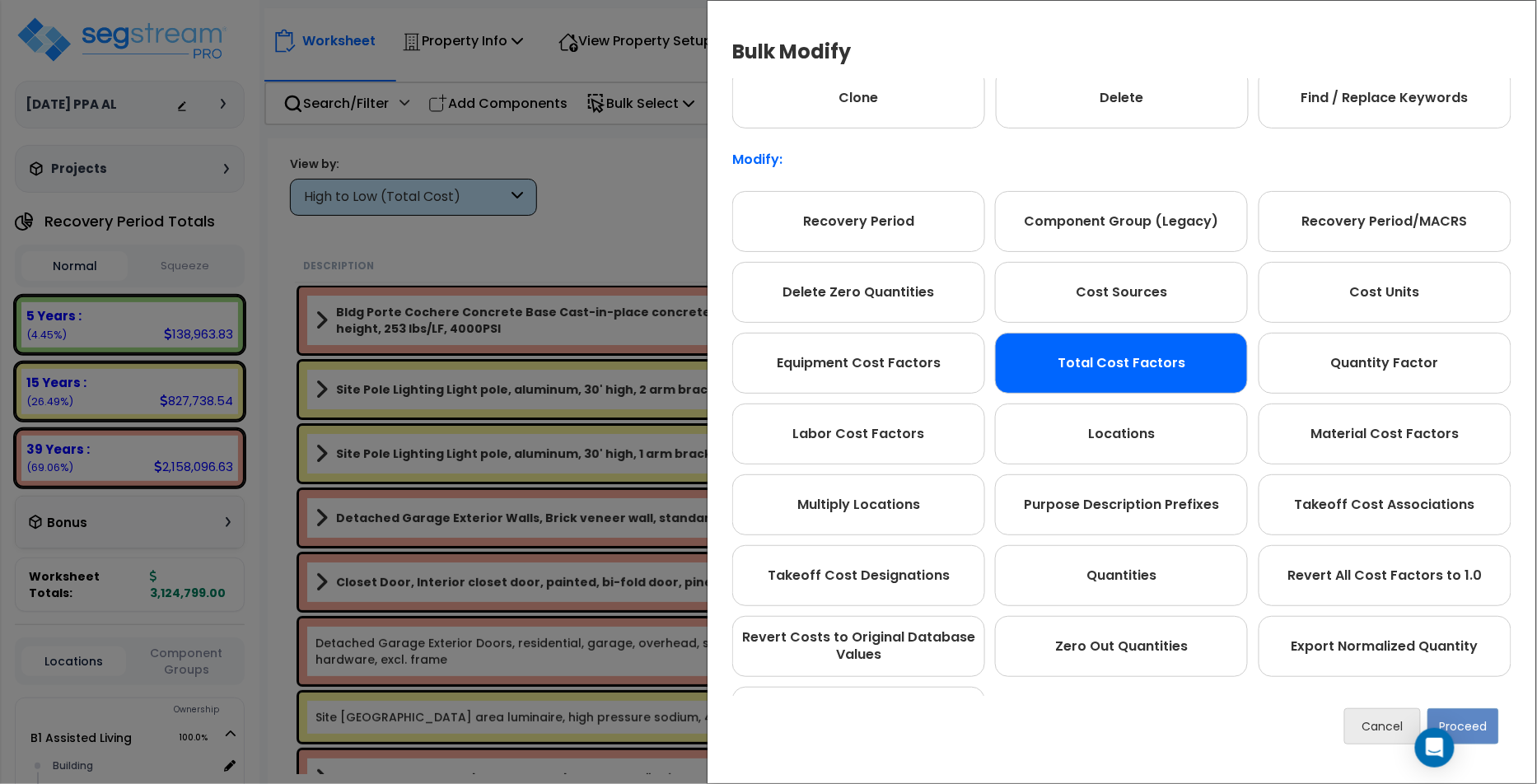
scroll to position [50, 0]
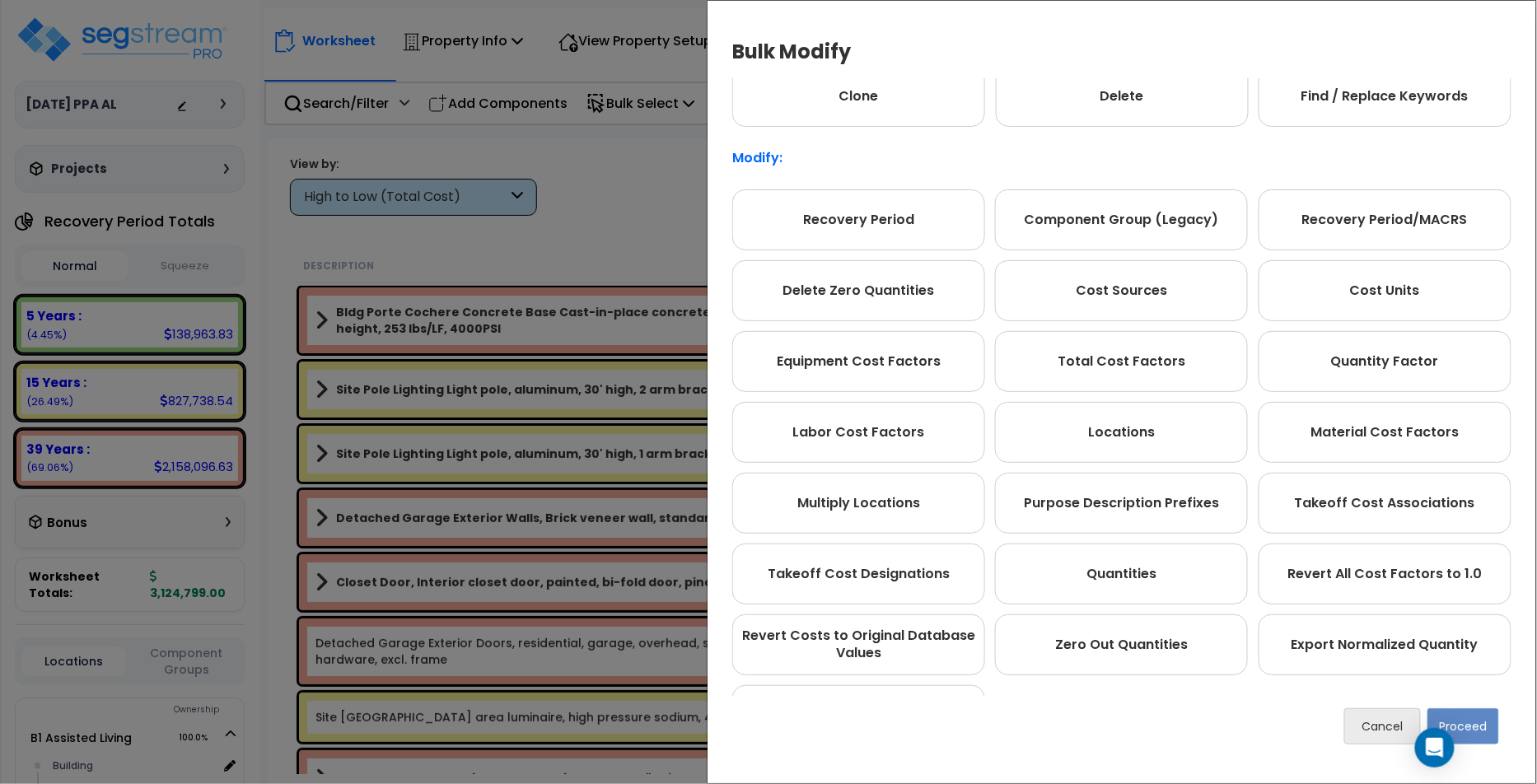
click at [662, 186] on div "Bulk Modify Operations to Perform on Selected Line Clone Delete Find / Replace …" at bounding box center [768, 392] width 1537 height 784
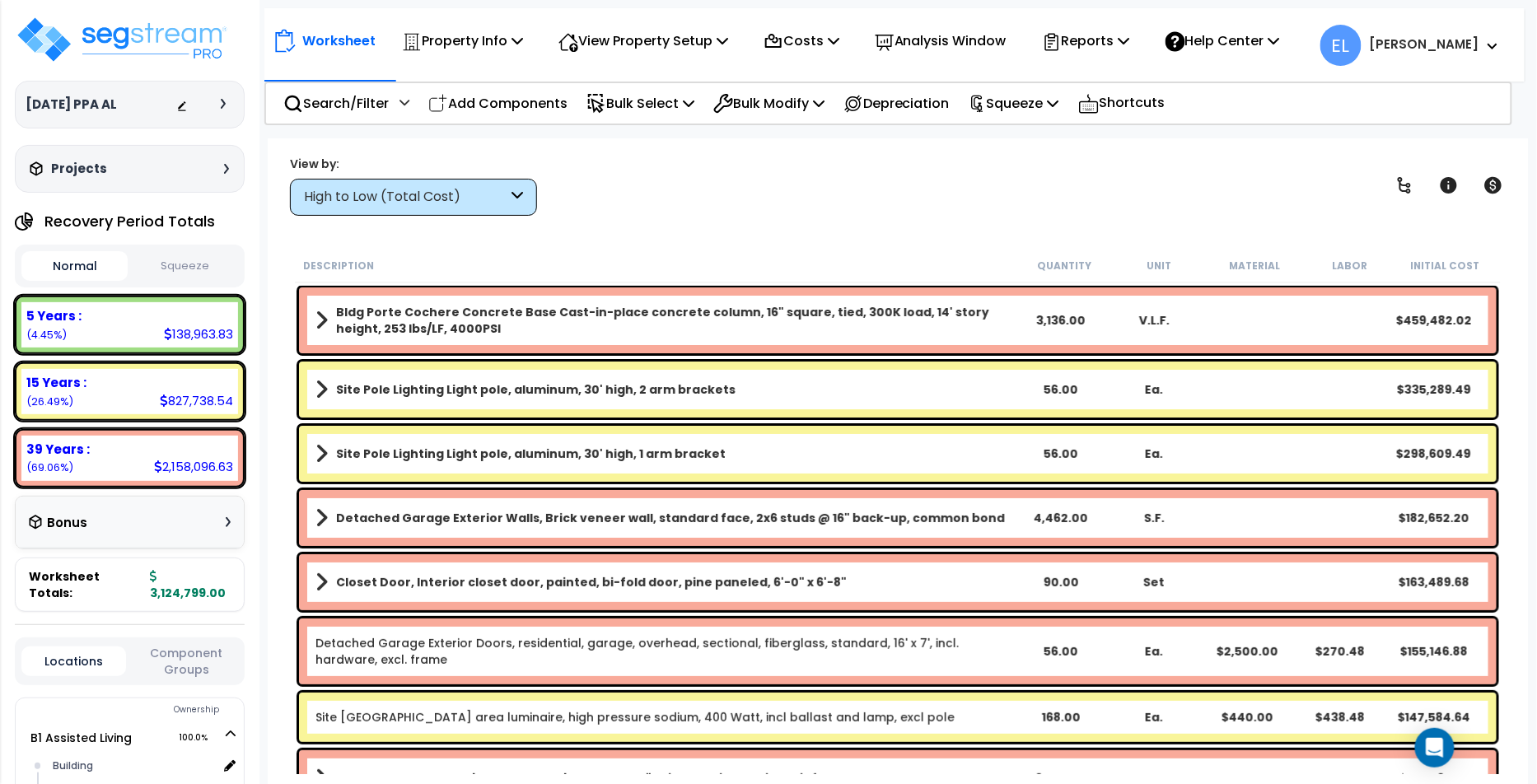
click at [640, 403] on div "Site Pole Lighting Light pole, aluminum, 30' high, 2 arm brackets 56.00 Ea. $33…" at bounding box center [898, 390] width 1198 height 56
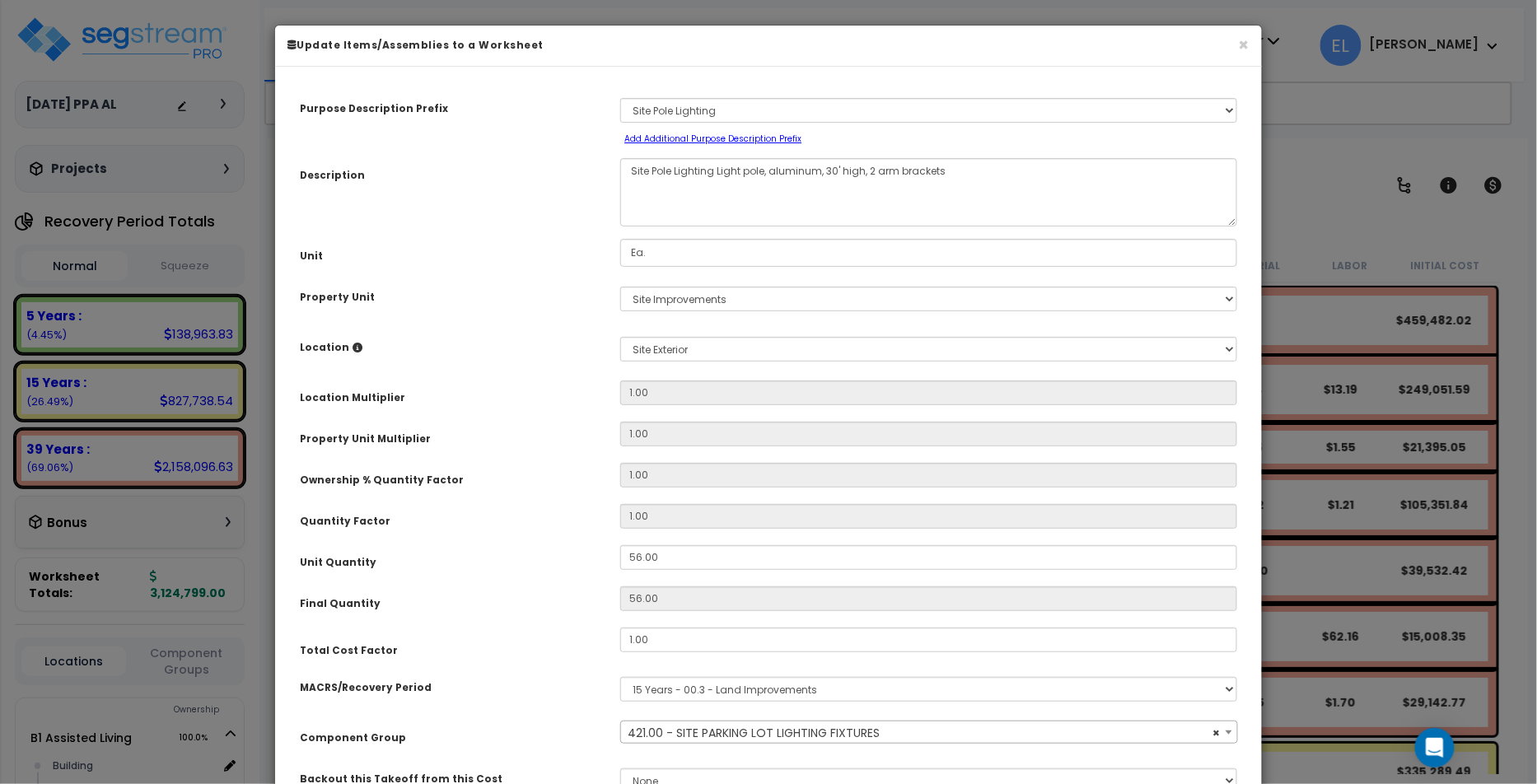
select select "70375"
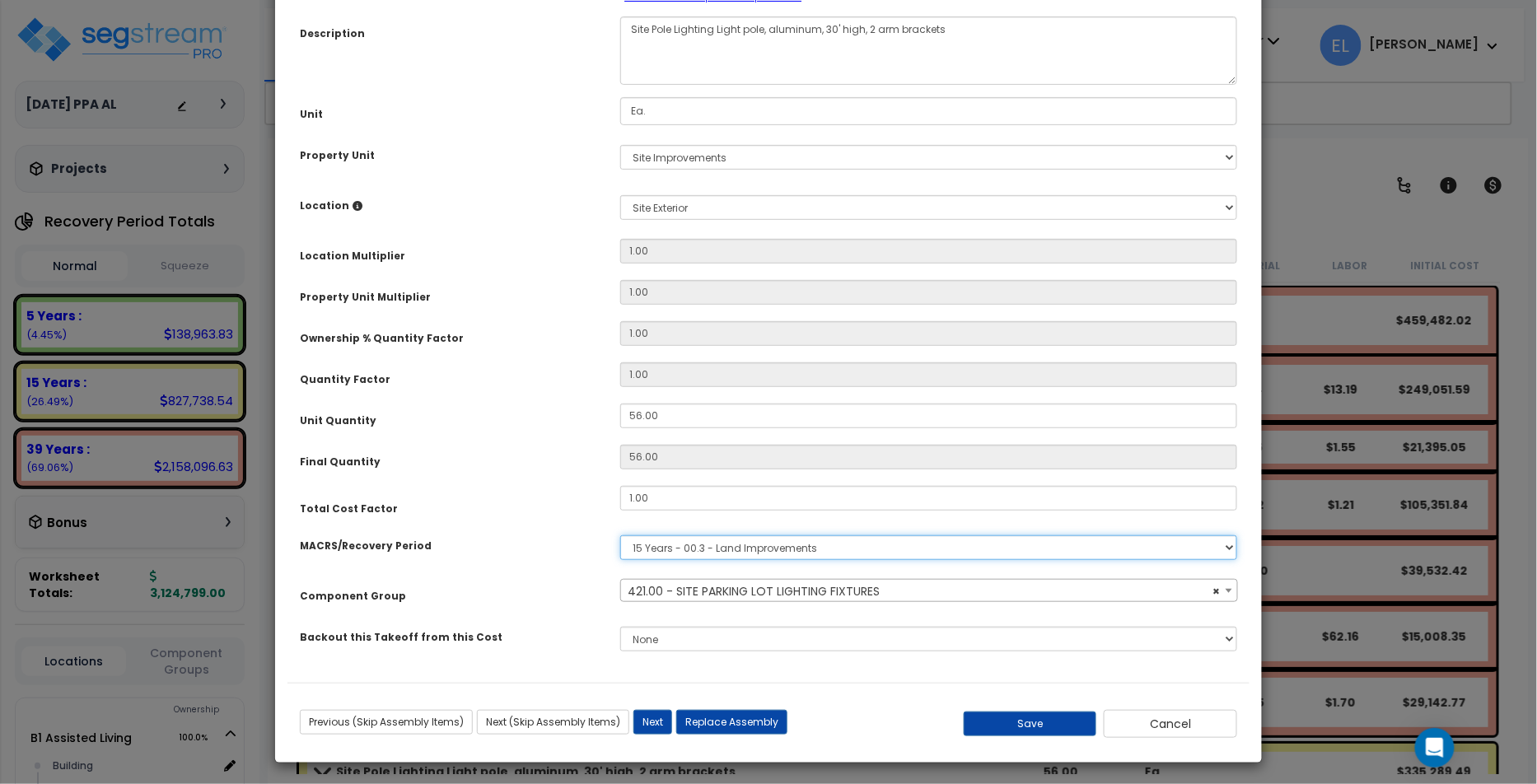
click at [809, 546] on select "Select MACRS/Recovery Period 5 Years - 57.0 - Distributive Trades & Services 5 …" at bounding box center [928, 547] width 617 height 25
